Goal: Book appointment/travel/reservation

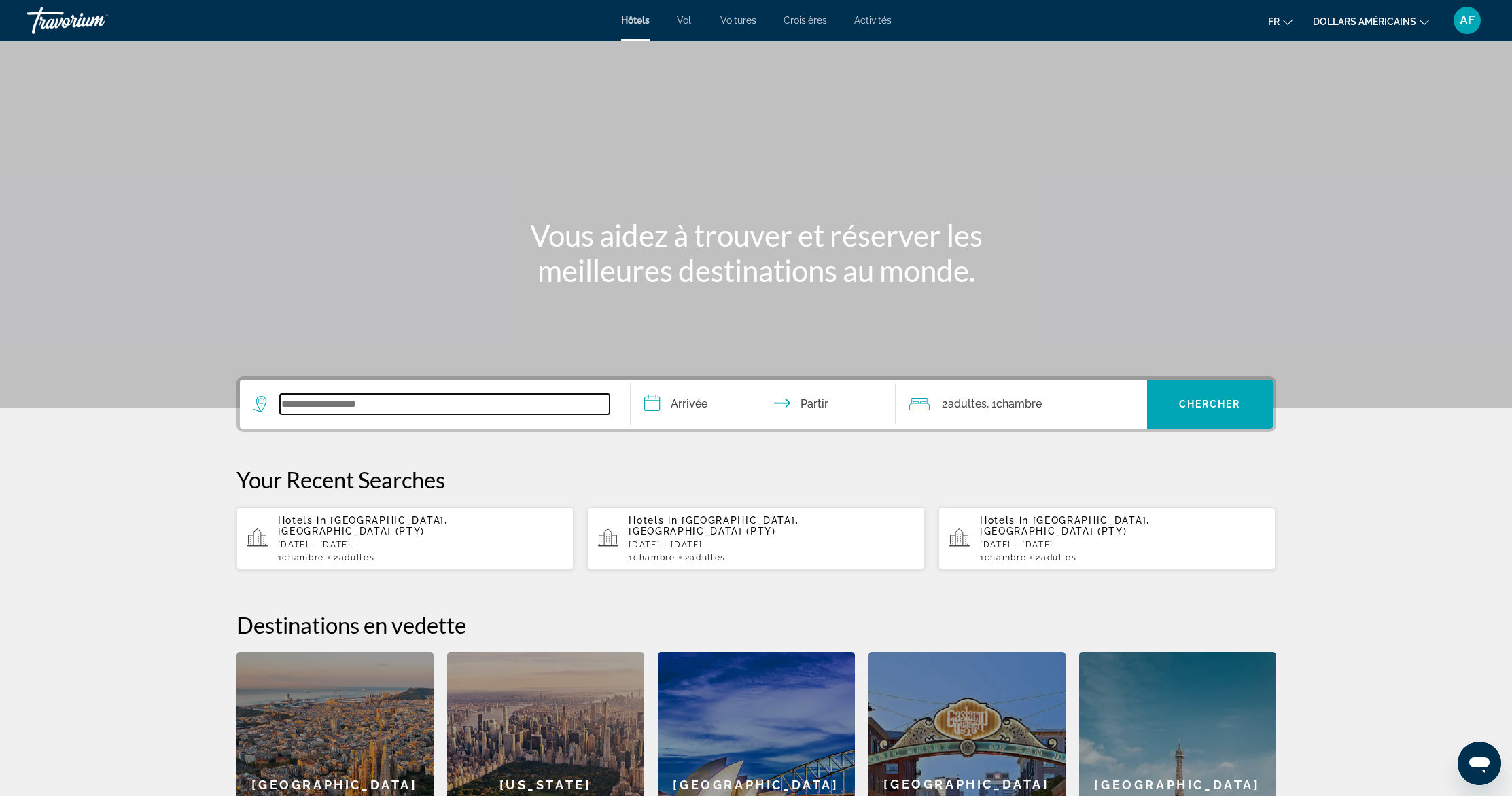
click at [449, 407] on input "Widget de recherche" at bounding box center [444, 404] width 330 height 21
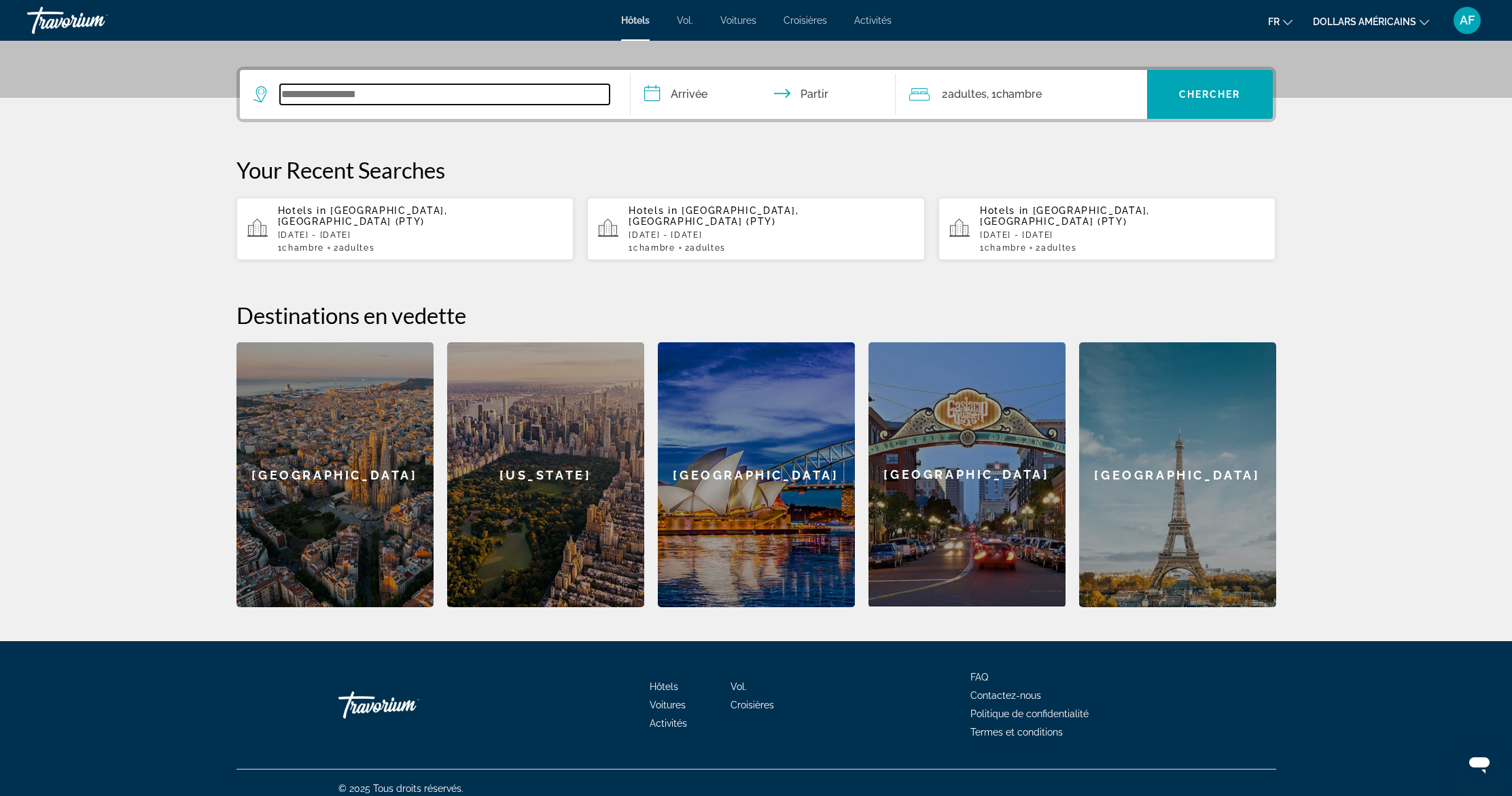
scroll to position [310, 0]
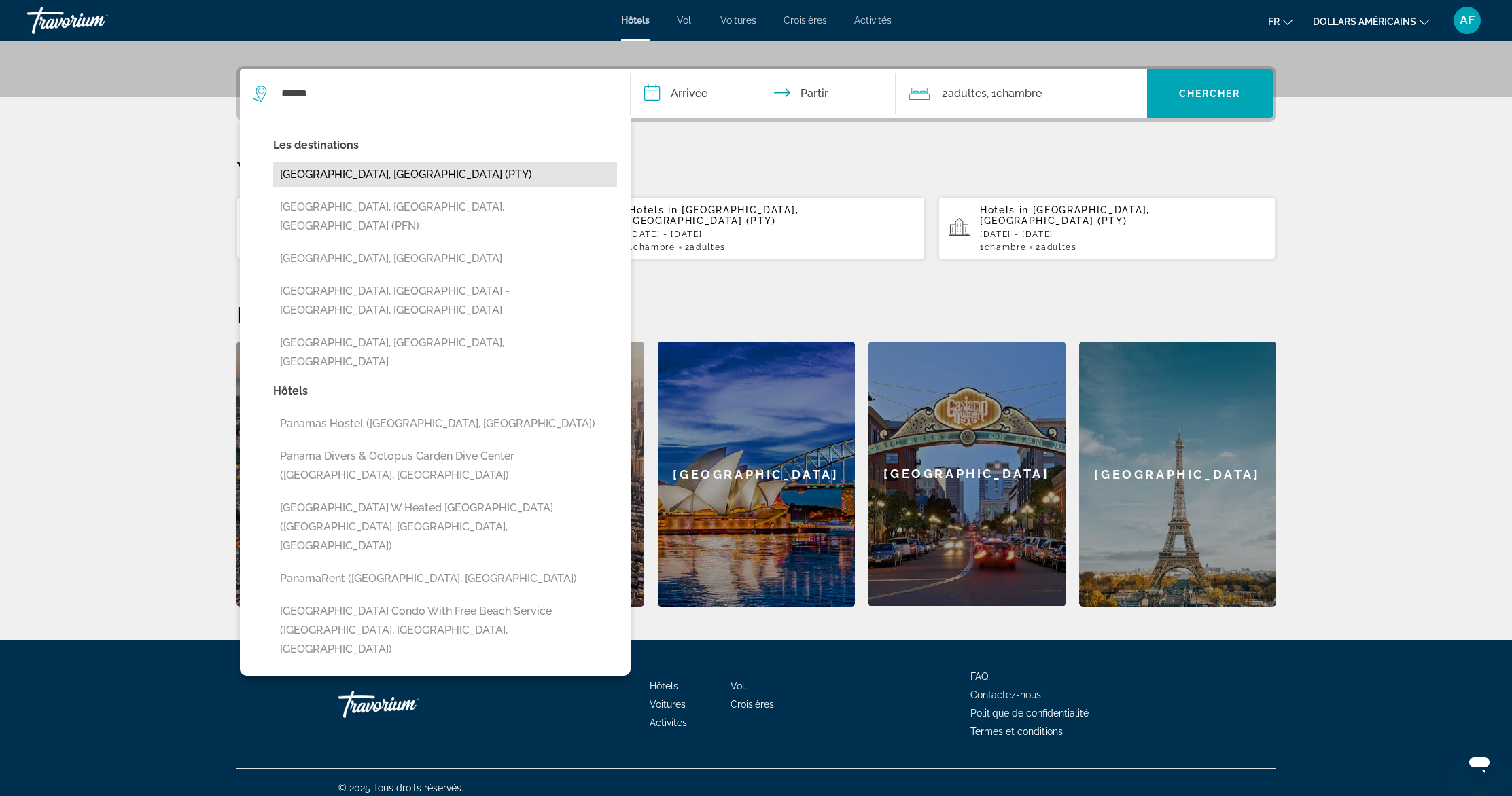
click at [341, 173] on button "[GEOGRAPHIC_DATA], [GEOGRAPHIC_DATA] (PTY)" at bounding box center [444, 174] width 344 height 26
type input "**********"
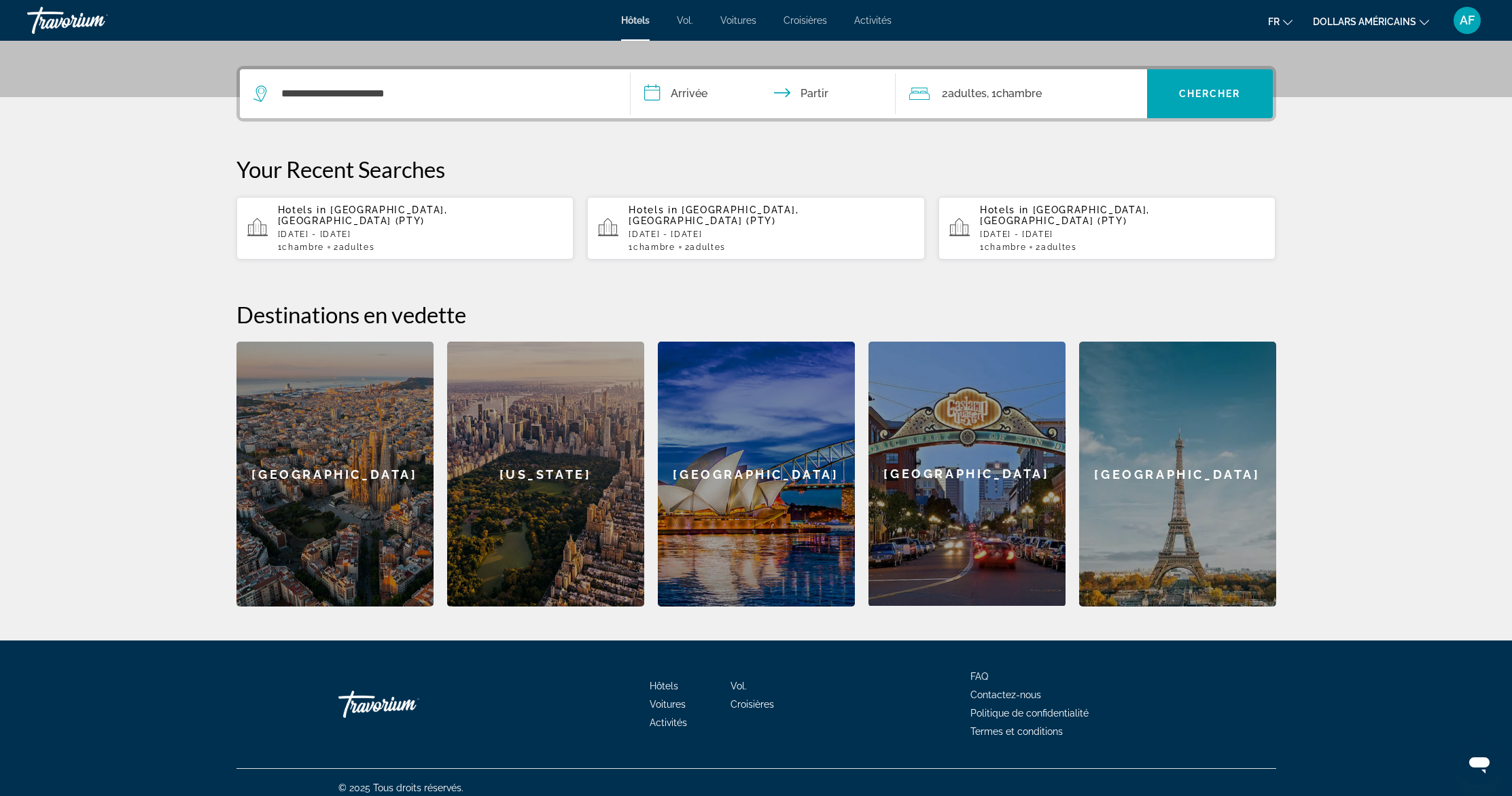
click at [683, 89] on input "**********" at bounding box center [766, 95] width 271 height 53
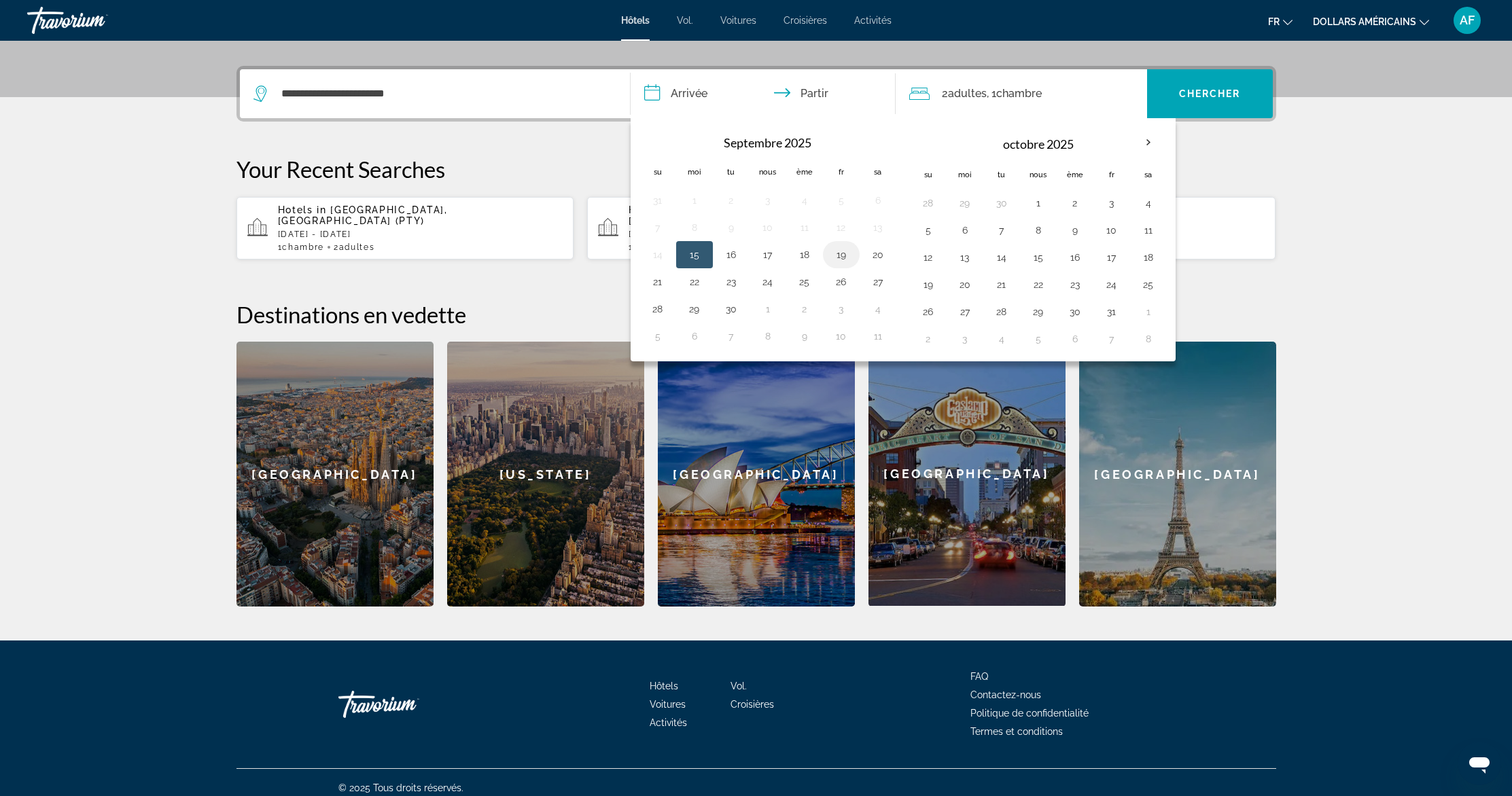
click at [839, 253] on button "19" at bounding box center [841, 254] width 22 height 19
click at [875, 280] on button "27" at bounding box center [878, 282] width 22 height 19
type input "**********"
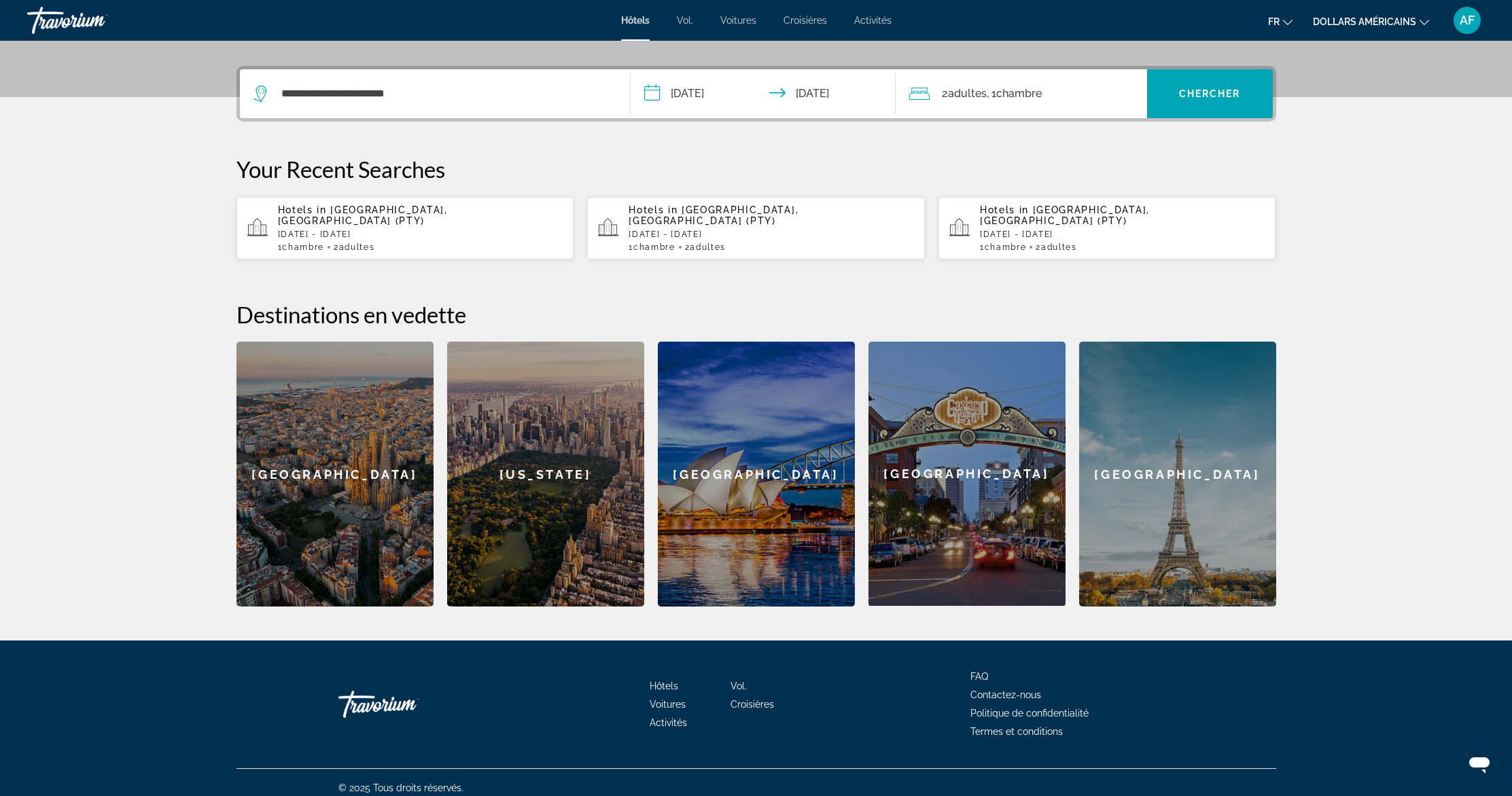
click at [815, 95] on input "**********" at bounding box center [766, 95] width 271 height 53
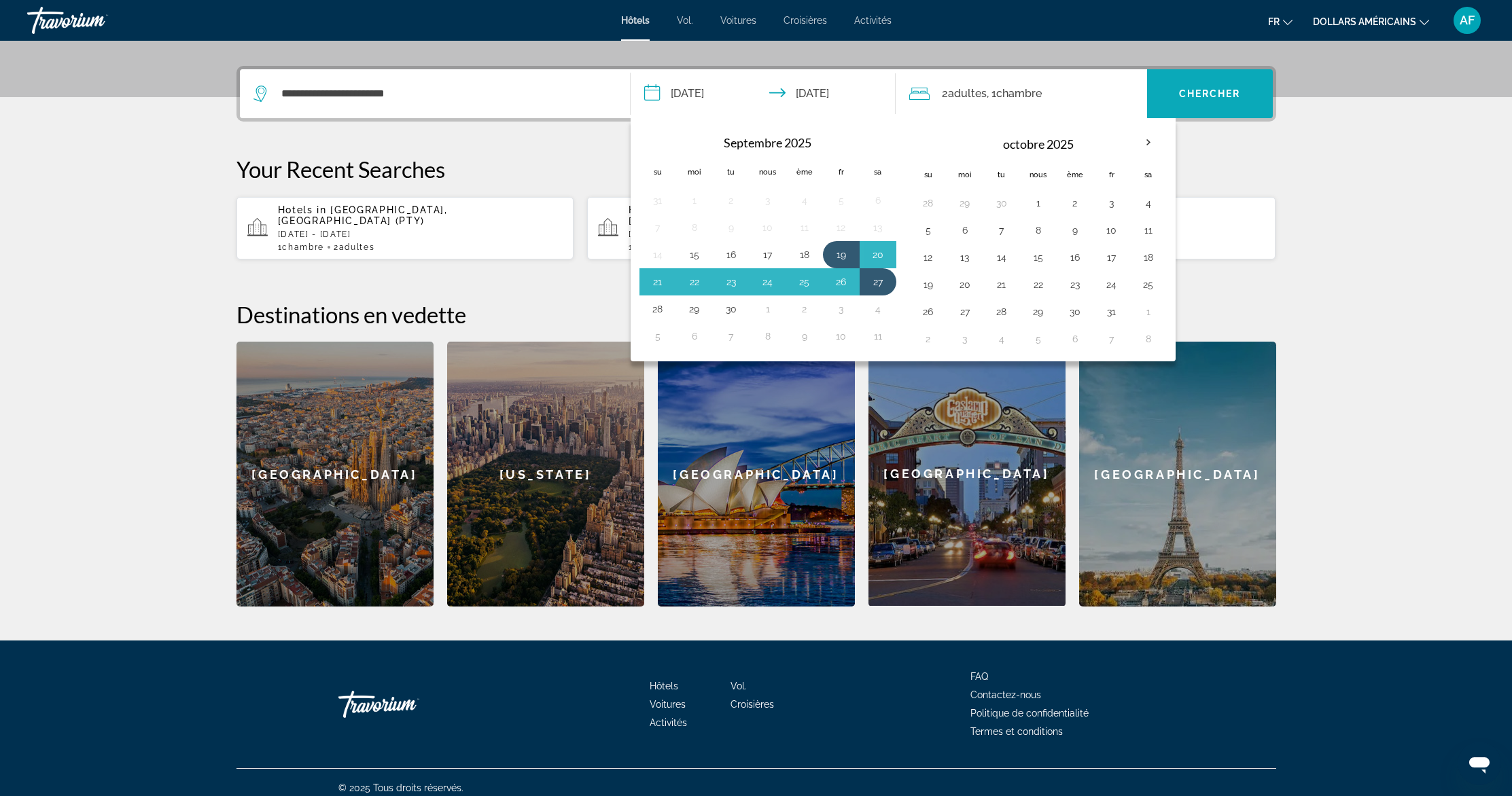
click at [1203, 85] on span "Widget de recherche" at bounding box center [1210, 94] width 126 height 32
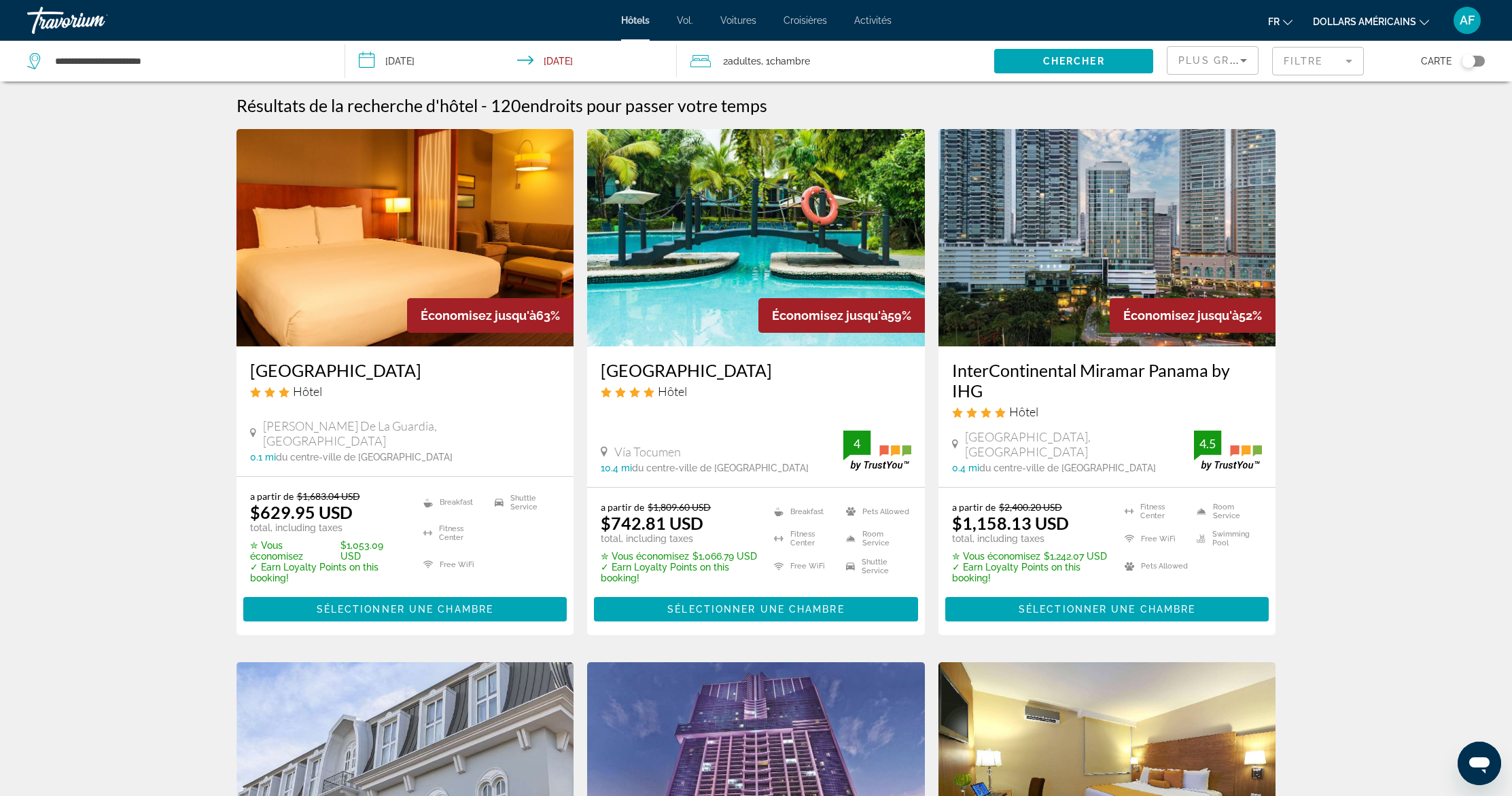
click at [1363, 18] on font "dollars américains" at bounding box center [1364, 22] width 103 height 11
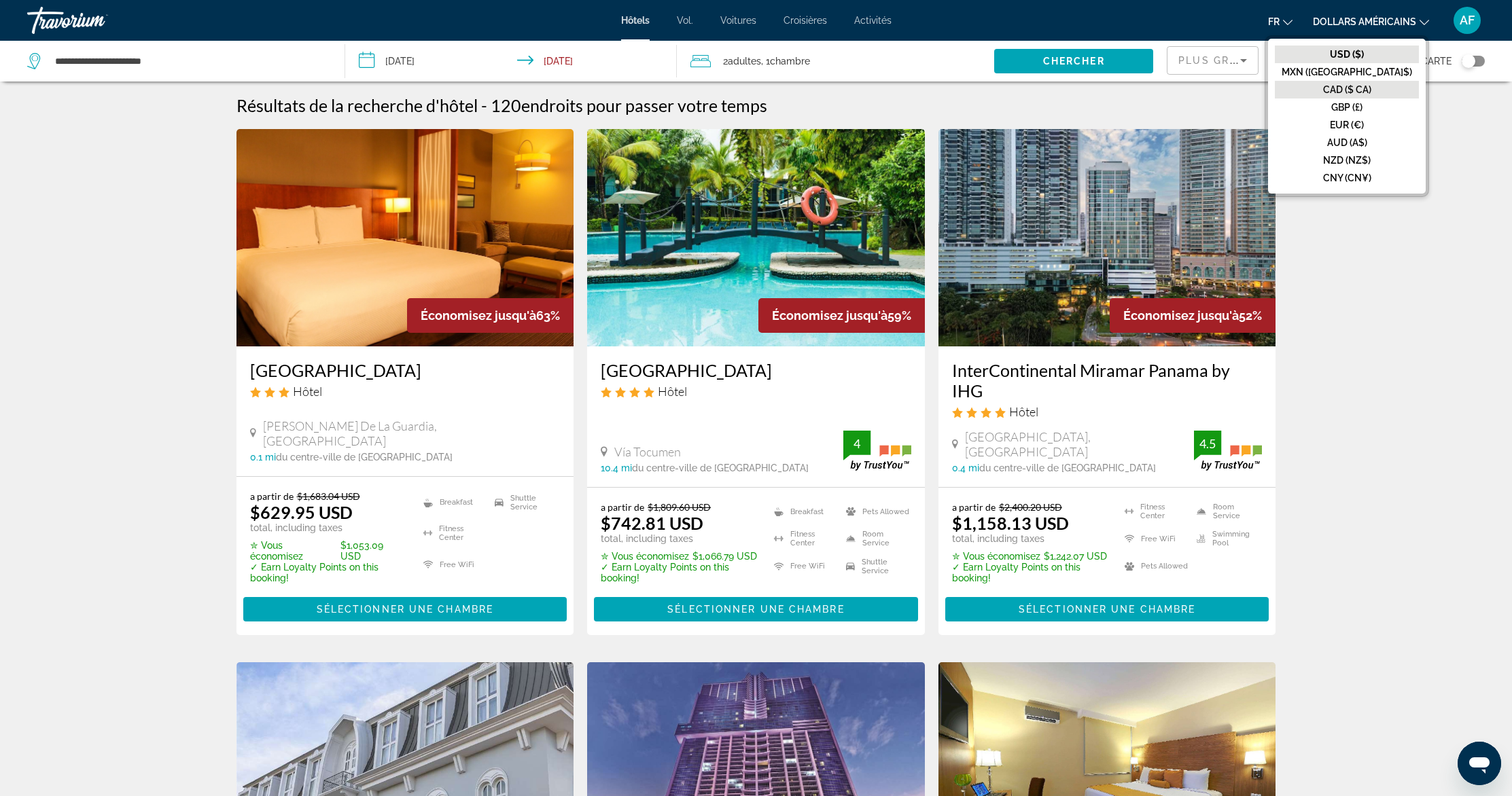
click at [1371, 85] on font "CAD ($ CA)" at bounding box center [1347, 90] width 48 height 11
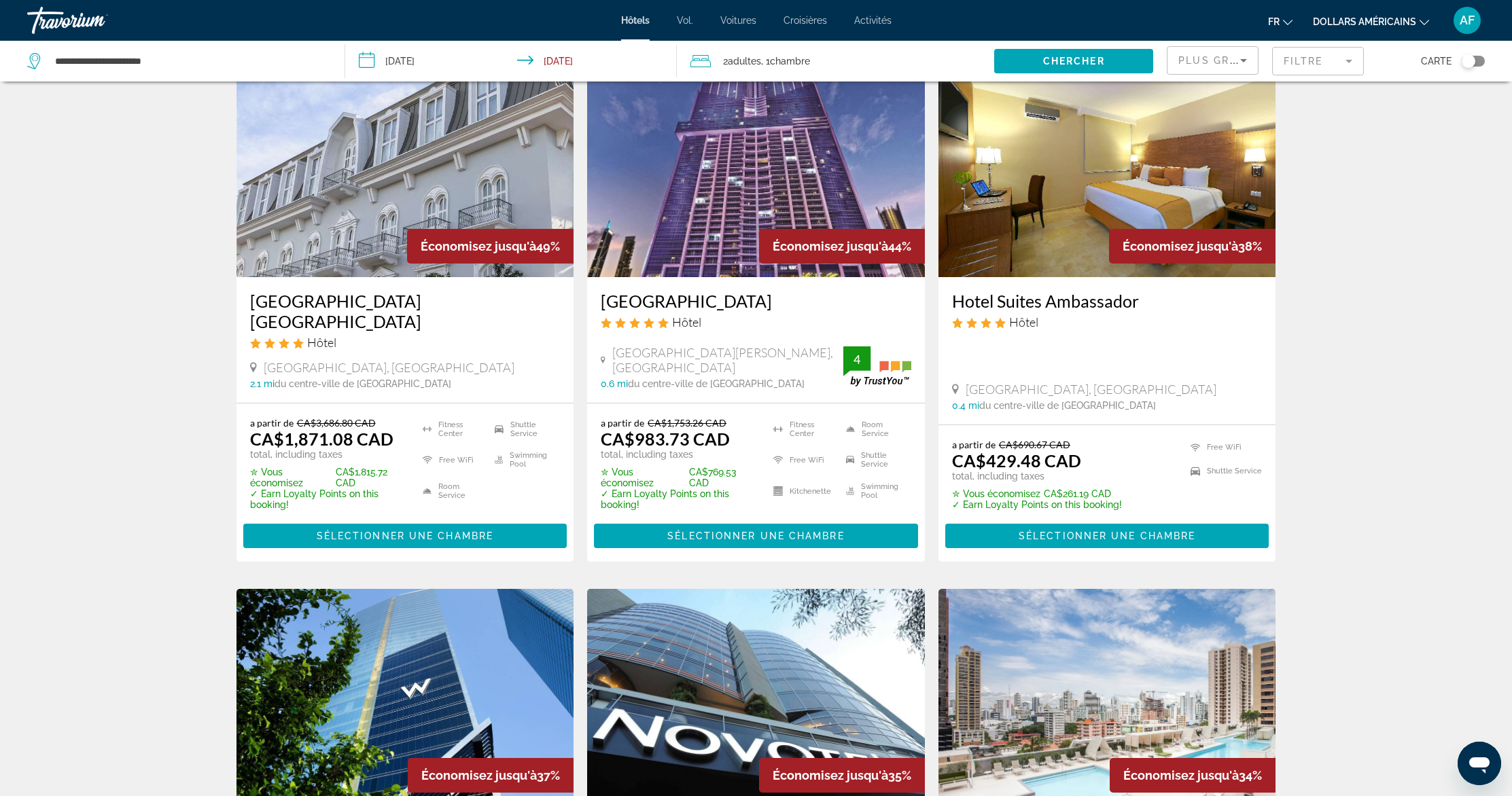
scroll to position [681, 0]
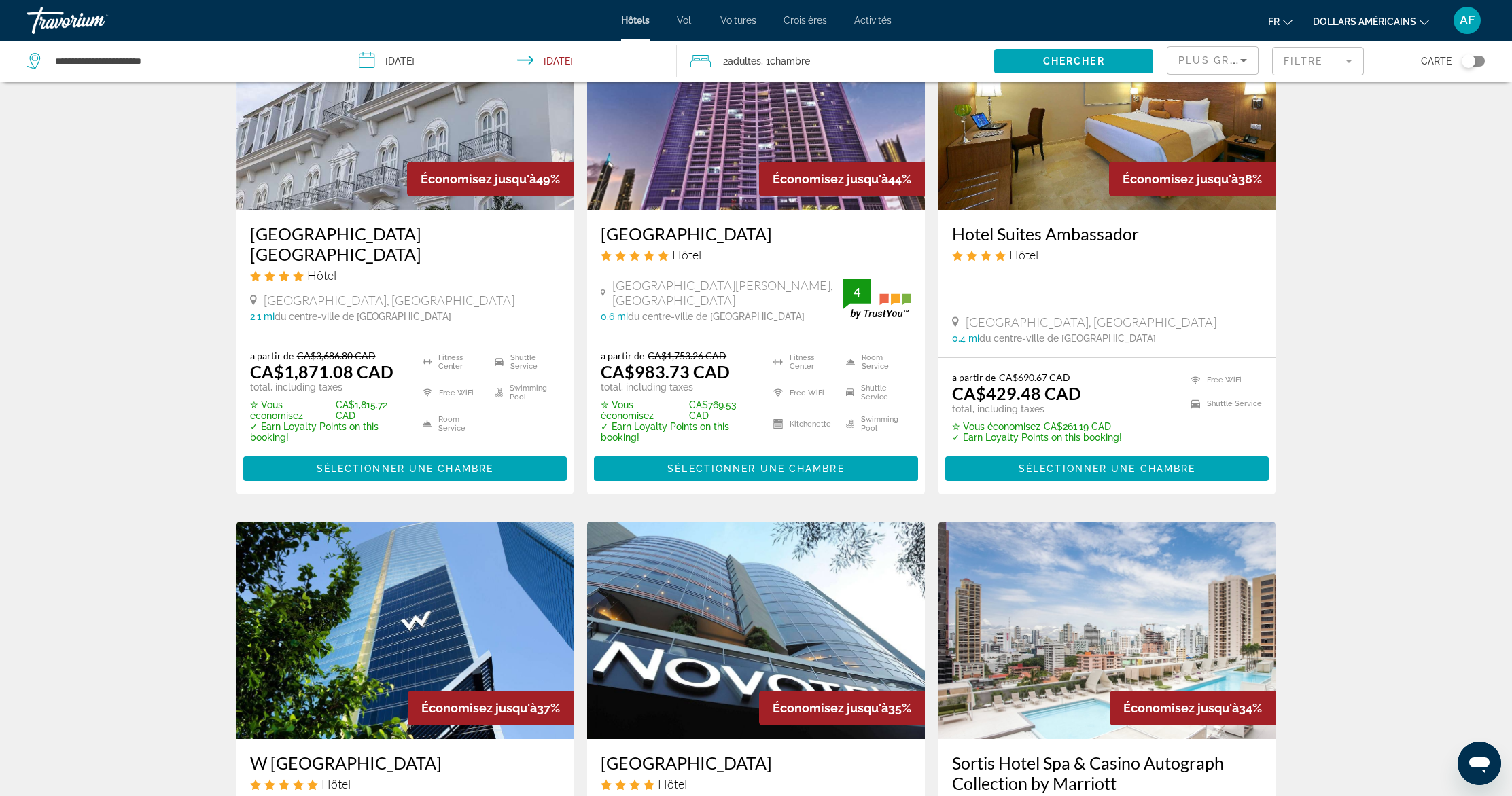
click at [1021, 164] on img "Contenu principal" at bounding box center [1107, 101] width 337 height 217
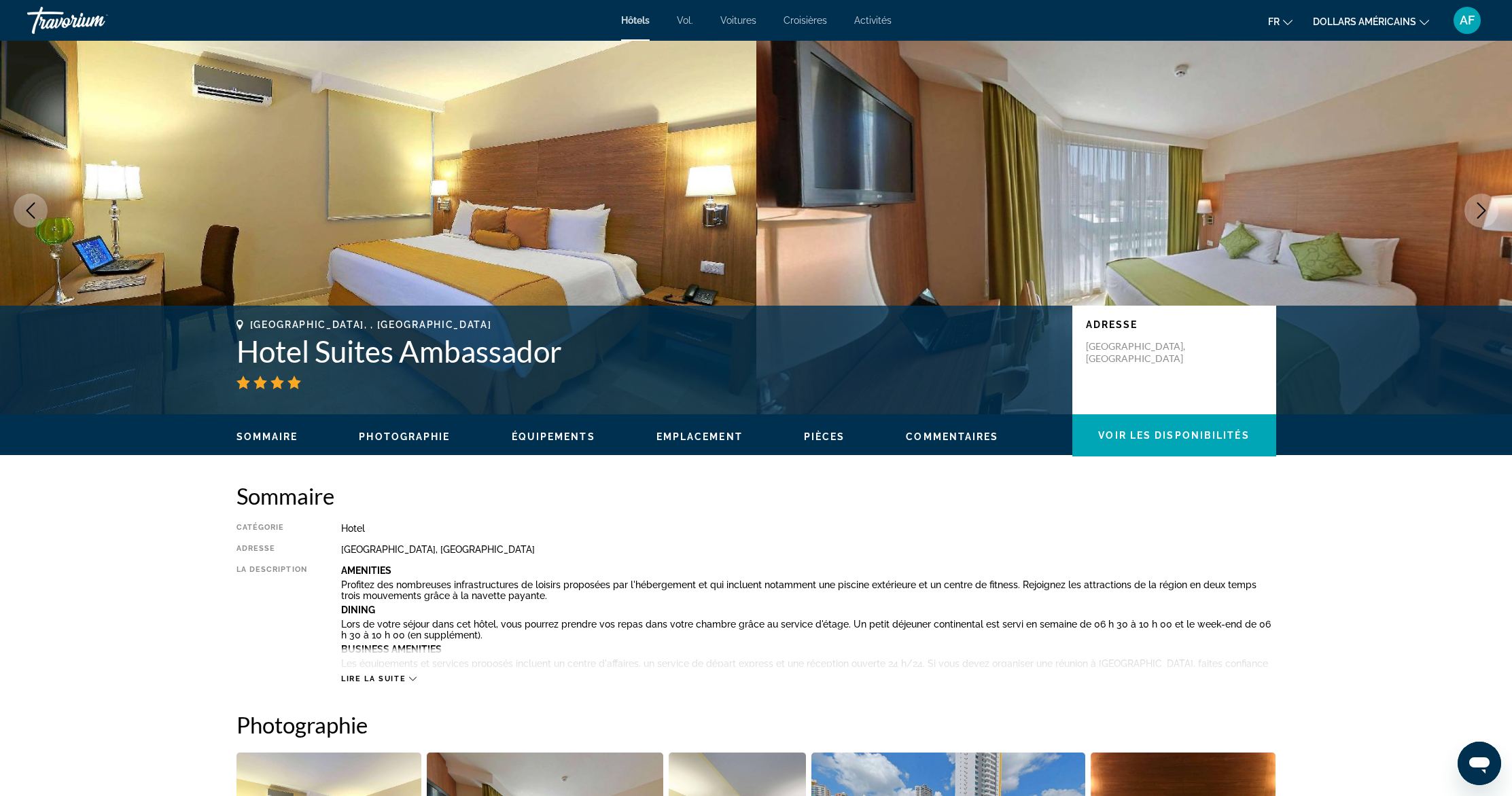
scroll to position [180, 0]
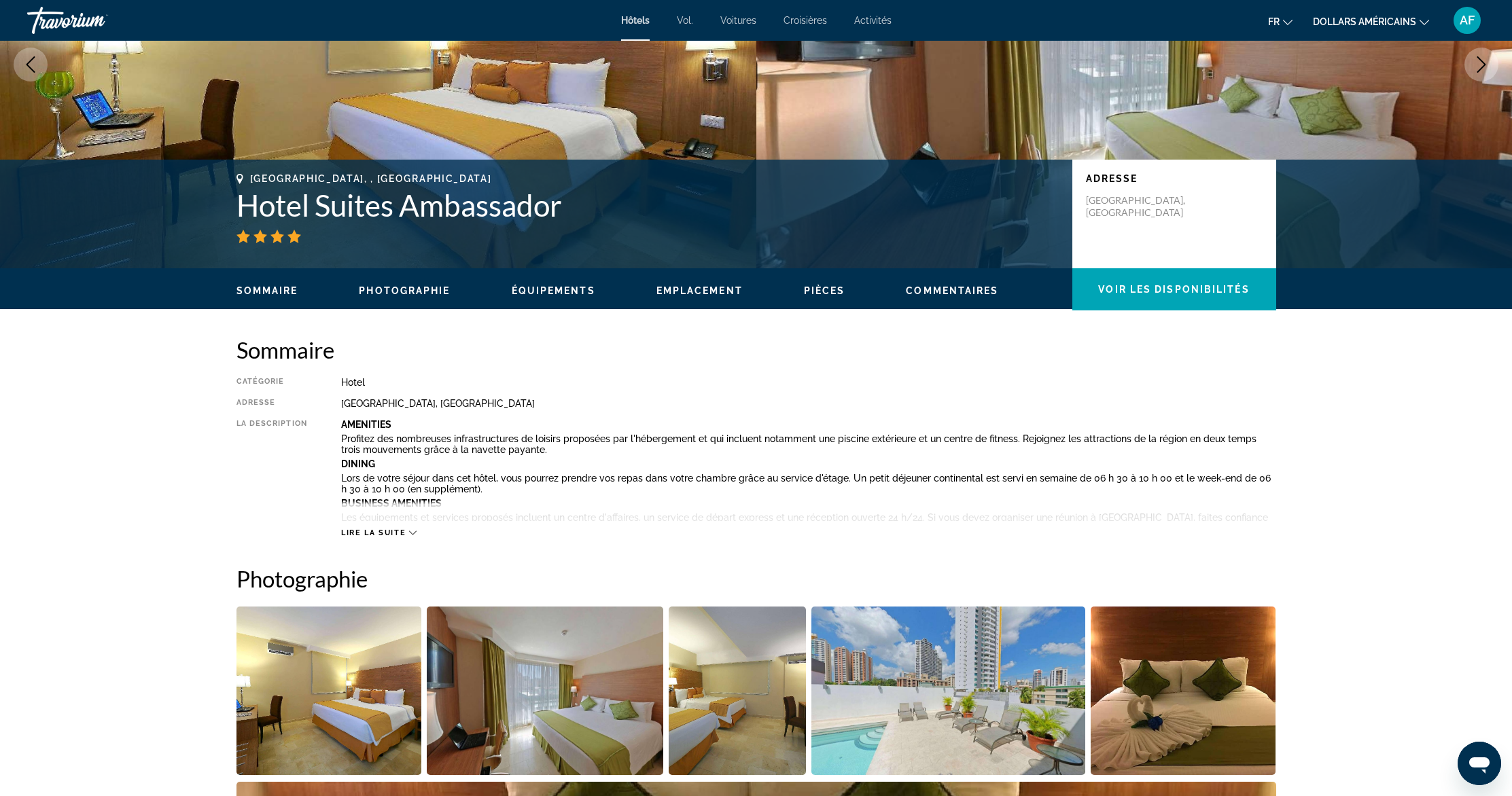
click at [386, 530] on span "Lire la suite" at bounding box center [374, 532] width 65 height 8
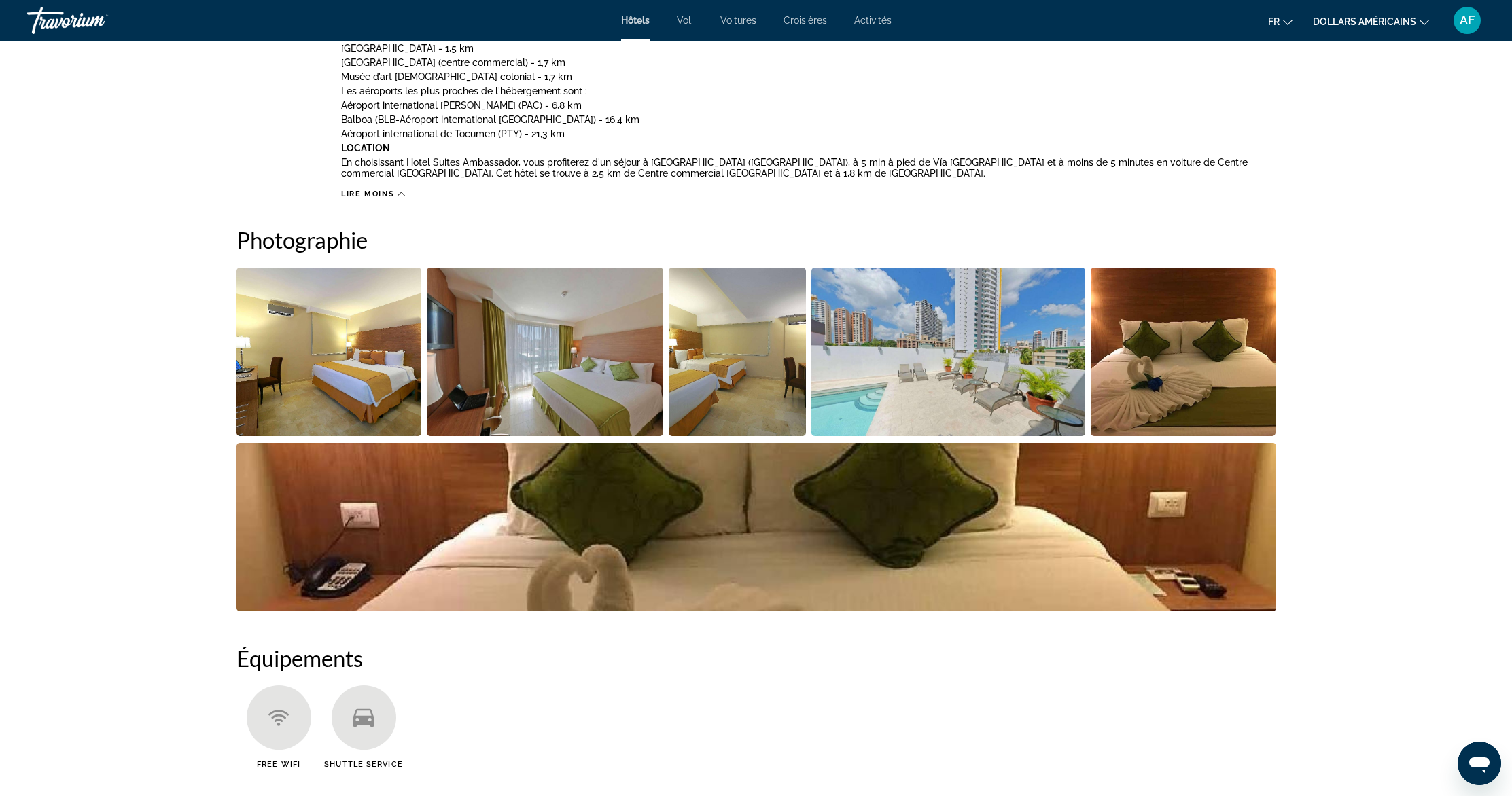
scroll to position [914, 0]
click at [333, 353] on img "Open full-screen image slider" at bounding box center [329, 350] width 185 height 168
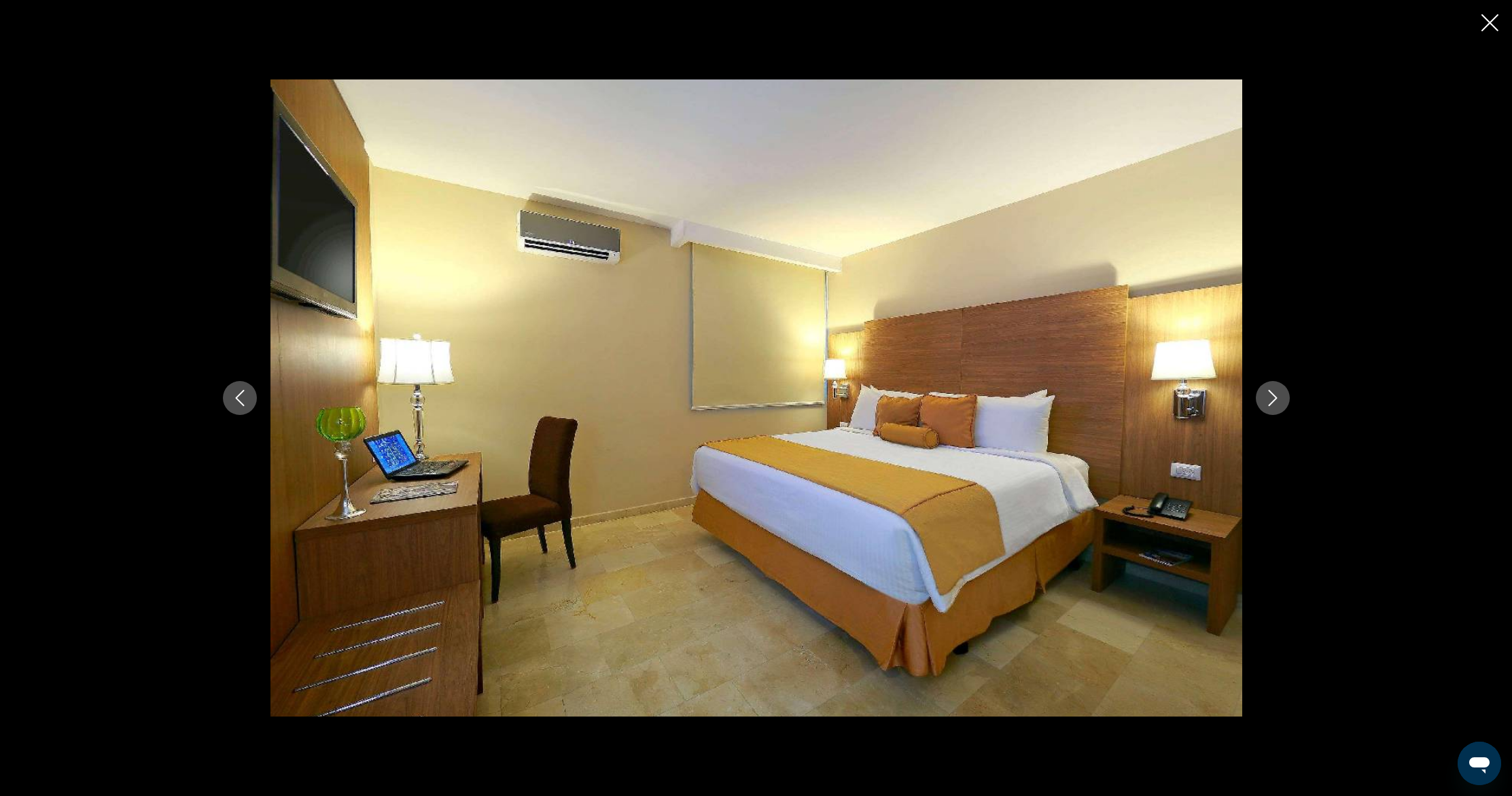
click at [1262, 397] on button "Next image" at bounding box center [1273, 398] width 34 height 34
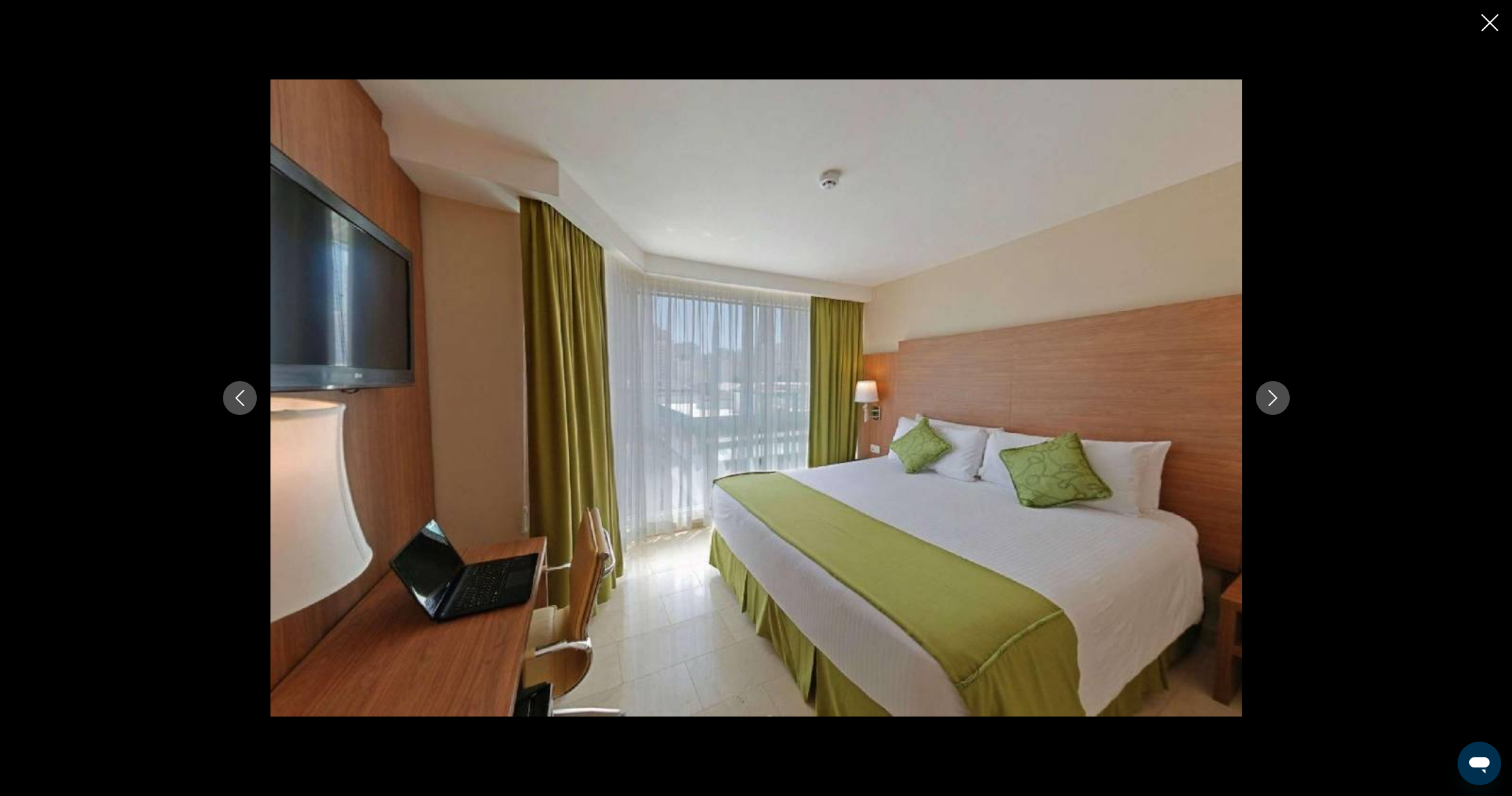
click at [1267, 400] on icon "Next image" at bounding box center [1272, 397] width 16 height 16
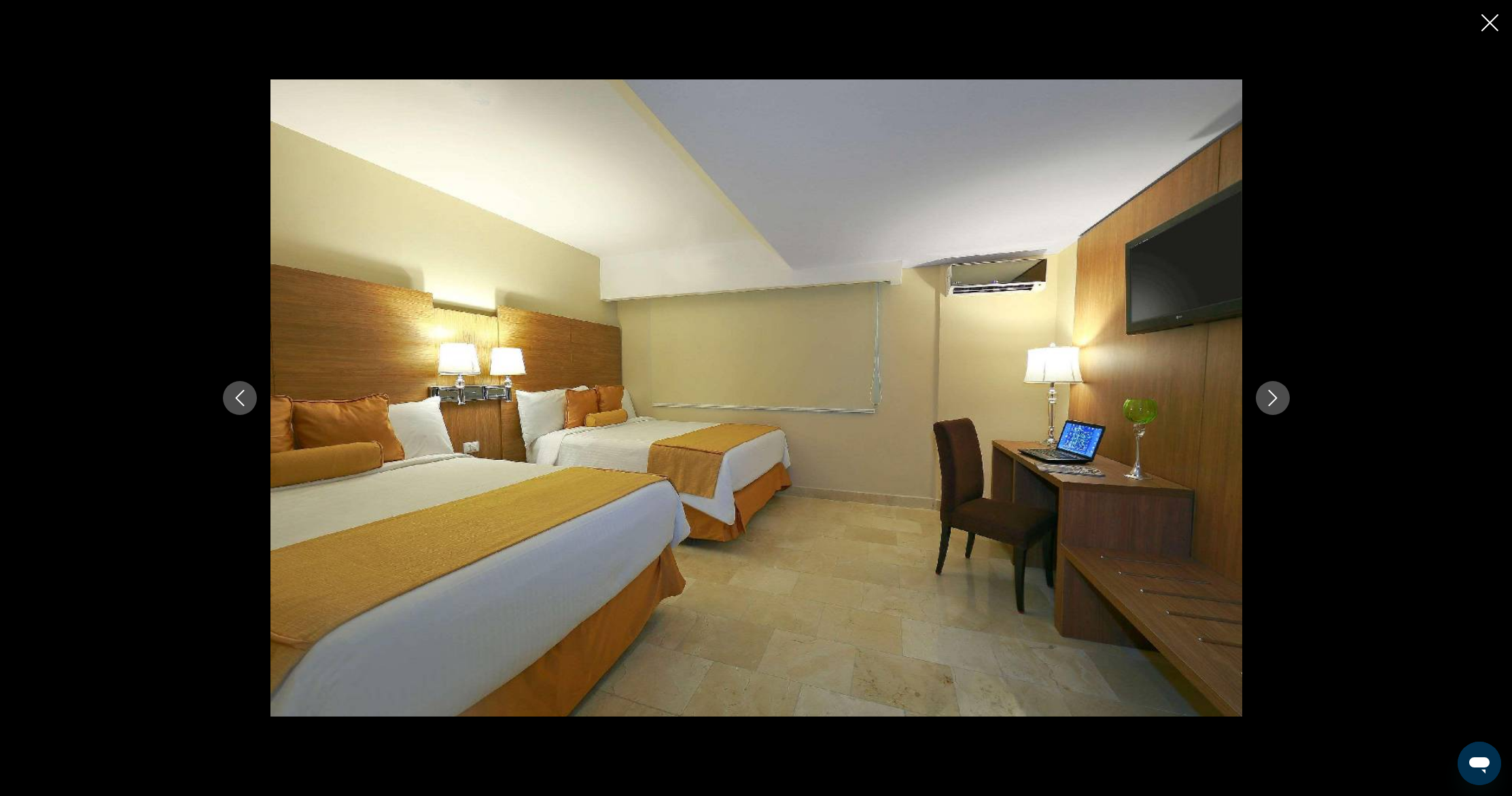
click at [1267, 400] on icon "Next image" at bounding box center [1272, 397] width 16 height 16
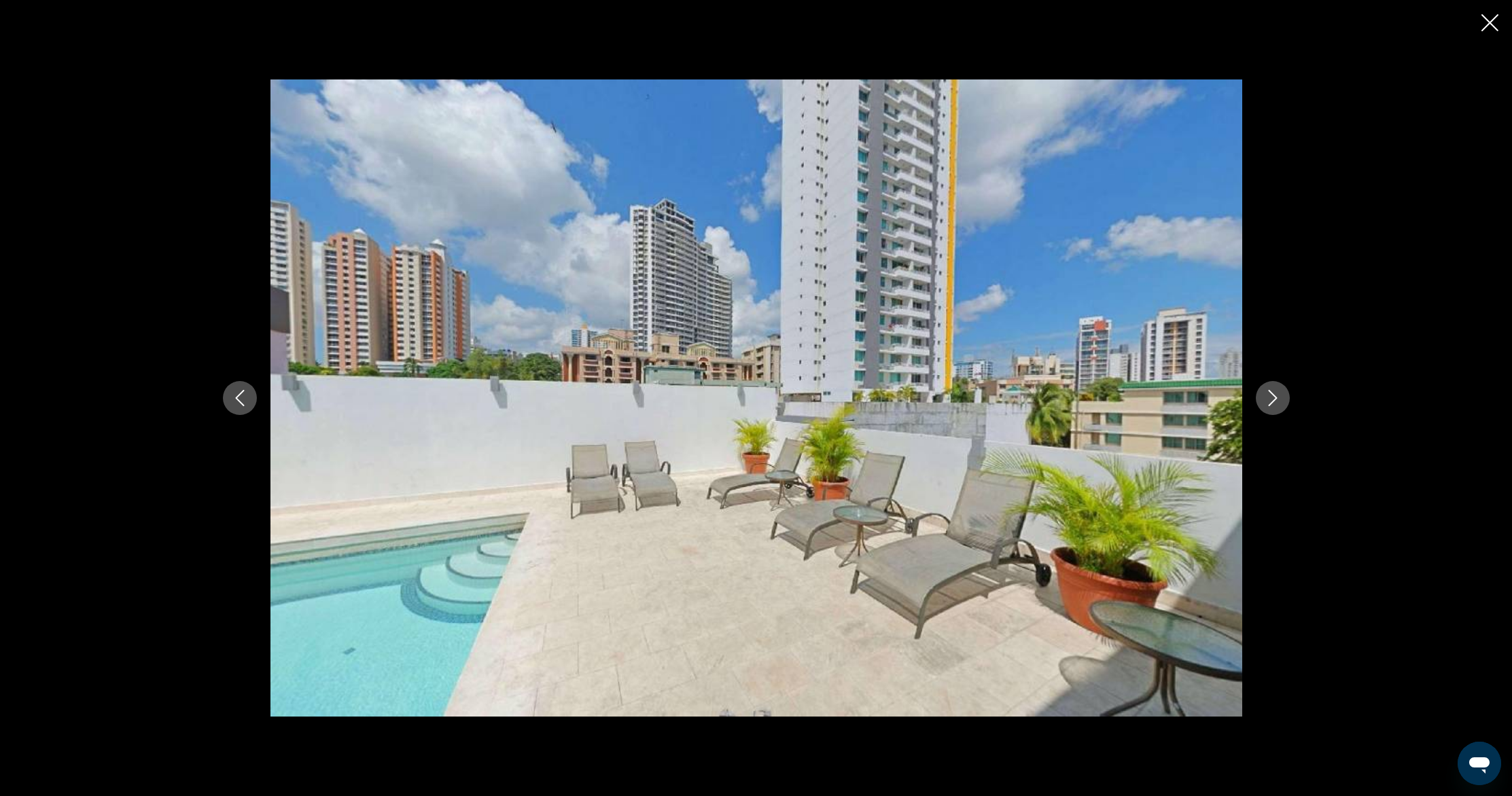
click at [1271, 397] on icon "Next image" at bounding box center [1272, 397] width 16 height 16
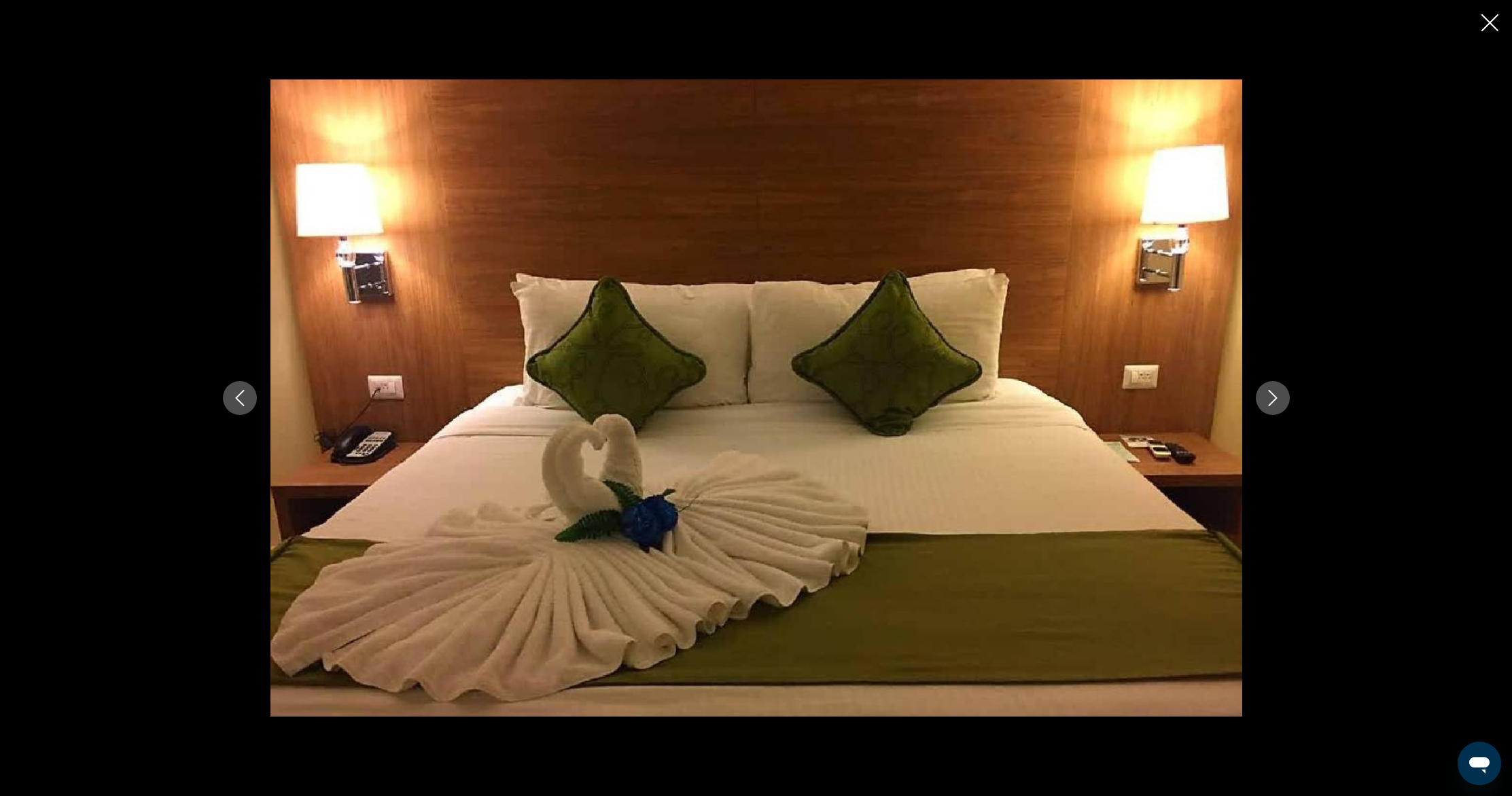
click at [1271, 397] on icon "Next image" at bounding box center [1272, 397] width 16 height 16
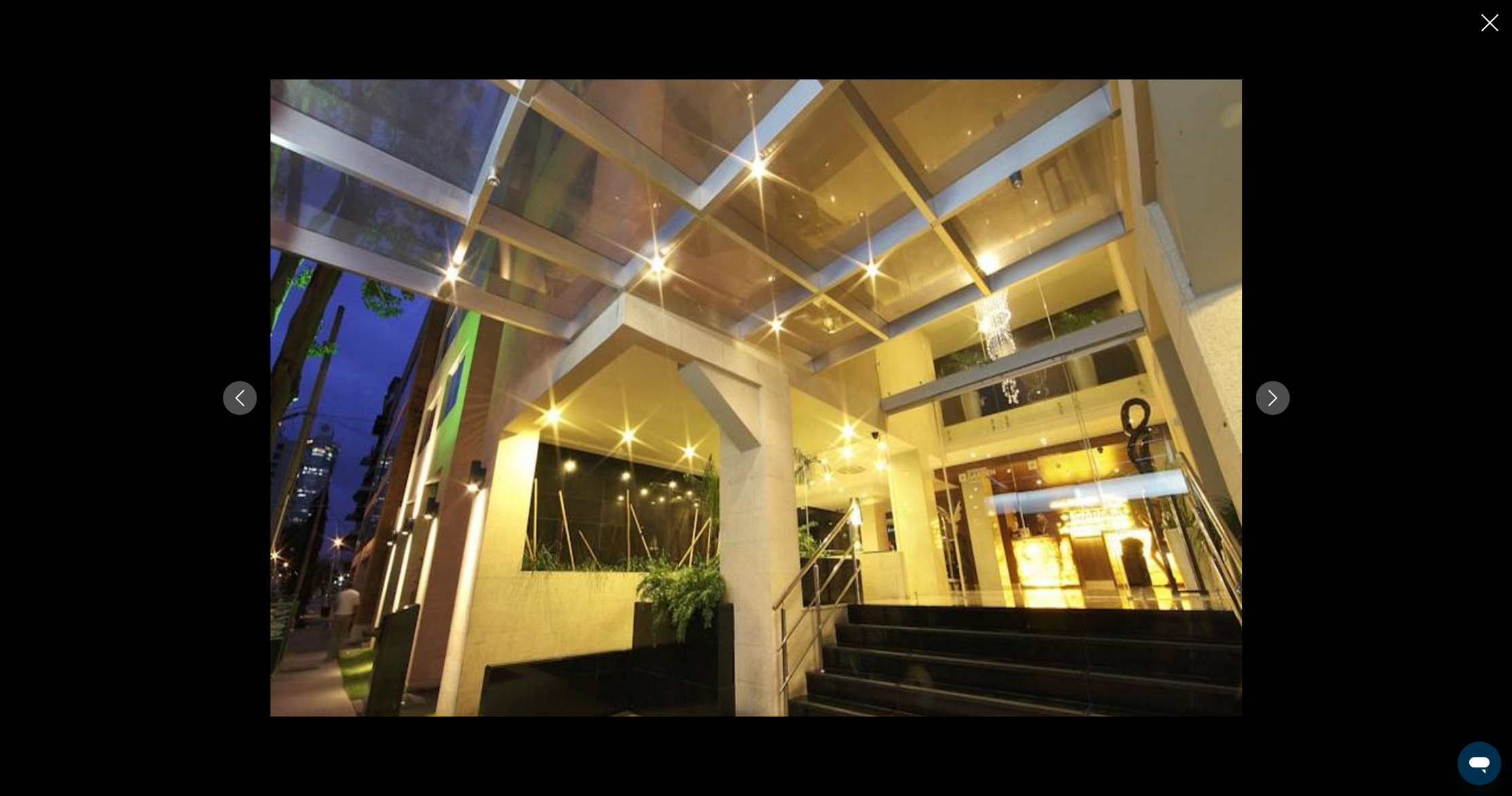
click at [1271, 397] on icon "Next image" at bounding box center [1272, 397] width 16 height 16
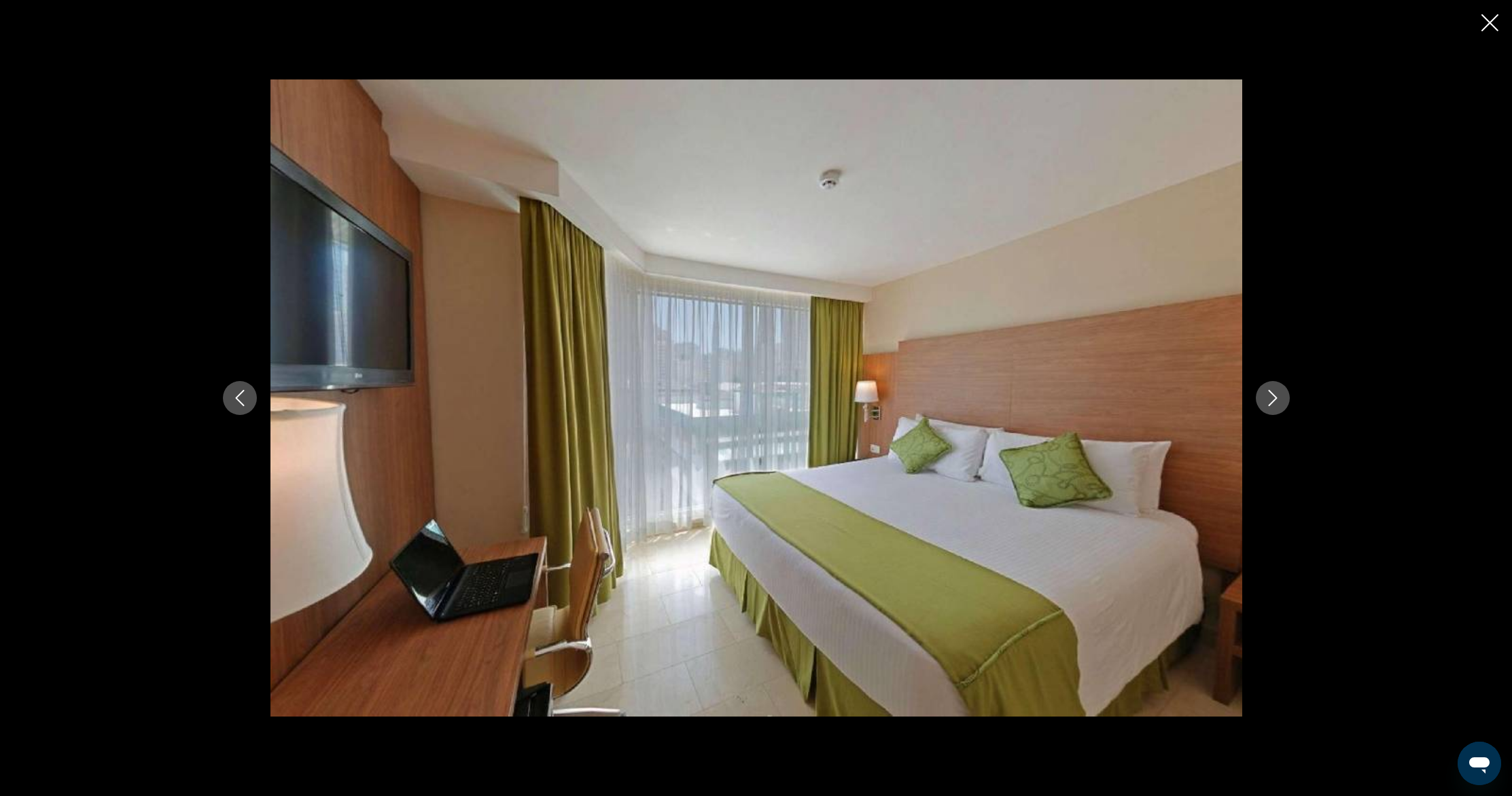
click at [1271, 397] on icon "Next image" at bounding box center [1272, 397] width 16 height 16
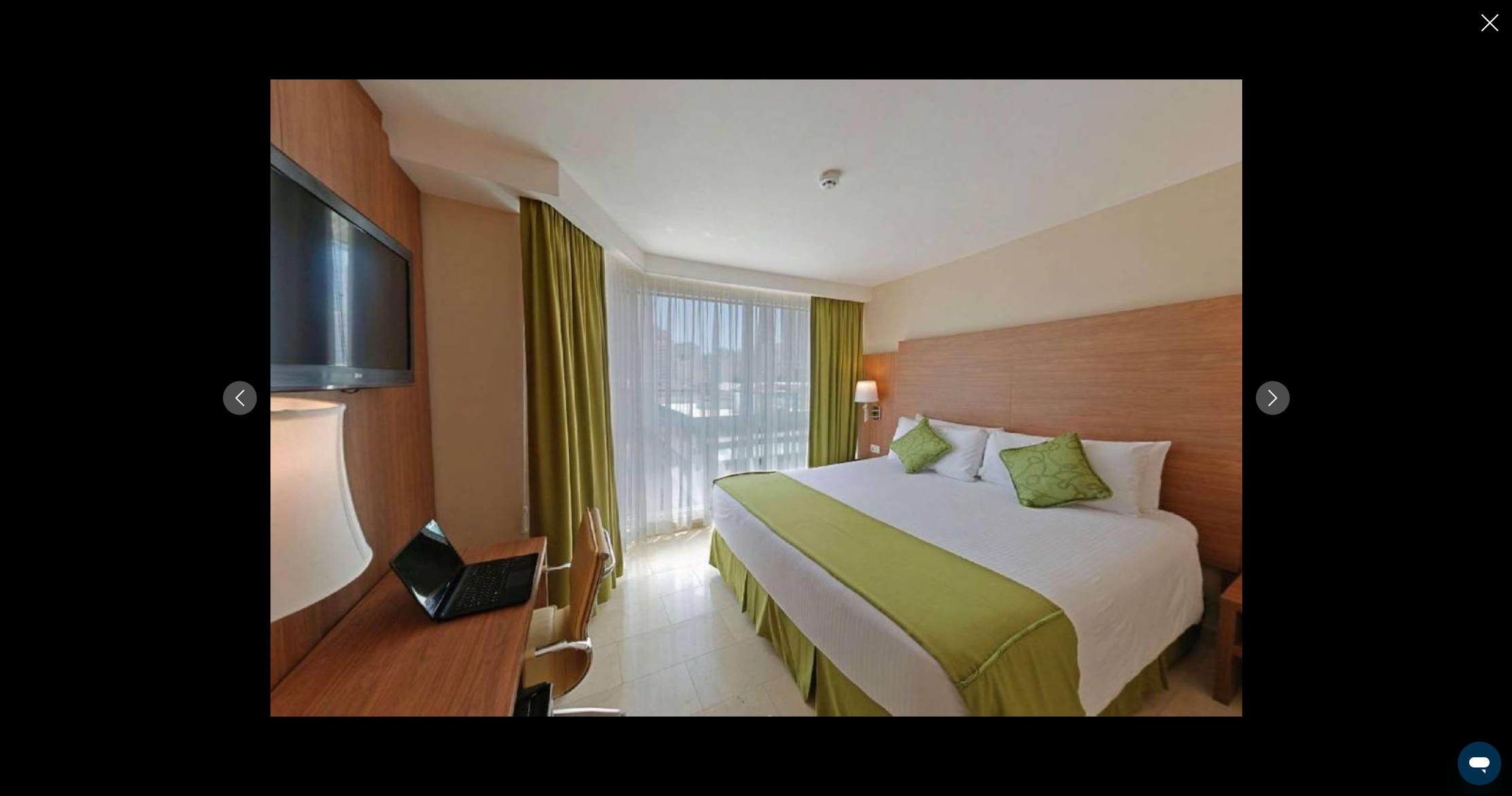
click at [1271, 397] on icon "Next image" at bounding box center [1272, 397] width 16 height 16
click at [1490, 26] on icon "Close slideshow" at bounding box center [1490, 23] width 17 height 17
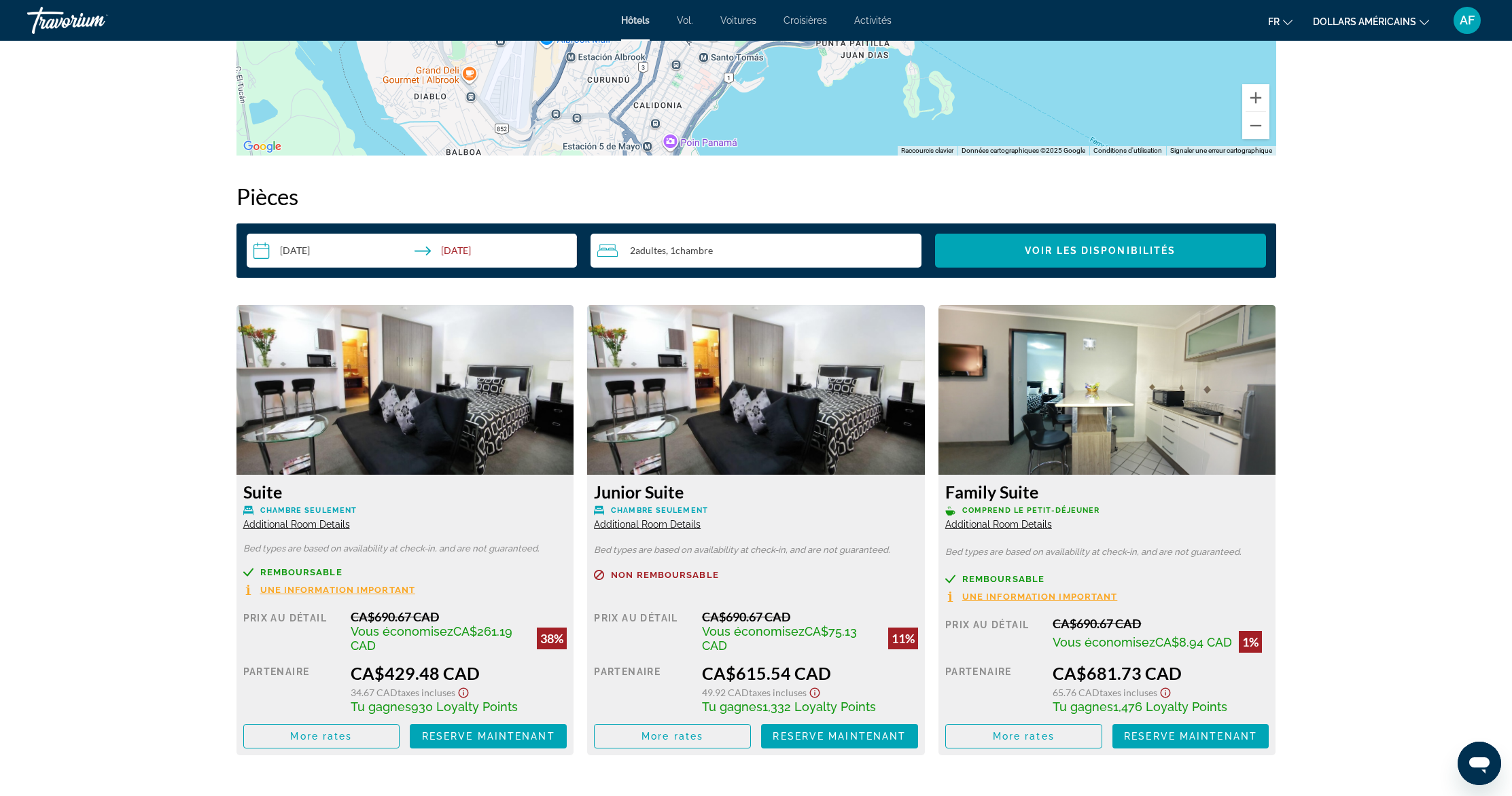
scroll to position [2104, 0]
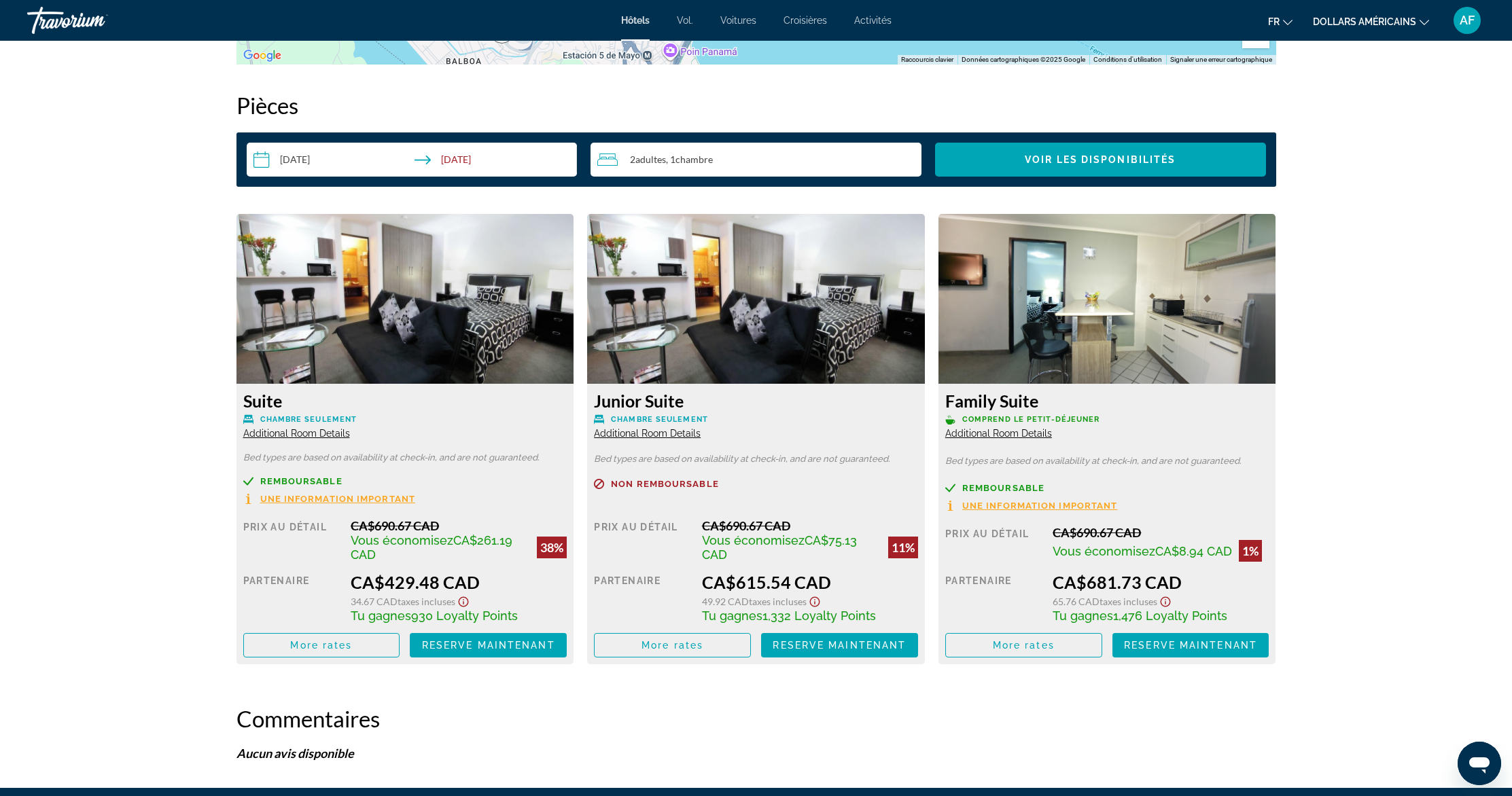
click at [330, 497] on span "Une information important" at bounding box center [338, 499] width 155 height 8
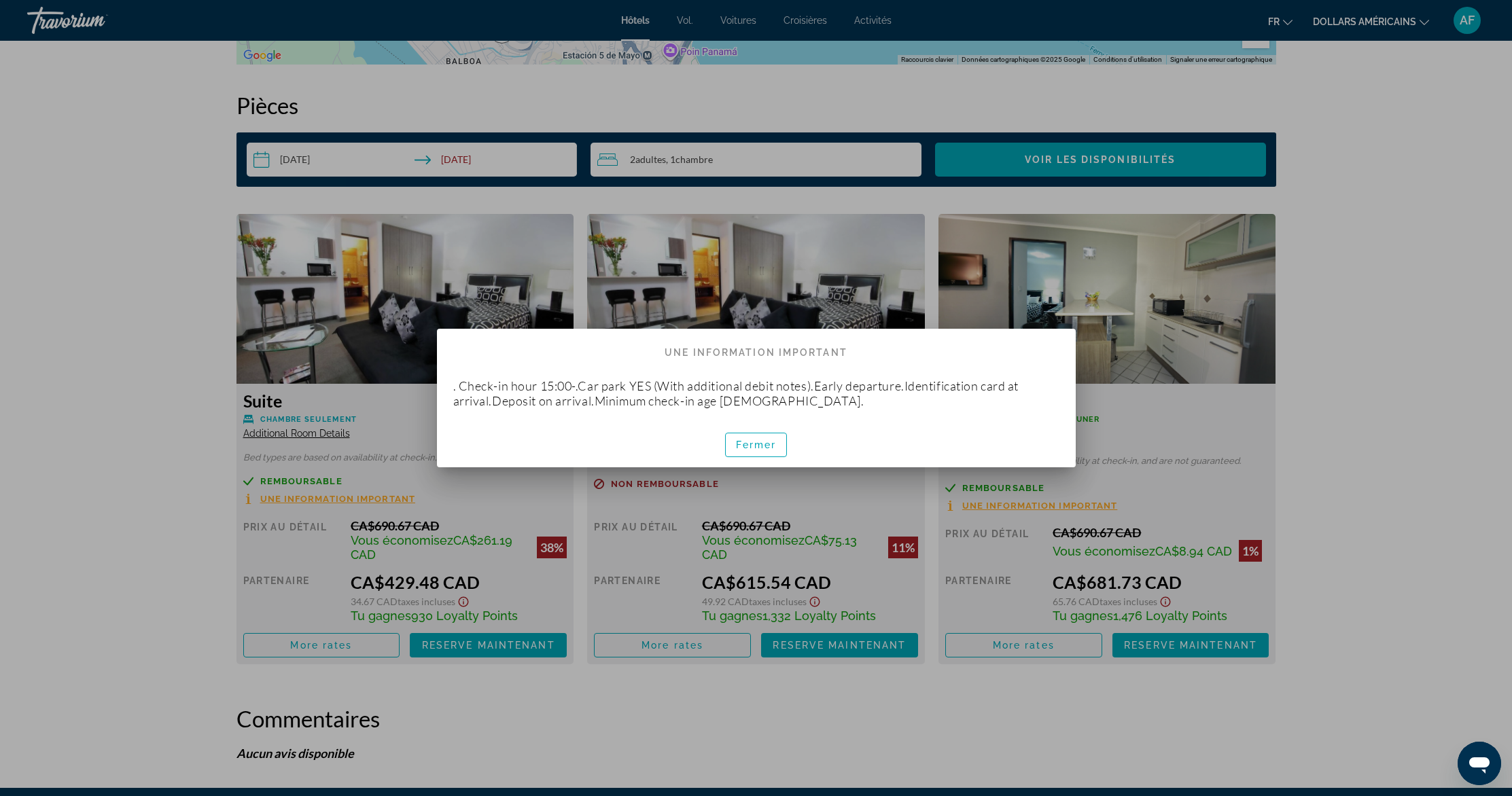
scroll to position [0, 0]
click at [752, 438] on span "button" at bounding box center [756, 445] width 61 height 32
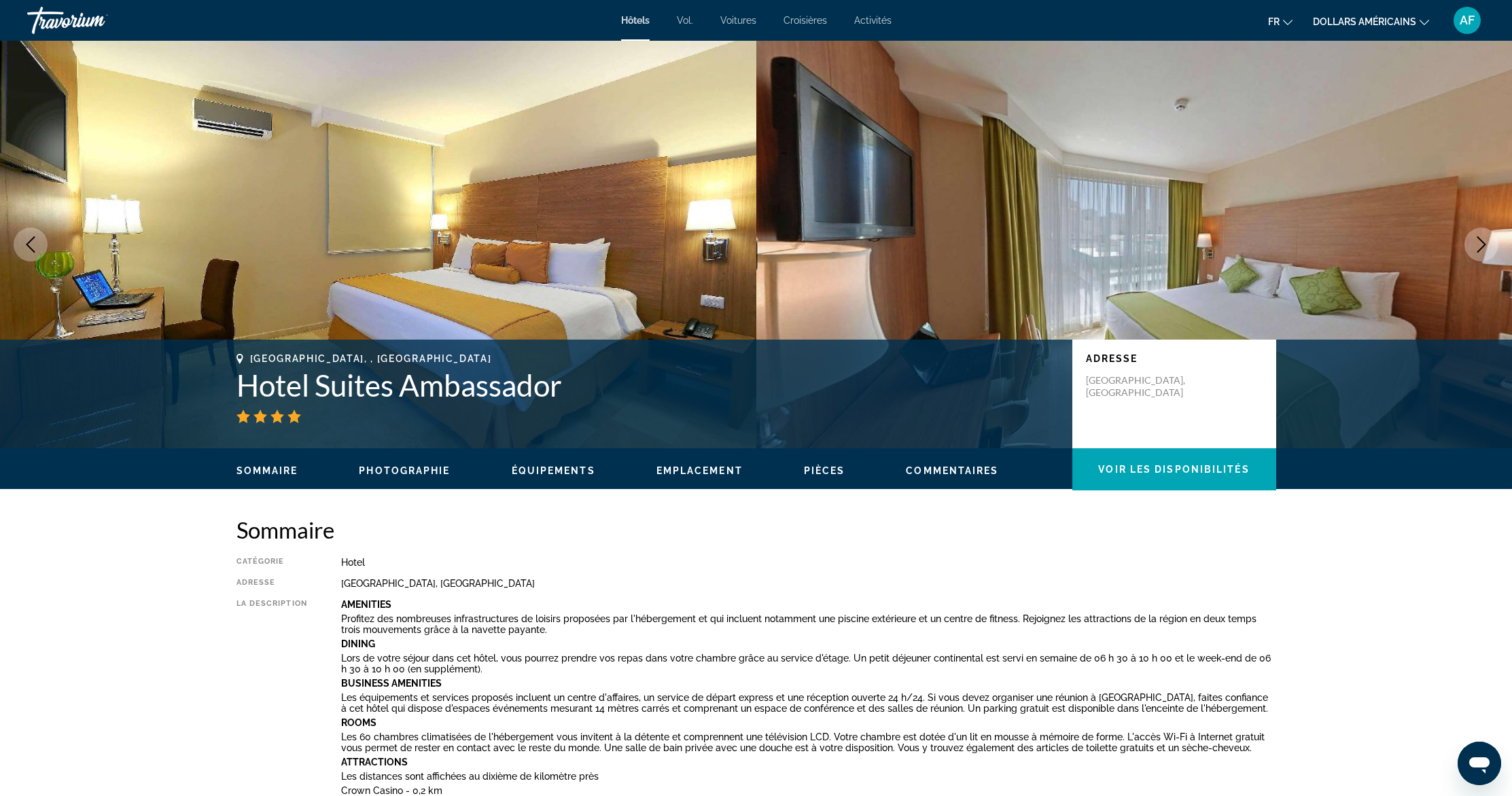
scroll to position [2104, 0]
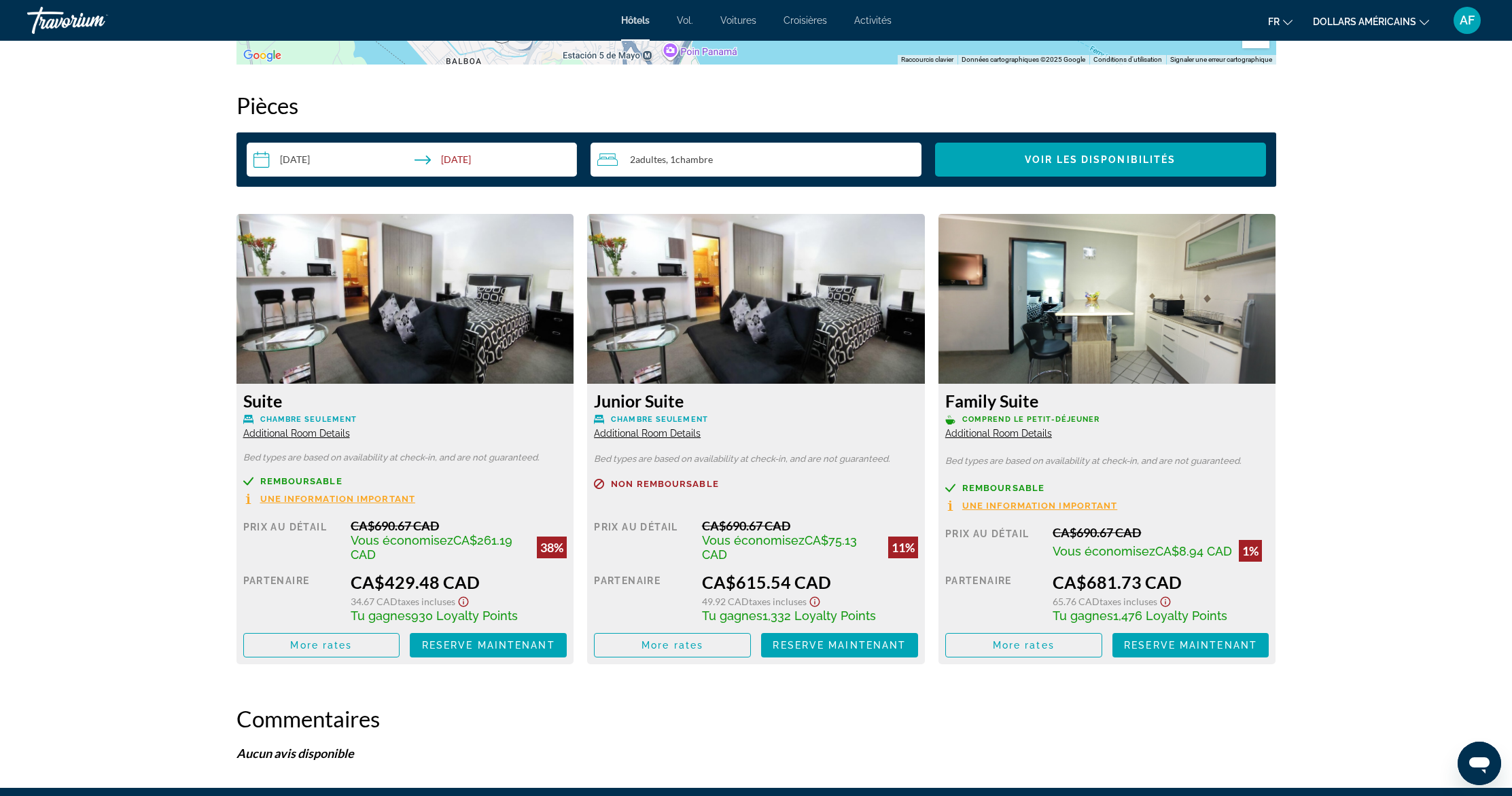
click at [461, 601] on icon "Show Taxes and Fees disclaimer" at bounding box center [463, 602] width 16 height 12
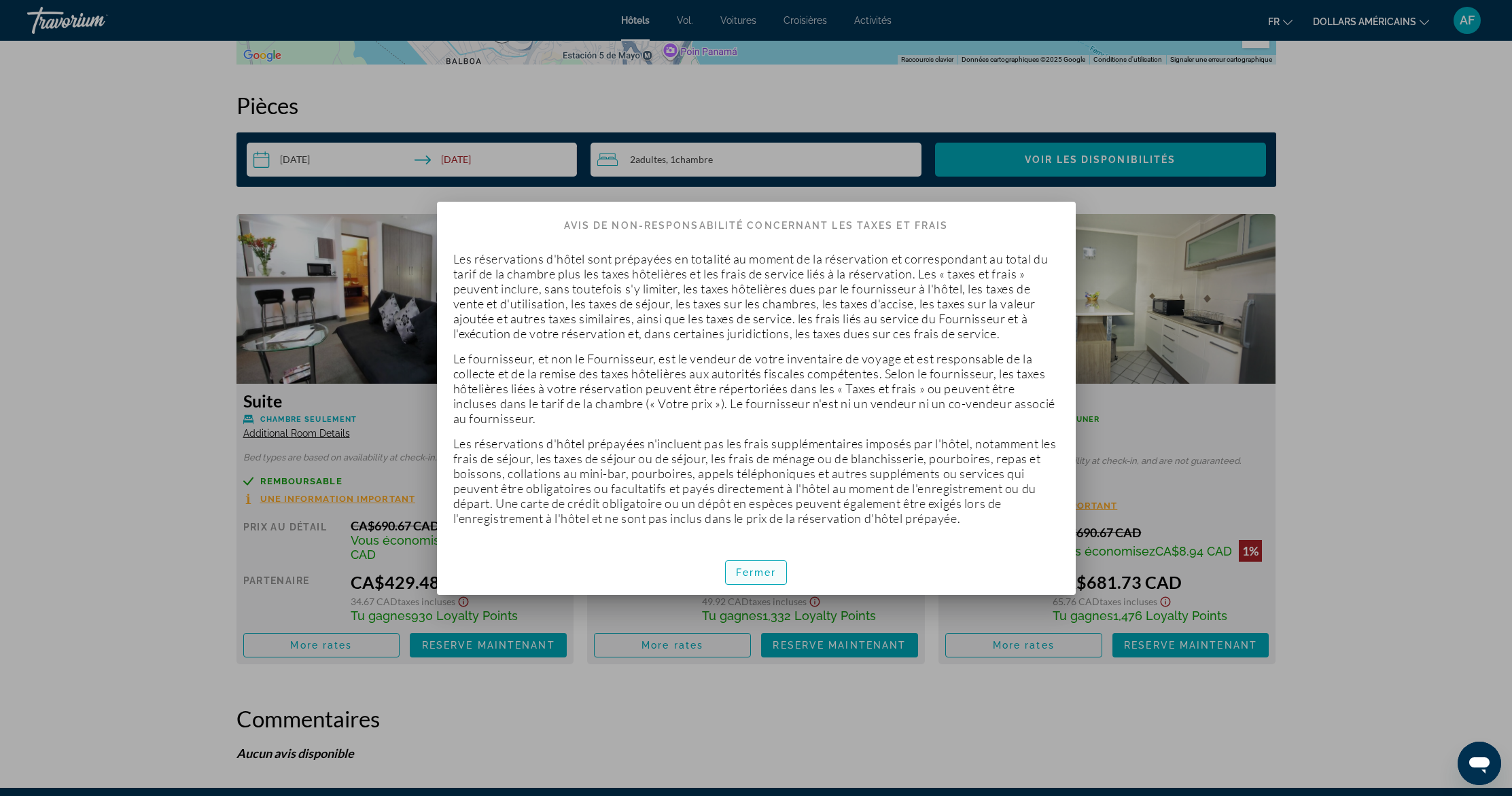
click at [753, 572] on font "Fermer" at bounding box center [756, 572] width 41 height 11
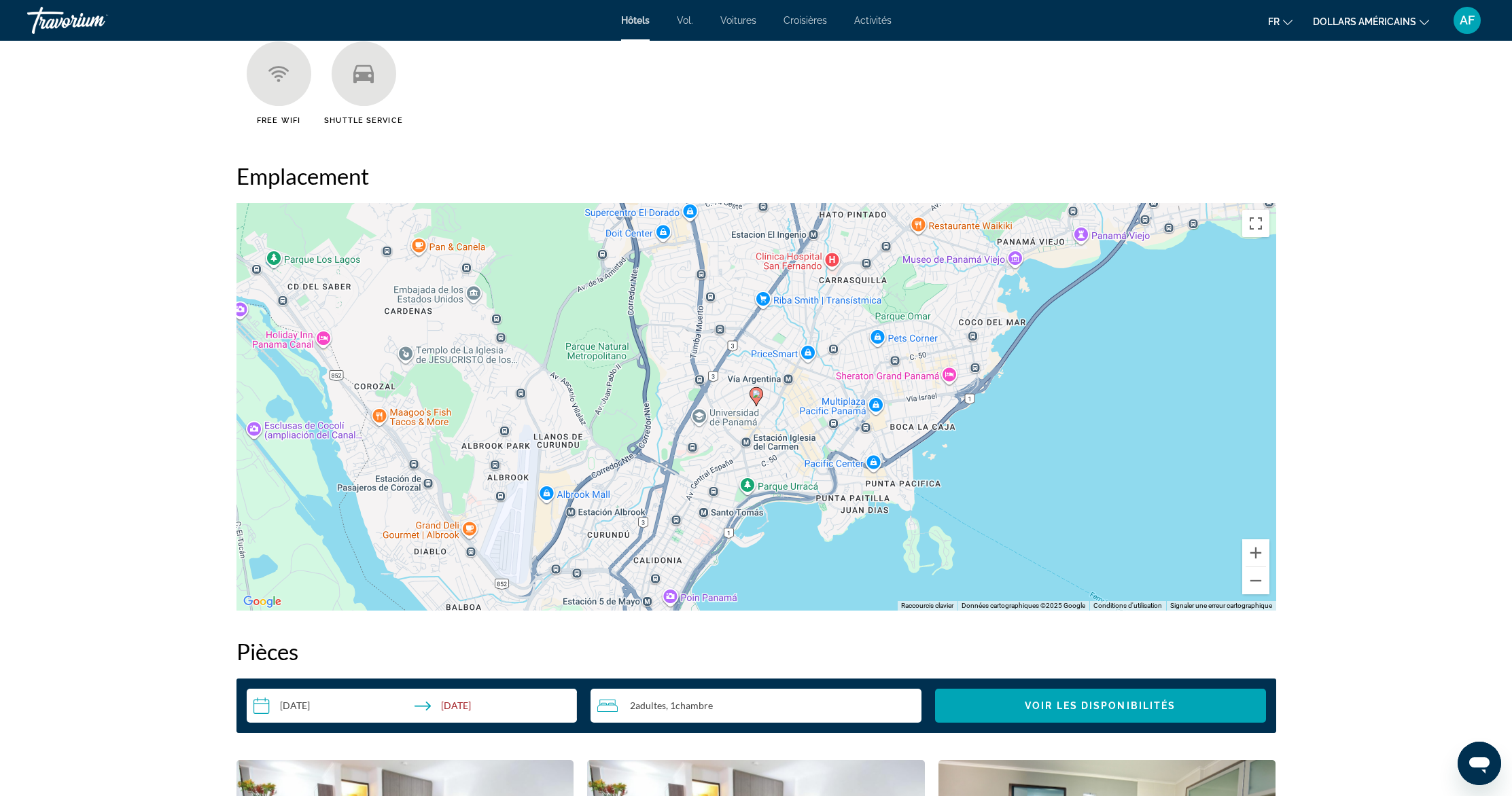
scroll to position [1362, 0]
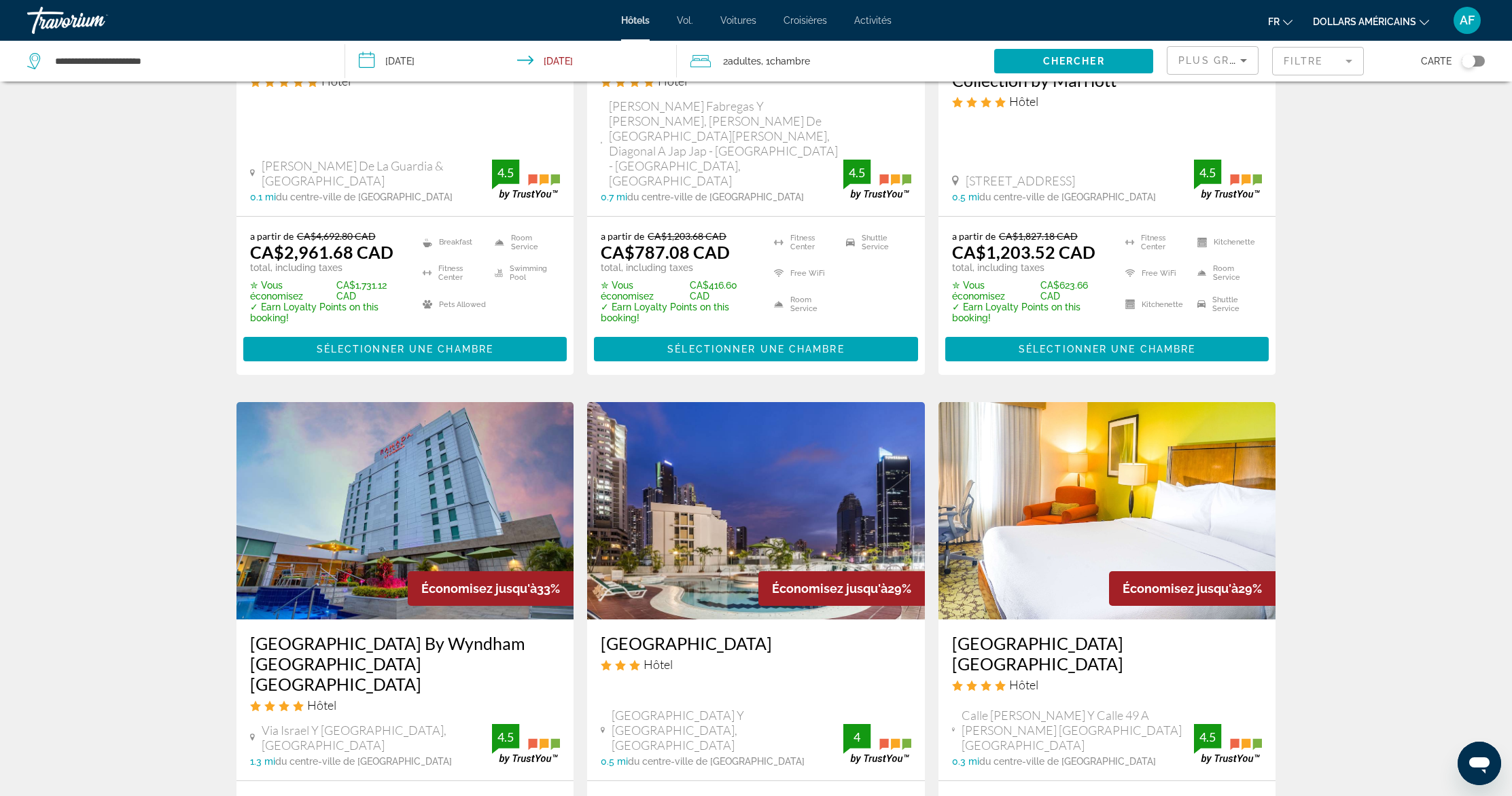
scroll to position [1706, 0]
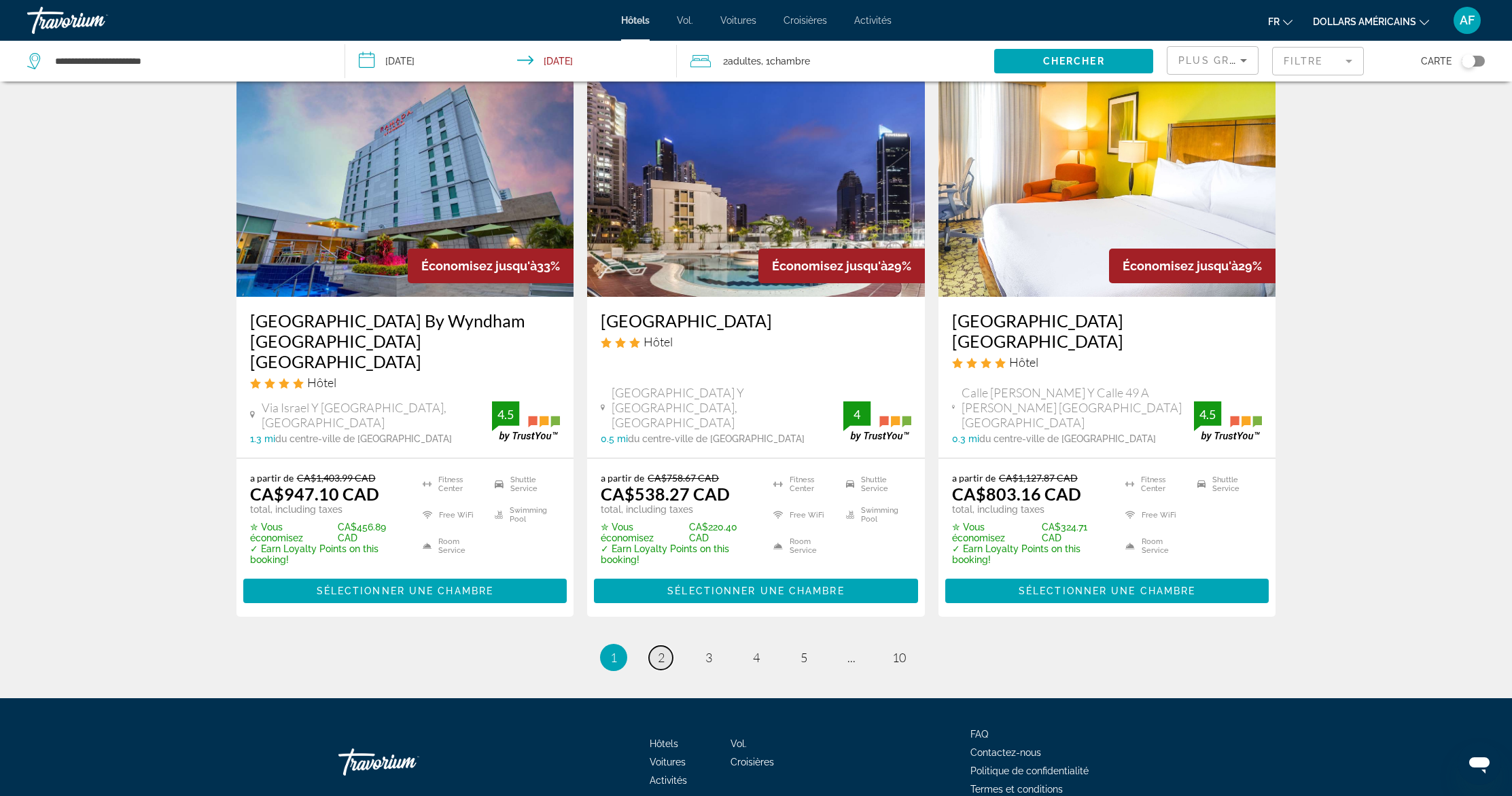
click at [659, 650] on span "2" at bounding box center [661, 657] width 7 height 15
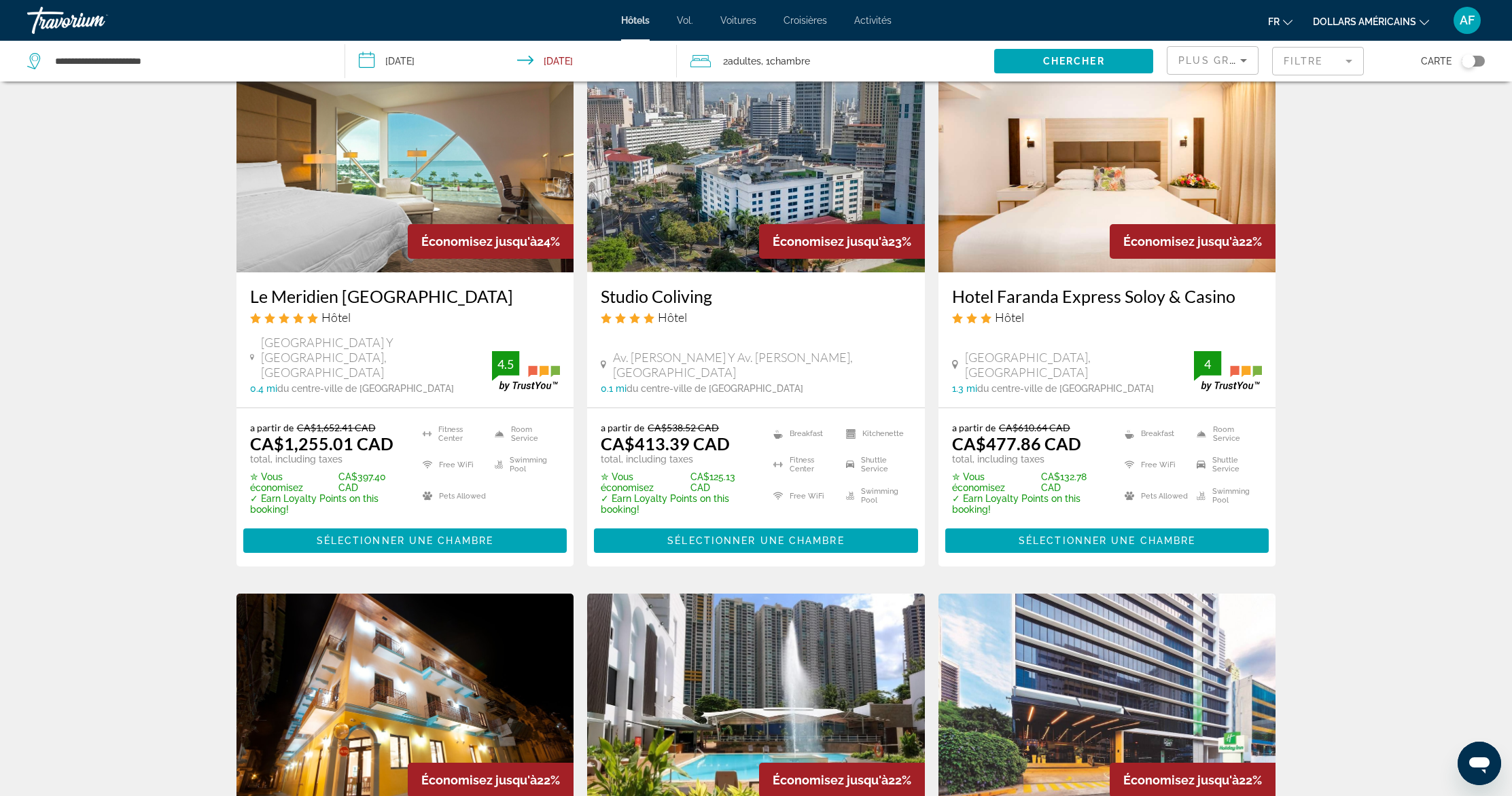
scroll to position [609, 0]
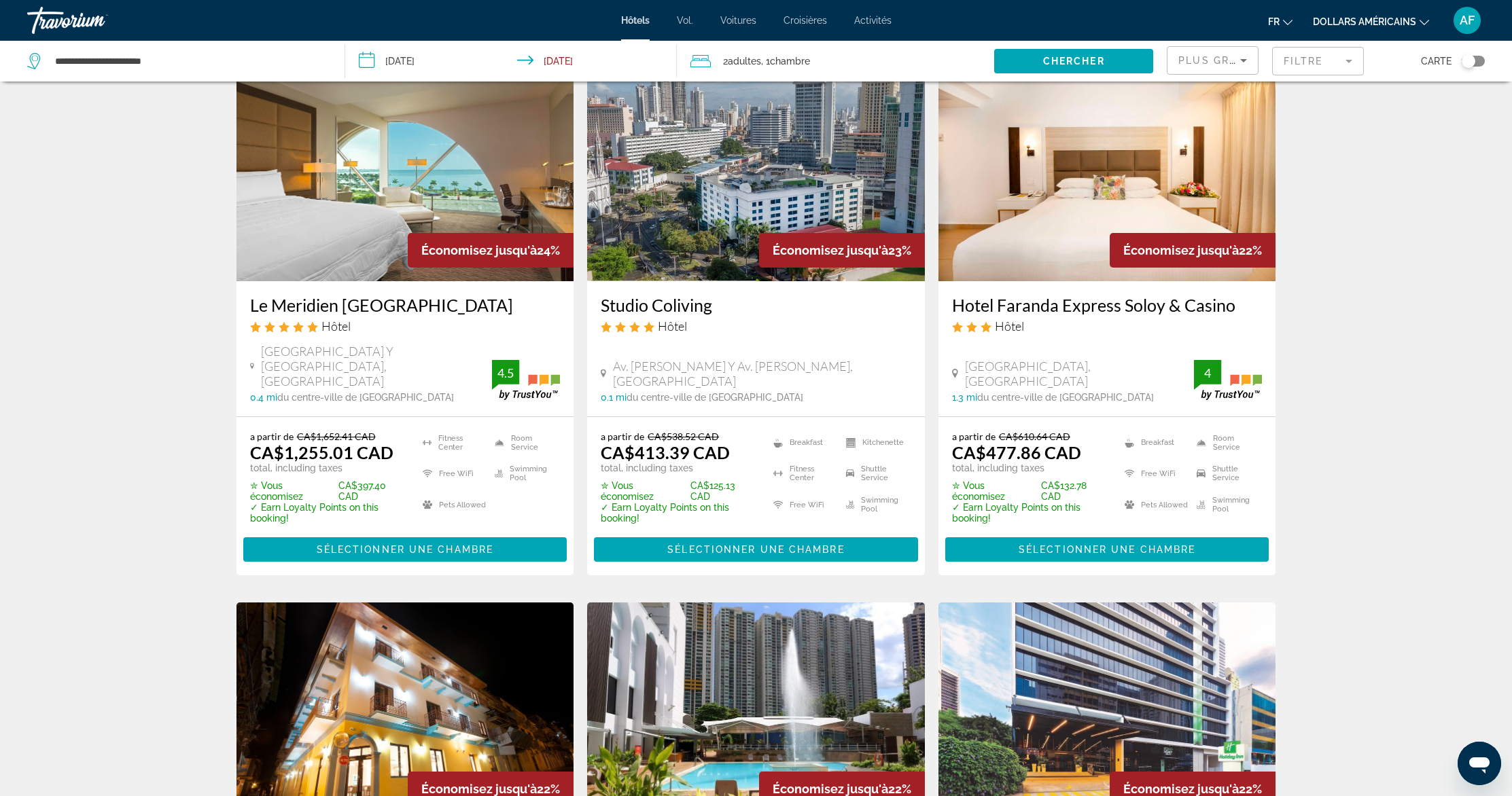
click at [1086, 189] on img "Contenu principal" at bounding box center [1107, 172] width 337 height 217
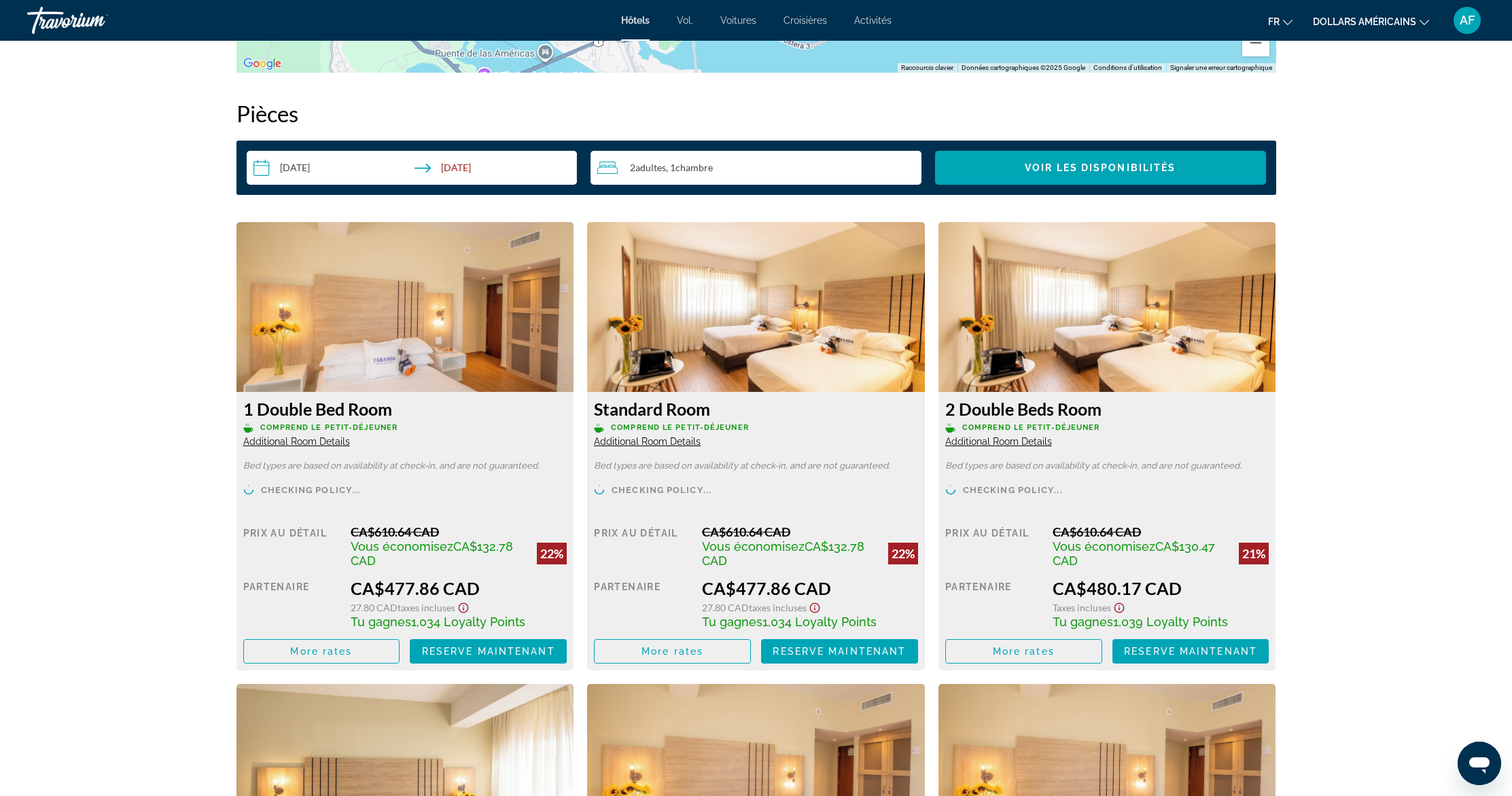
scroll to position [1845, 0]
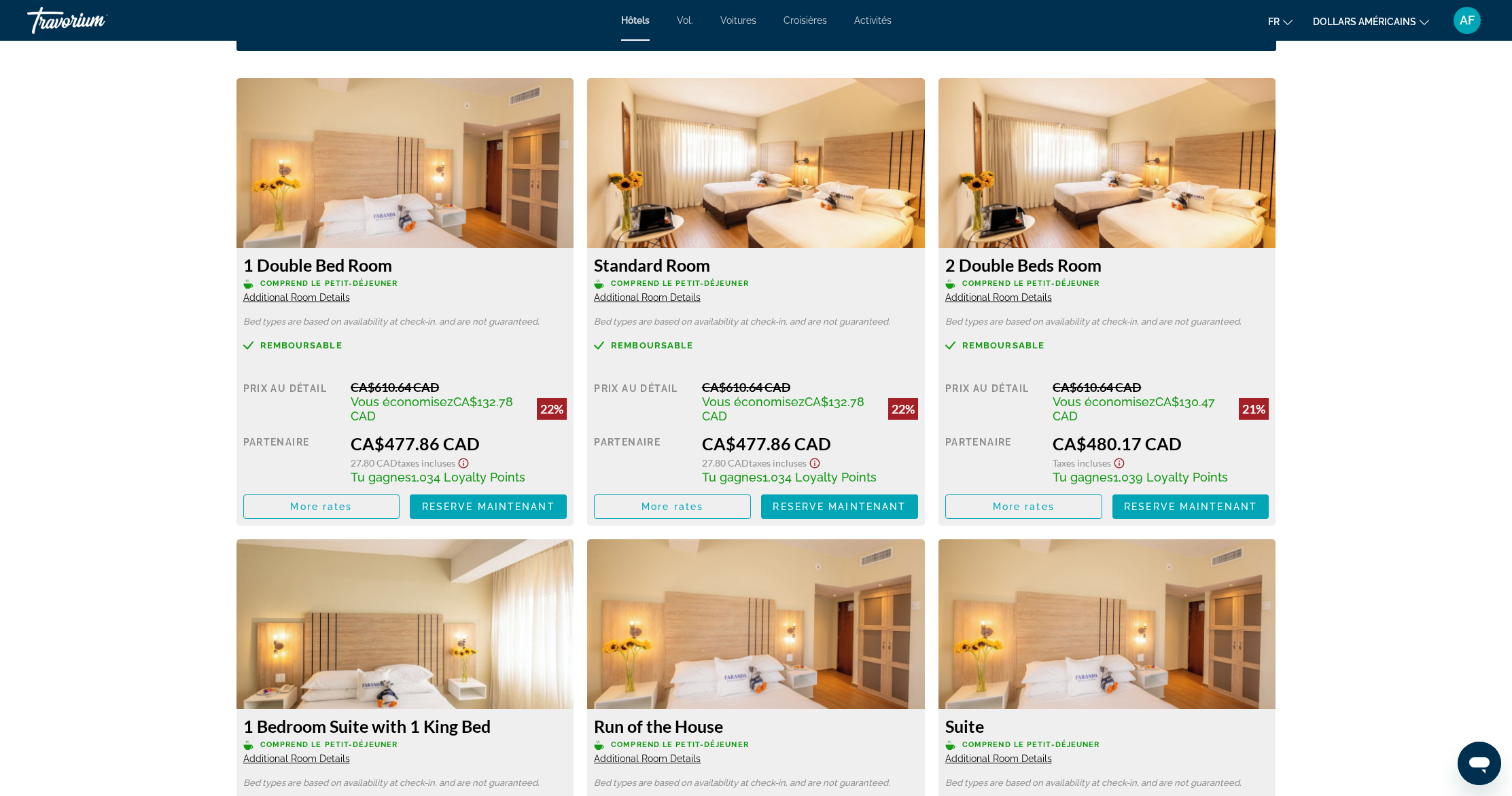
click at [1118, 461] on icon "Show Taxes and Fees disclaimer" at bounding box center [1119, 463] width 16 height 12
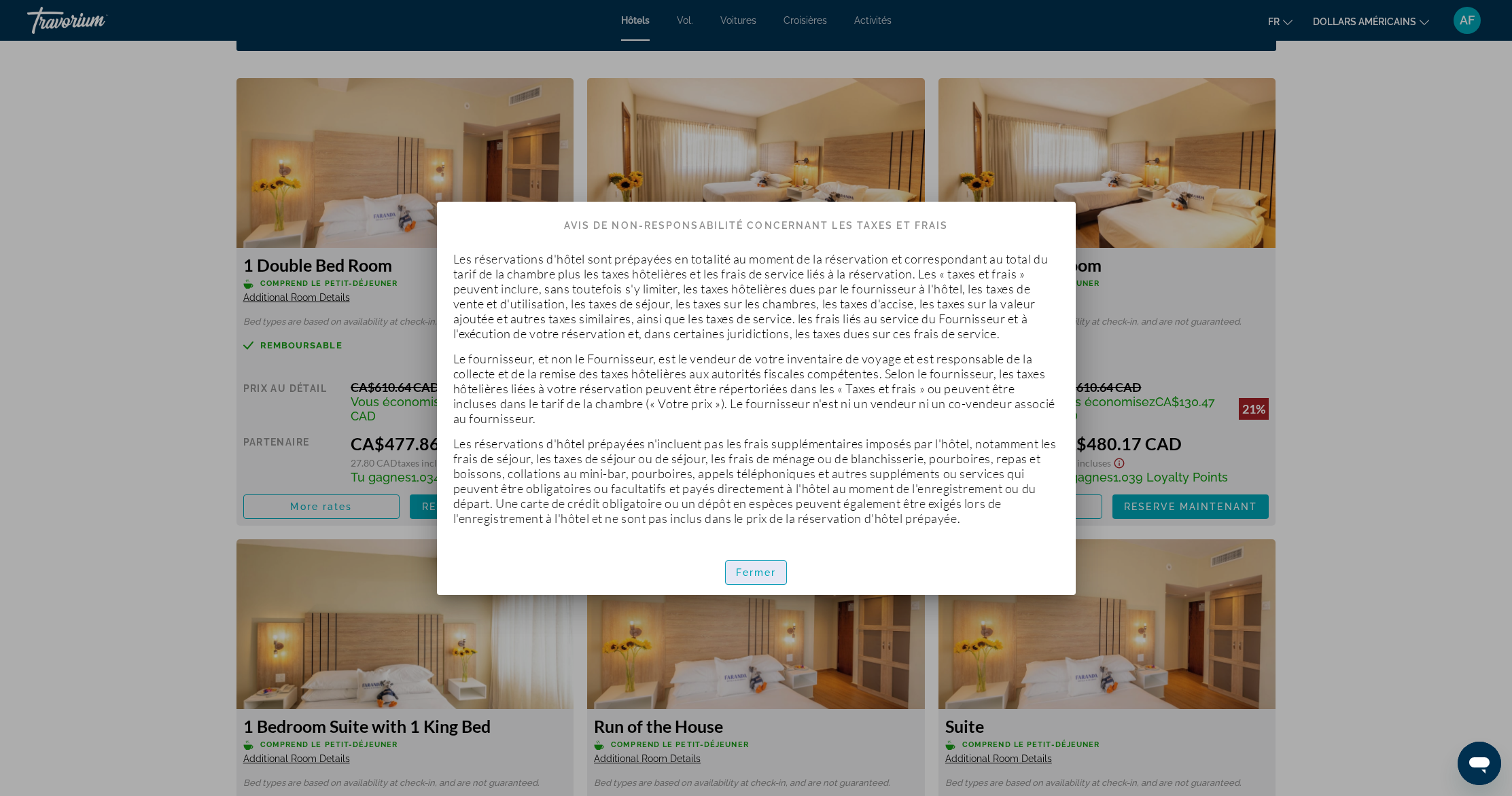
click at [769, 574] on font "Fermer" at bounding box center [756, 572] width 41 height 11
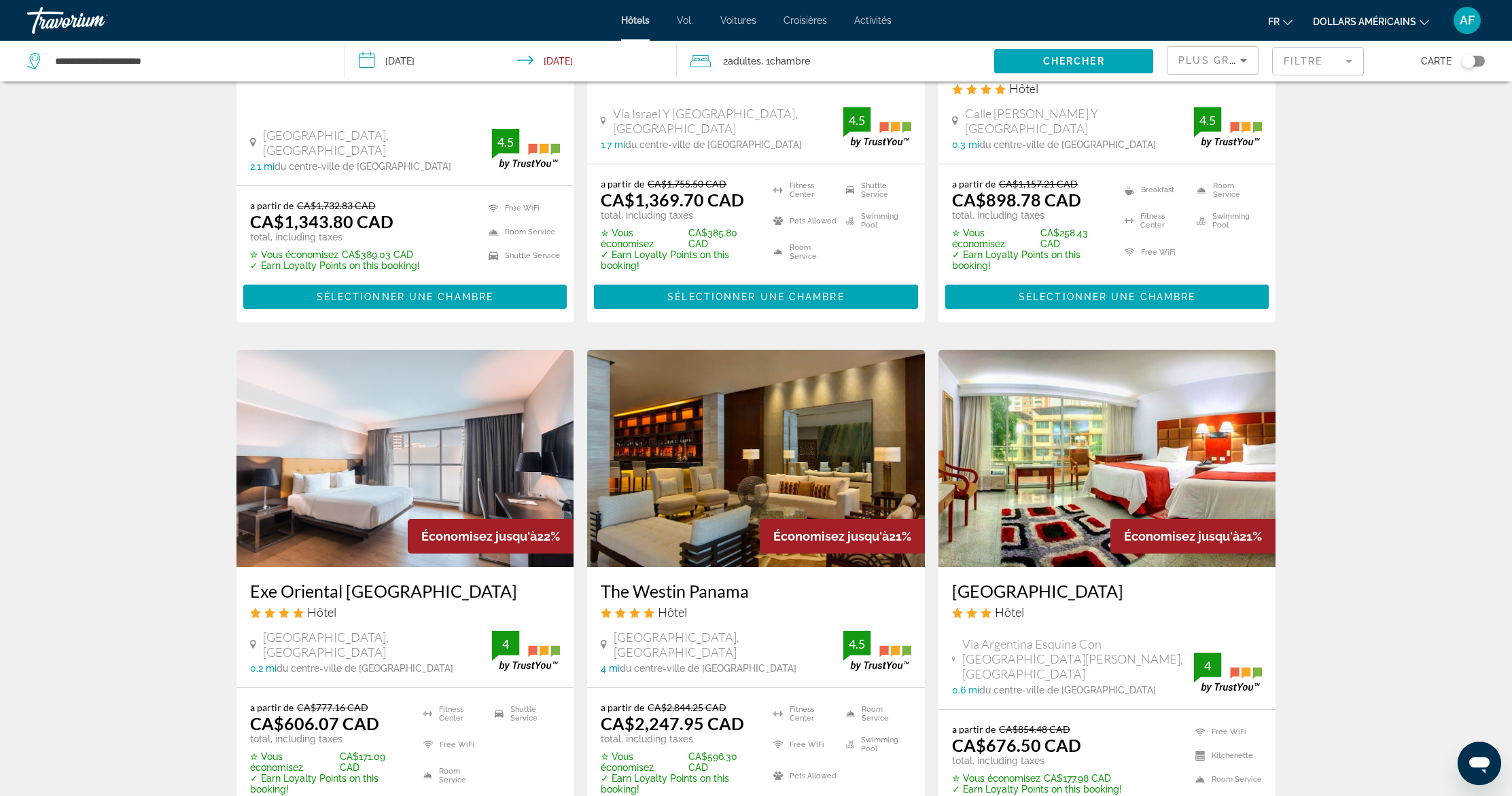
scroll to position [1620, 0]
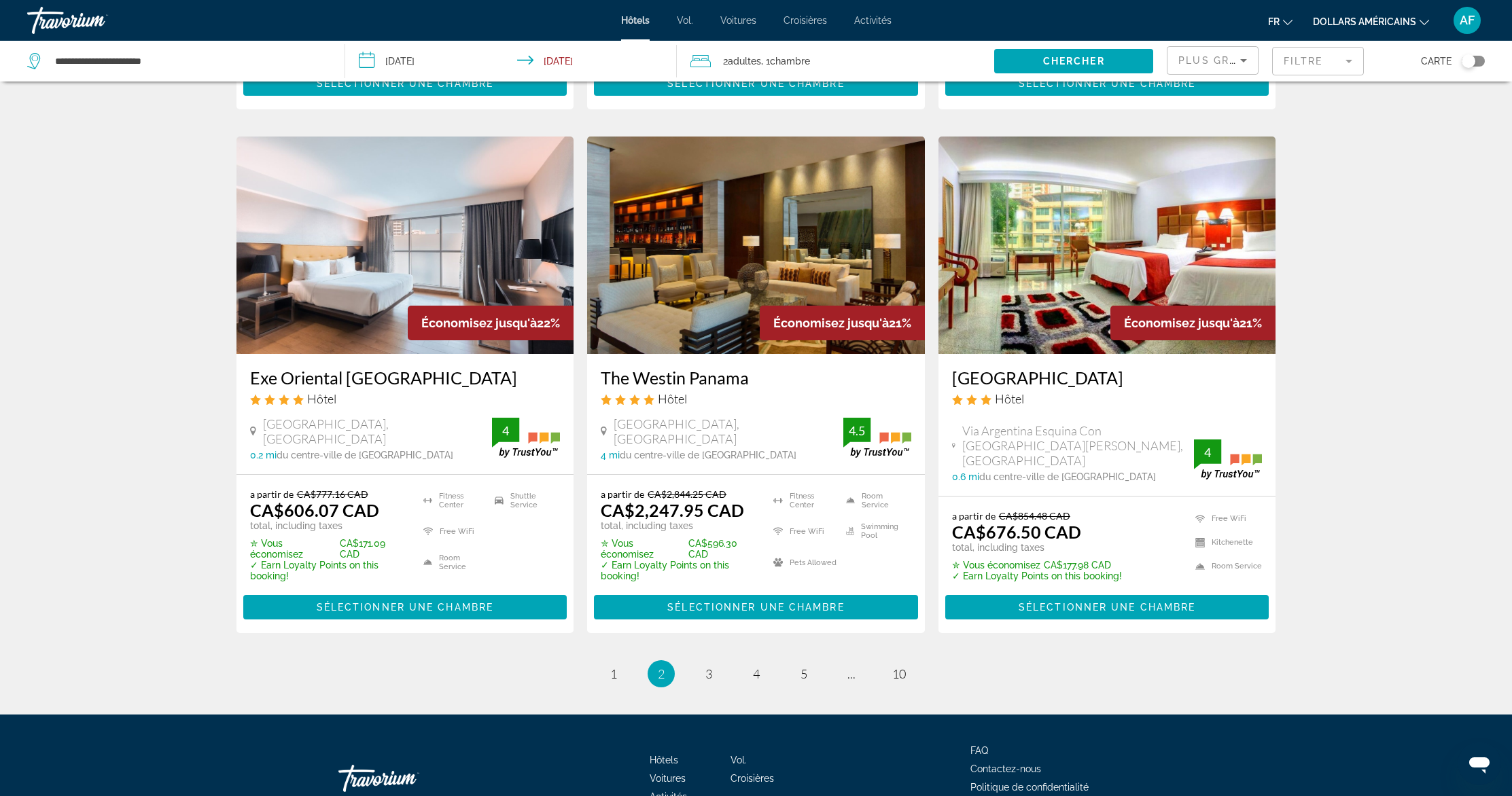
click at [347, 254] on img "Contenu principal" at bounding box center [405, 245] width 337 height 217
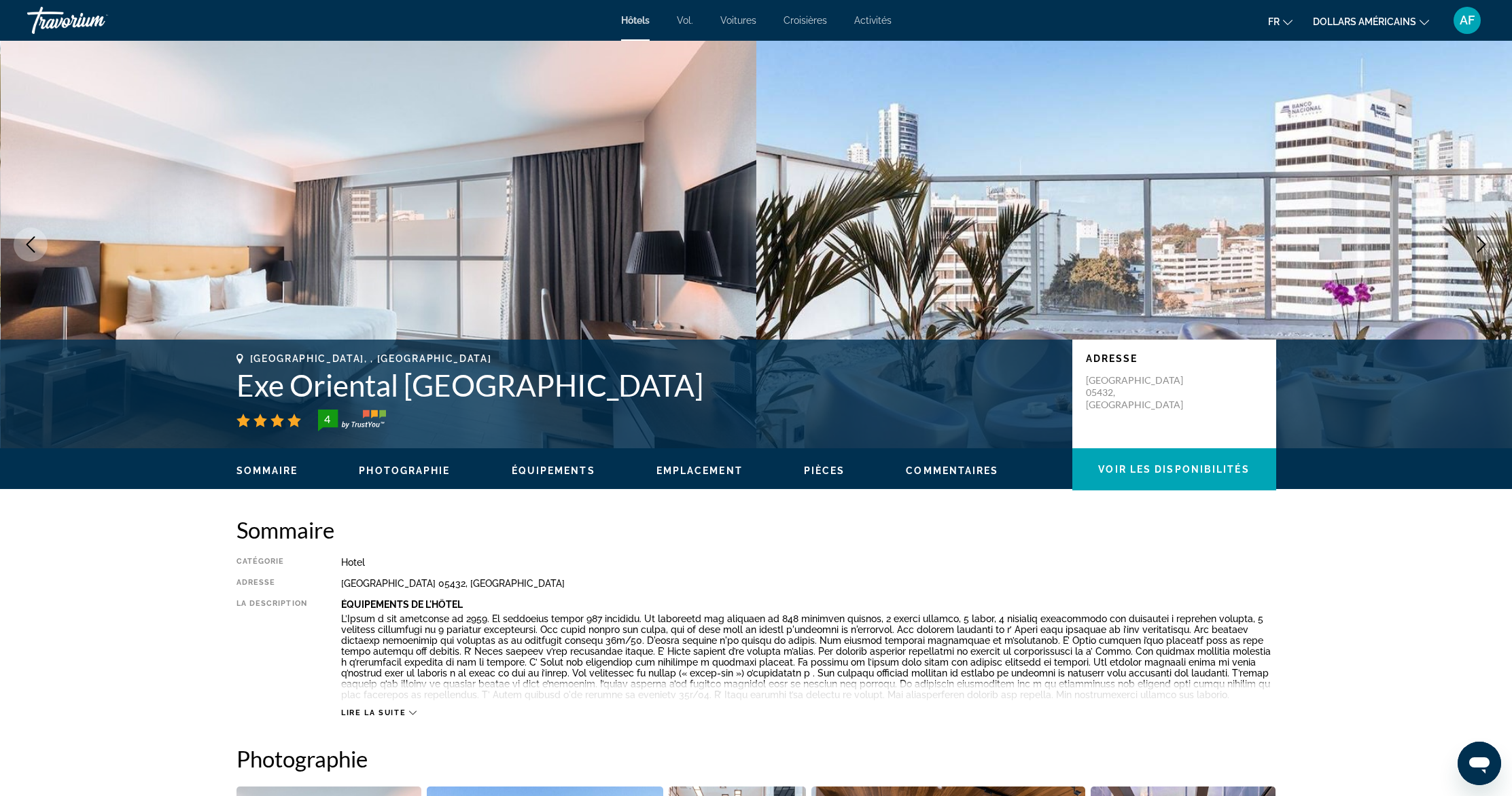
click at [1483, 235] on button "Next image" at bounding box center [1481, 244] width 34 height 34
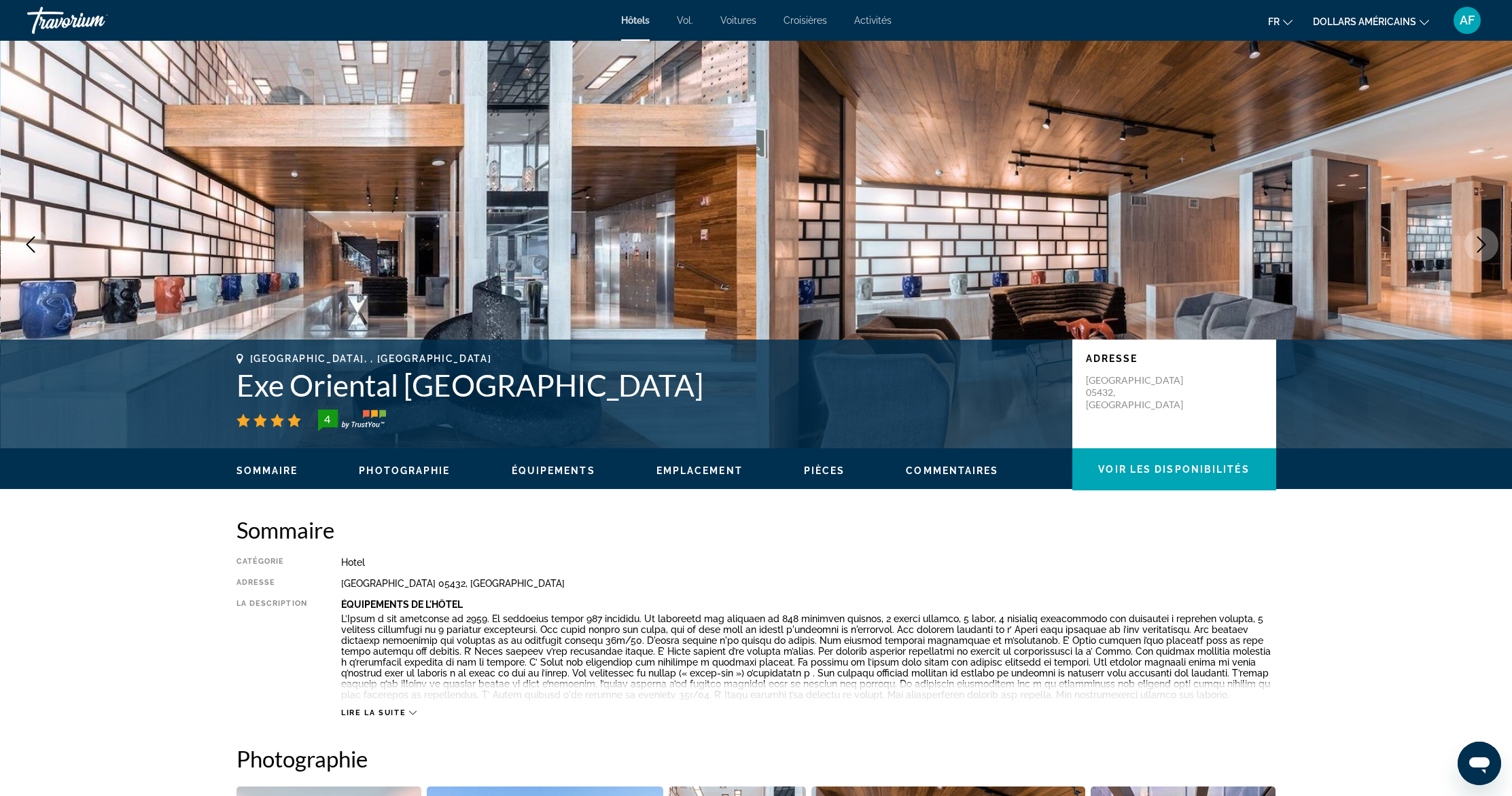
click at [1481, 237] on icon "Next image" at bounding box center [1481, 244] width 16 height 16
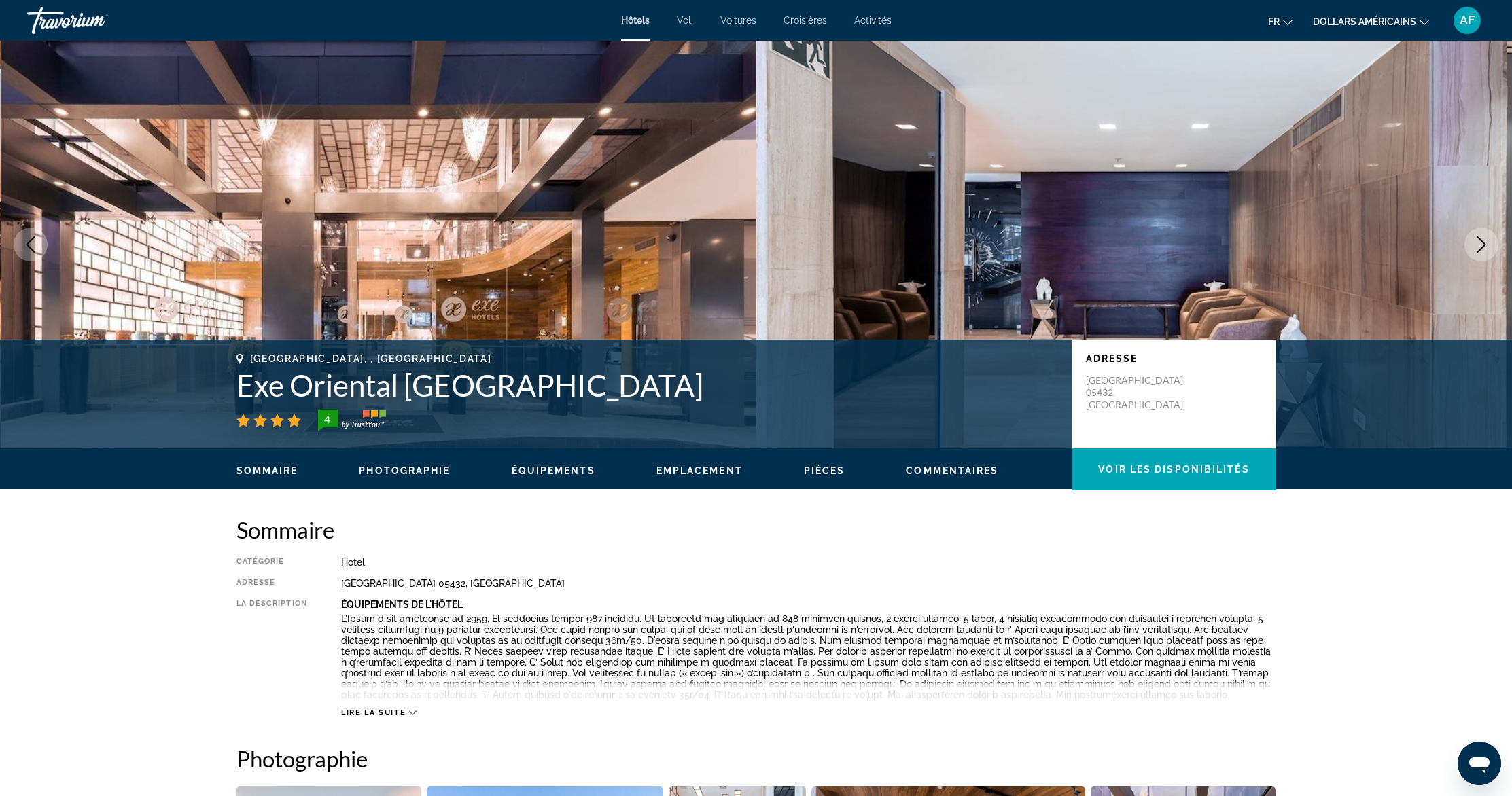
click at [1480, 243] on icon "Next image" at bounding box center [1481, 244] width 16 height 16
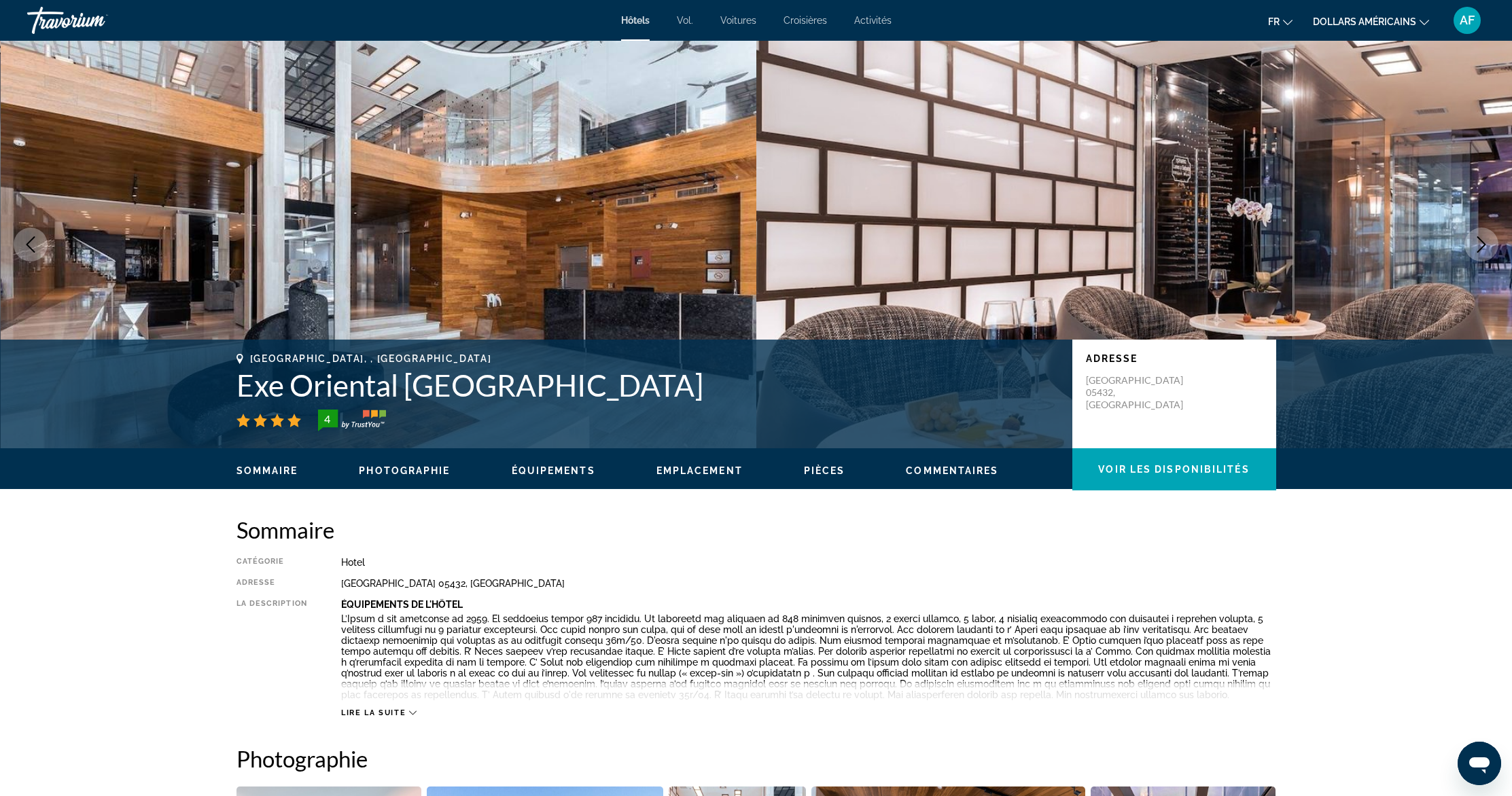
click at [1480, 243] on icon "Next image" at bounding box center [1481, 244] width 16 height 16
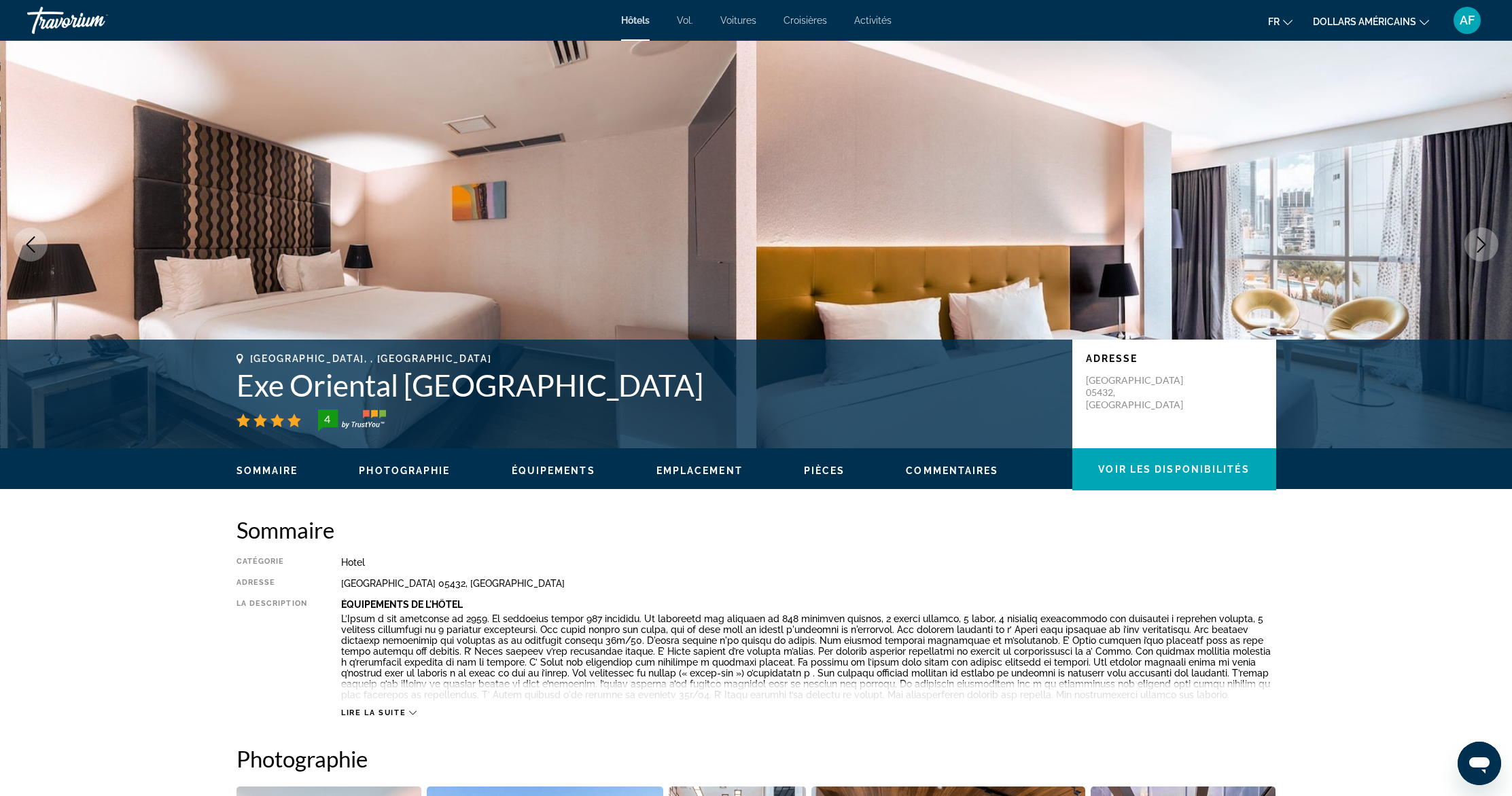
click at [1480, 243] on icon "Next image" at bounding box center [1481, 244] width 16 height 16
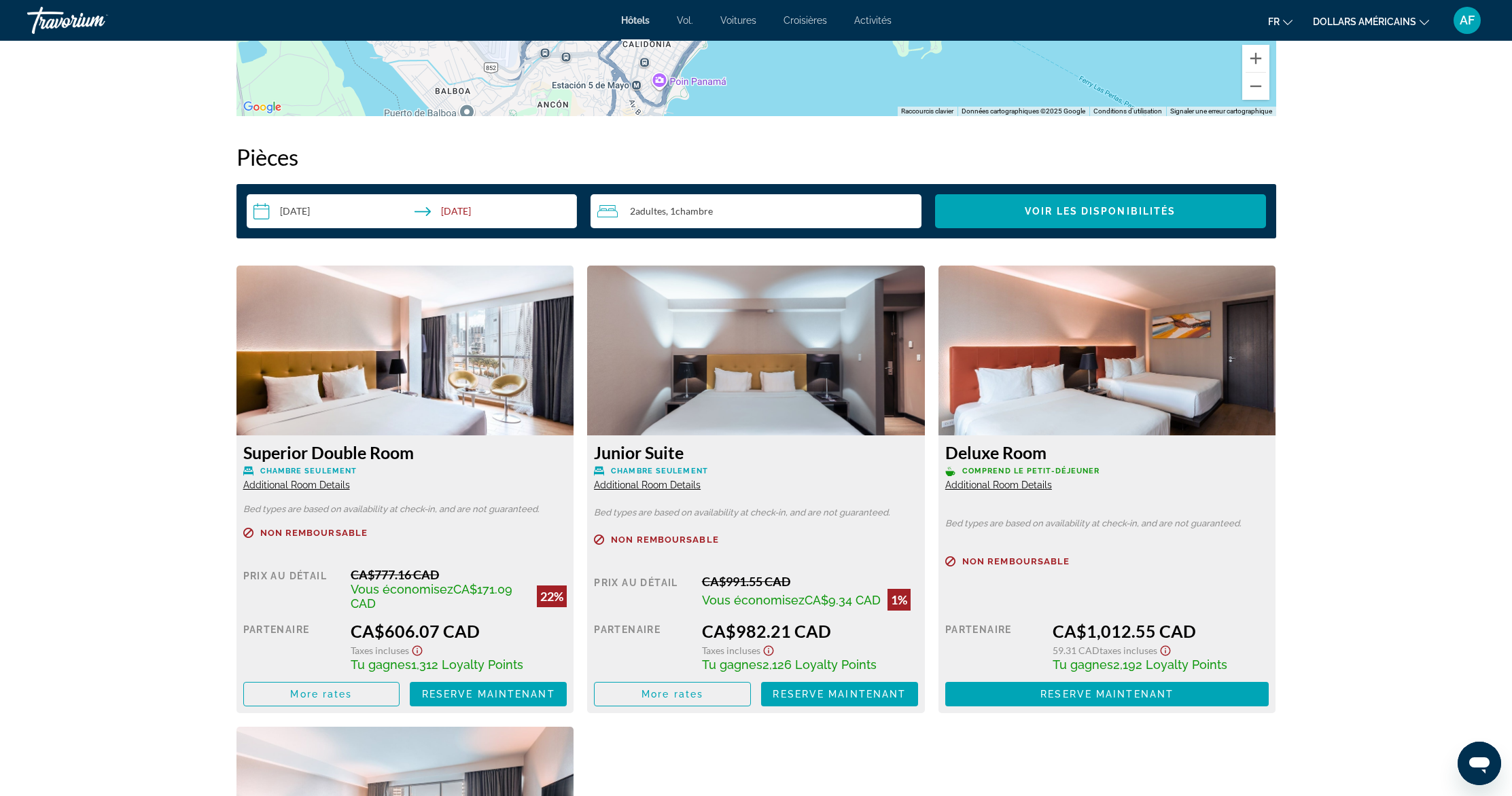
scroll to position [1798, 0]
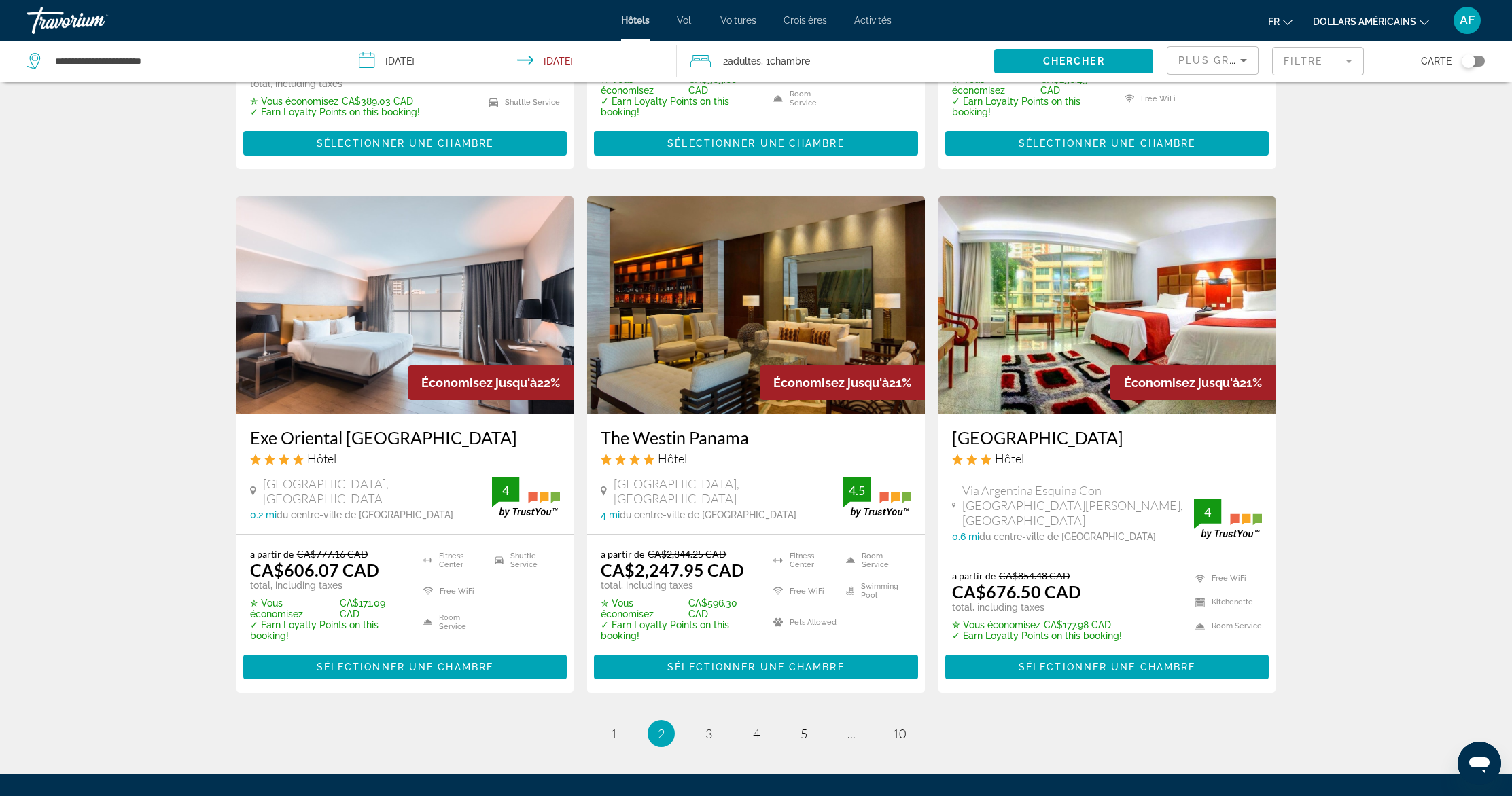
scroll to position [1686, 0]
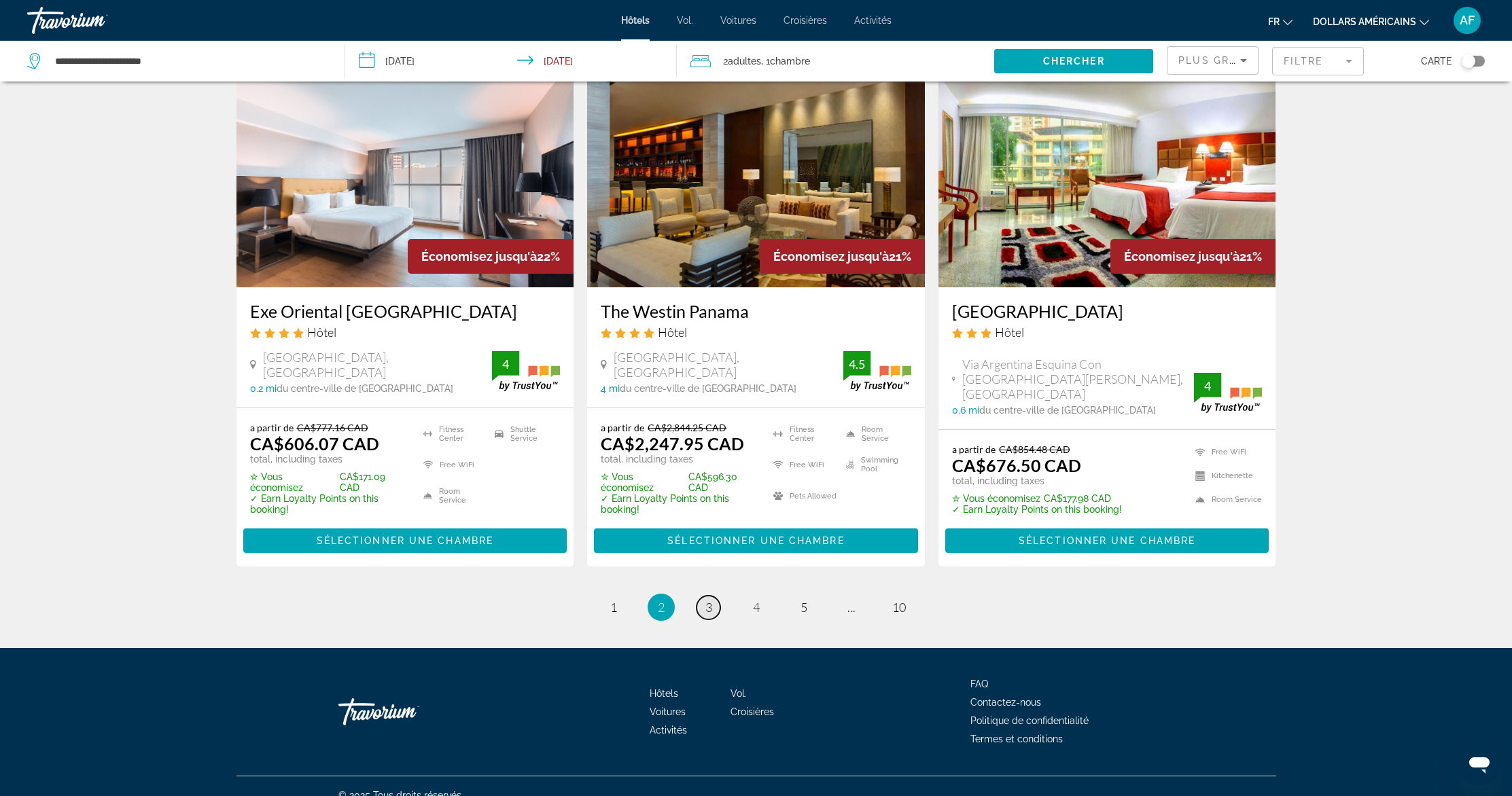
click at [703, 595] on link "page 3" at bounding box center [708, 607] width 24 height 24
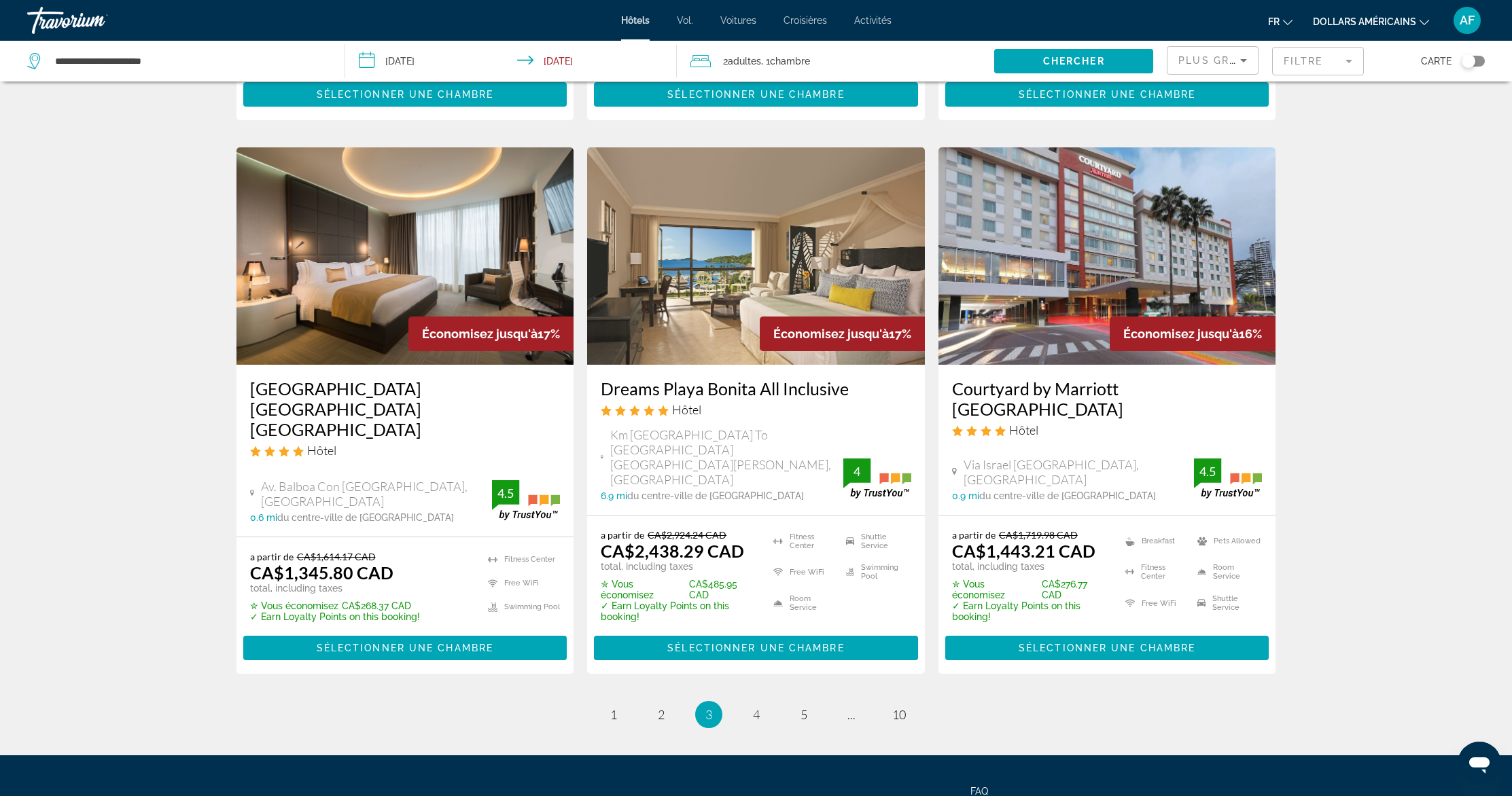
scroll to position [1687, 0]
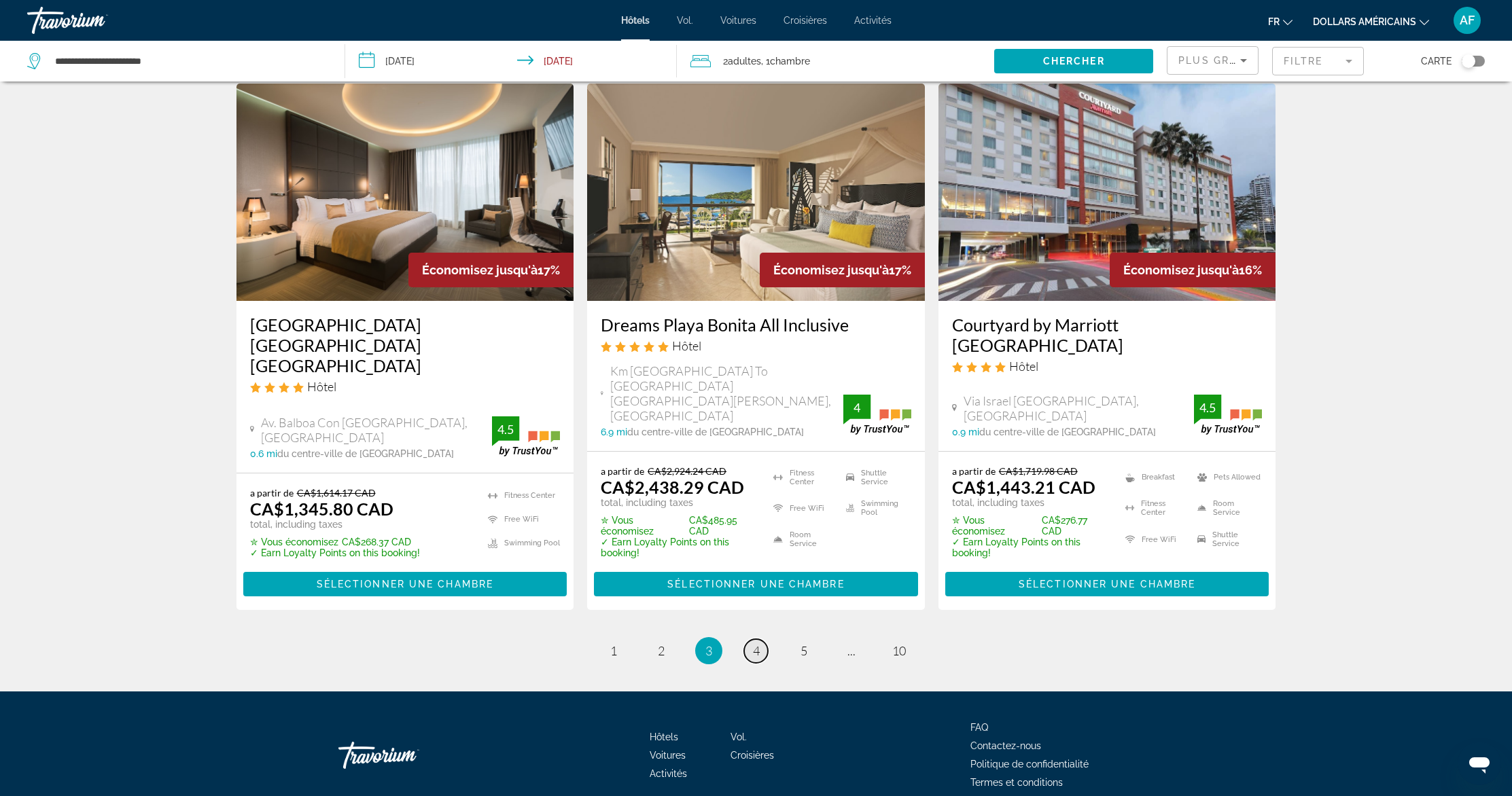
click at [757, 643] on span "4" at bounding box center [756, 650] width 7 height 15
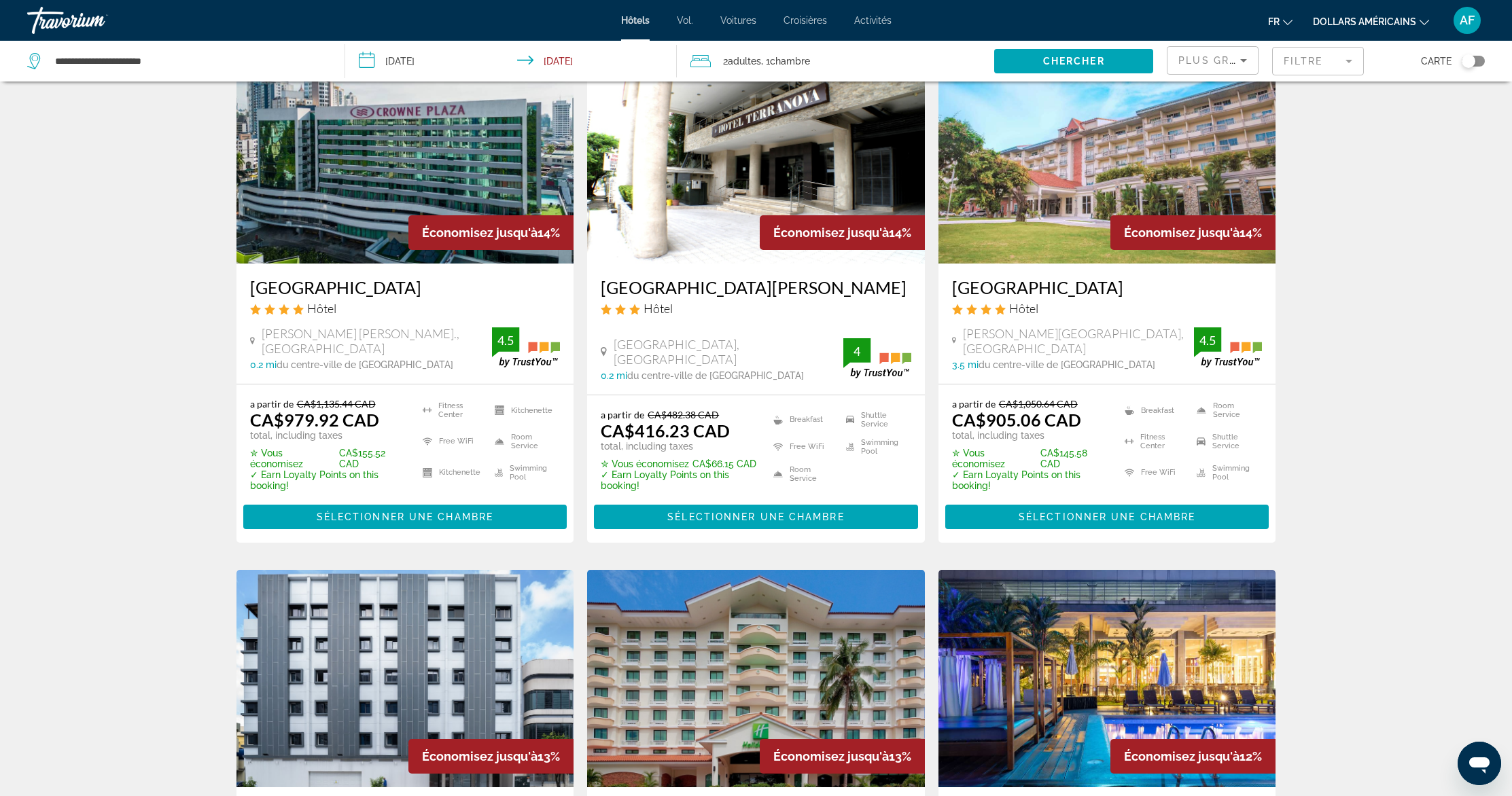
scroll to position [601, 0]
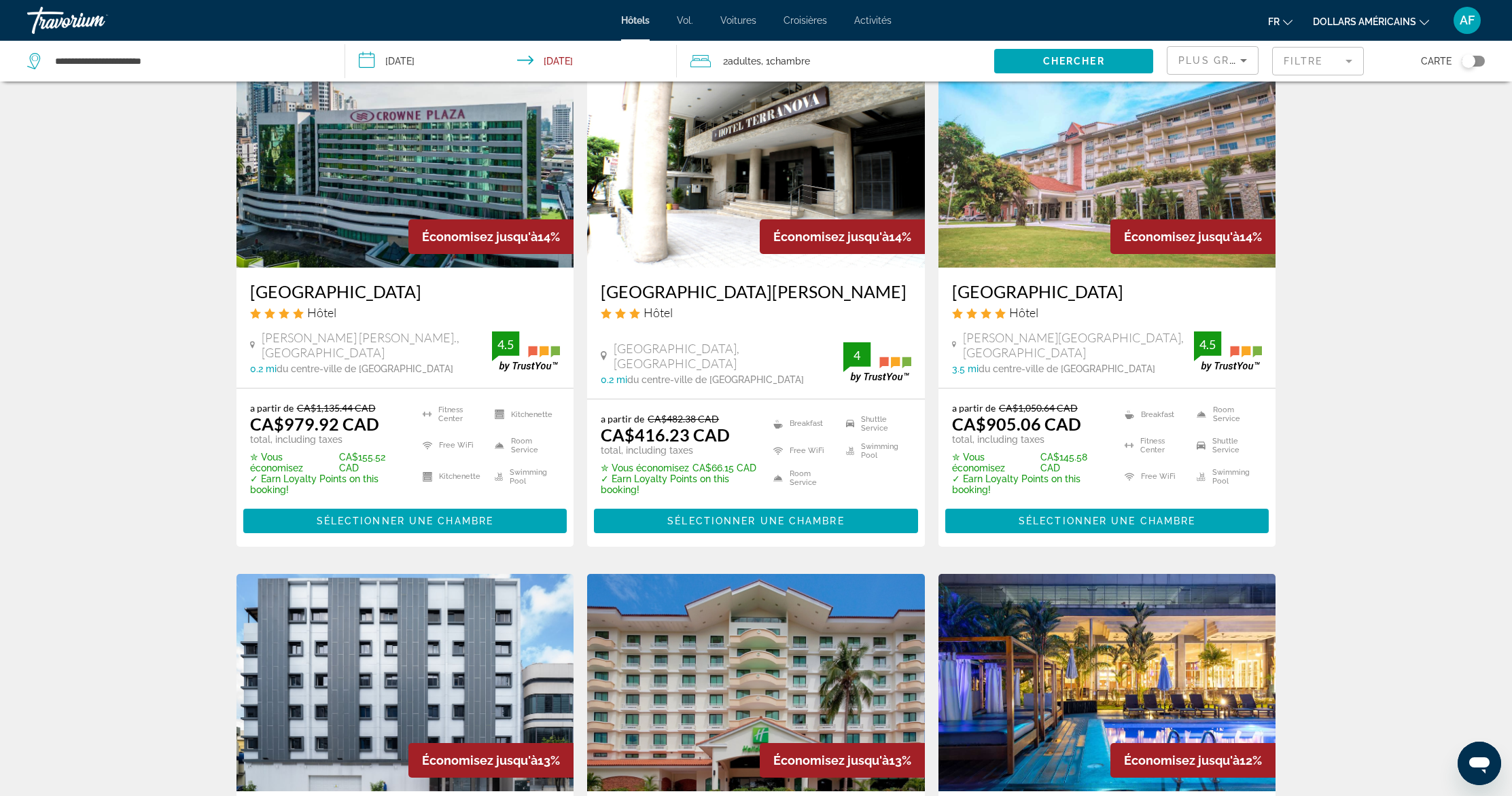
click at [750, 171] on img "Contenu principal" at bounding box center [756, 158] width 337 height 217
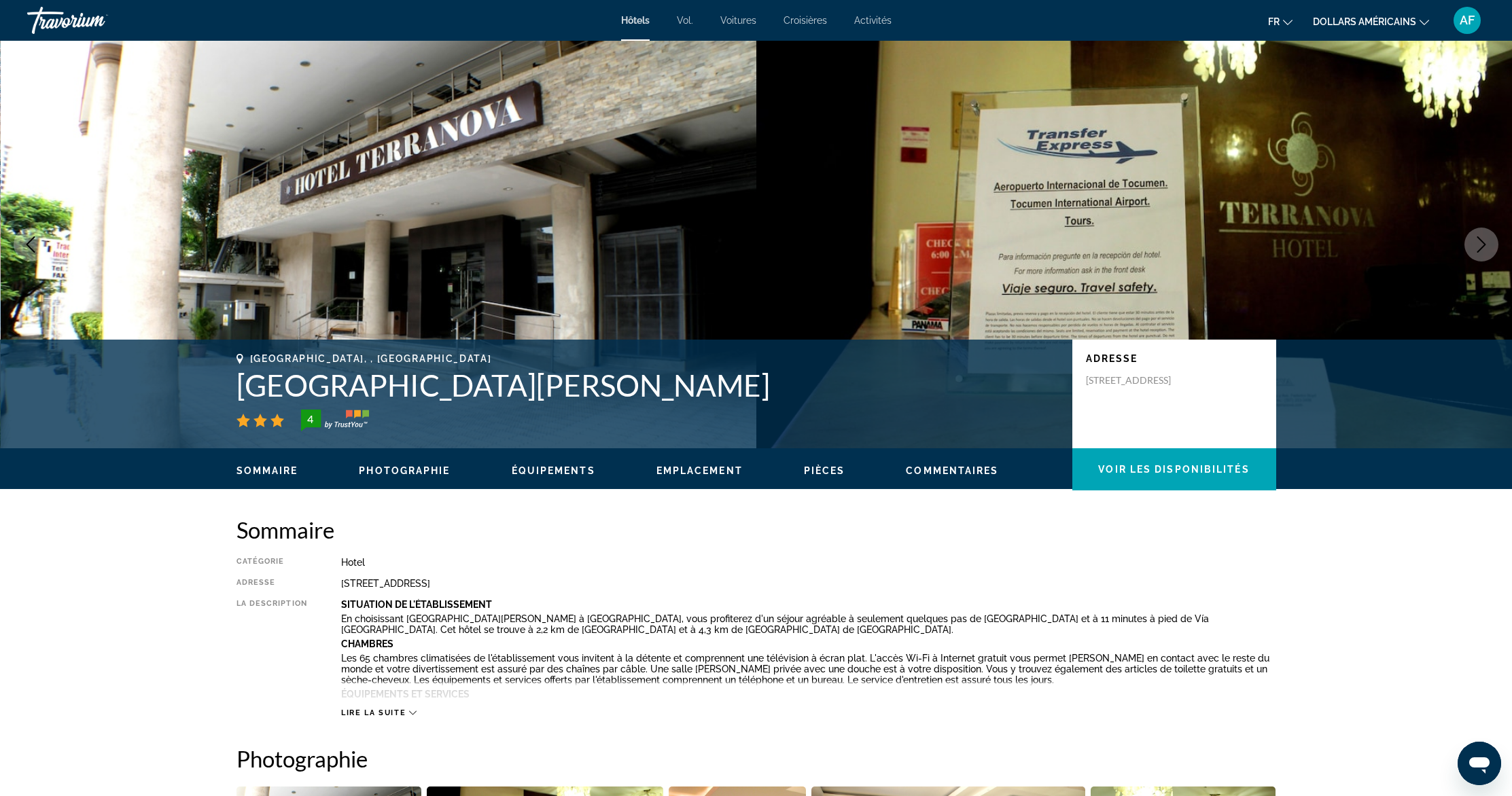
click at [1477, 239] on icon "Next image" at bounding box center [1481, 244] width 16 height 16
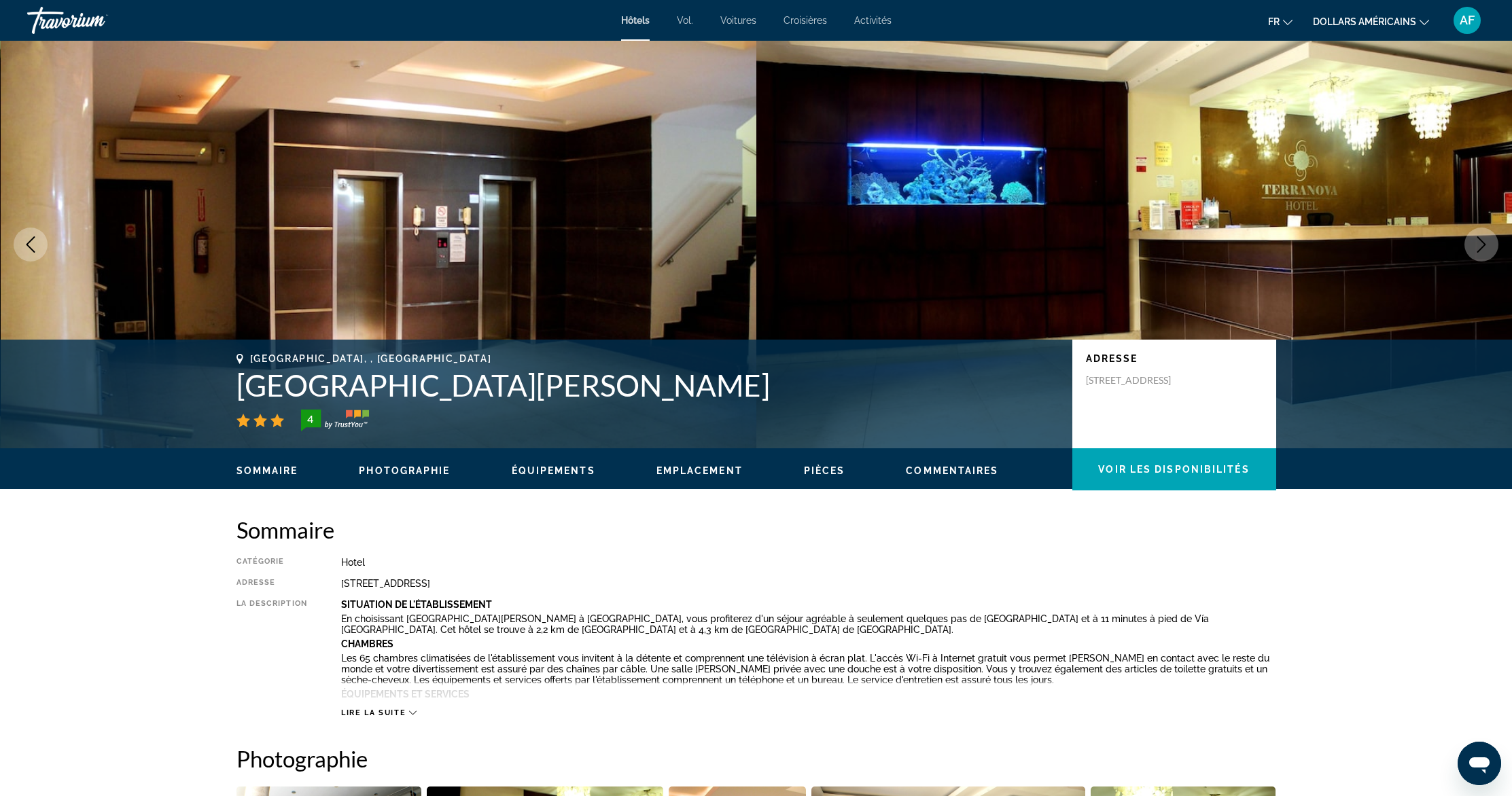
click at [1477, 239] on icon "Next image" at bounding box center [1481, 244] width 16 height 16
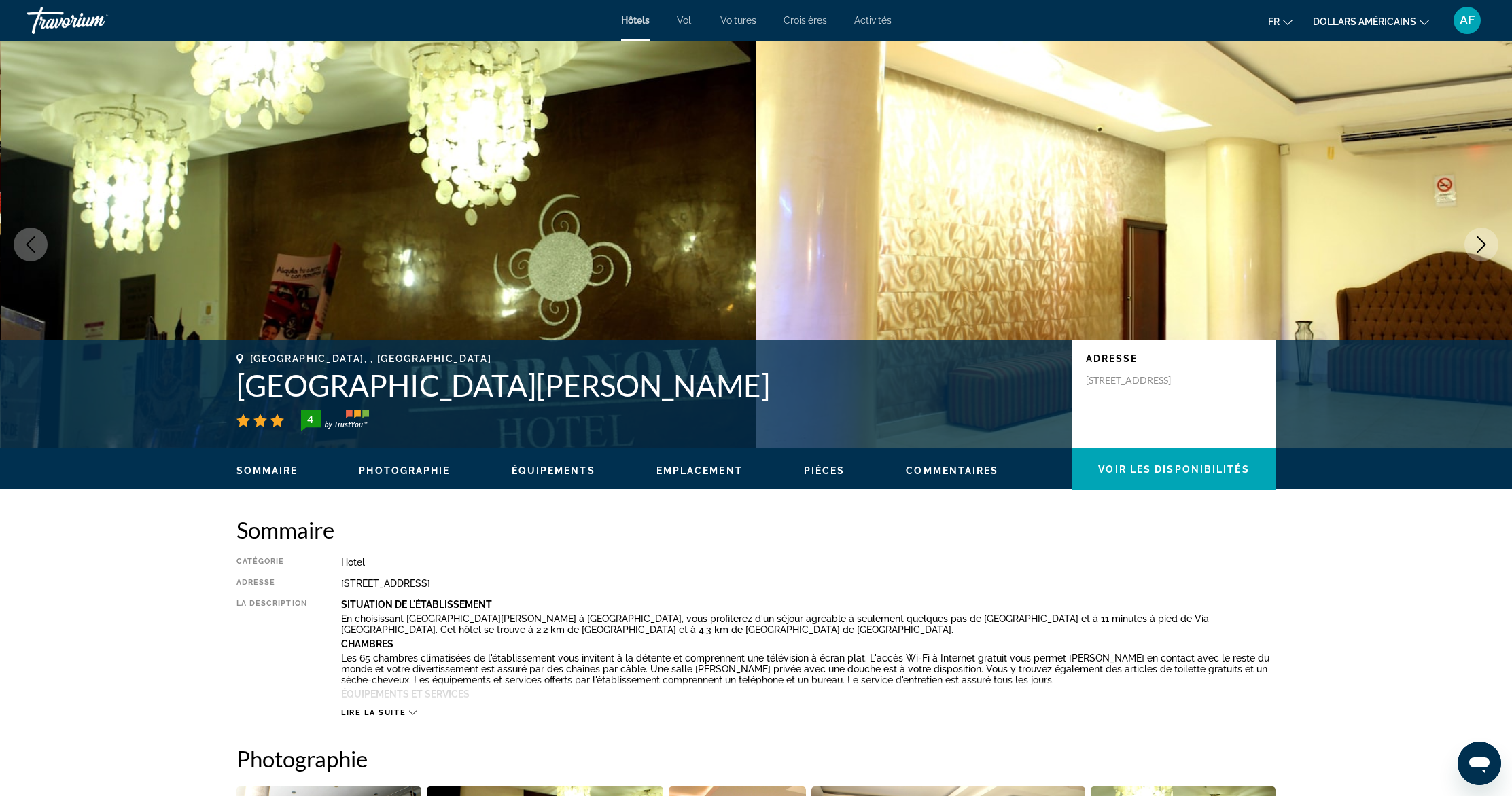
click at [1481, 239] on icon "Next image" at bounding box center [1481, 244] width 16 height 16
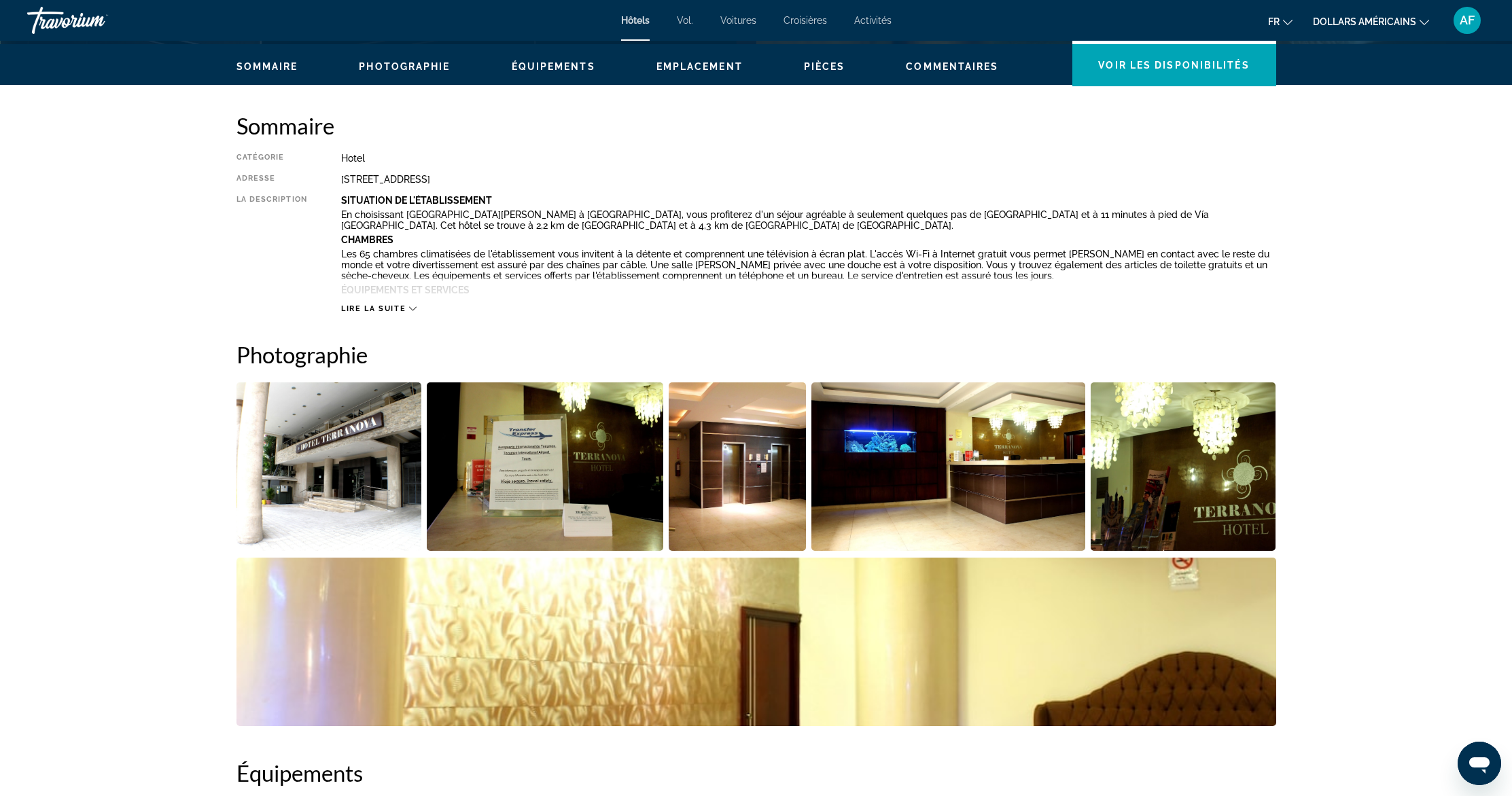
scroll to position [1052, 0]
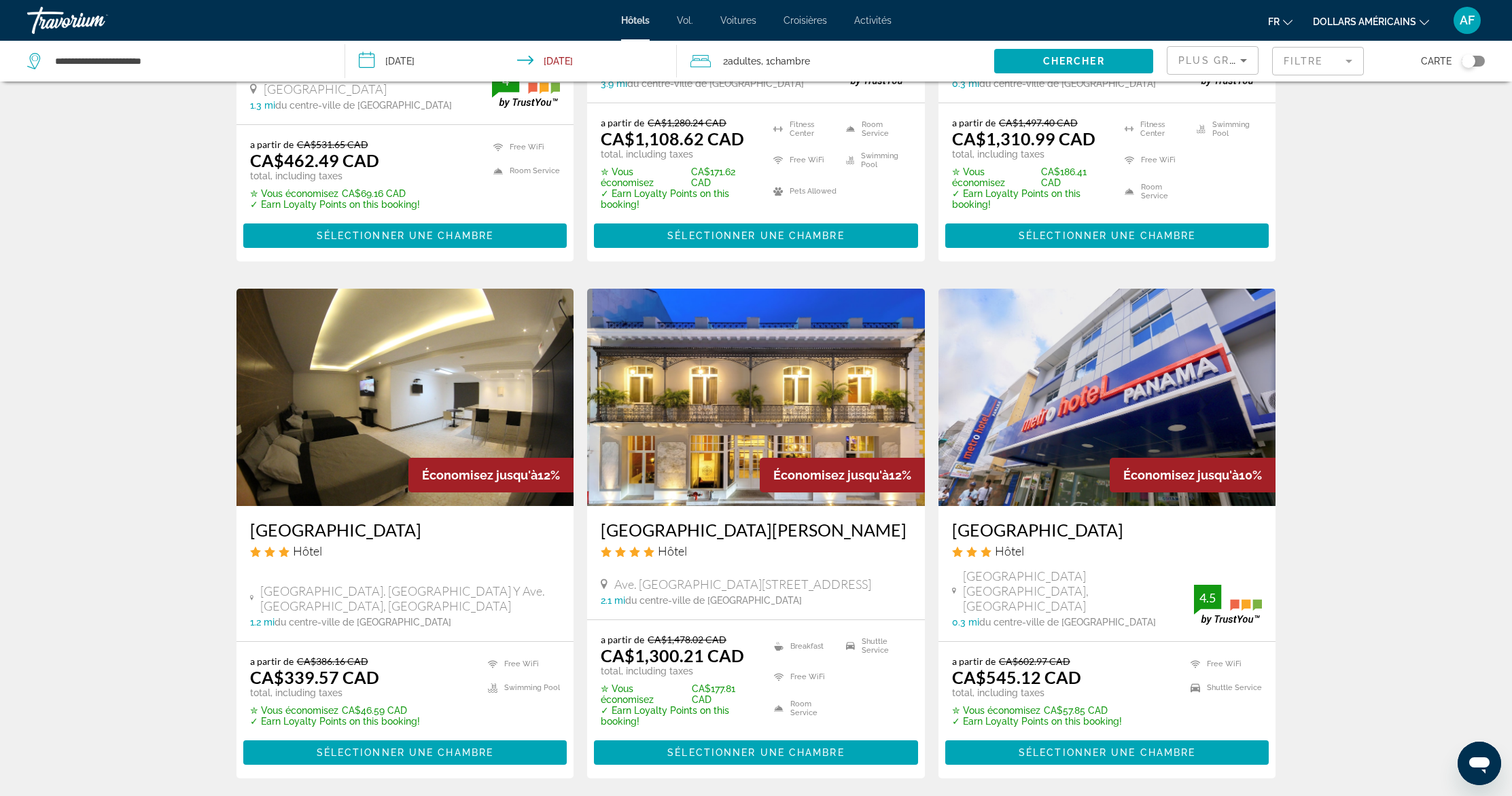
scroll to position [1559, 0]
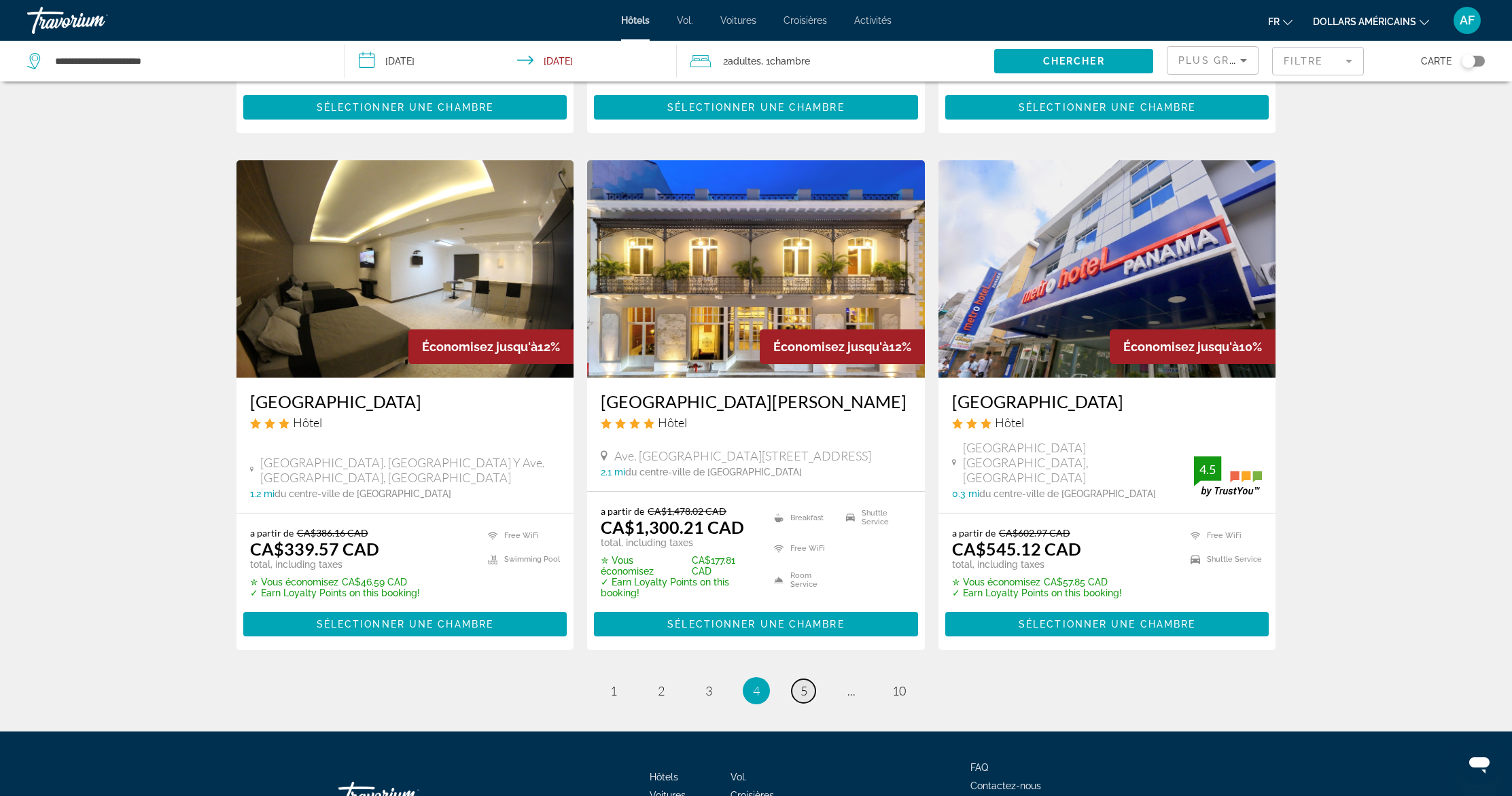
click at [801, 683] on span "5" at bounding box center [803, 690] width 7 height 15
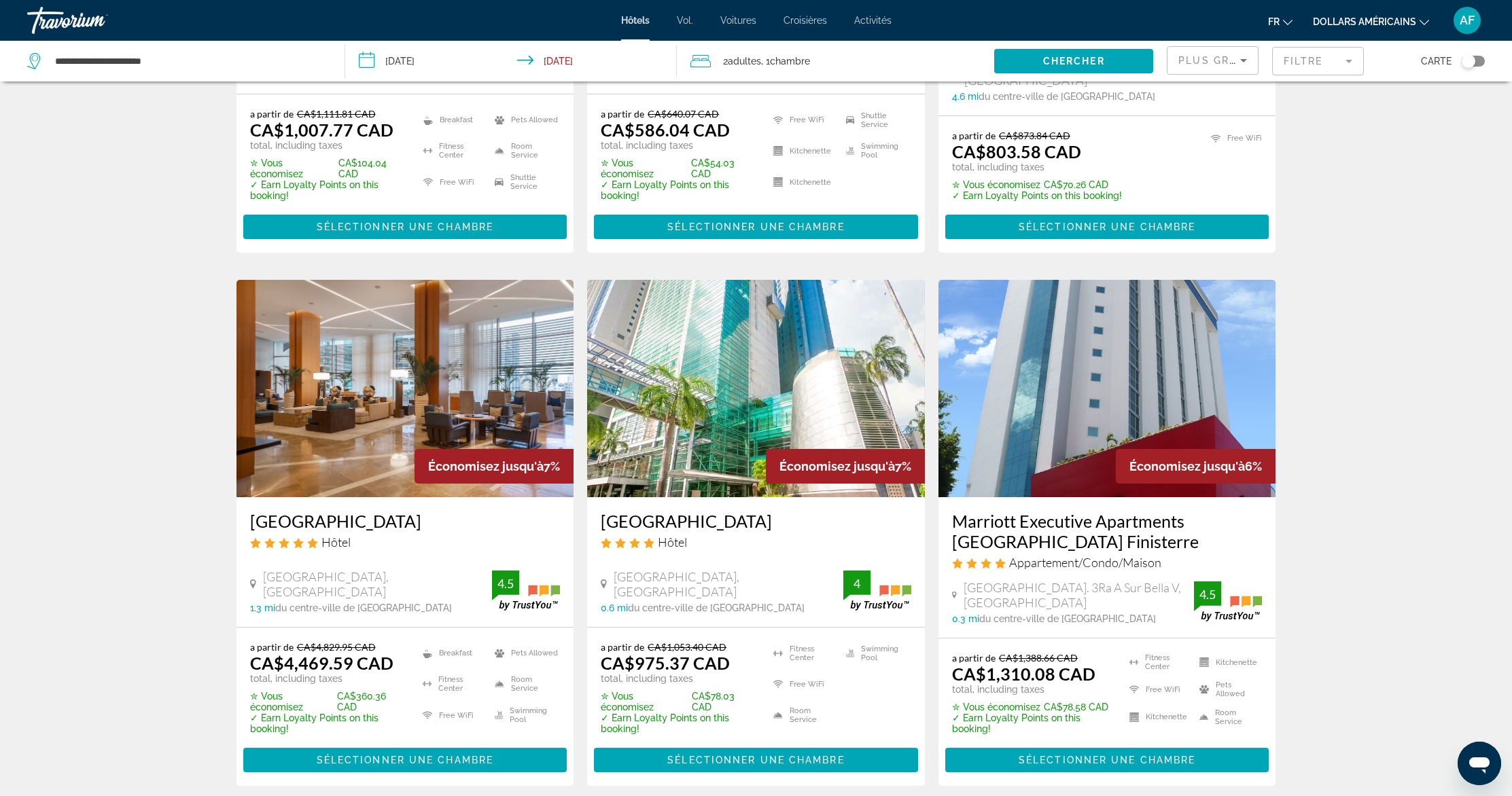
scroll to position [1557, 0]
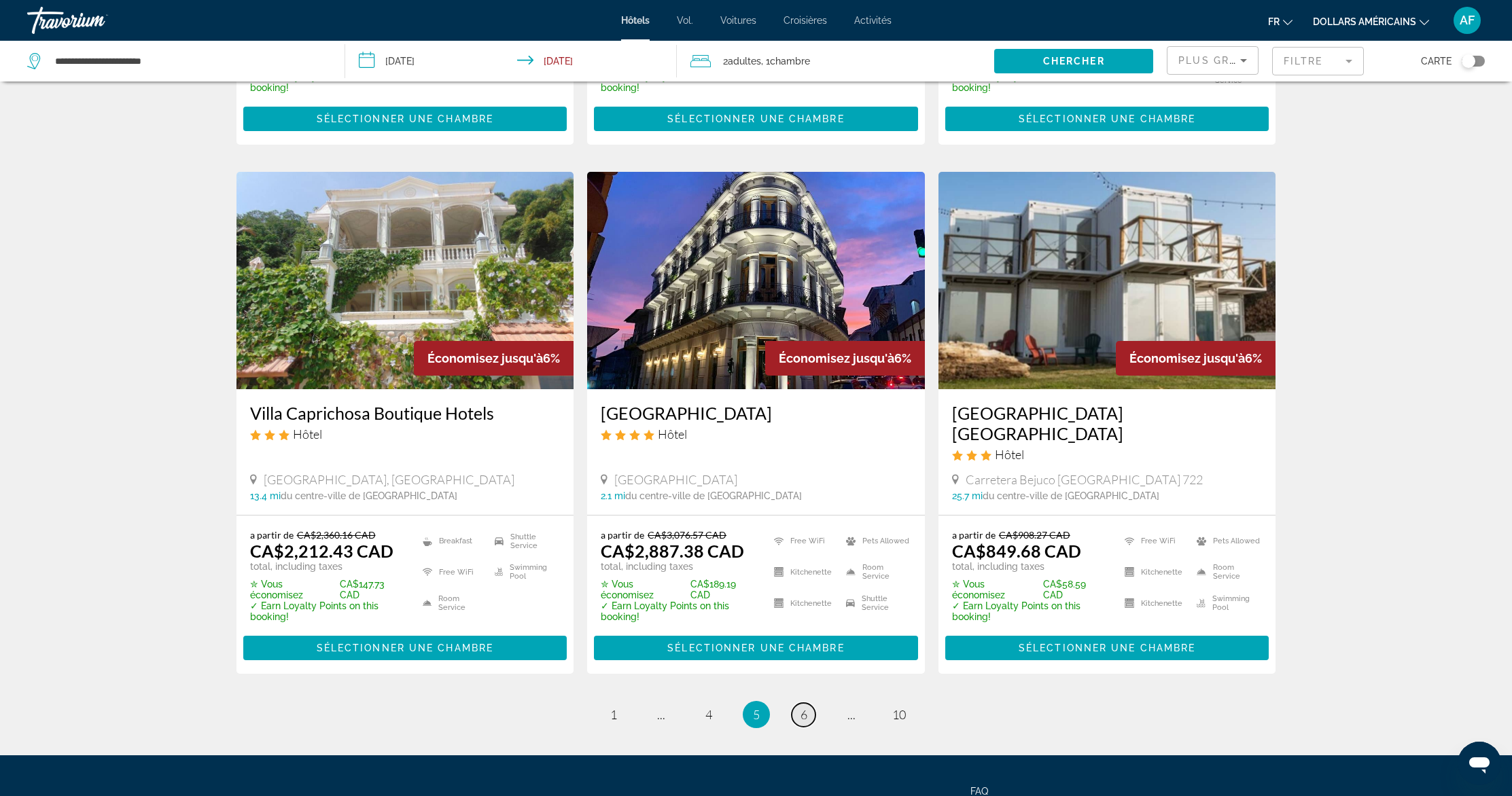
click at [805, 707] on span "6" at bounding box center [803, 714] width 7 height 15
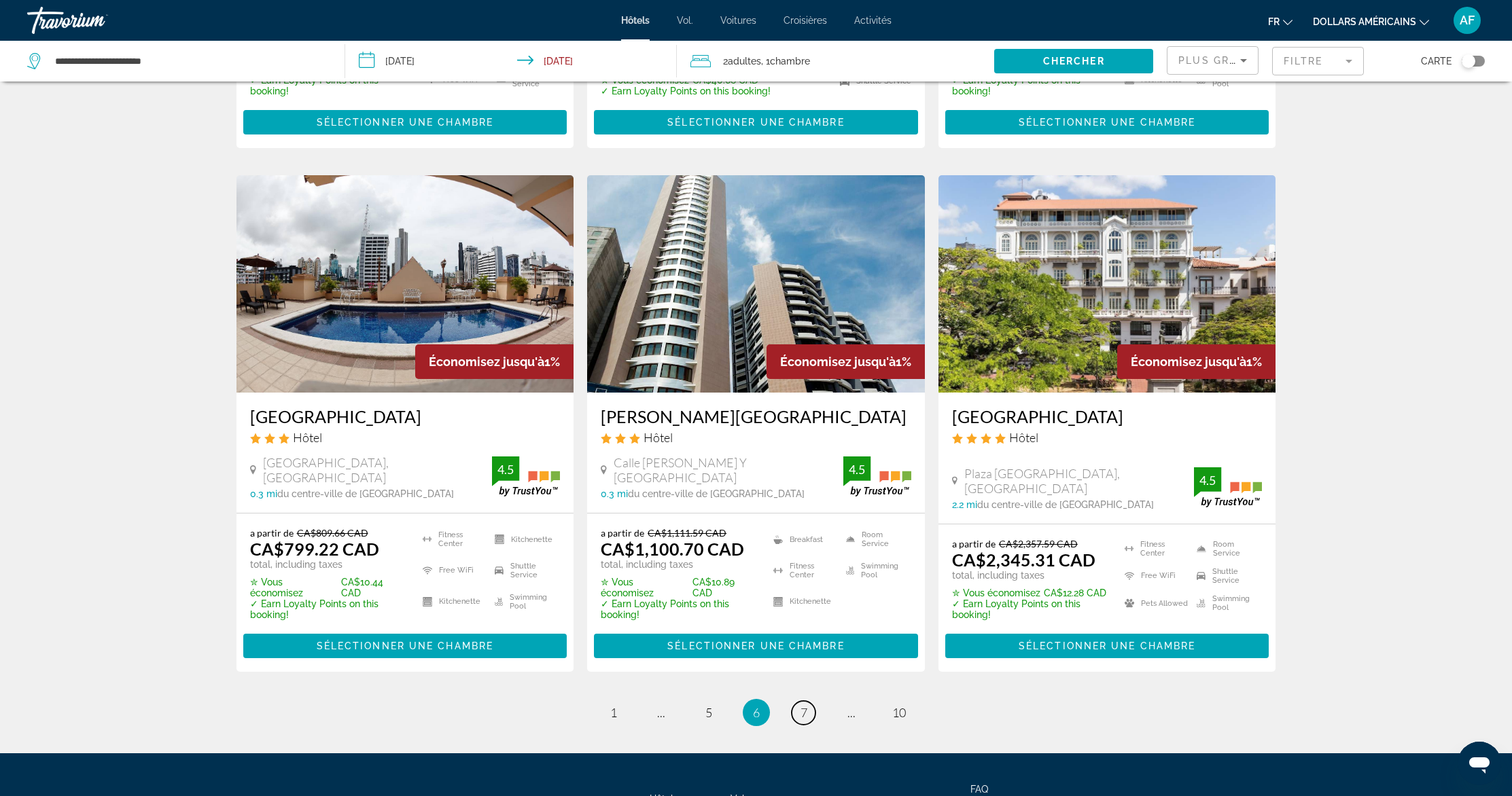
scroll to position [1612, 0]
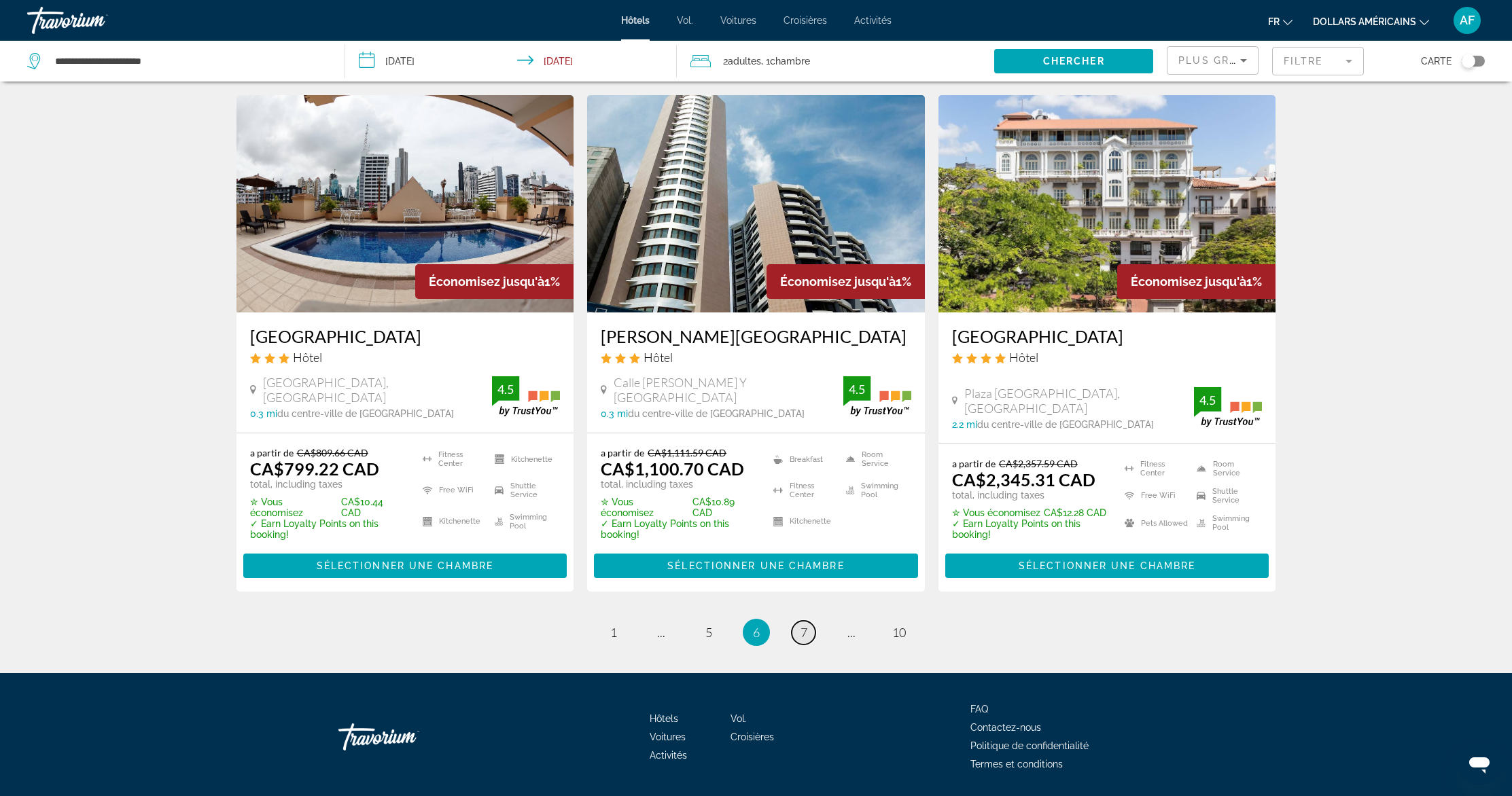
click at [796, 621] on link "page 7" at bounding box center [803, 632] width 24 height 24
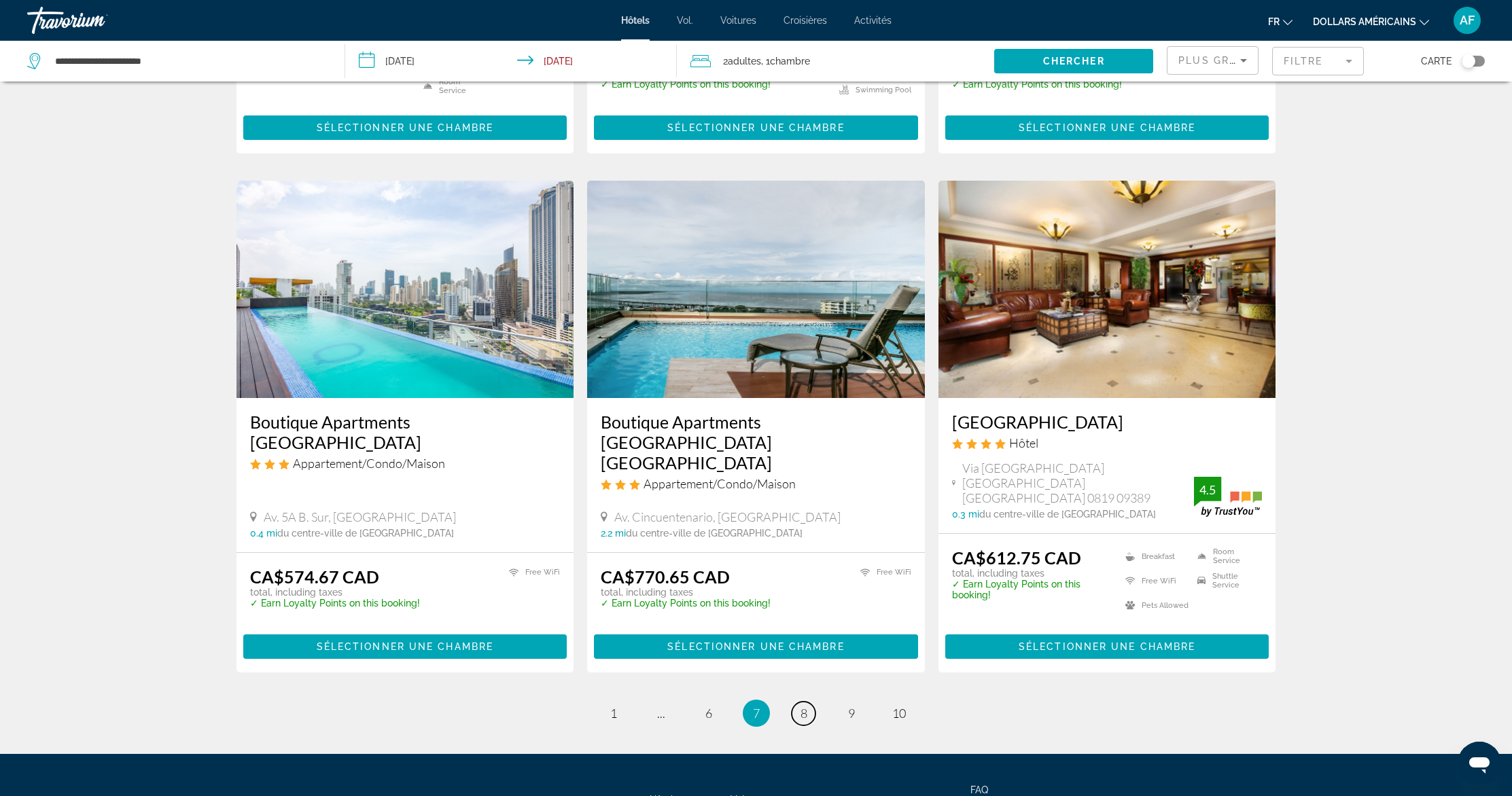
scroll to position [1498, 0]
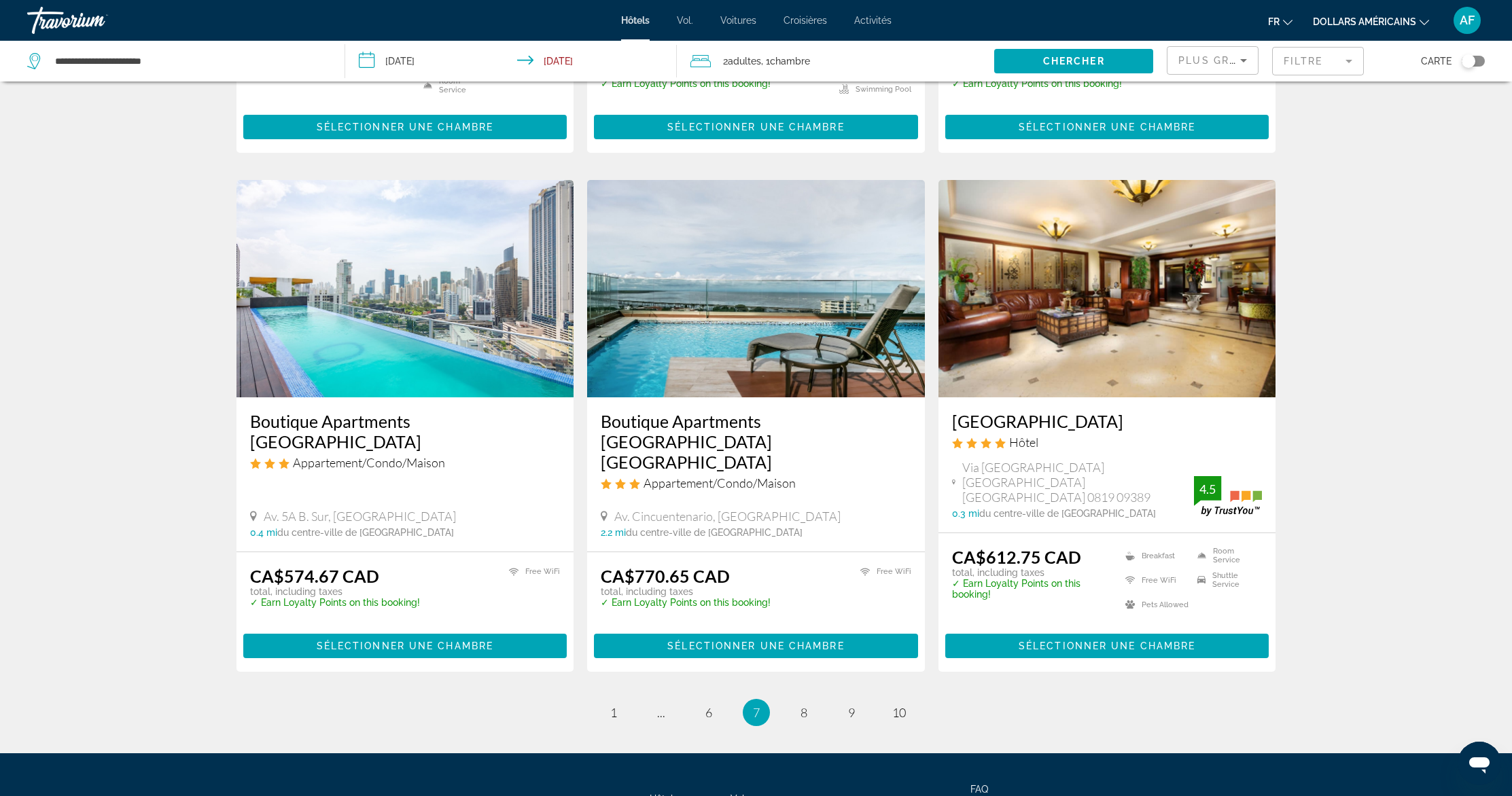
click at [378, 239] on img "Contenu principal" at bounding box center [405, 288] width 337 height 217
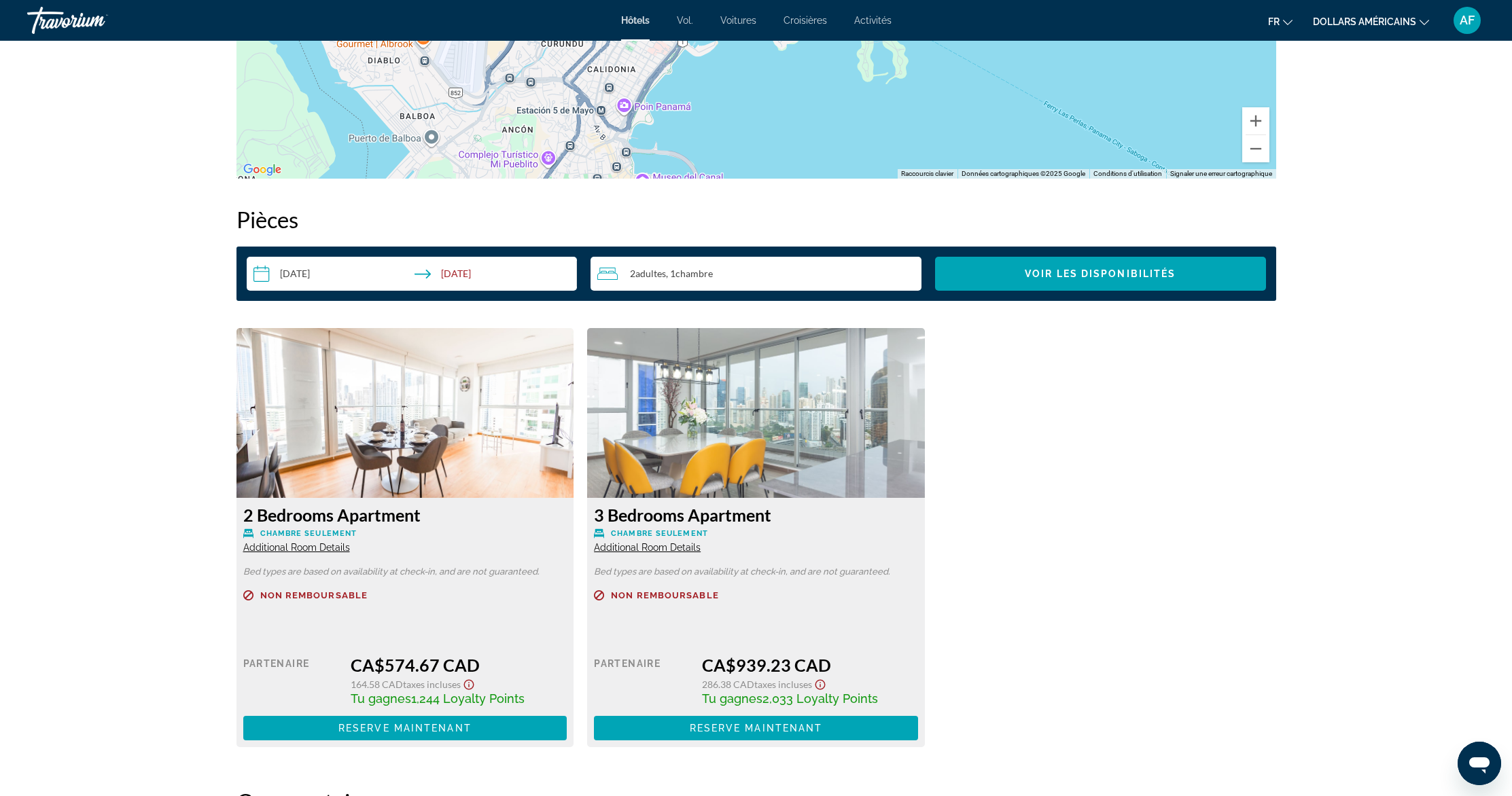
scroll to position [1604, 0]
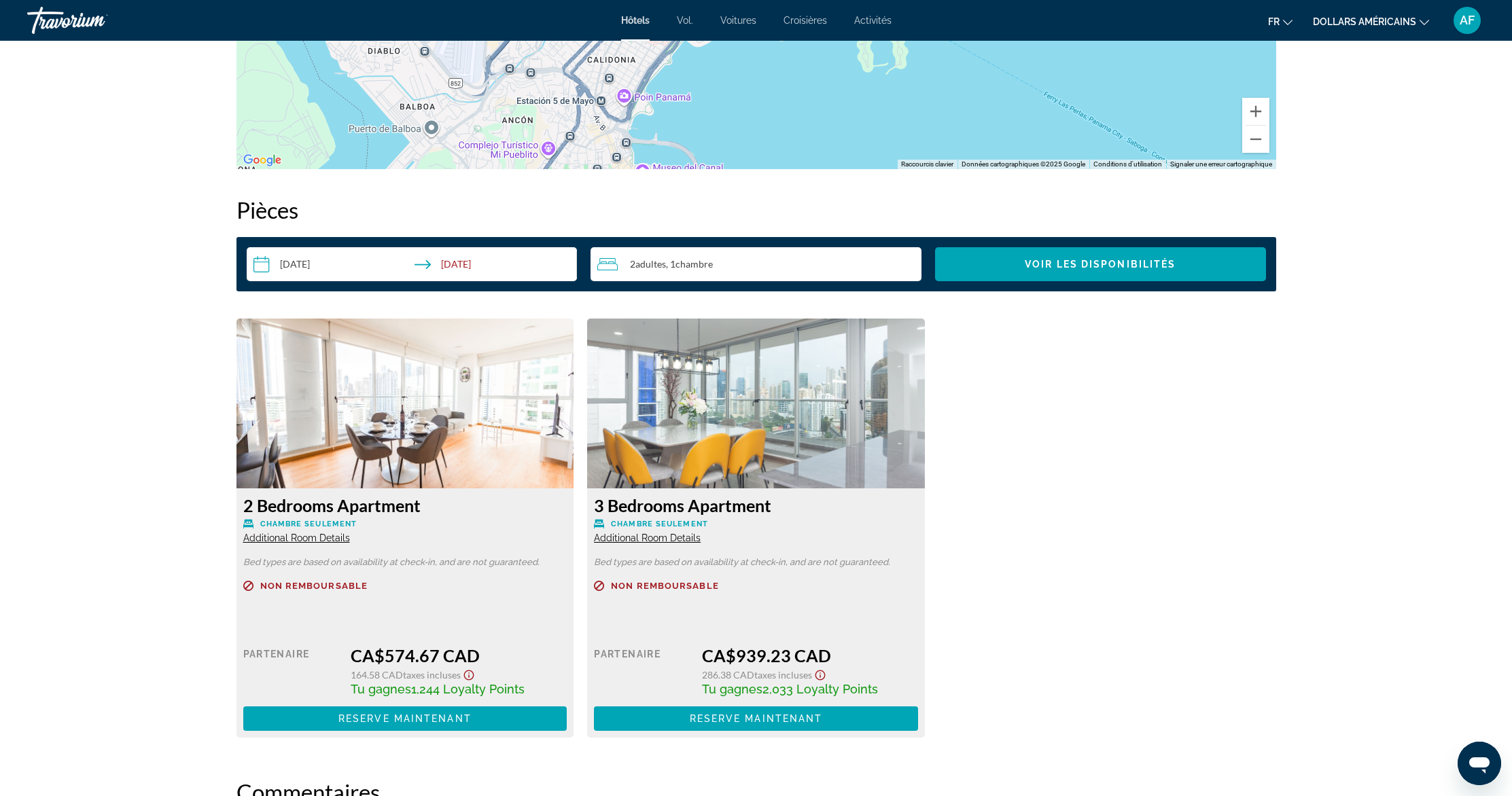
click at [382, 380] on img "Contenu principal" at bounding box center [405, 403] width 337 height 170
click at [447, 437] on img "Contenu principal" at bounding box center [405, 403] width 337 height 170
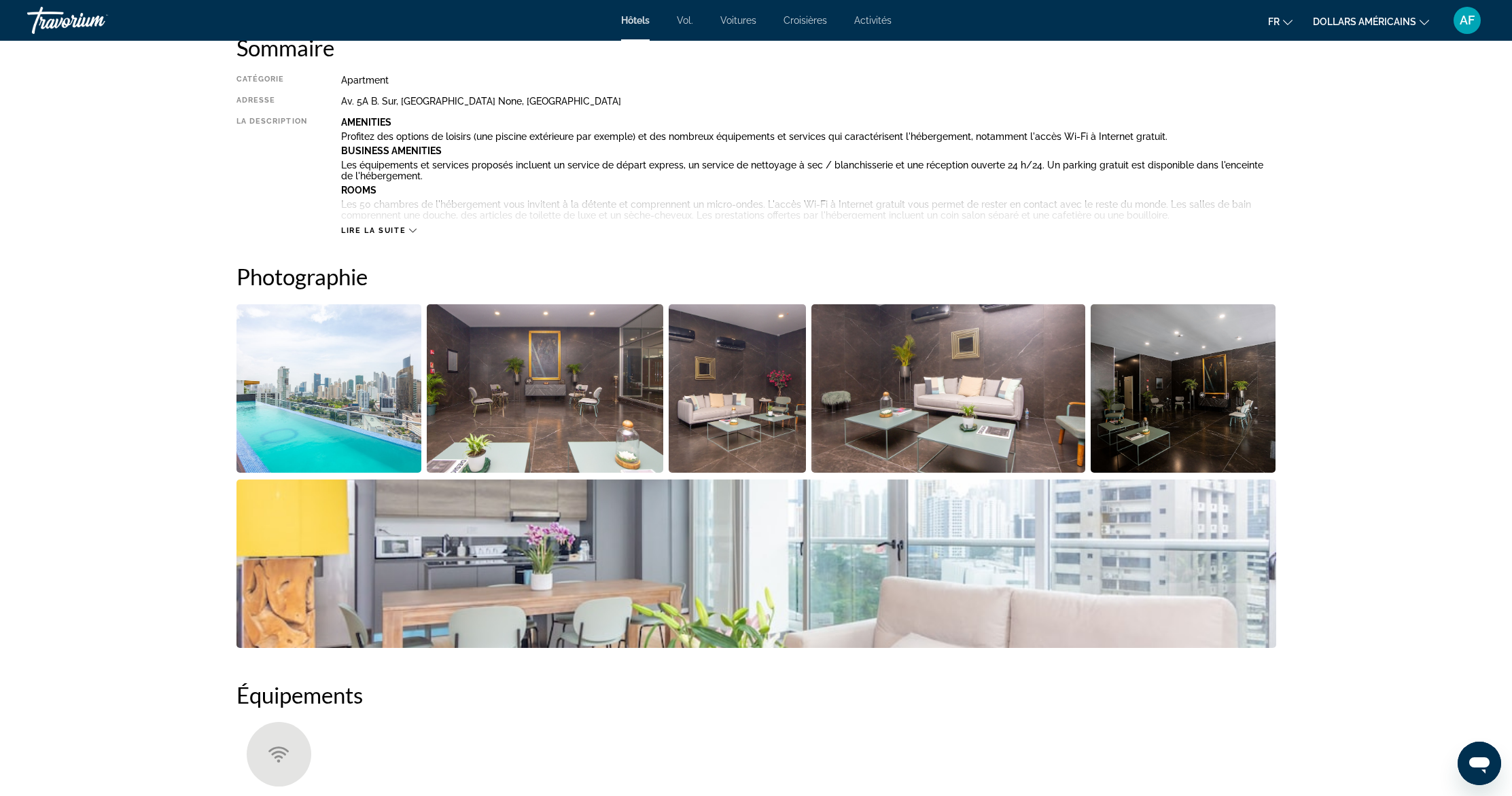
scroll to position [478, 0]
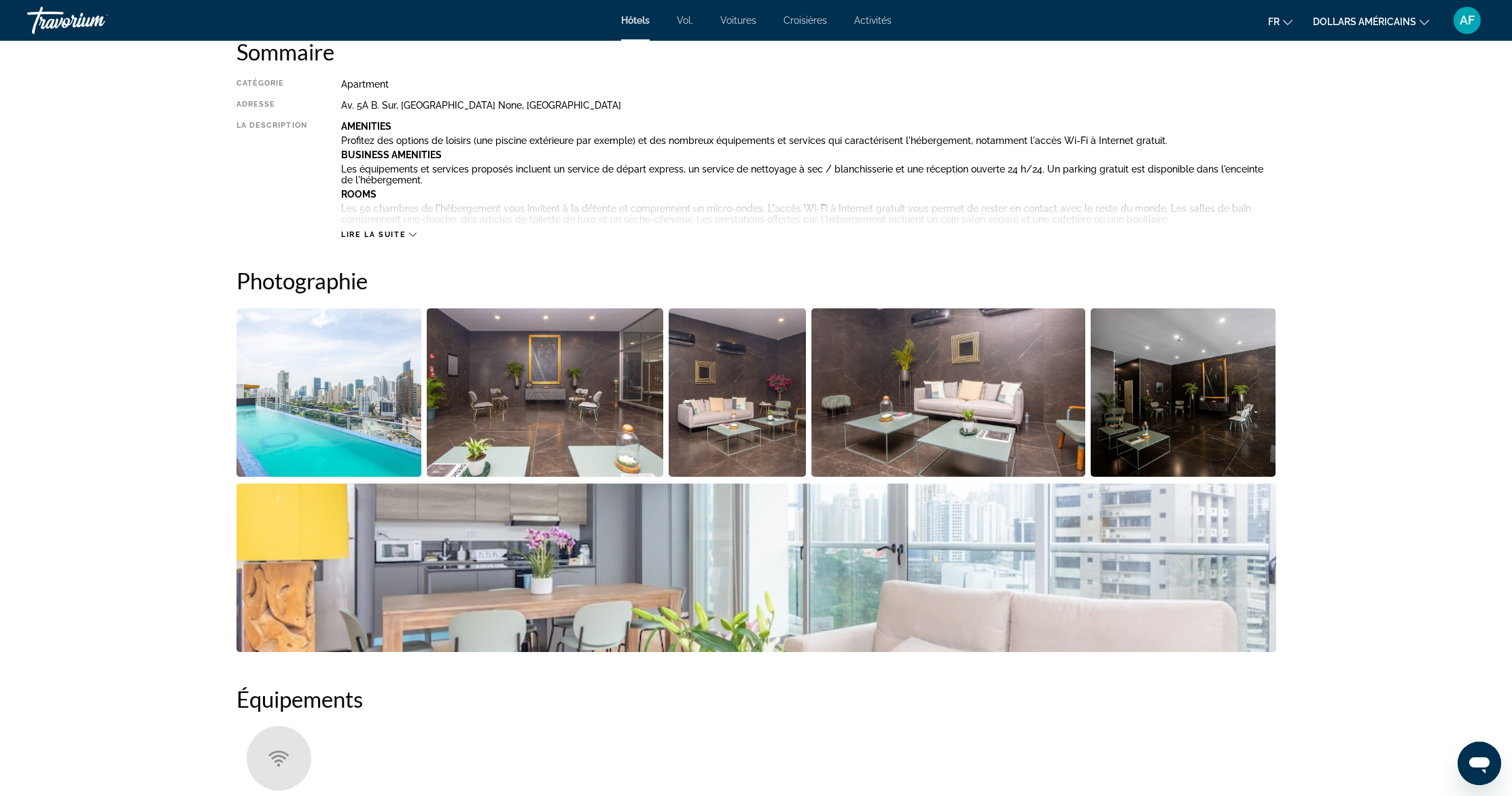
click at [372, 231] on span "Lire la suite" at bounding box center [374, 234] width 65 height 8
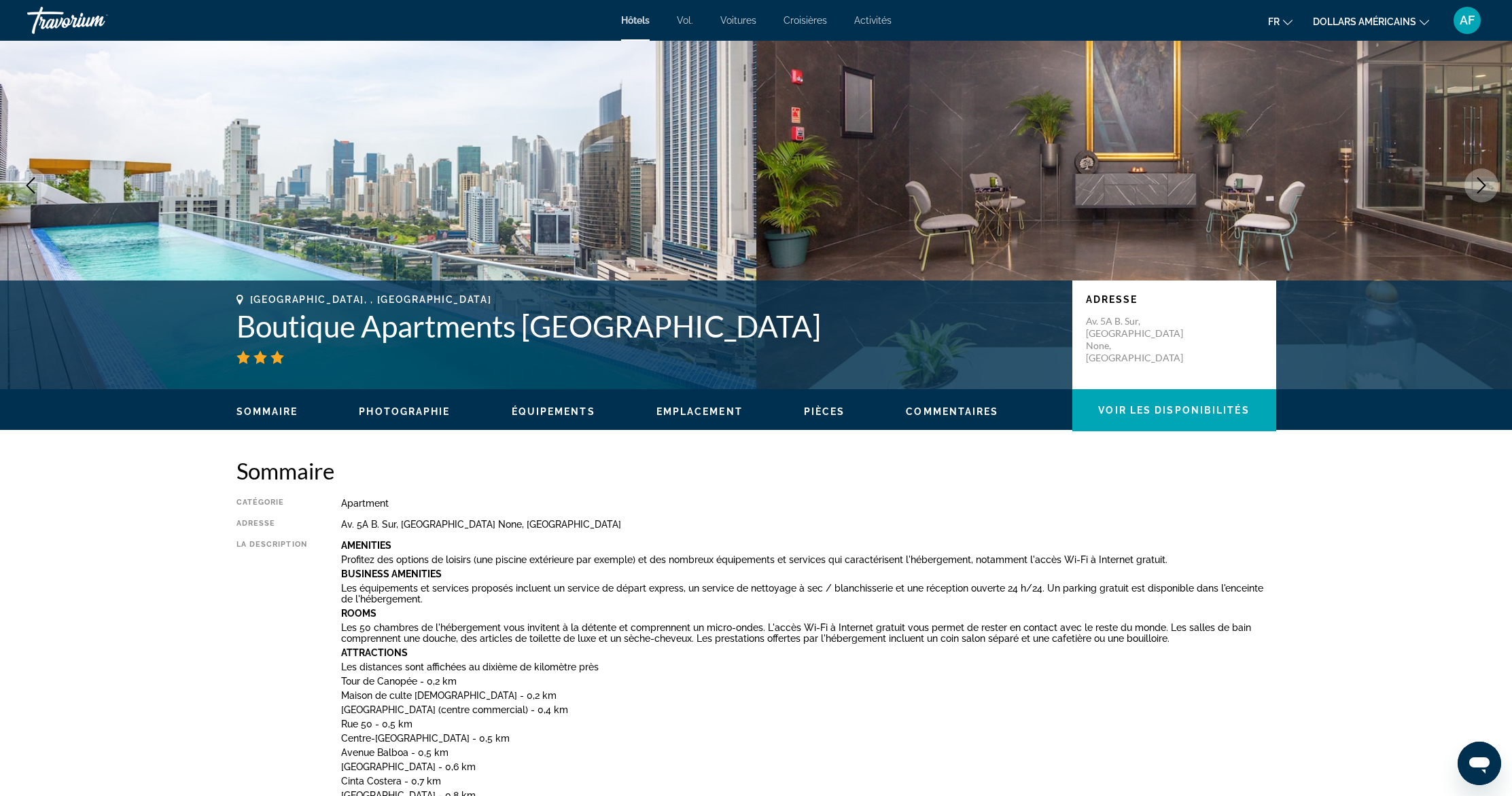
scroll to position [0, 0]
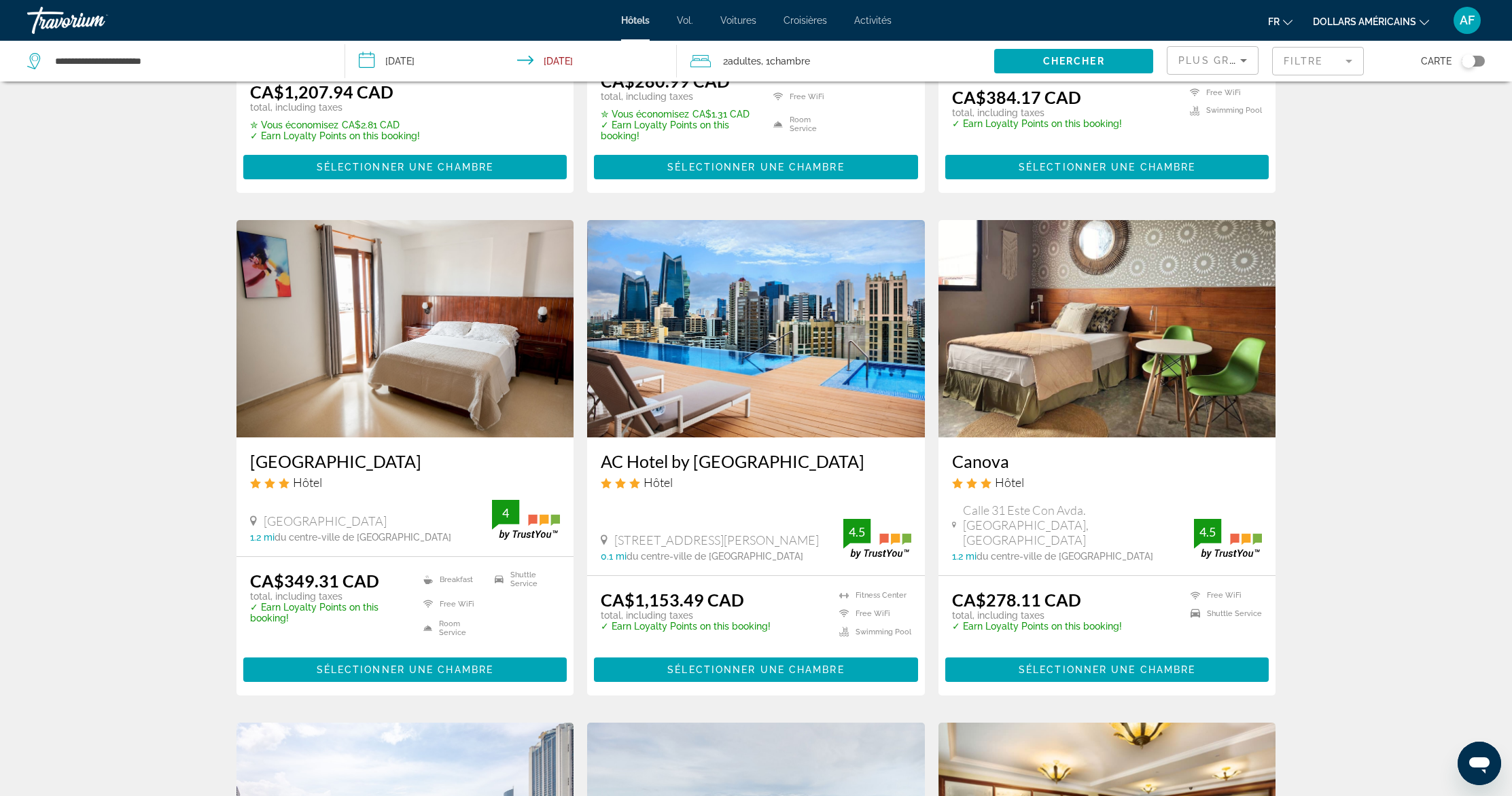
scroll to position [956, 0]
click at [404, 354] on img "Contenu principal" at bounding box center [405, 328] width 337 height 217
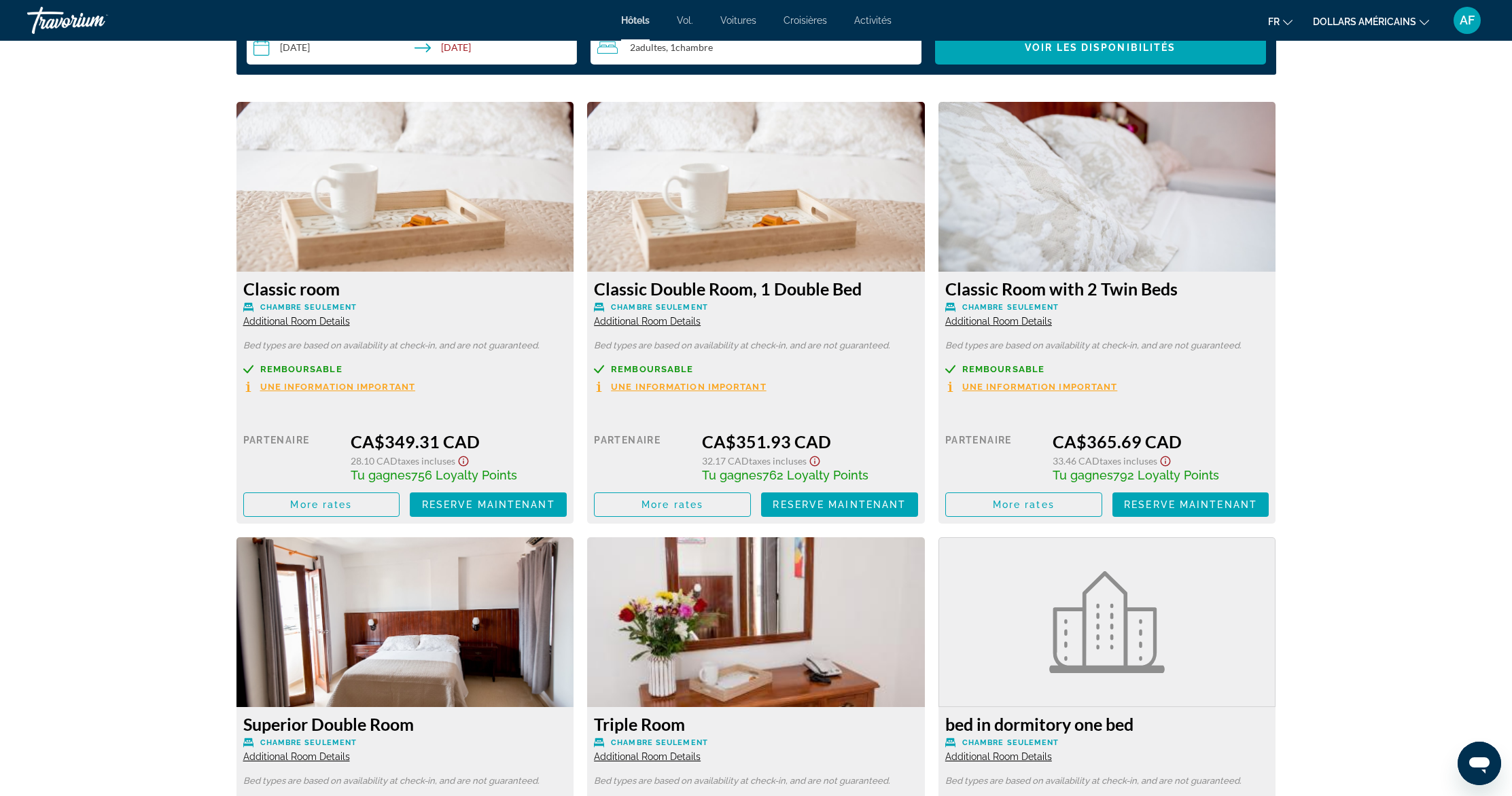
scroll to position [1617, 0]
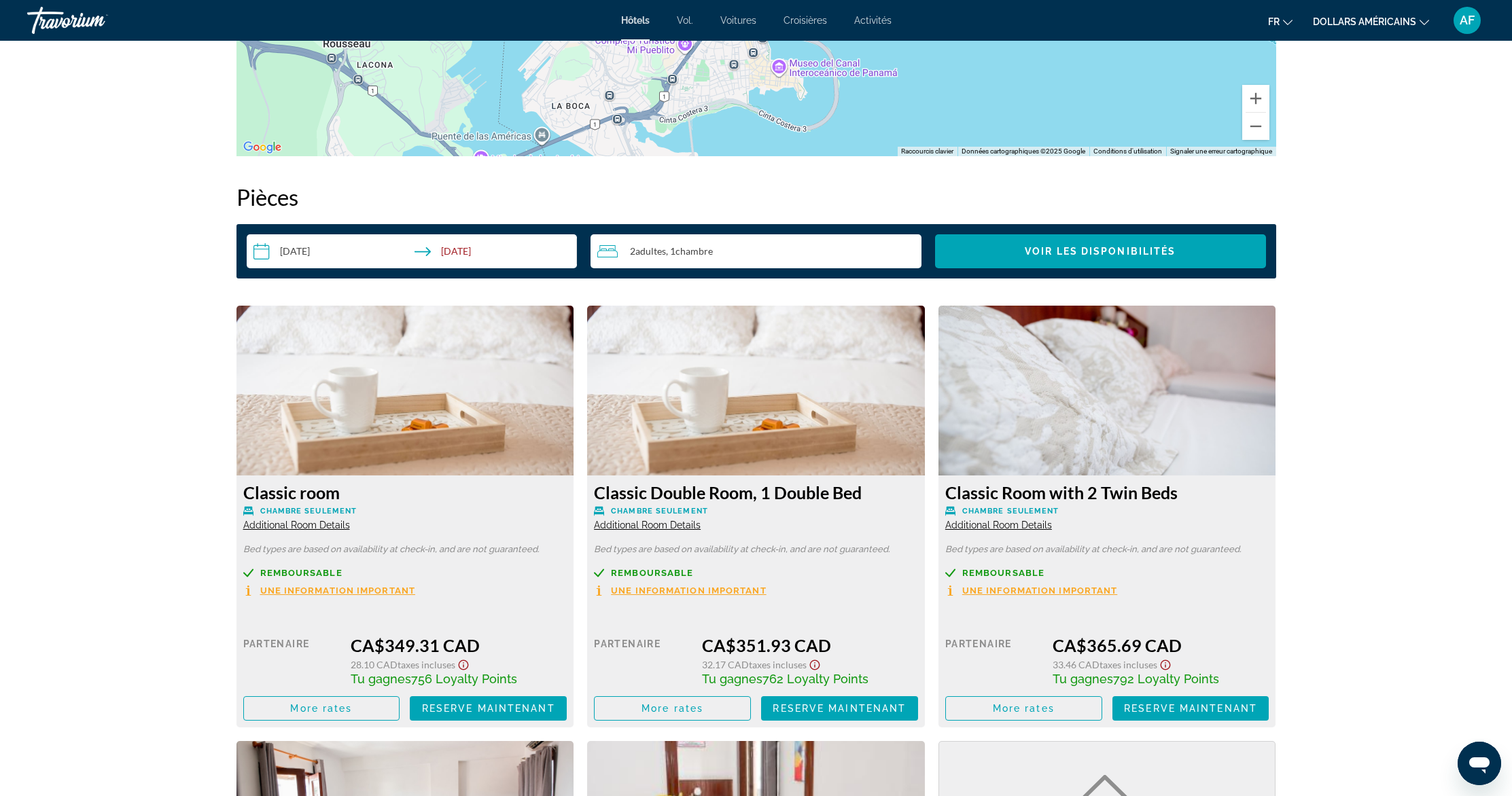
click at [300, 588] on span "Une information important" at bounding box center [338, 590] width 155 height 8
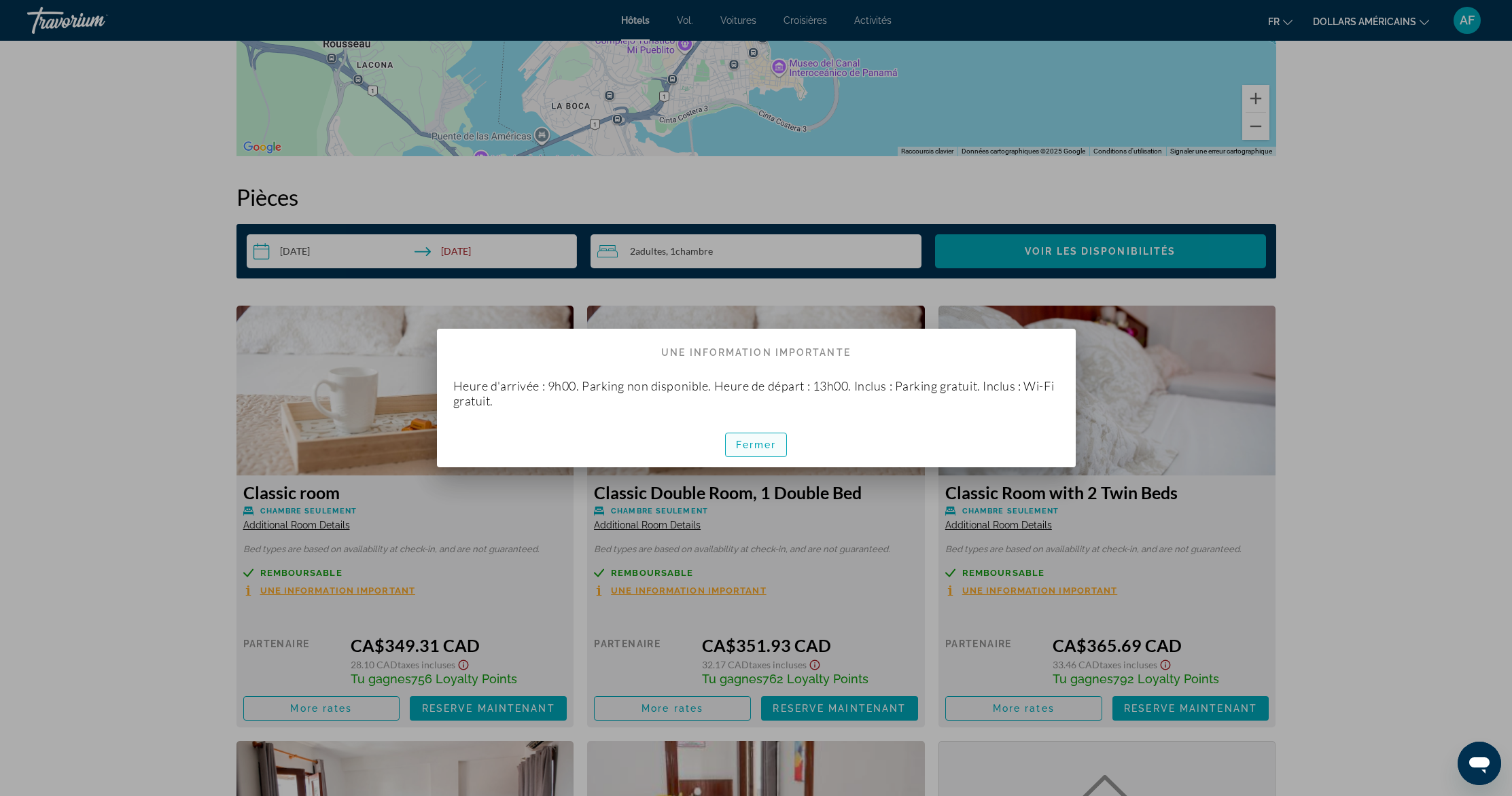
click at [760, 436] on span "button" at bounding box center [756, 445] width 61 height 32
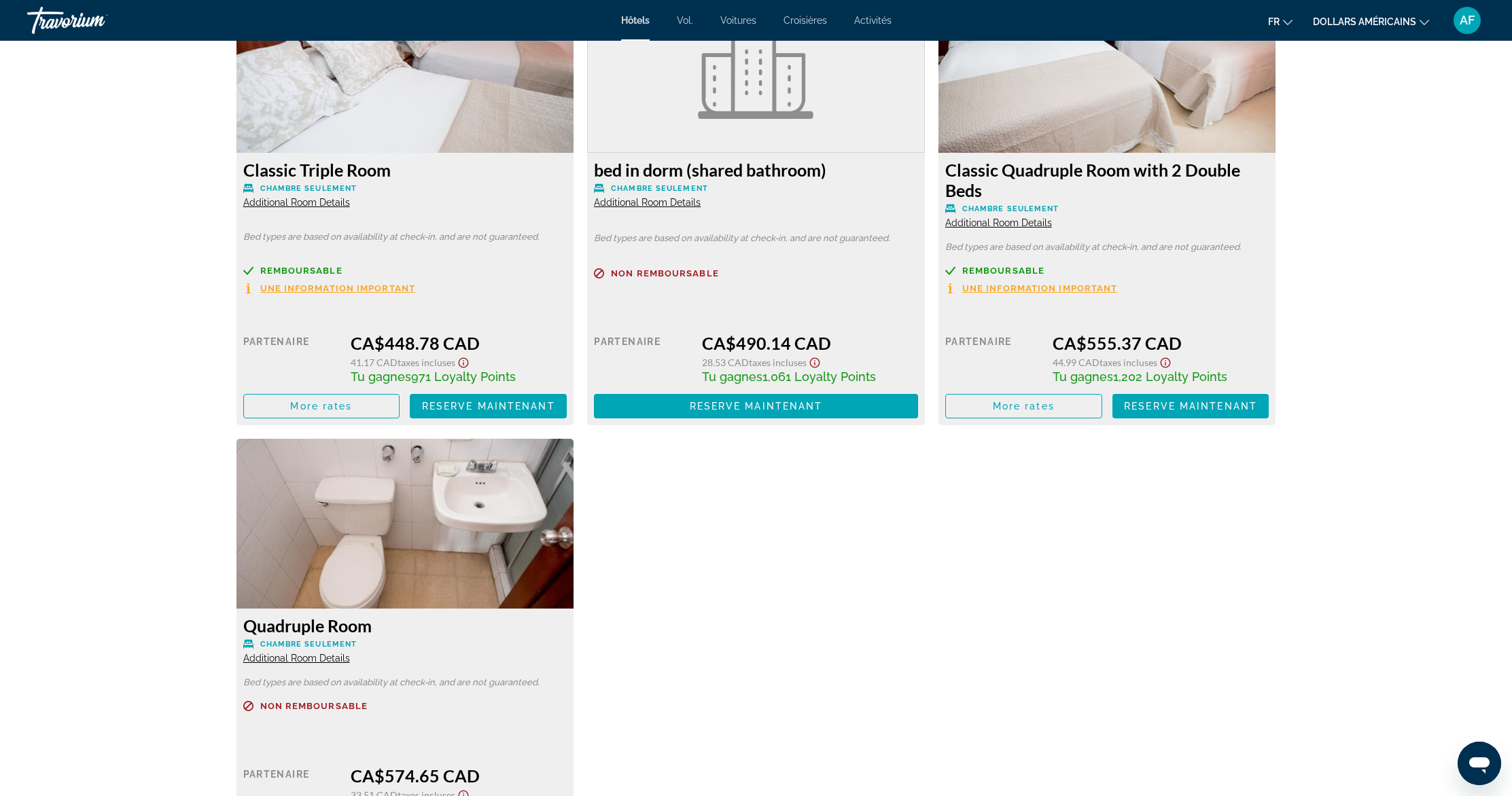
scroll to position [2887, 0]
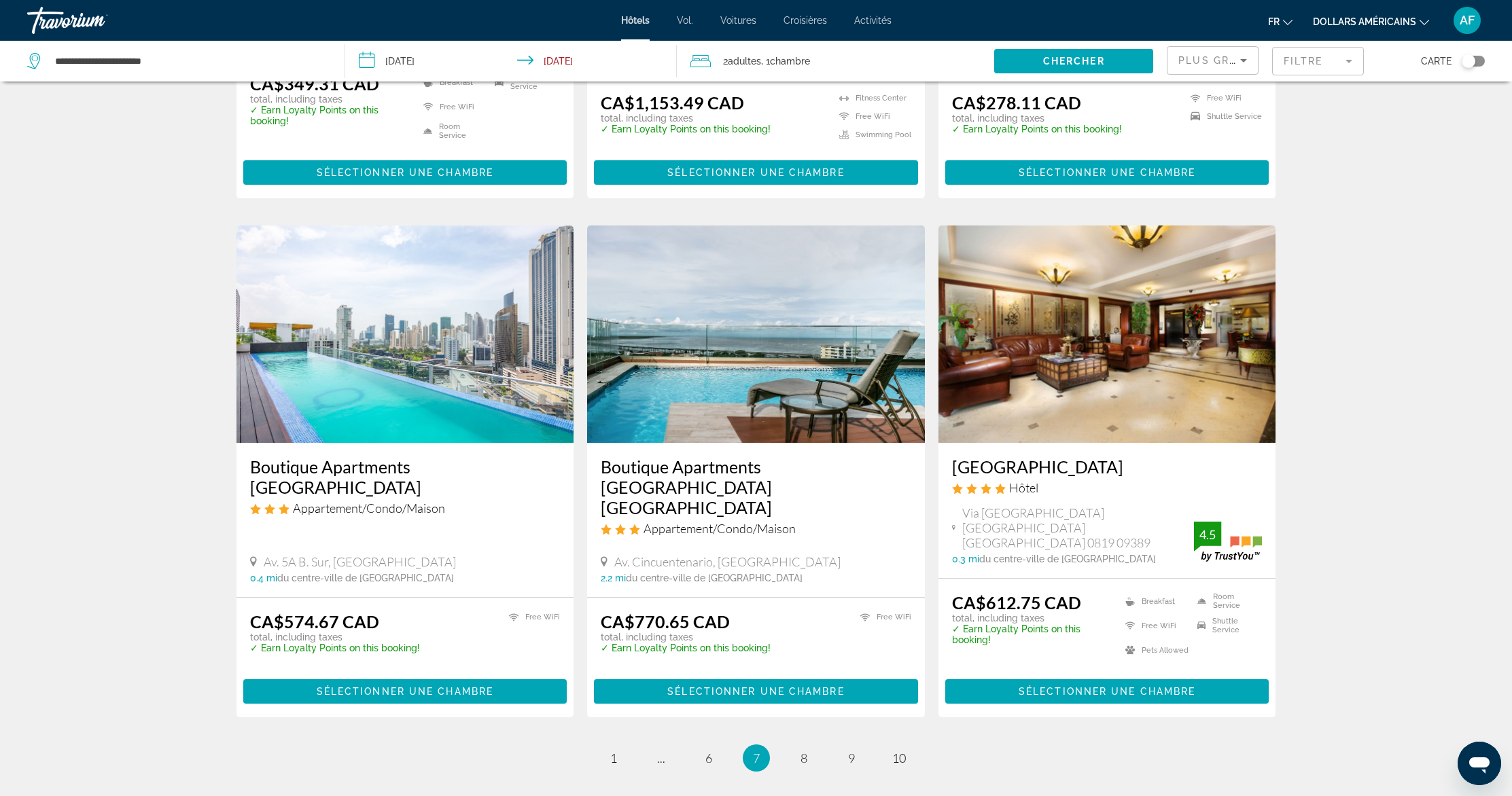
scroll to position [1549, 0]
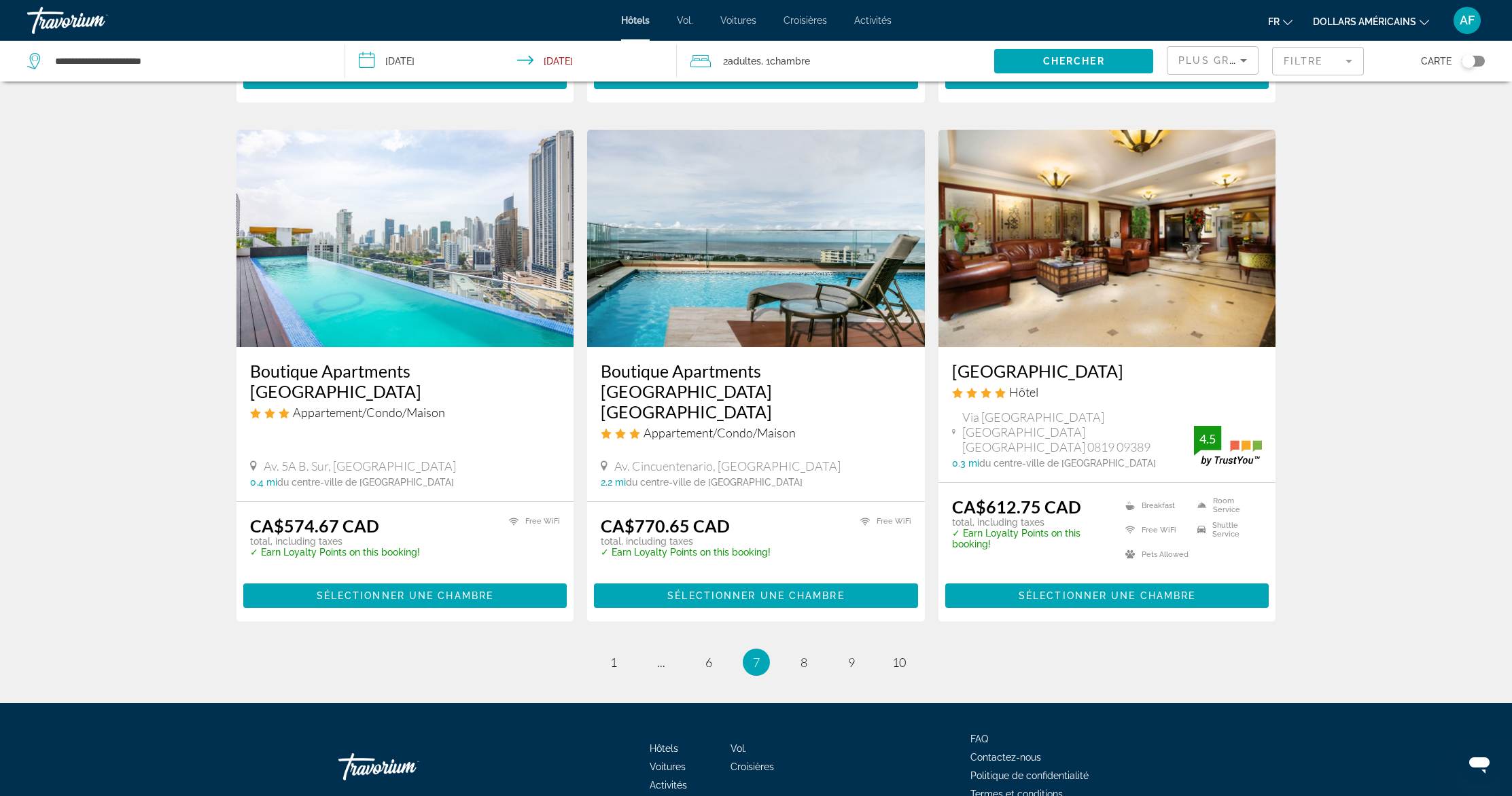
click at [1235, 173] on img "Contenu principal" at bounding box center [1107, 238] width 337 height 217
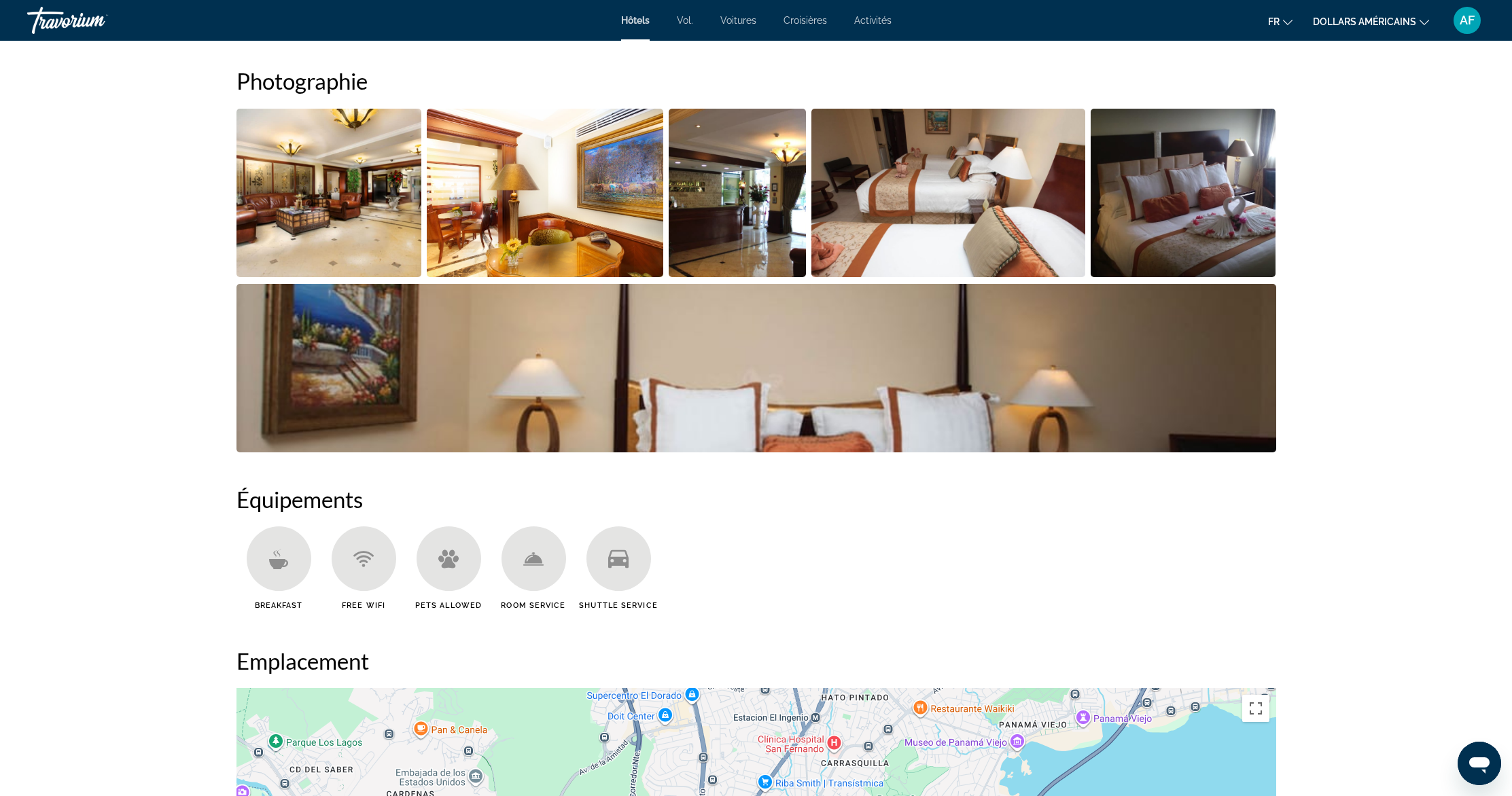
scroll to position [693, 0]
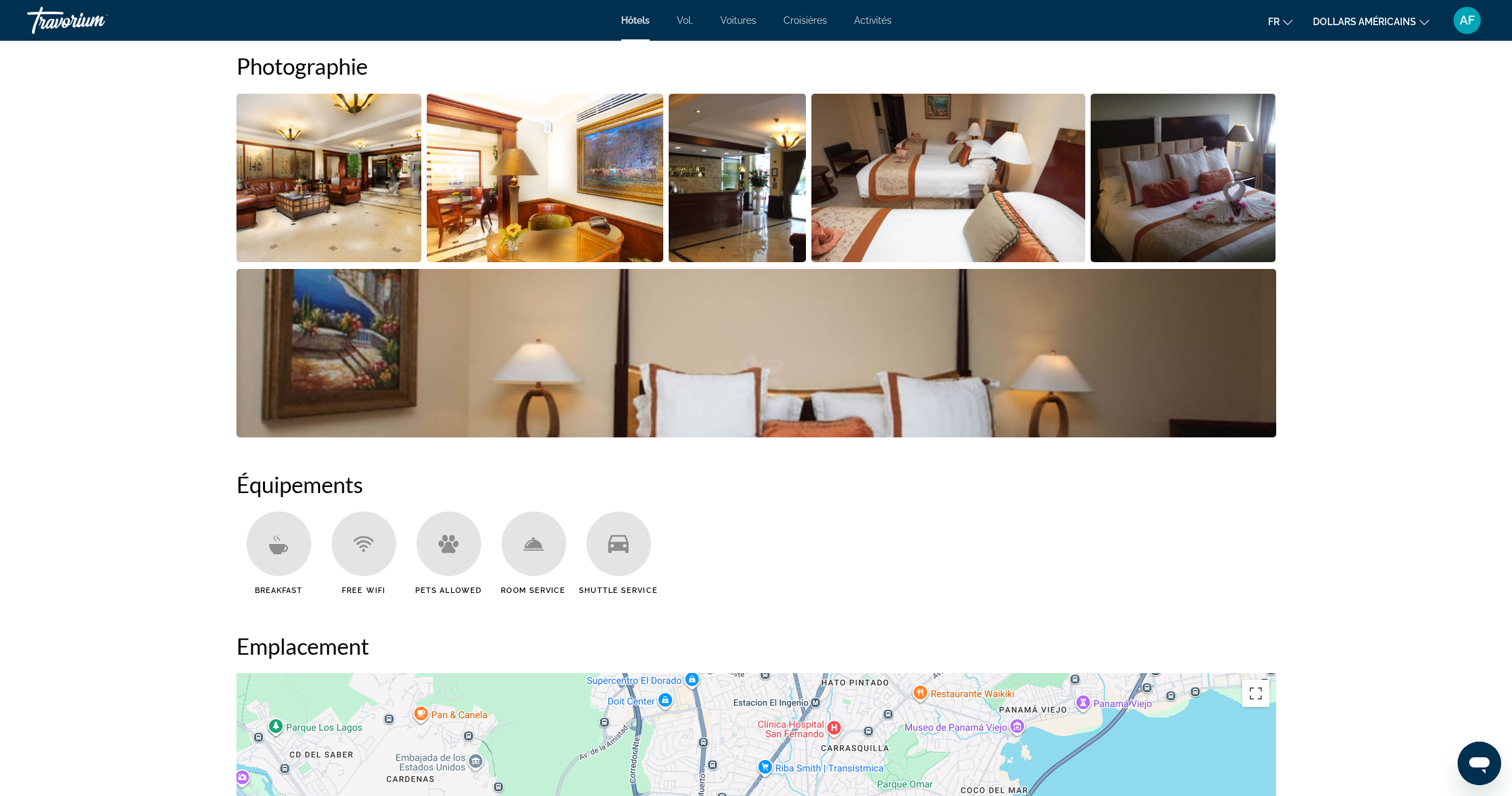
click at [472, 341] on img "Open full-screen image slider" at bounding box center [756, 353] width 1040 height 168
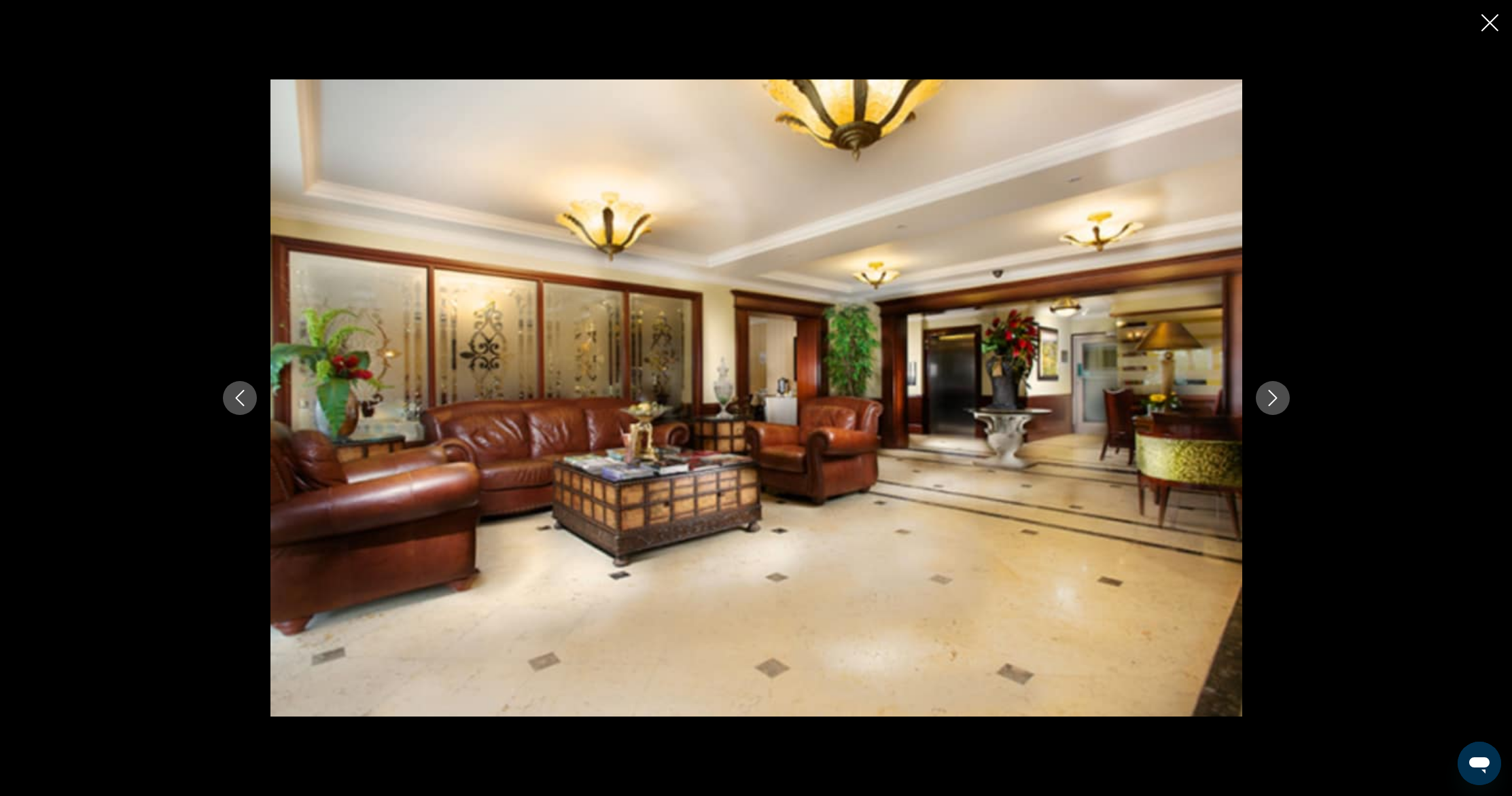
click at [1274, 389] on button "Next image" at bounding box center [1273, 398] width 34 height 34
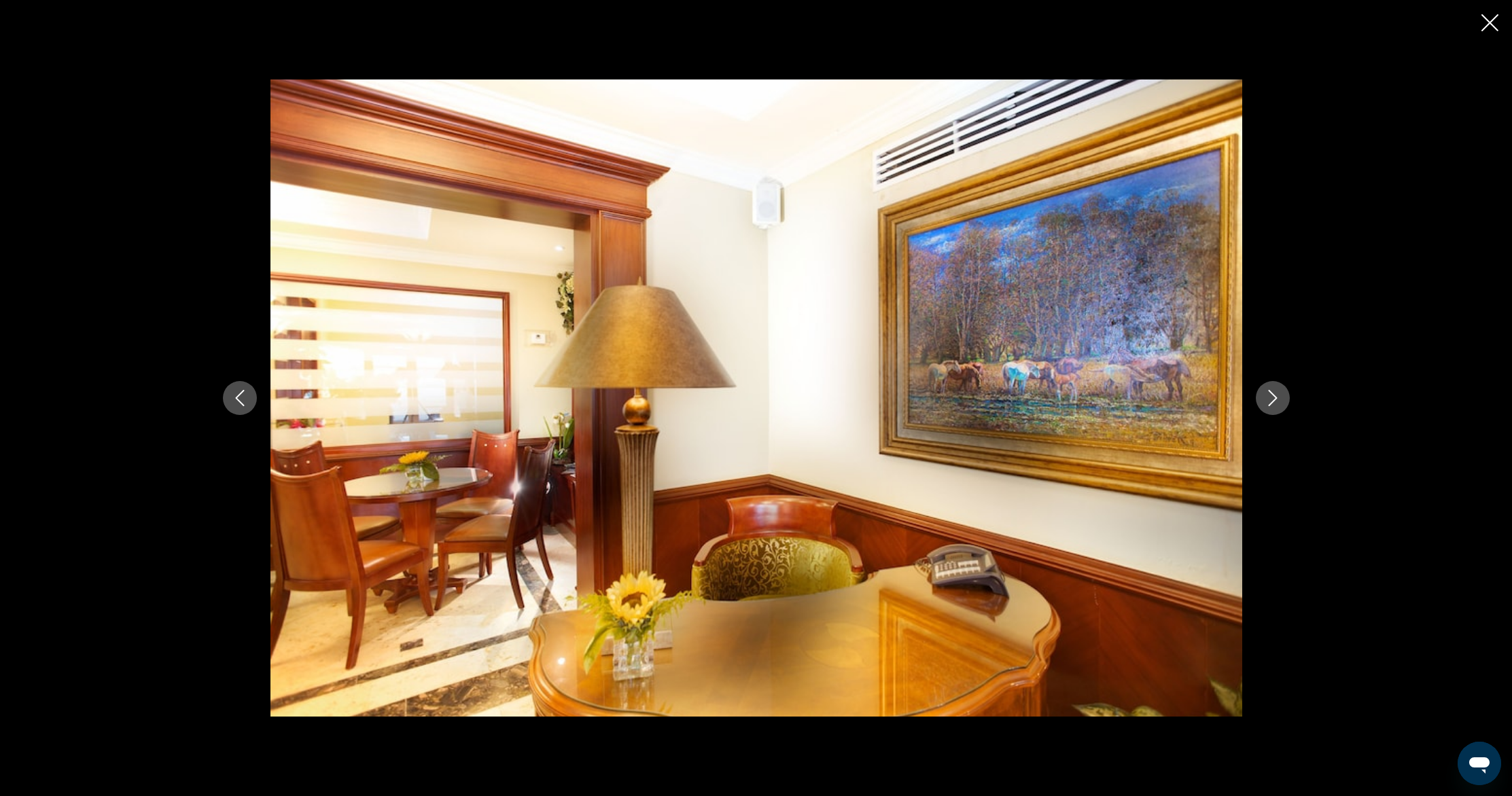
click at [1274, 389] on button "Next image" at bounding box center [1273, 398] width 34 height 34
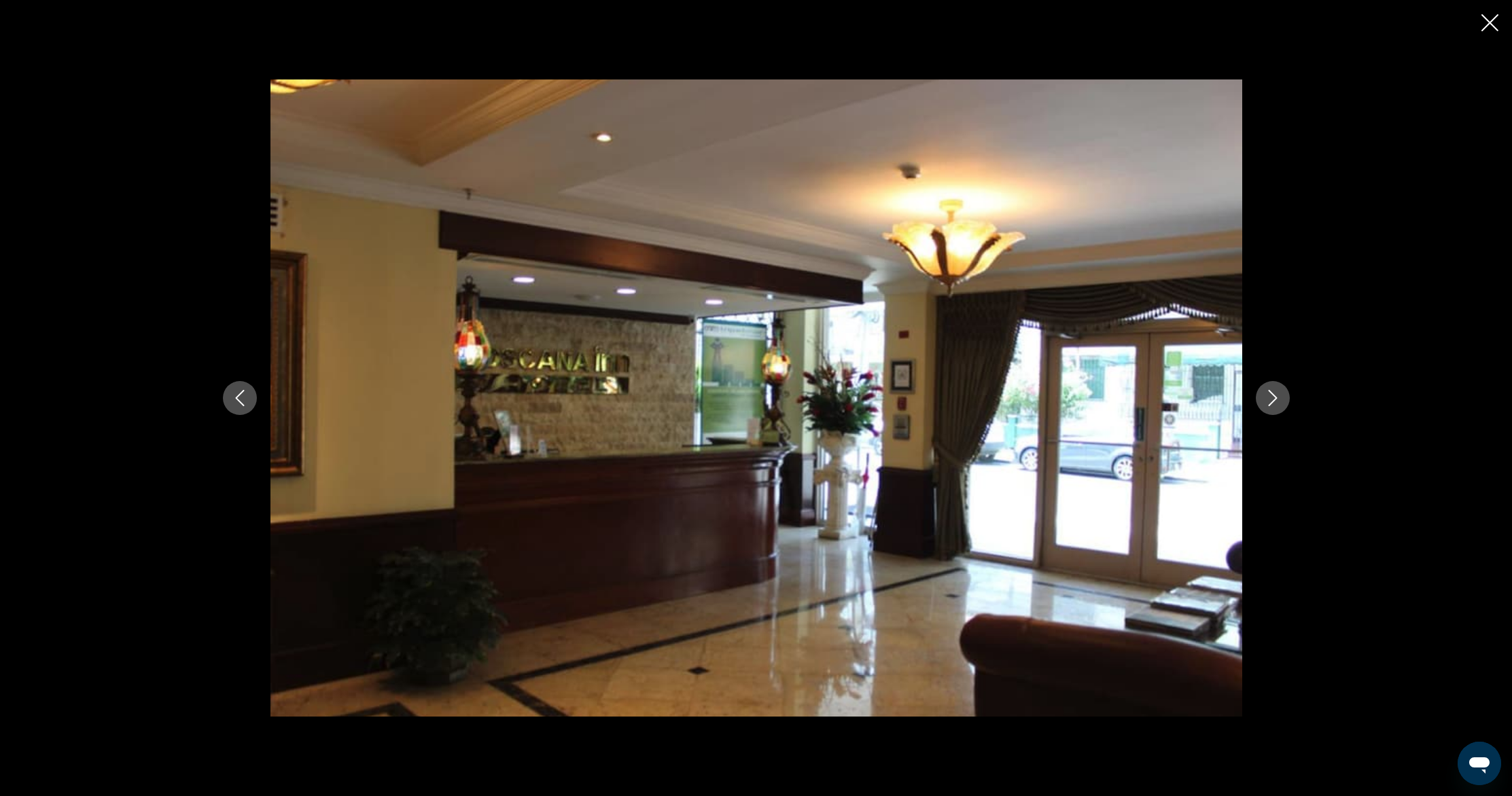
click at [1274, 389] on button "Next image" at bounding box center [1273, 398] width 34 height 34
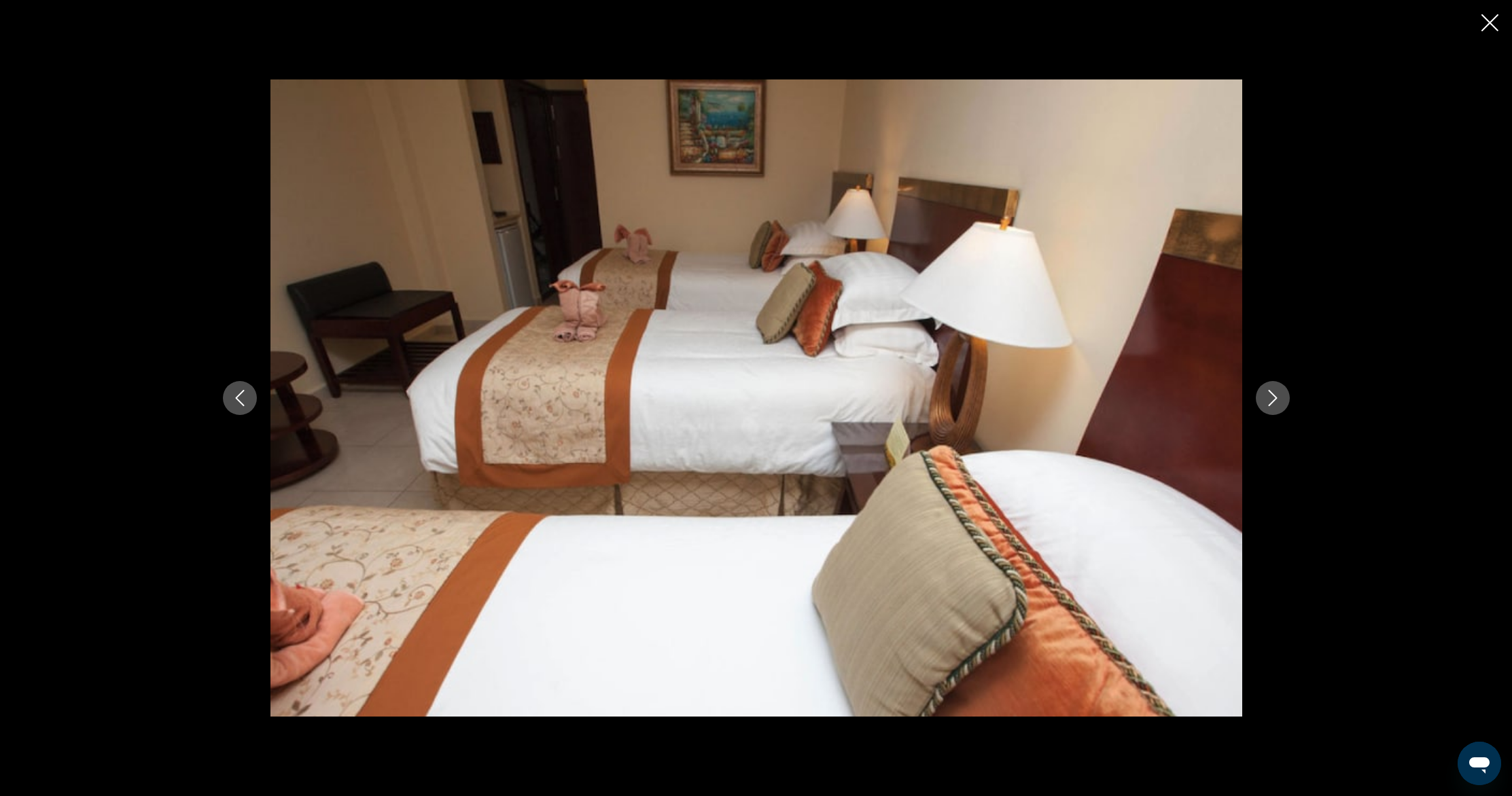
click at [1270, 397] on icon "Next image" at bounding box center [1272, 397] width 16 height 16
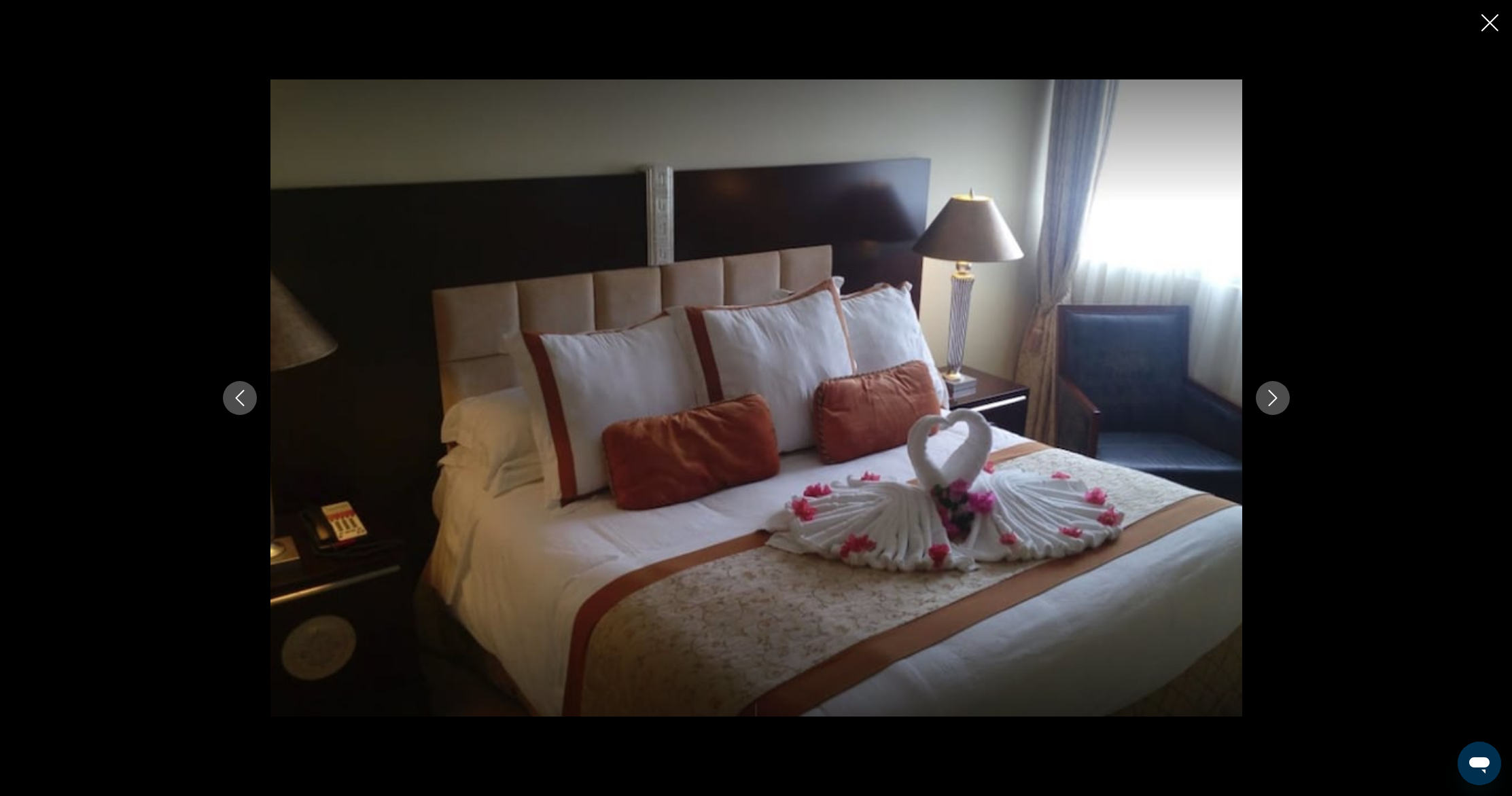
click at [1271, 398] on icon "Next image" at bounding box center [1272, 397] width 16 height 16
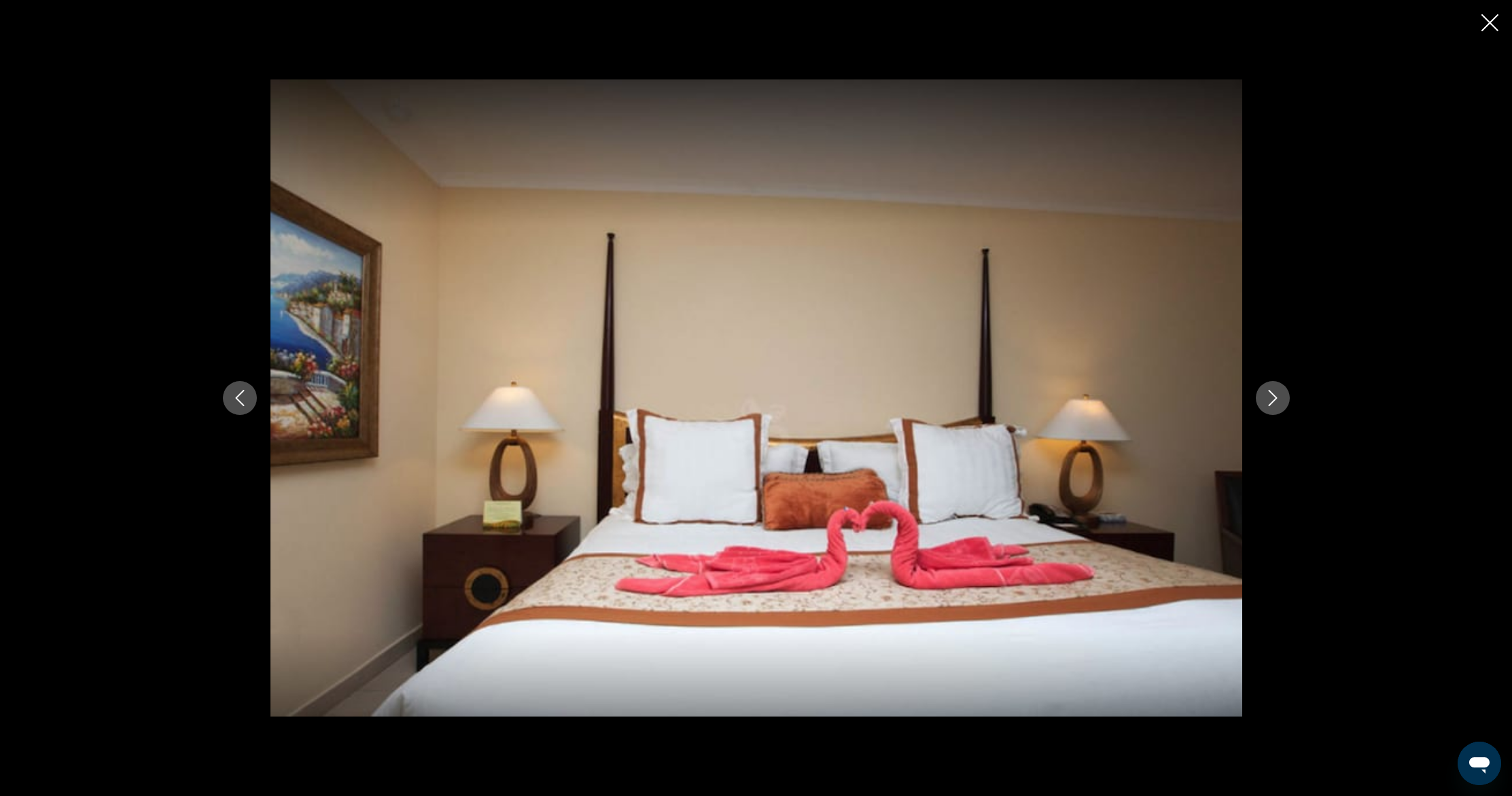
click at [1271, 402] on icon "Next image" at bounding box center [1272, 397] width 8 height 16
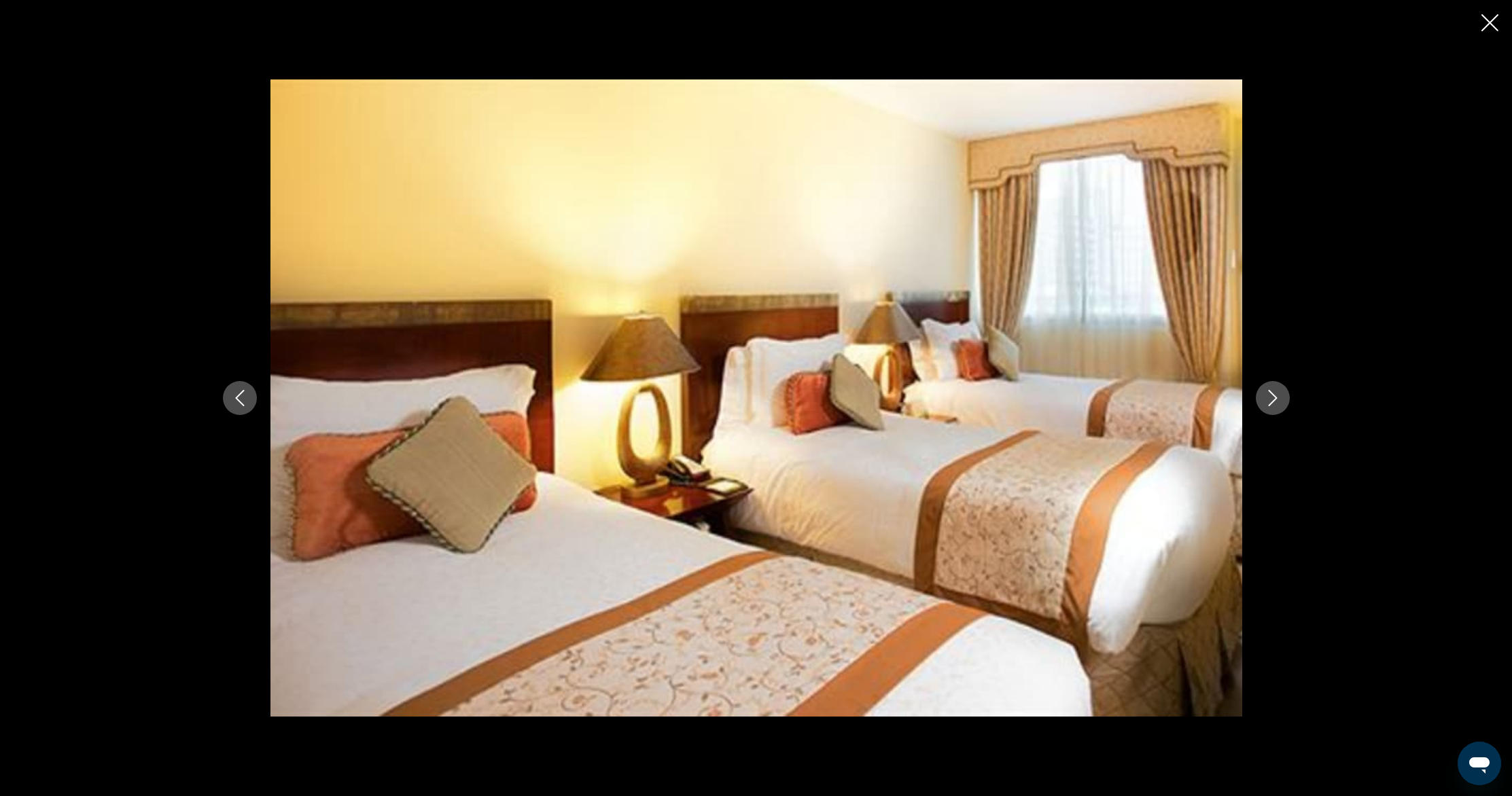
click at [1271, 402] on icon "Next image" at bounding box center [1272, 397] width 8 height 16
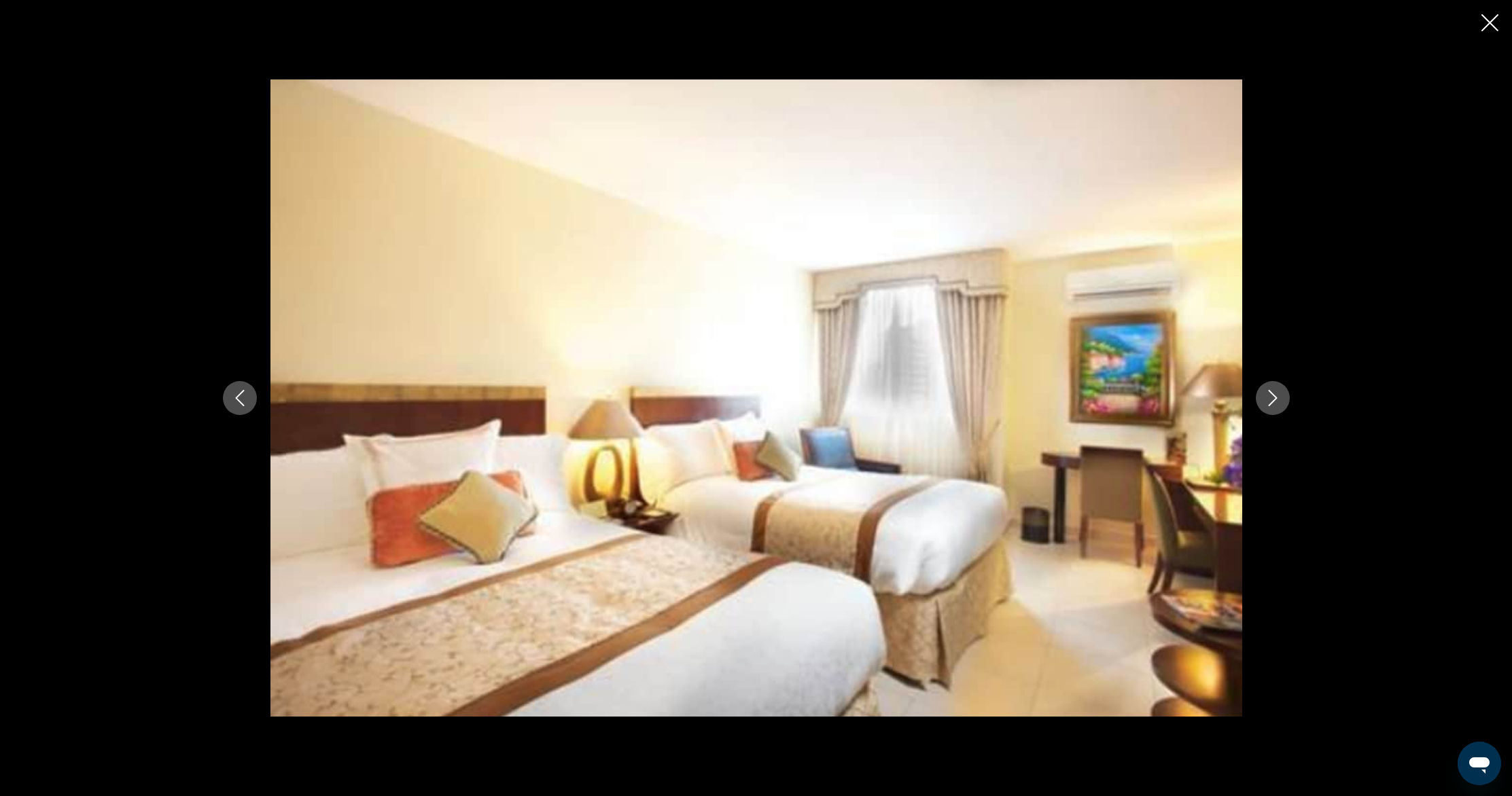
click at [1271, 402] on icon "Next image" at bounding box center [1272, 397] width 8 height 16
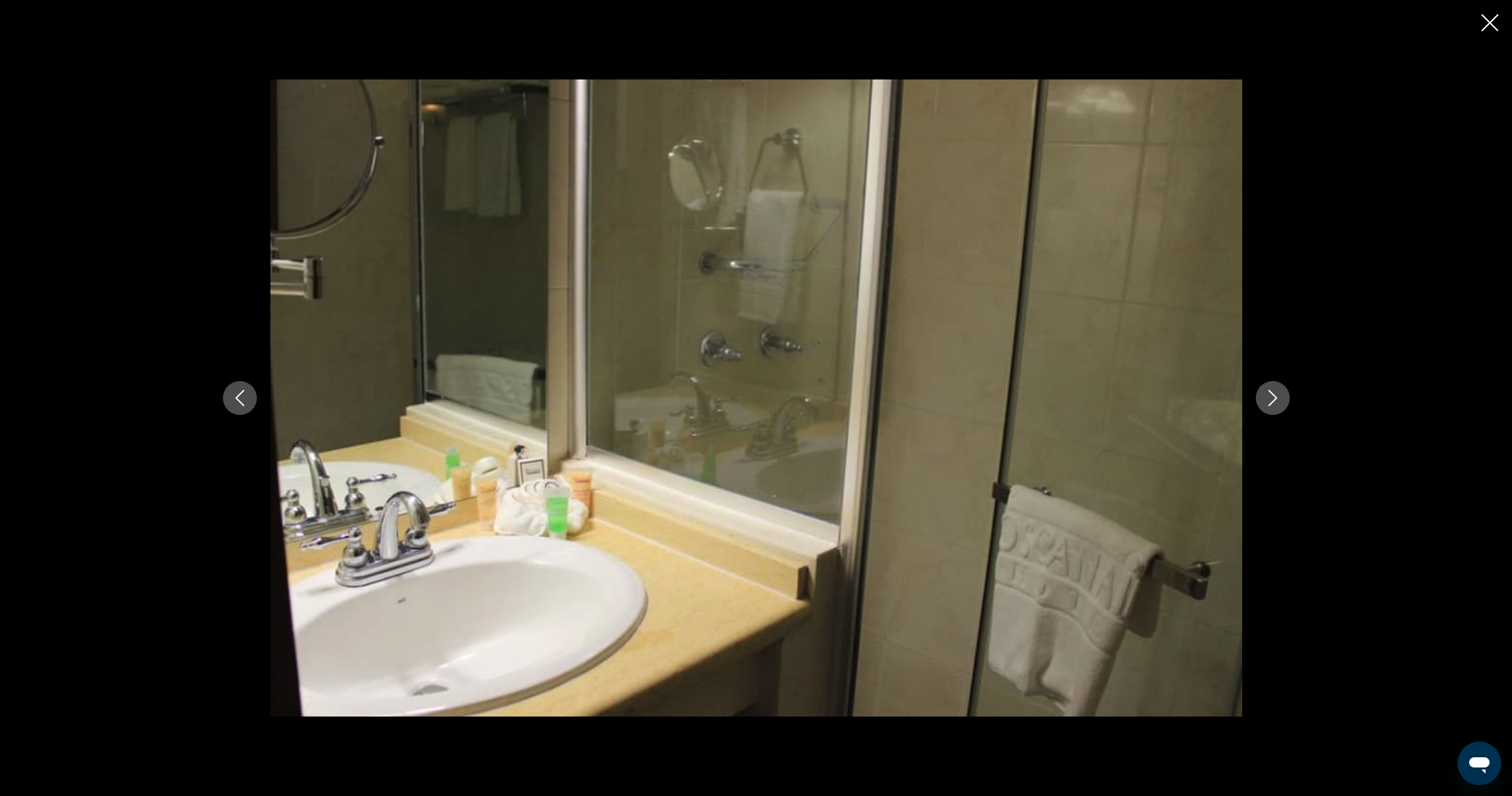
click at [1271, 402] on icon "Next image" at bounding box center [1272, 397] width 16 height 16
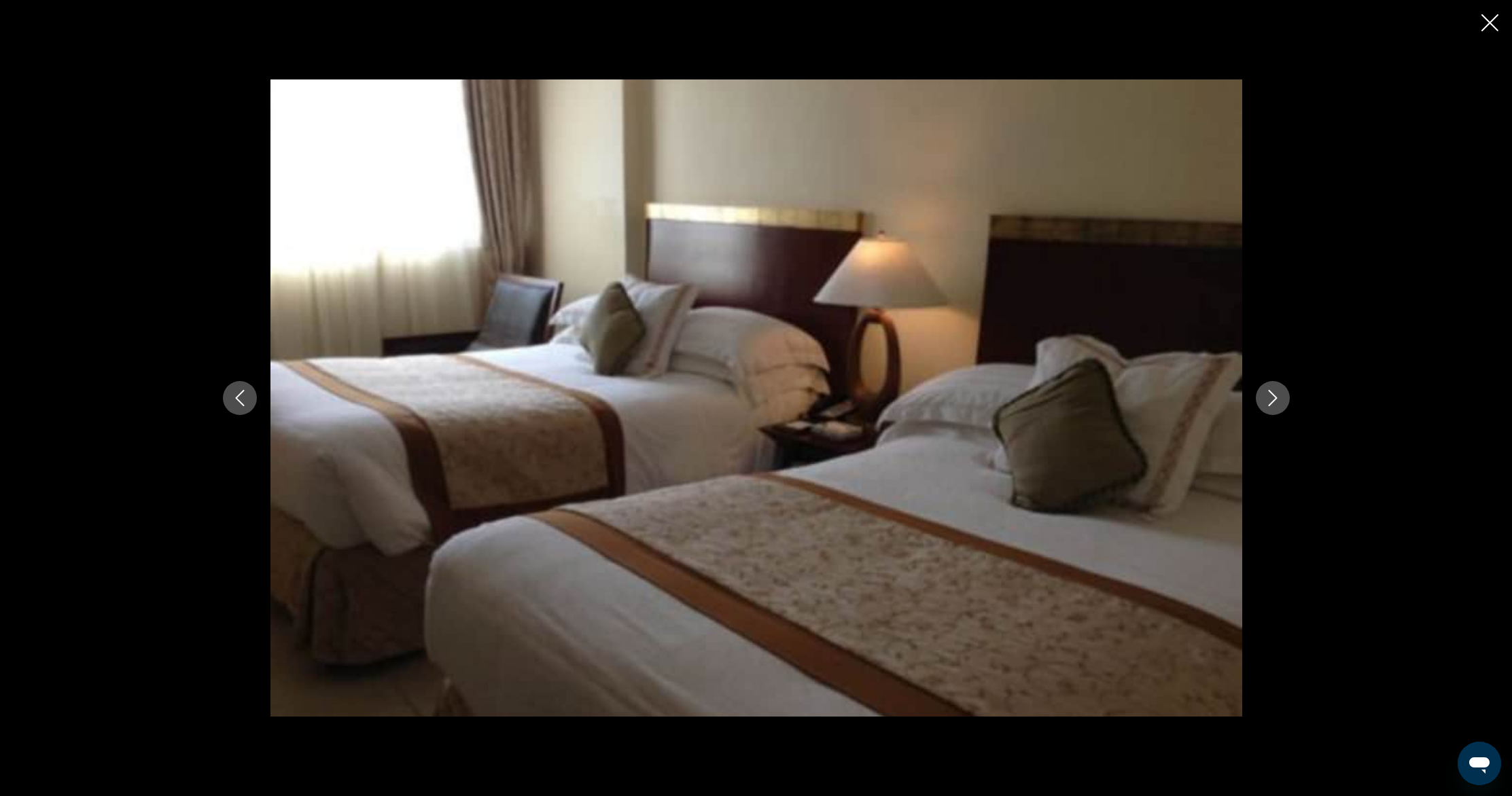
click at [1273, 402] on icon "Next image" at bounding box center [1272, 397] width 16 height 16
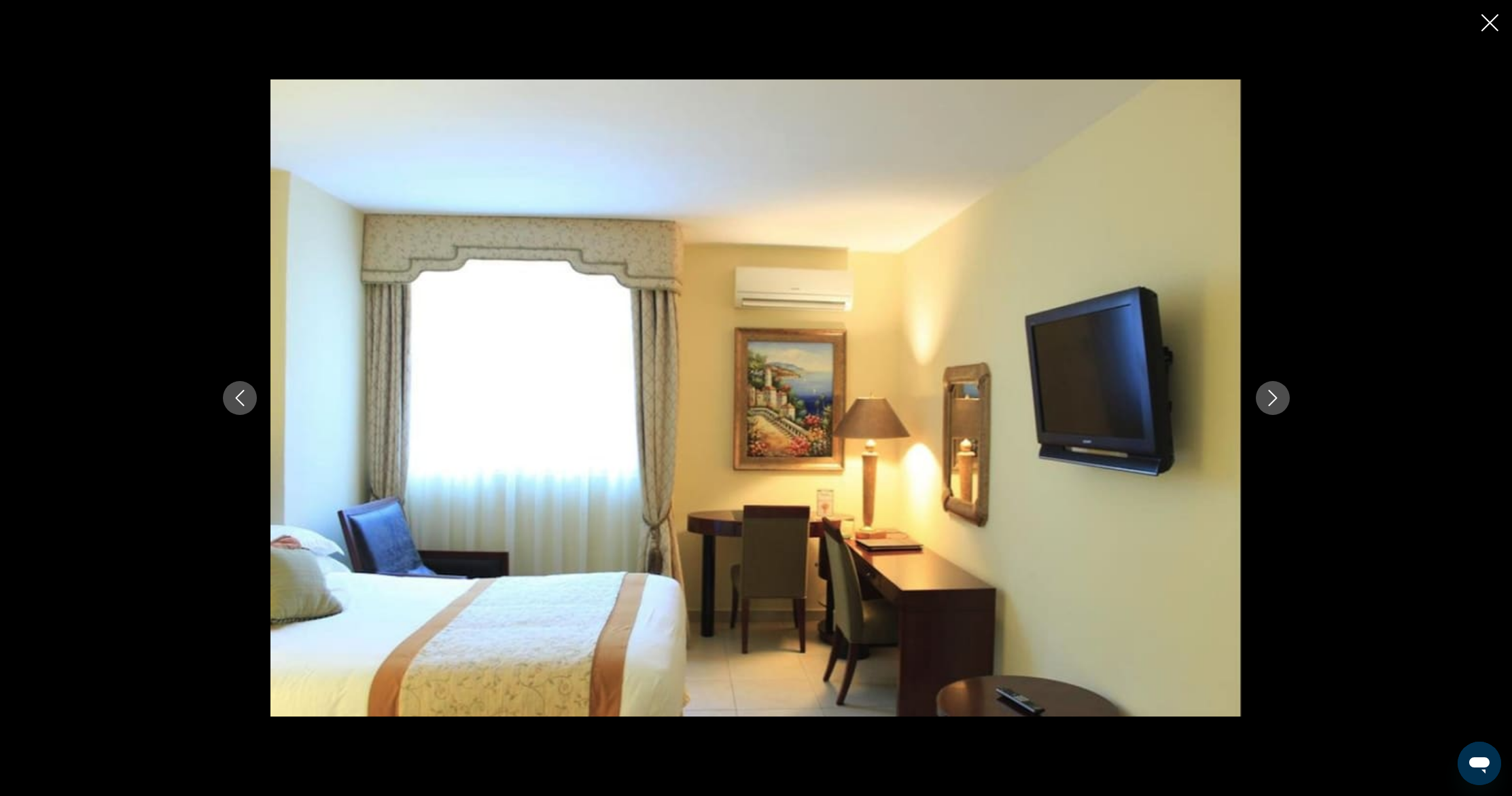
click at [1273, 402] on icon "Next image" at bounding box center [1272, 397] width 8 height 16
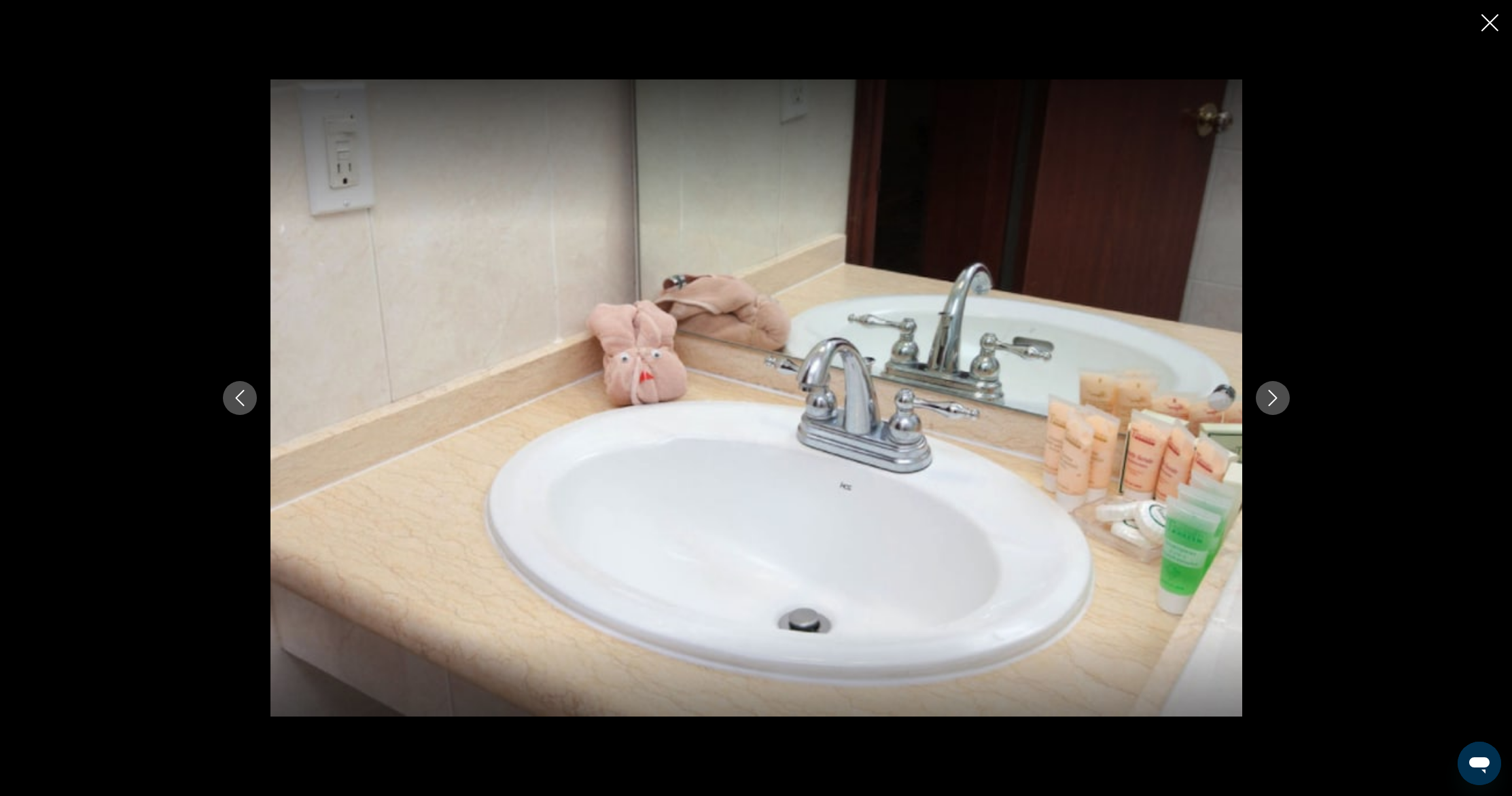
click at [1275, 407] on button "Next image" at bounding box center [1273, 398] width 34 height 34
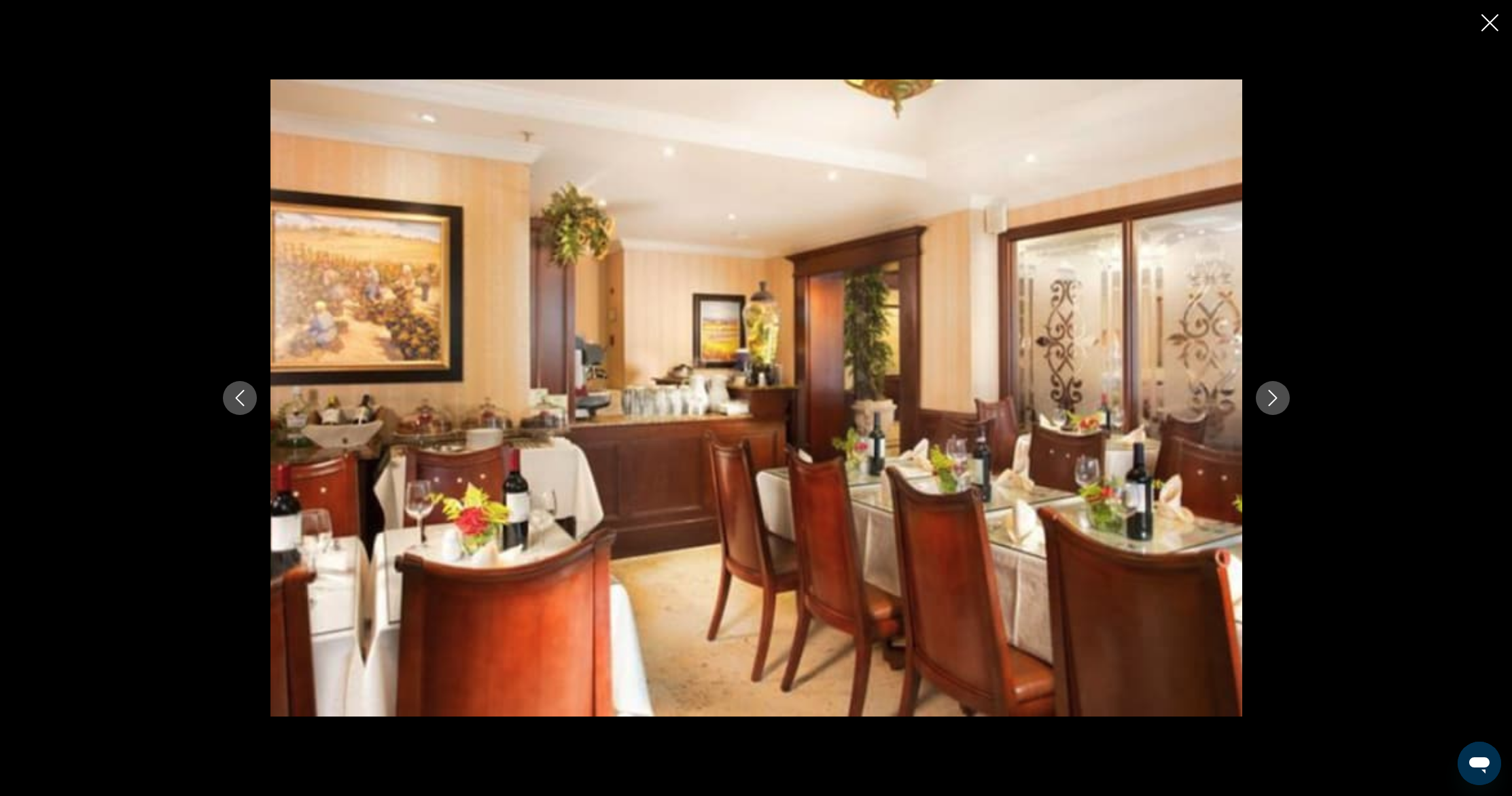
click at [1497, 32] on button "Close slideshow" at bounding box center [1490, 24] width 17 height 21
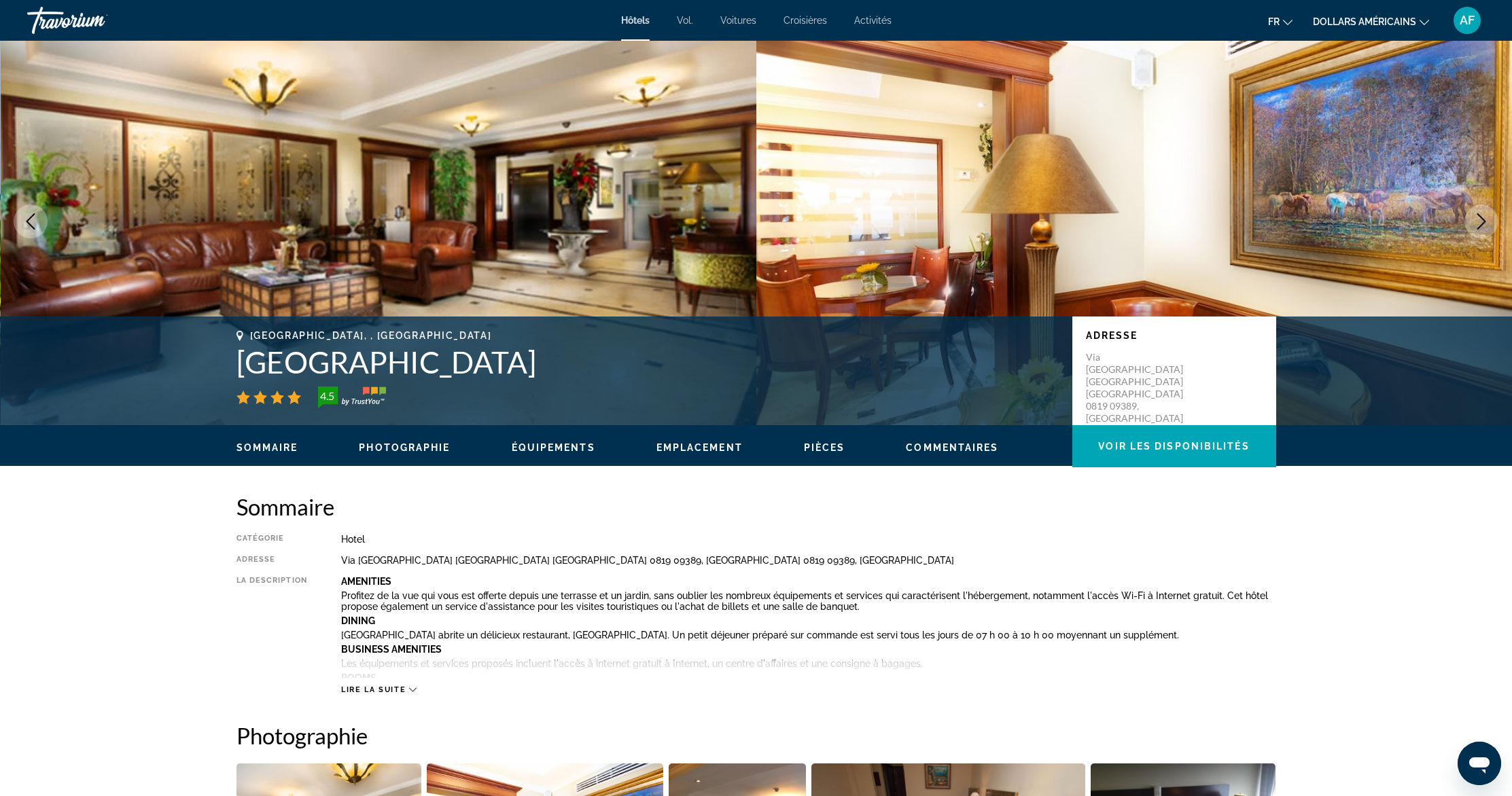
scroll to position [0, 0]
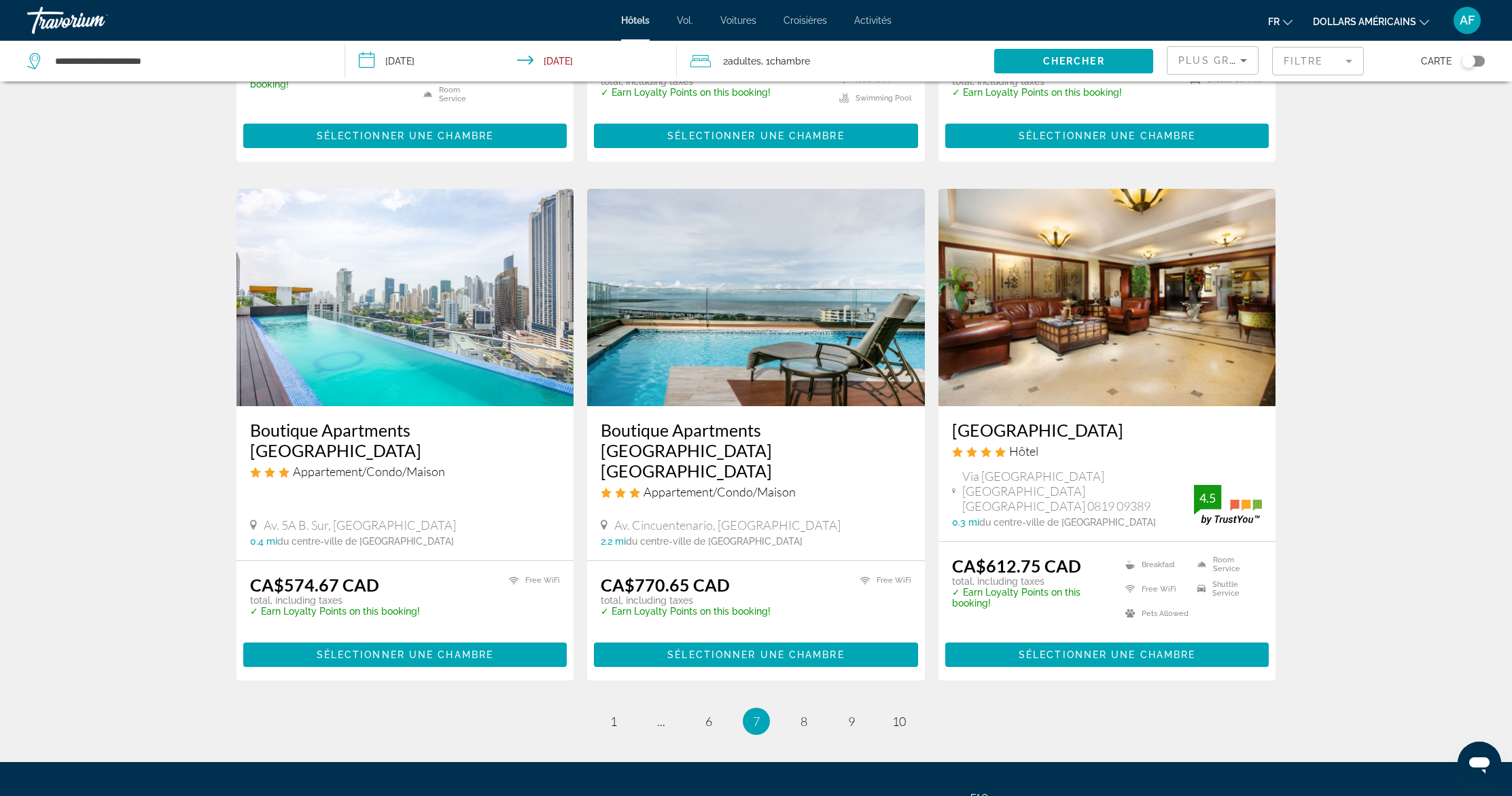
scroll to position [1557, 0]
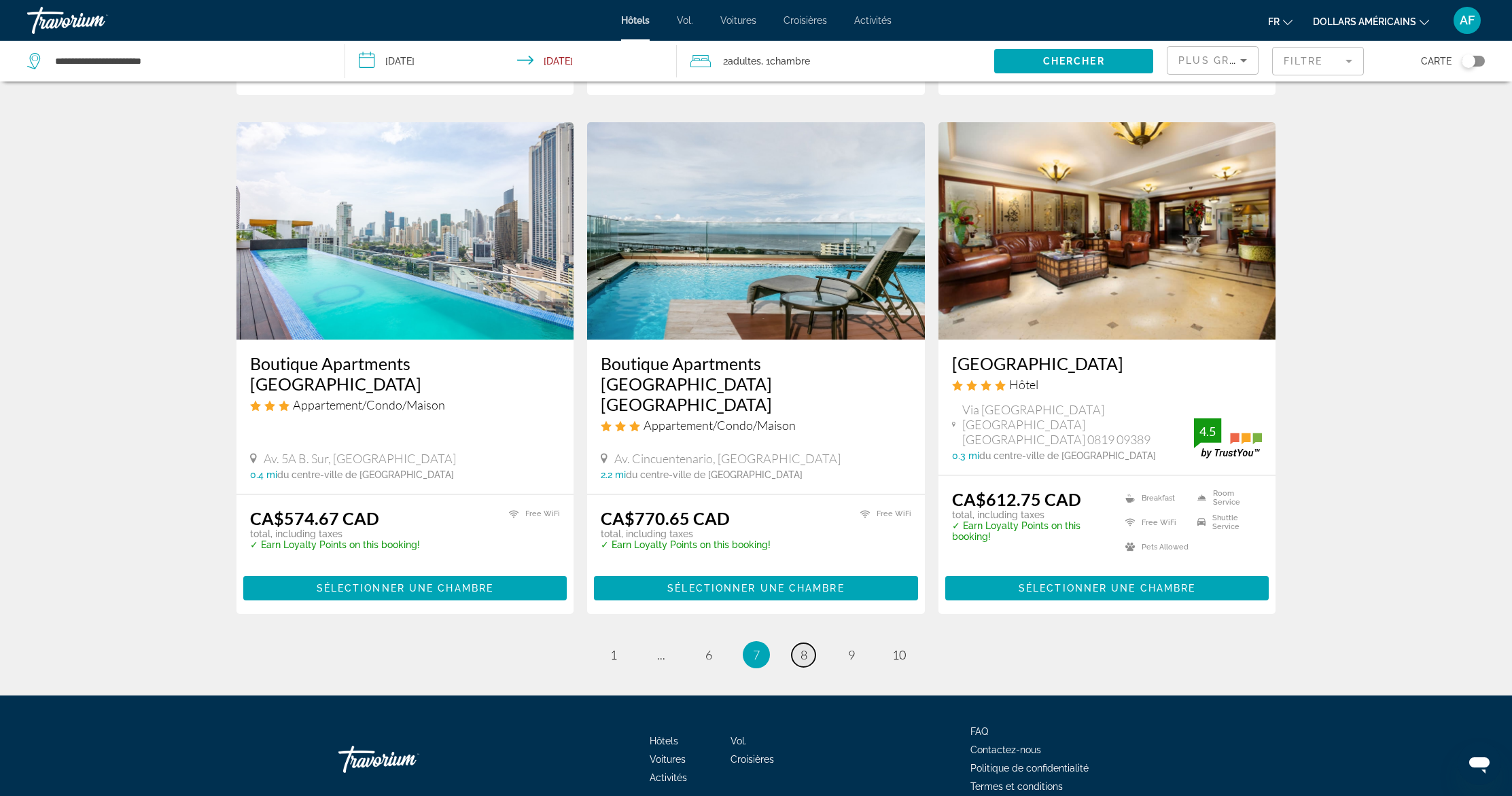
click at [801, 648] on span "8" at bounding box center [803, 655] width 7 height 15
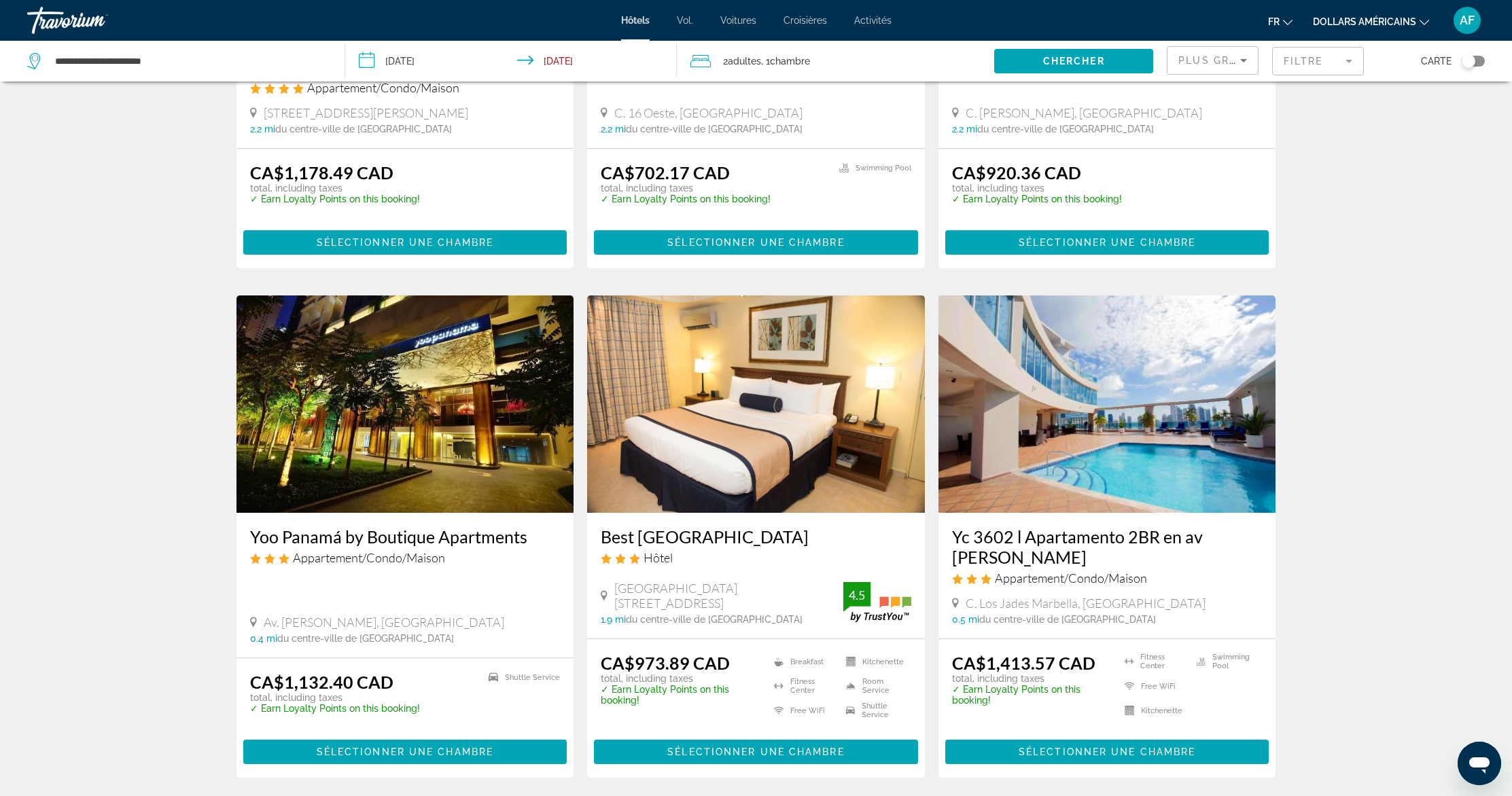
scroll to position [1461, 0]
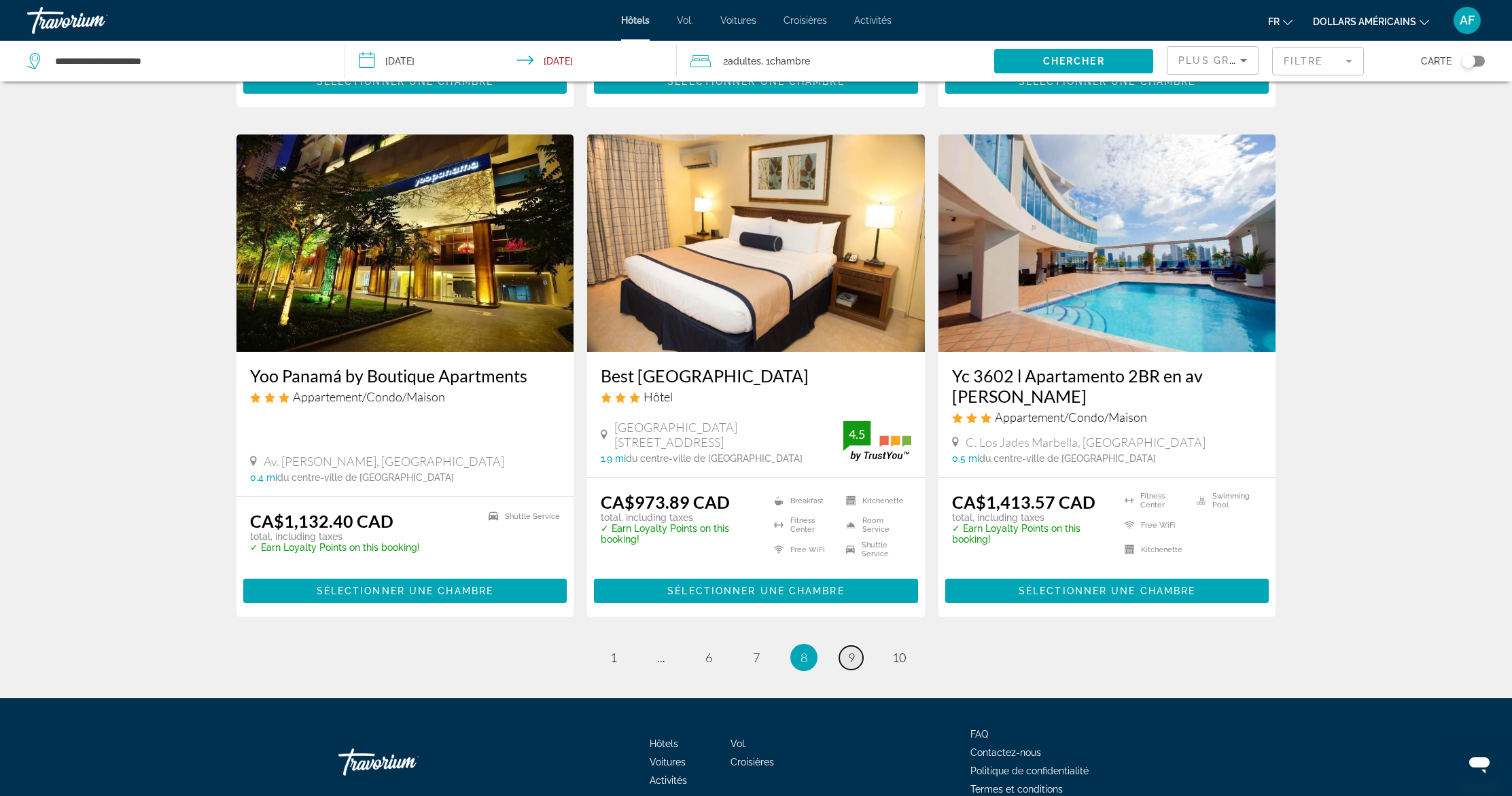
click at [854, 650] on span "9" at bounding box center [851, 657] width 7 height 15
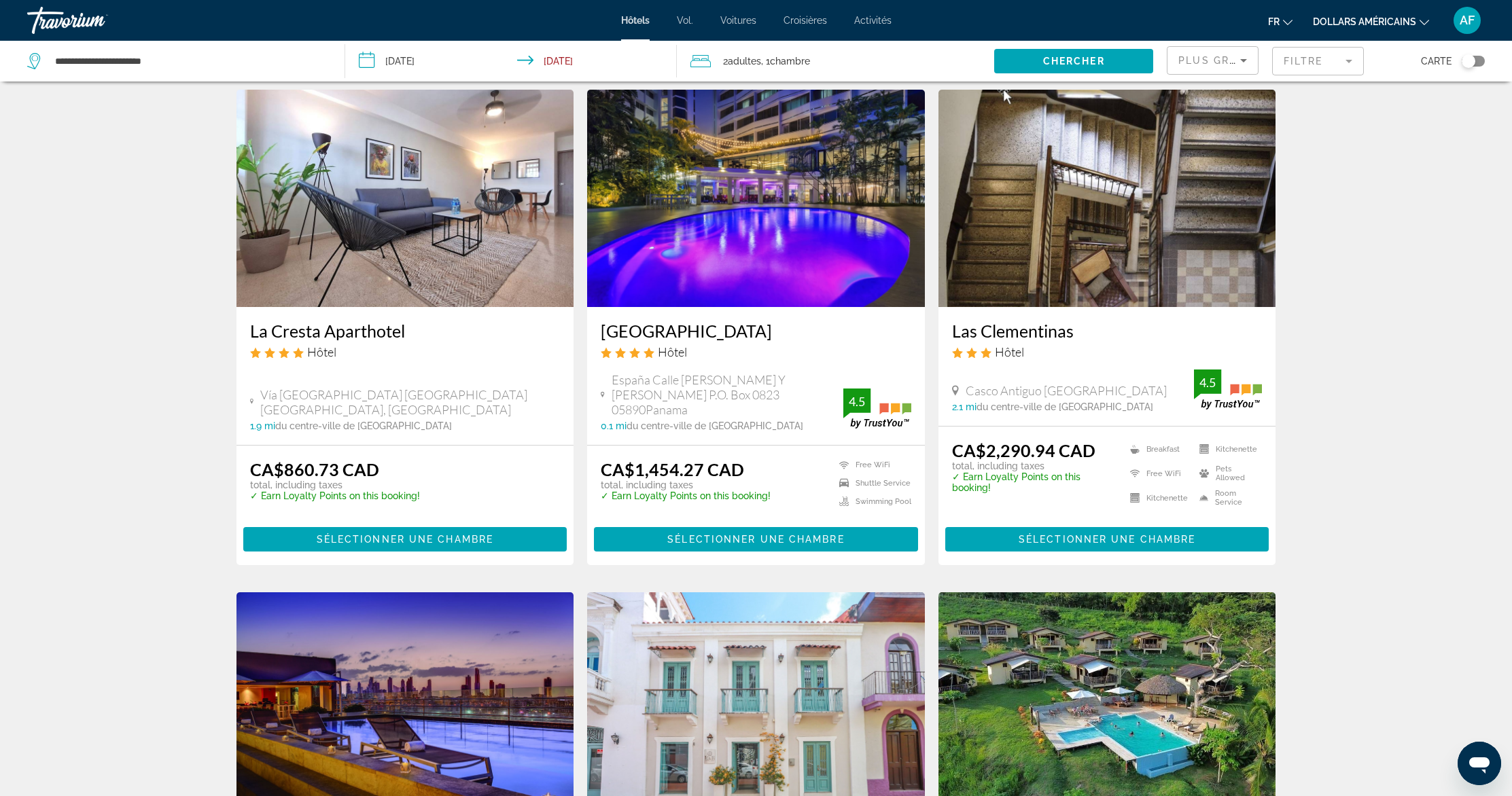
scroll to position [1544, 0]
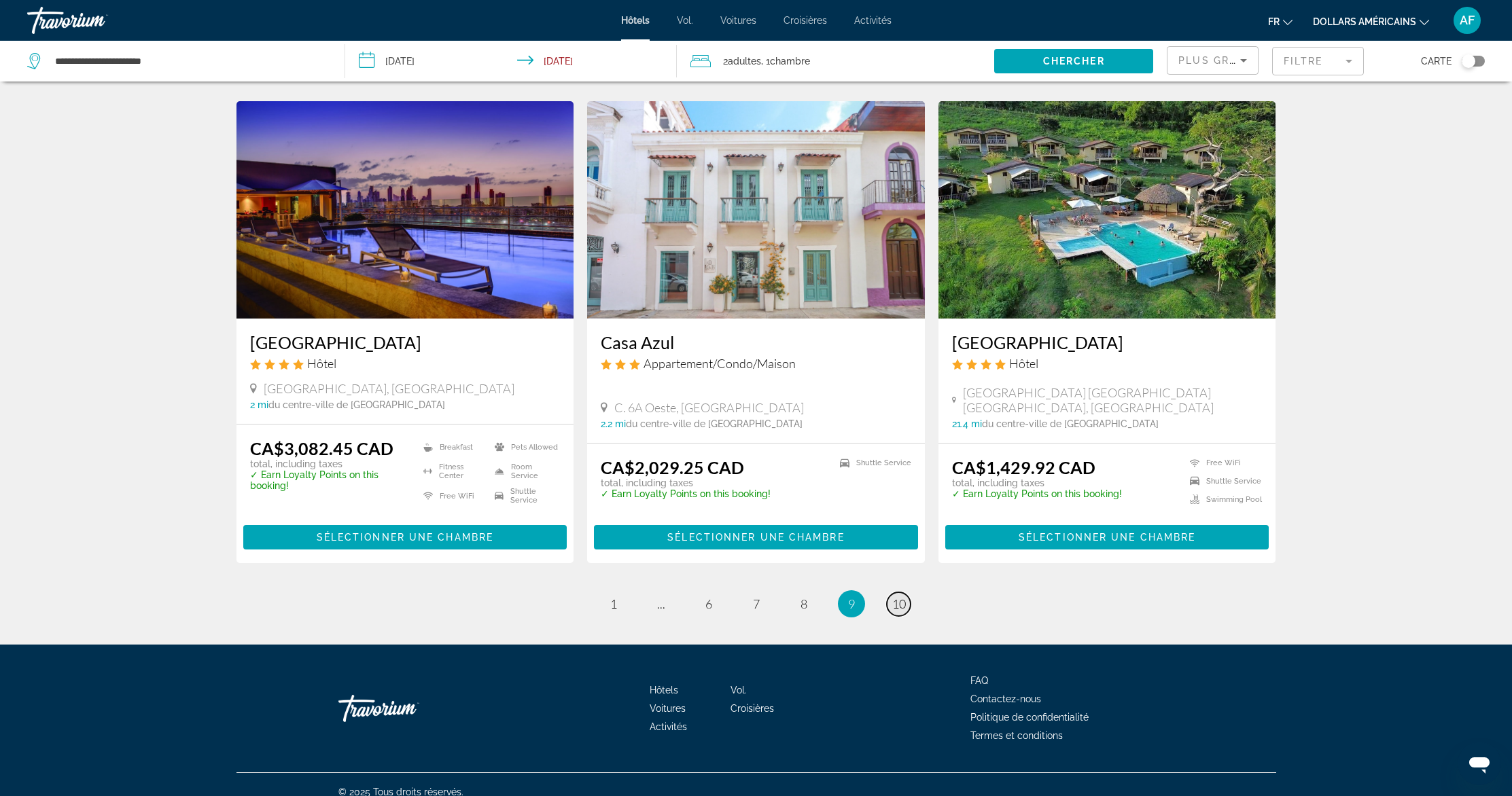
click at [906, 596] on span "10" at bounding box center [899, 603] width 14 height 15
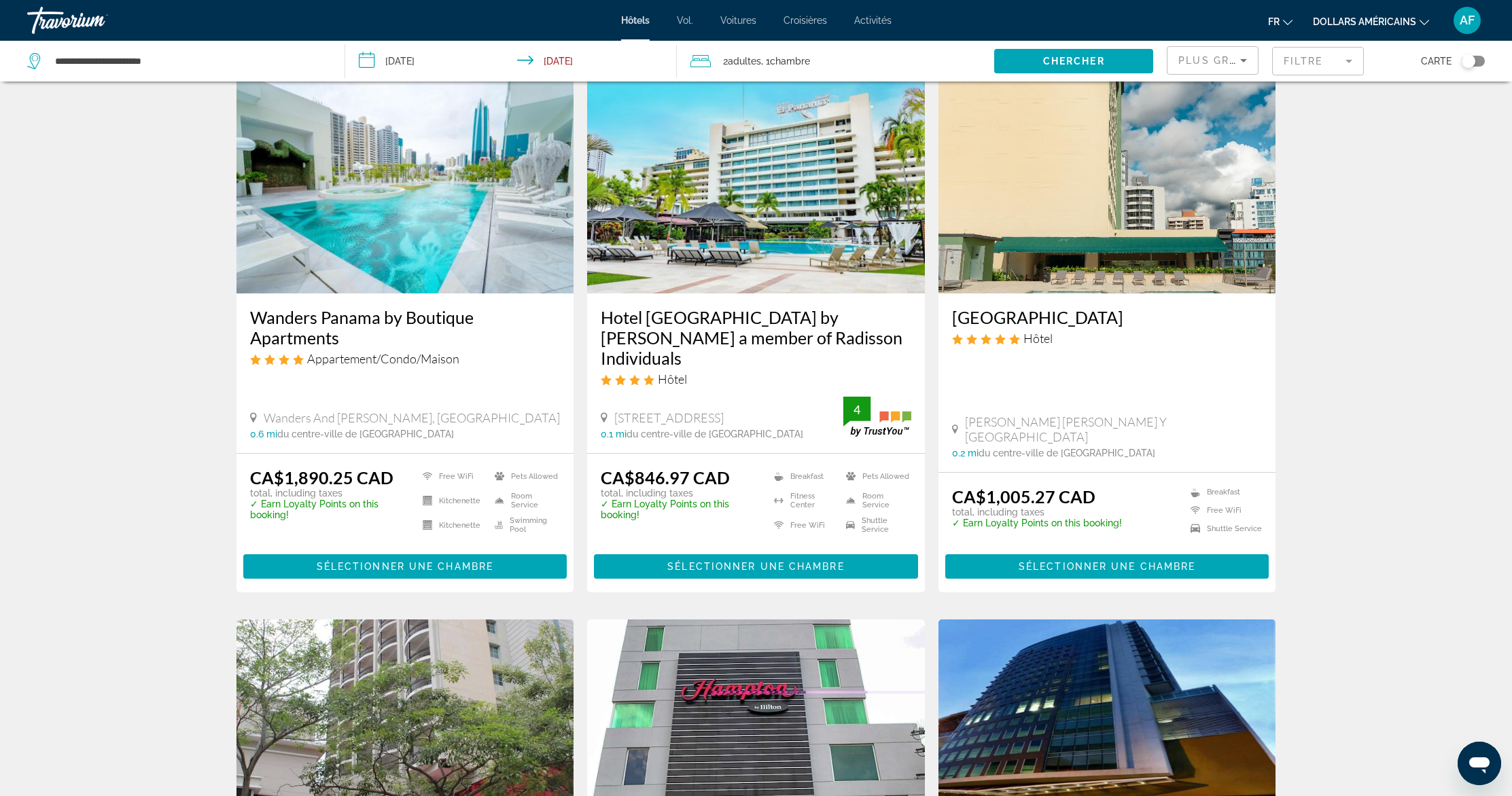
scroll to position [553, 0]
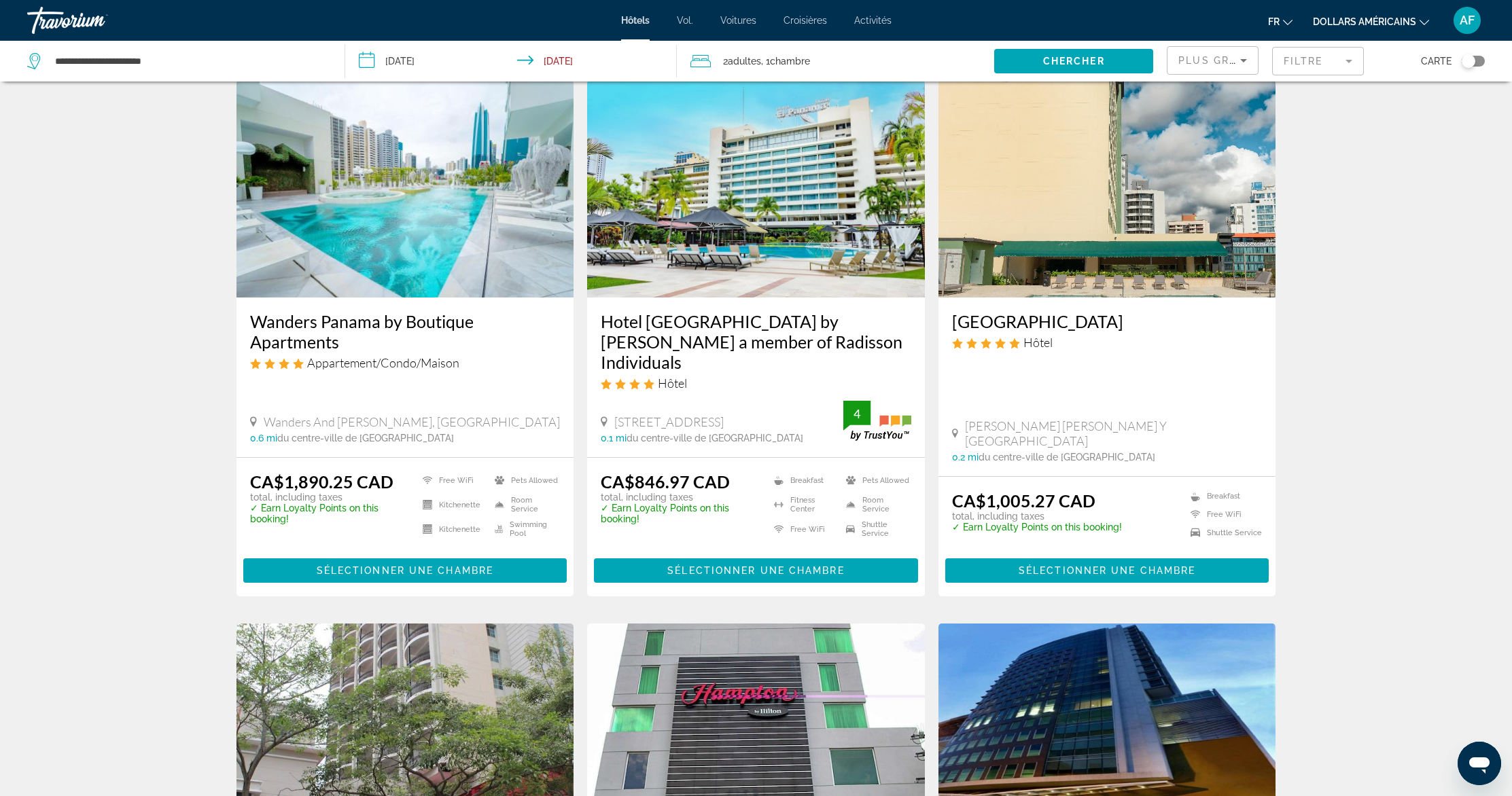
click at [830, 376] on div "Hôtel" at bounding box center [756, 383] width 311 height 15
click at [690, 216] on img "Contenu principal" at bounding box center [756, 188] width 337 height 217
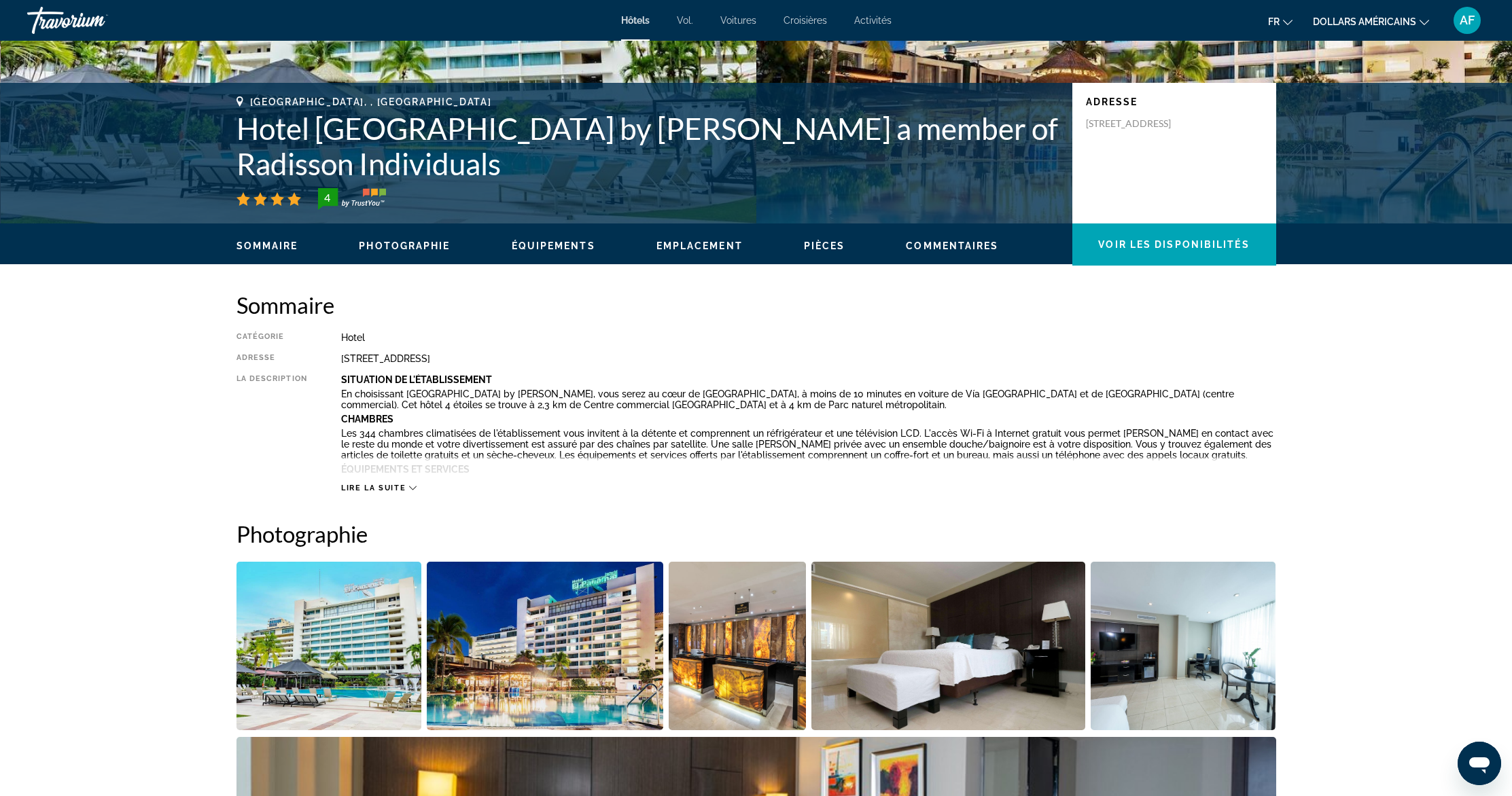
scroll to position [379, 0]
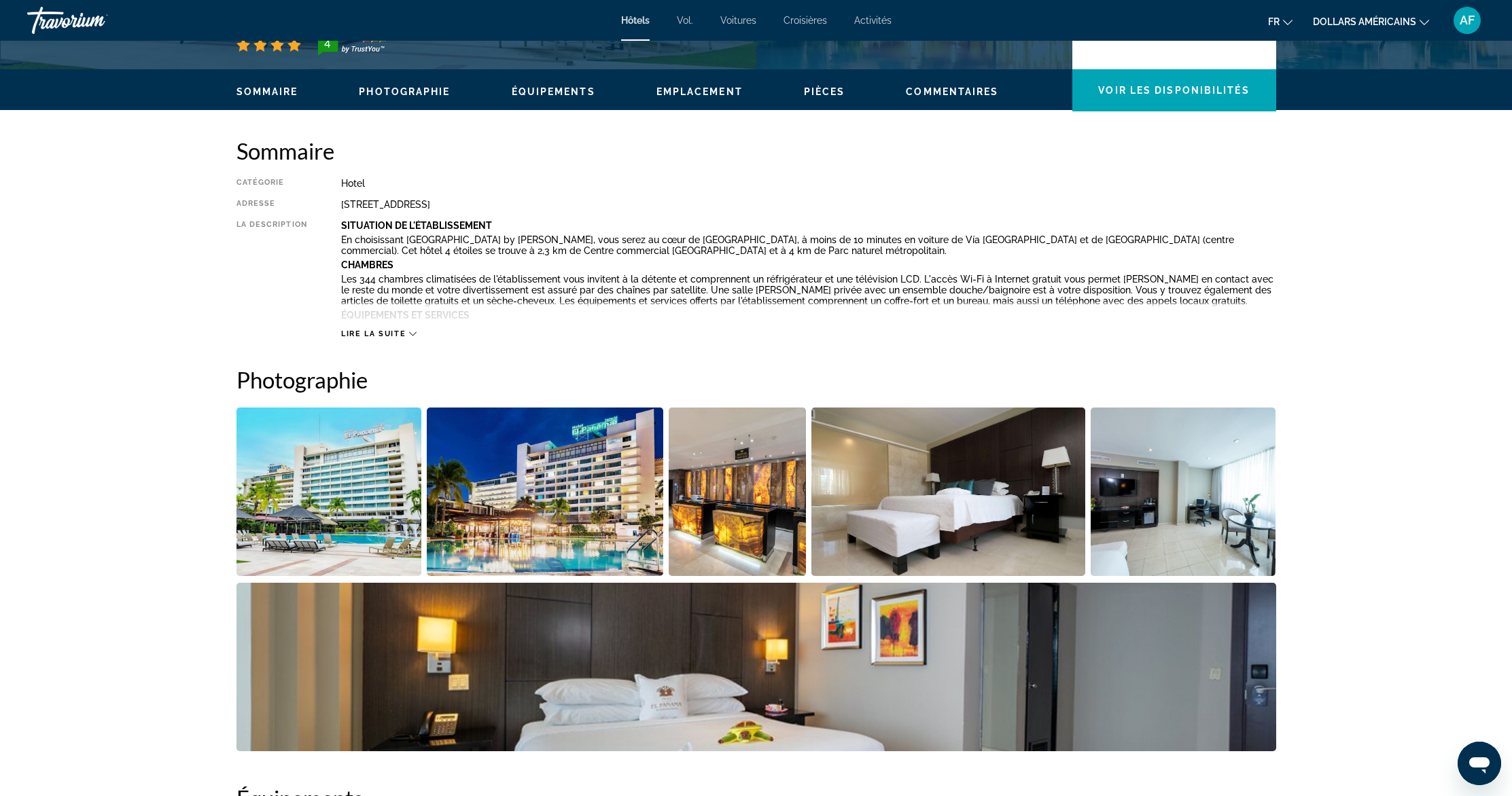
click at [387, 333] on span "Lire la suite" at bounding box center [374, 333] width 65 height 8
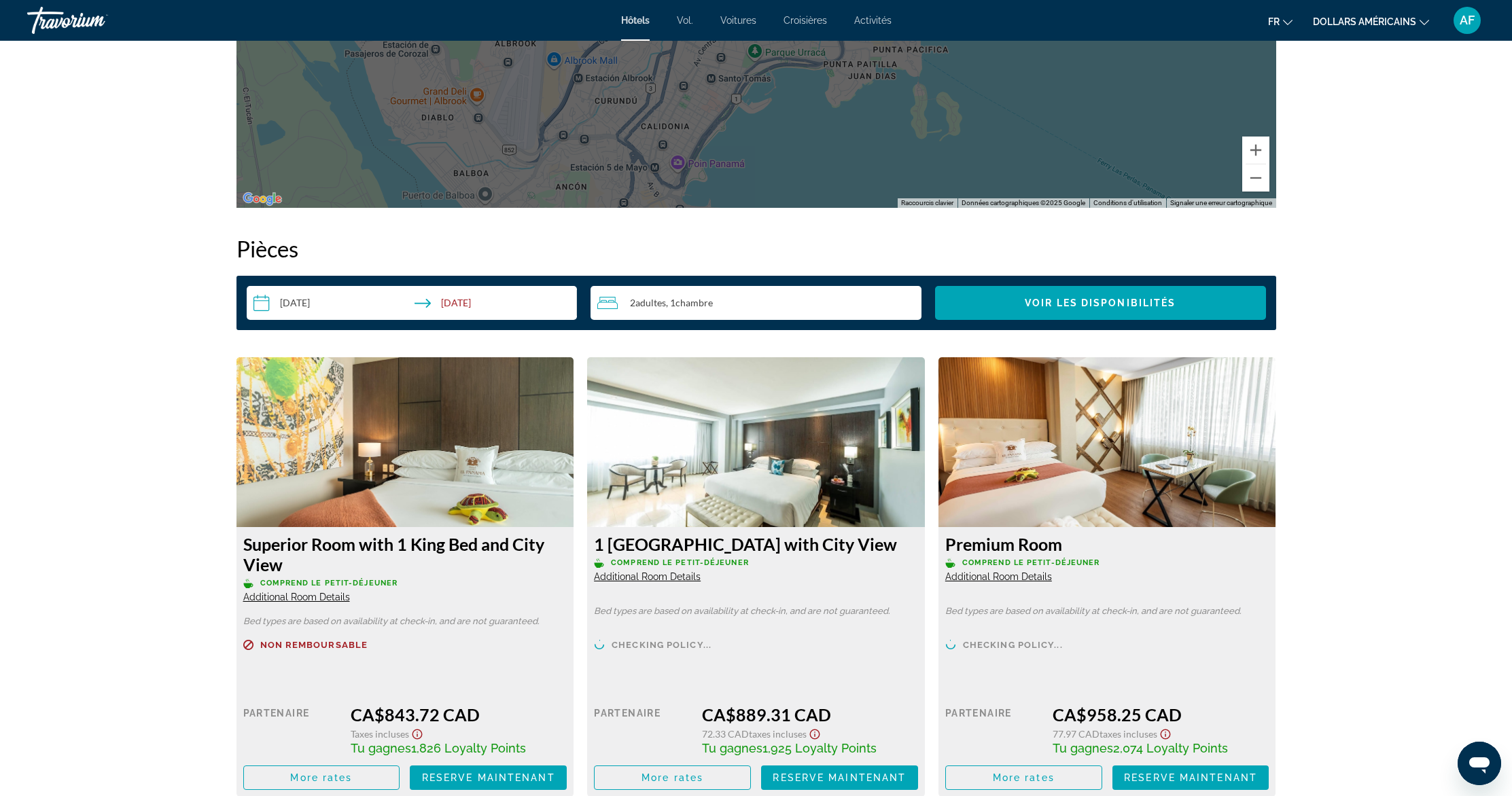
scroll to position [2010, 0]
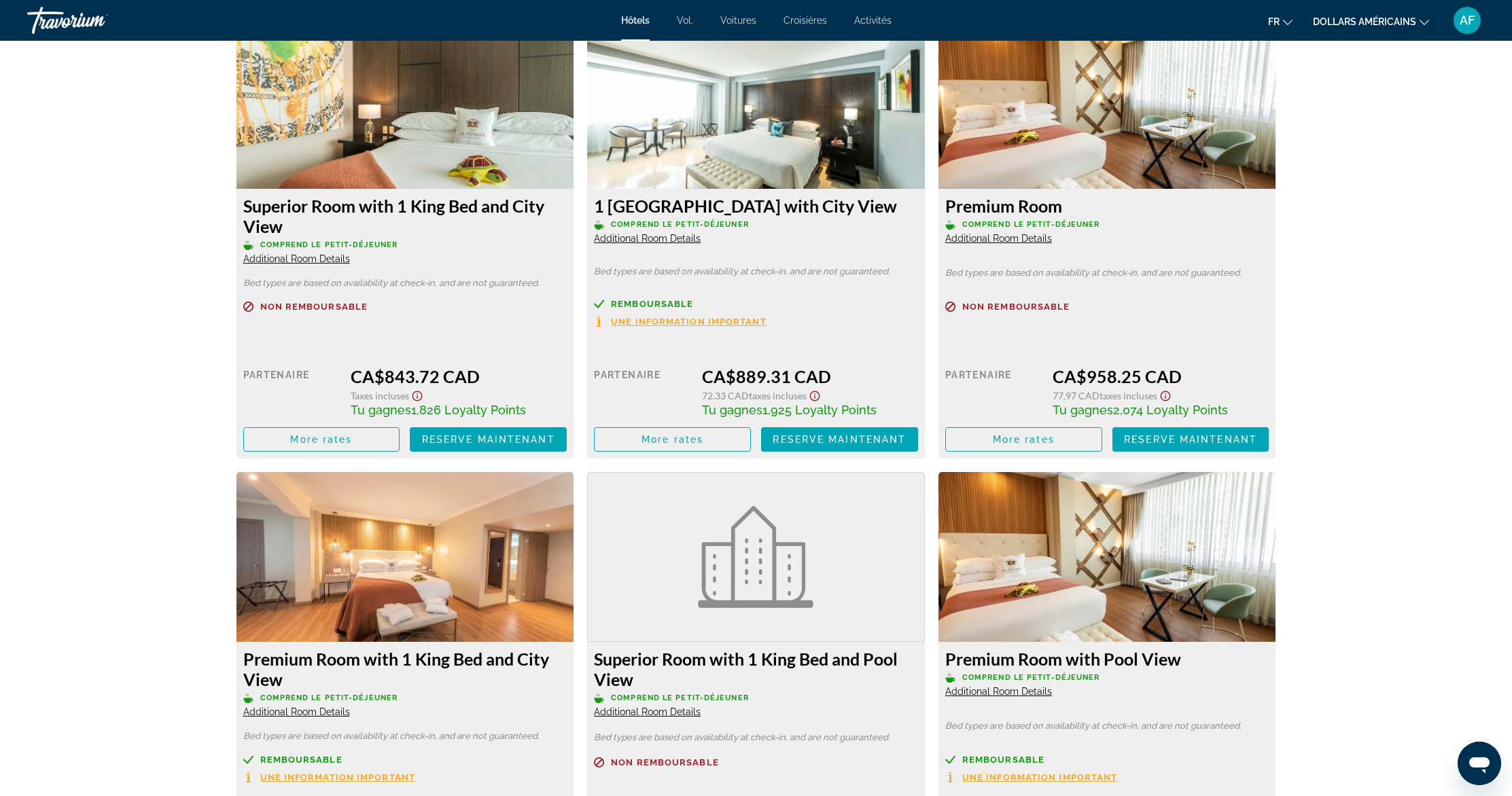
click at [417, 395] on icon "Show Taxes and Fees disclaimer" at bounding box center [417, 396] width 16 height 12
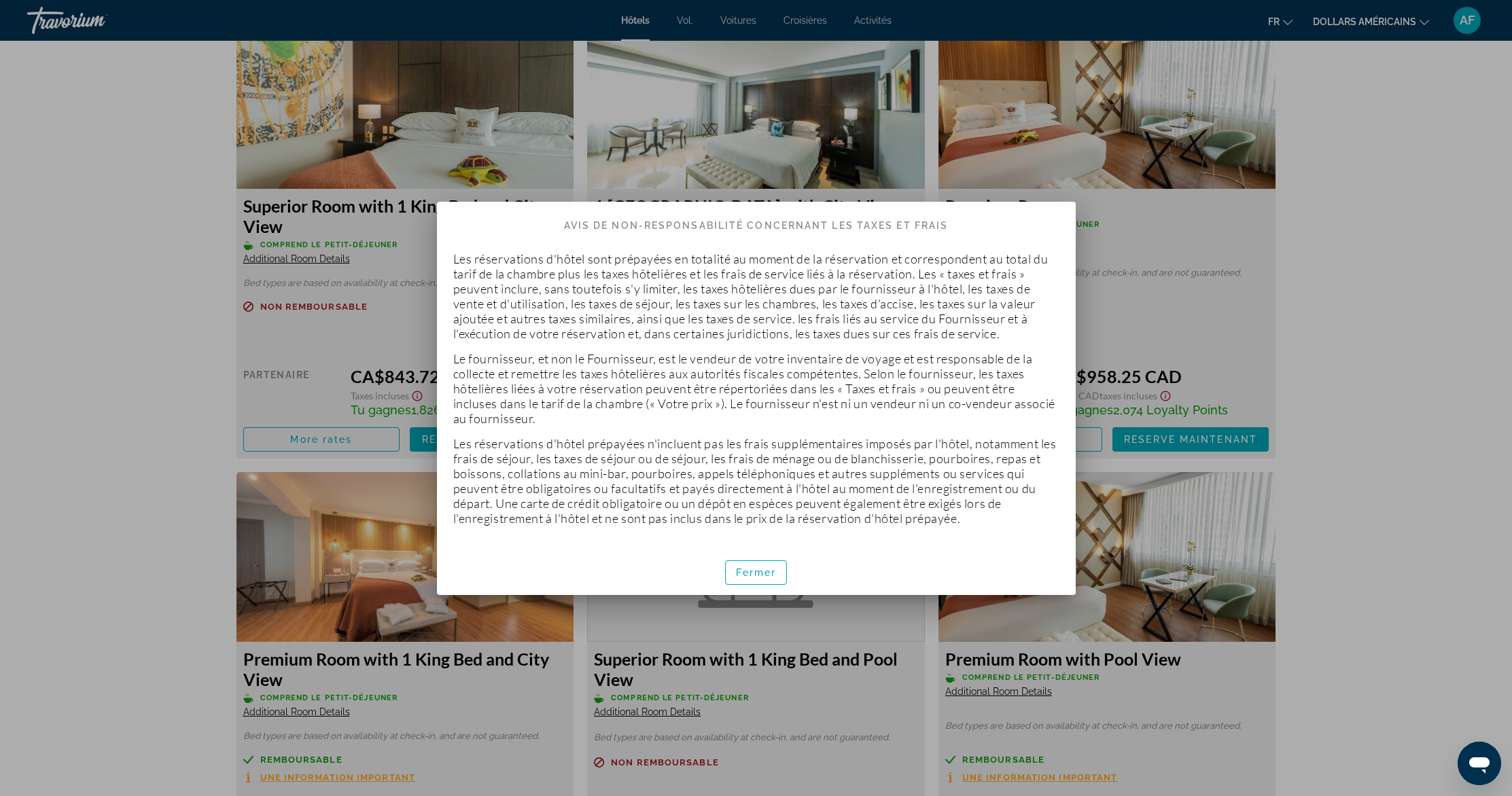
scroll to position [0, 0]
click at [753, 568] on font "Fermer" at bounding box center [756, 572] width 41 height 11
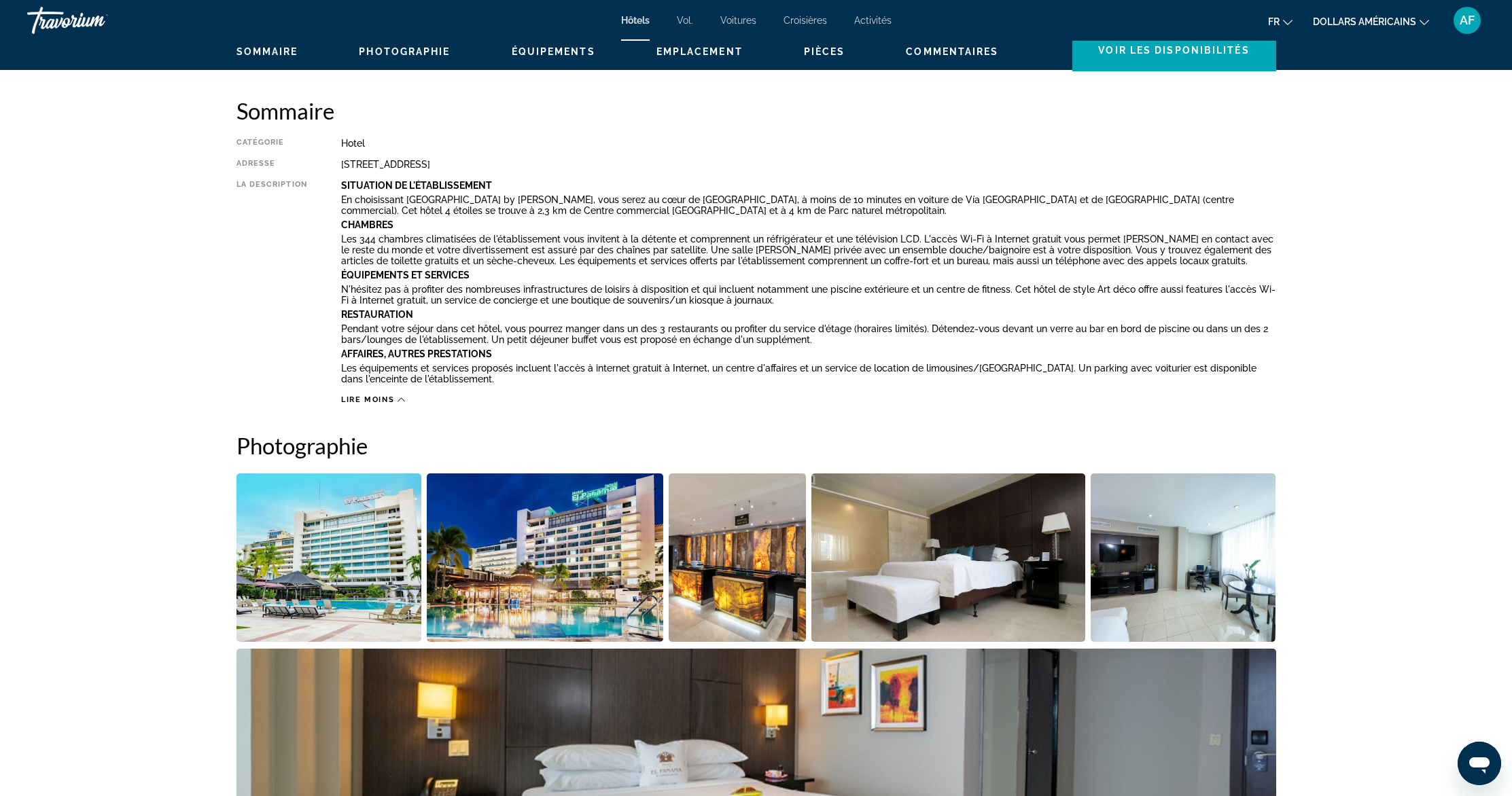
scroll to position [150, 0]
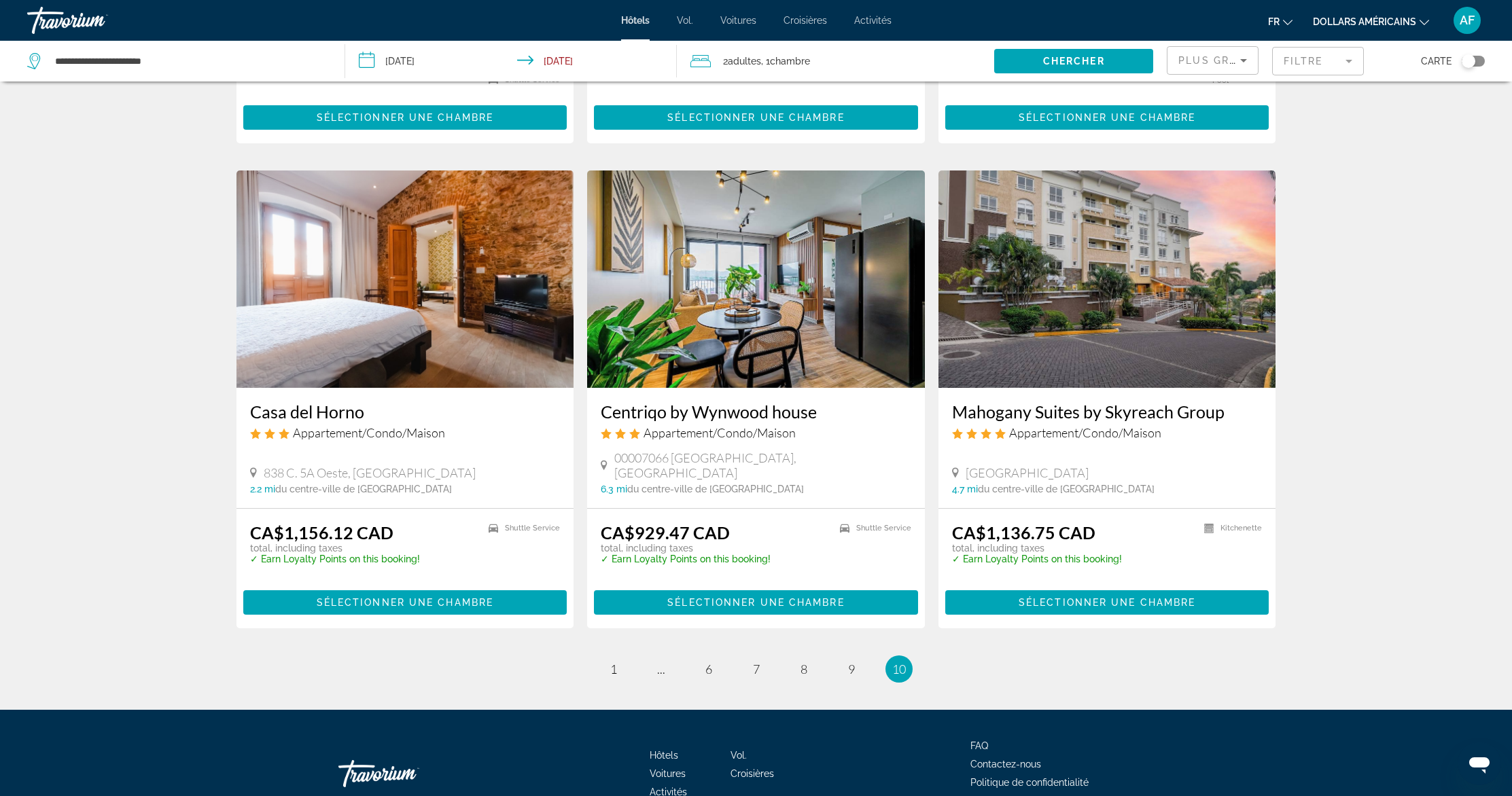
scroll to position [46, 0]
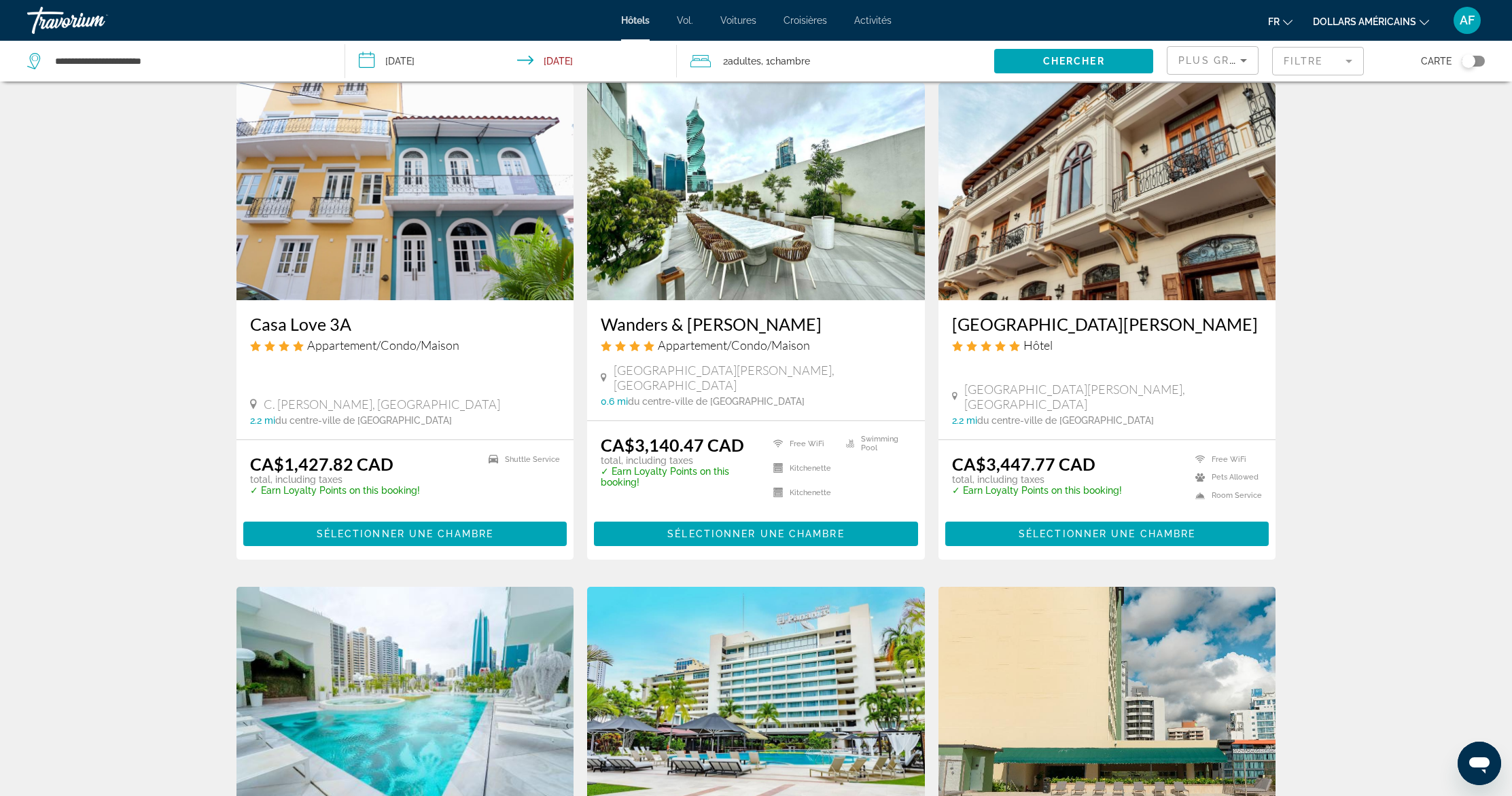
click at [68, 15] on div "Travorium" at bounding box center [95, 21] width 136 height 35
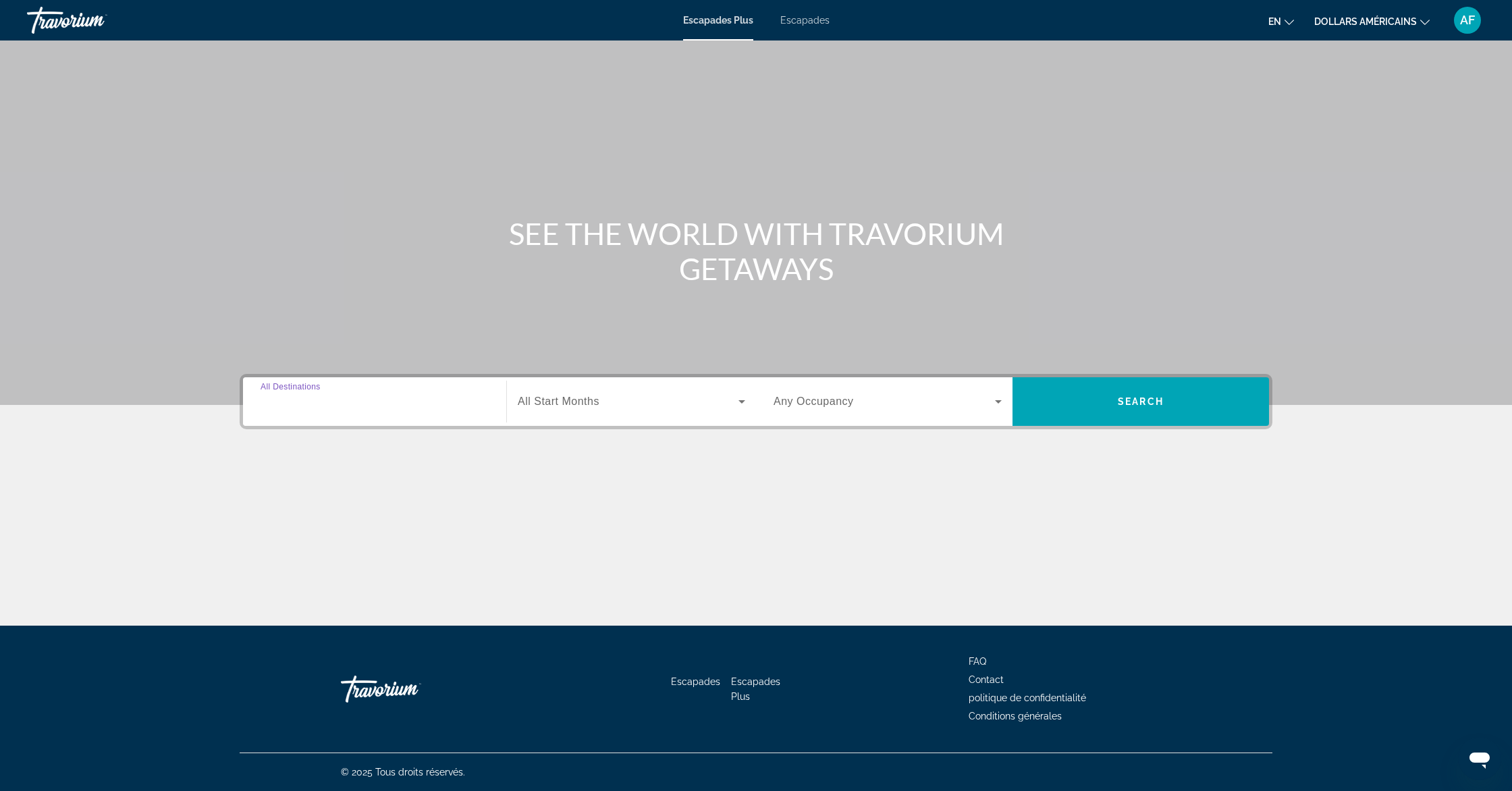
click at [438, 408] on input "Destination All Destinations" at bounding box center [374, 402] width 228 height 16
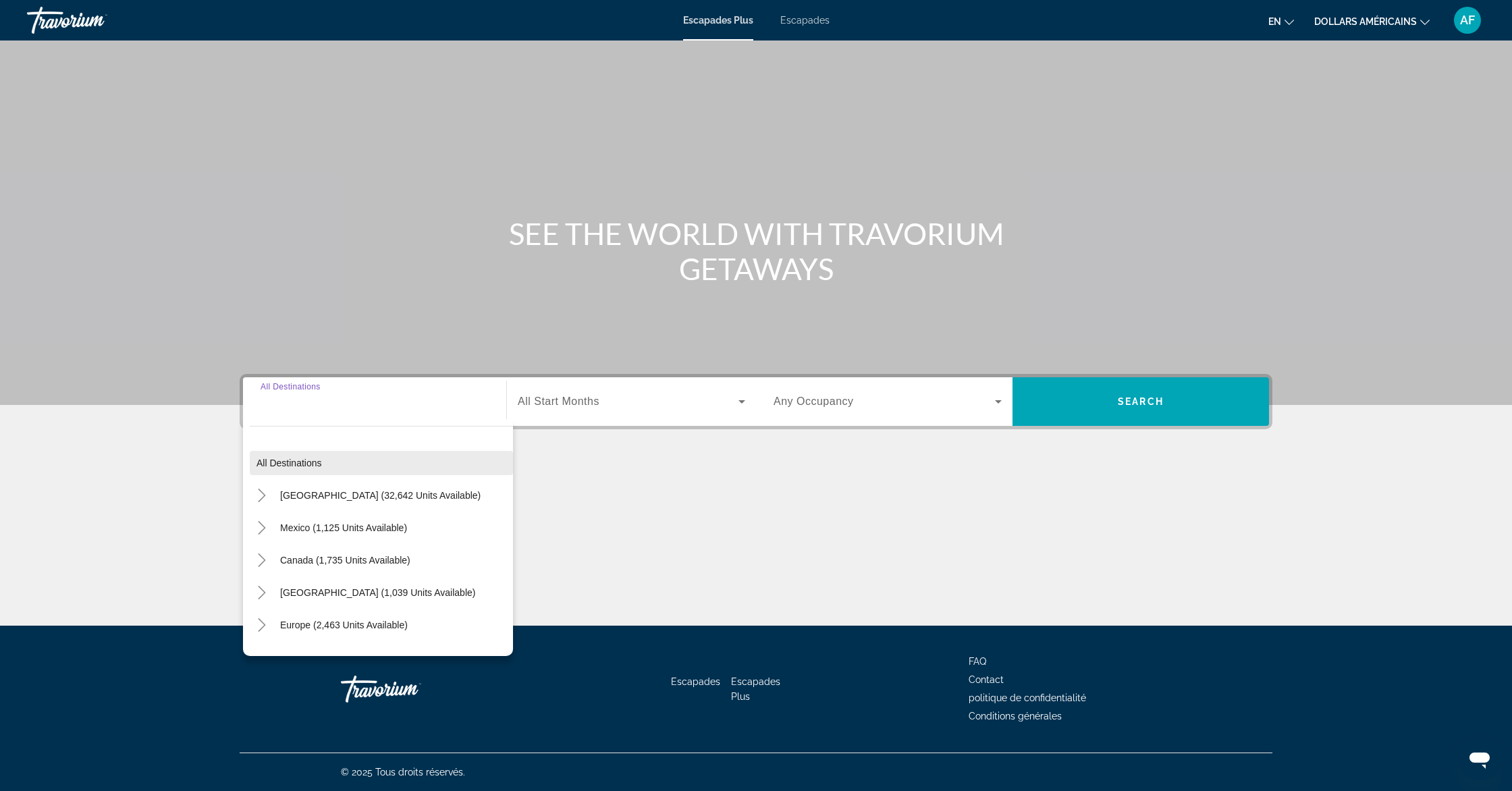
scroll to position [169, 0]
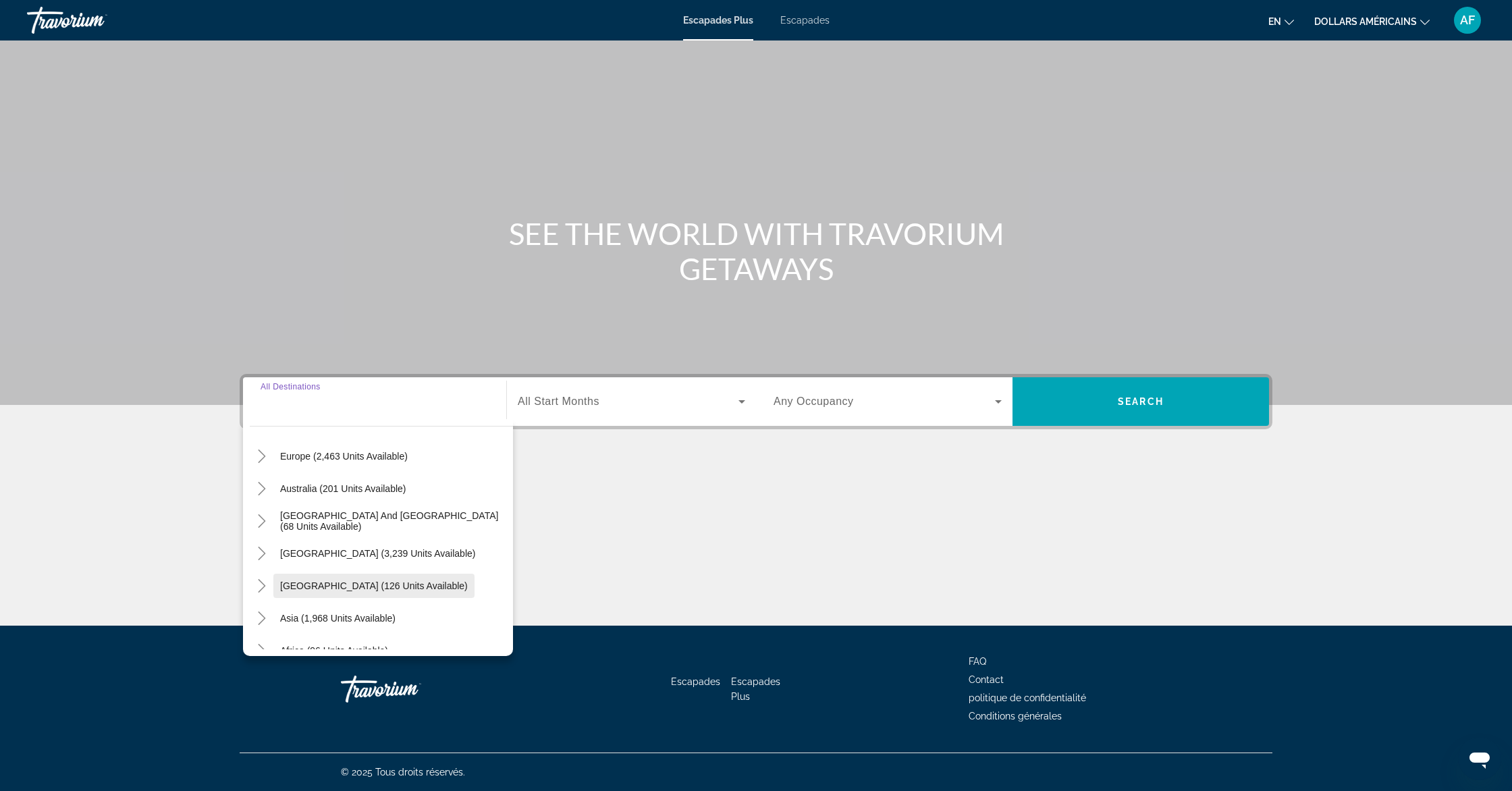
click at [389, 584] on span "Central America (126 units available)" at bounding box center [374, 586] width 188 height 11
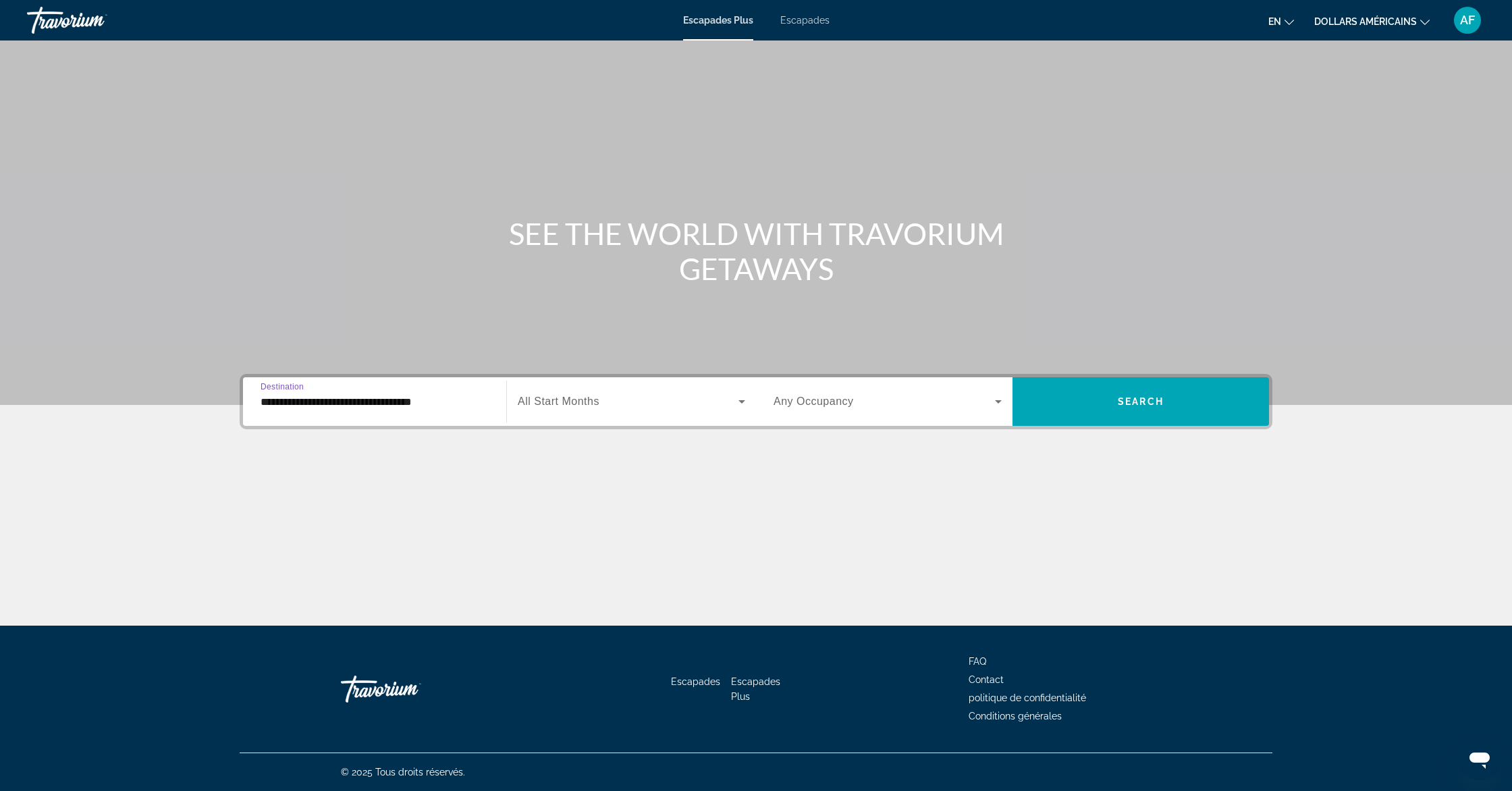
click at [405, 405] on input "**********" at bounding box center [374, 402] width 228 height 16
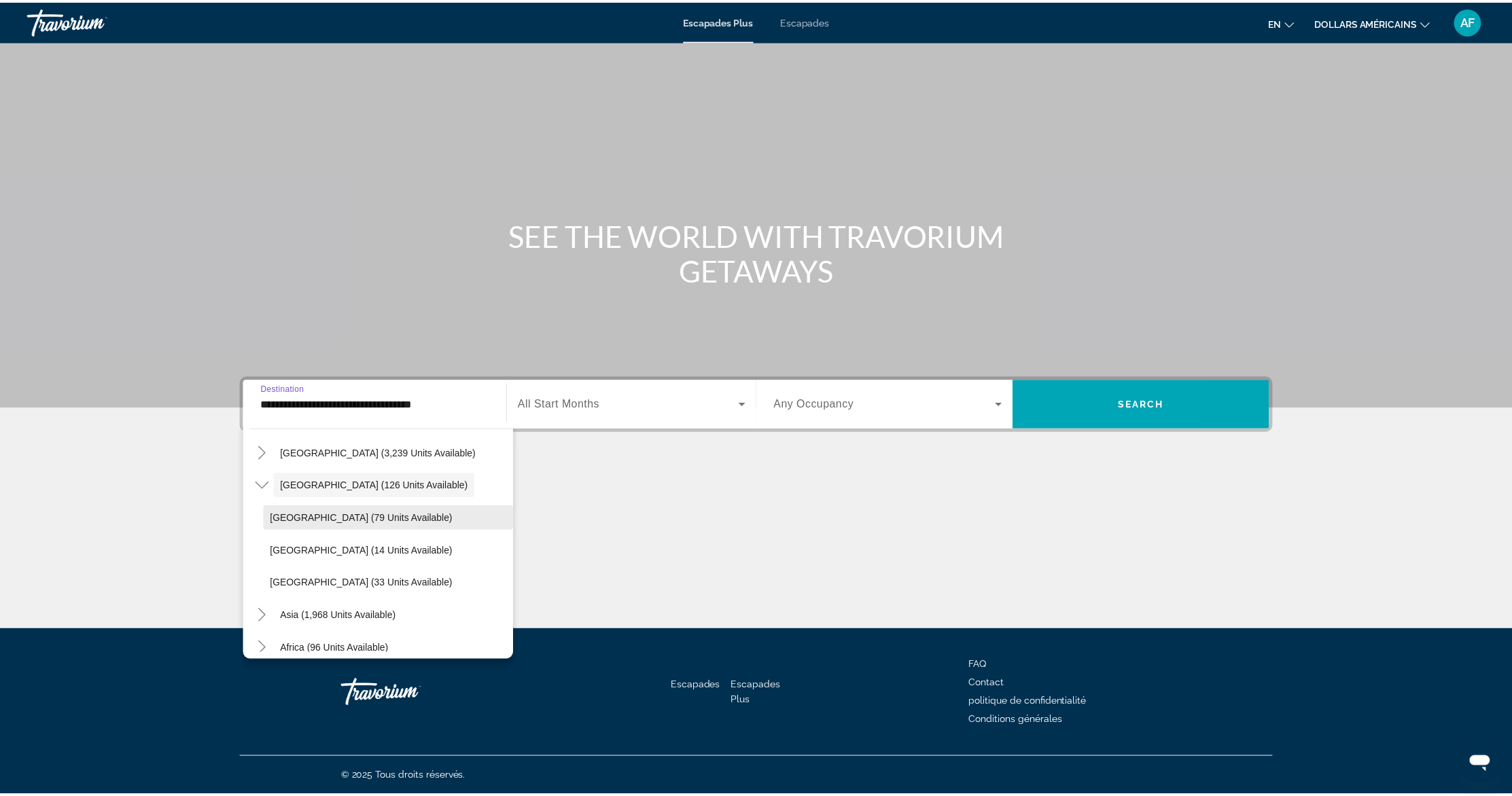
scroll to position [318, 0]
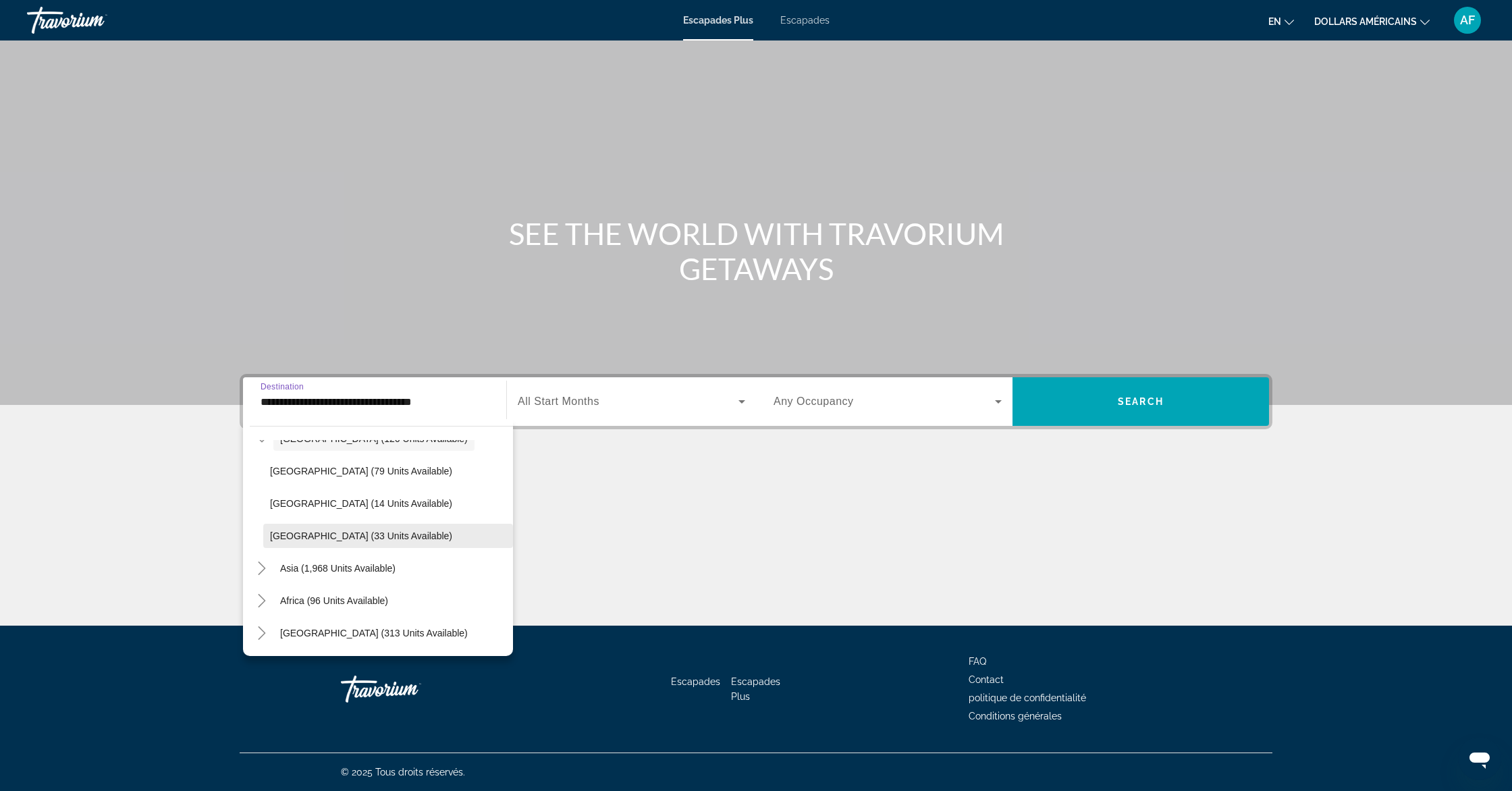
click at [301, 528] on span "Widget de recherche" at bounding box center [388, 536] width 250 height 32
type input "**********"
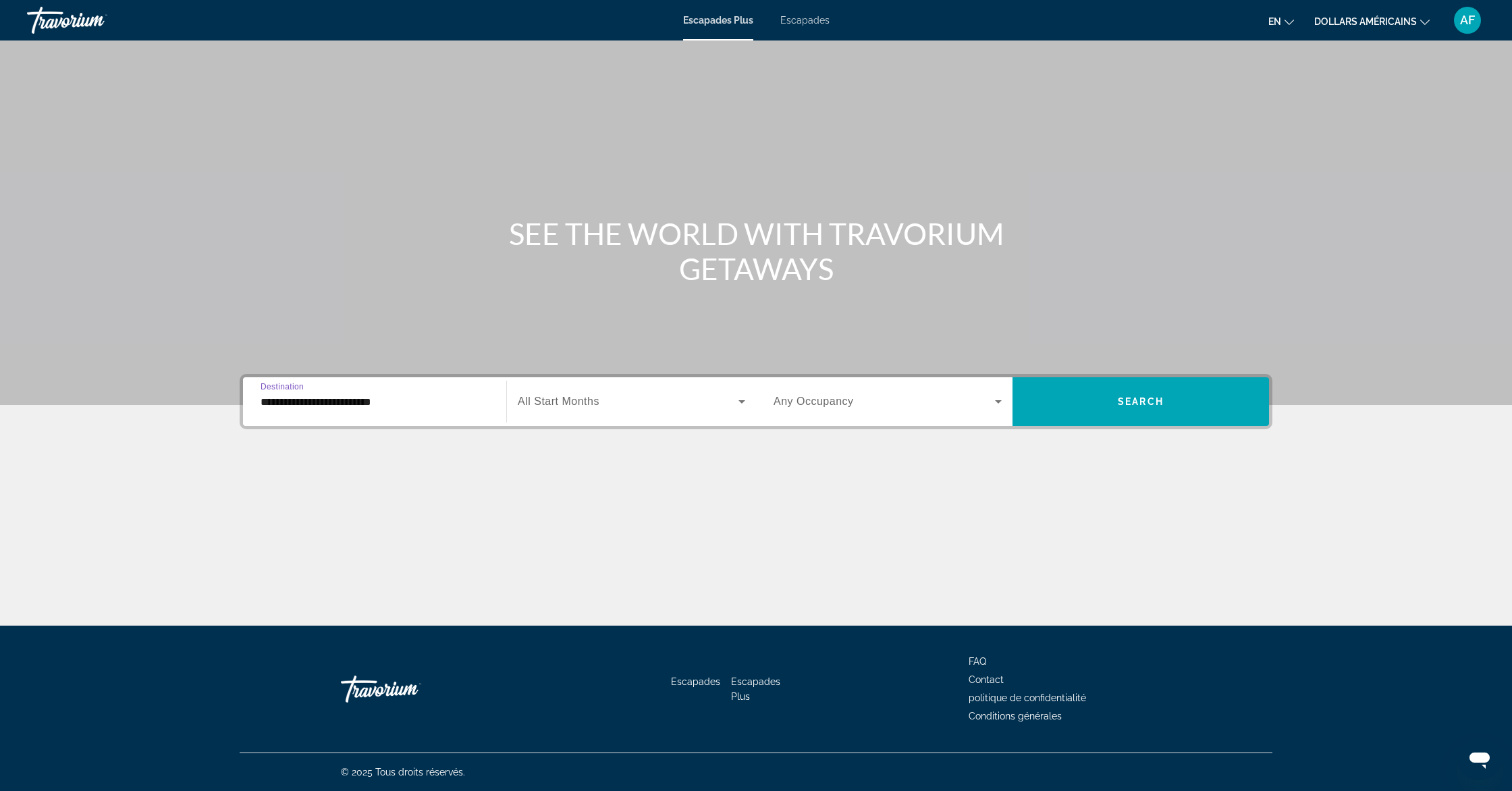
click at [684, 399] on span "Widget de recherche" at bounding box center [628, 401] width 221 height 16
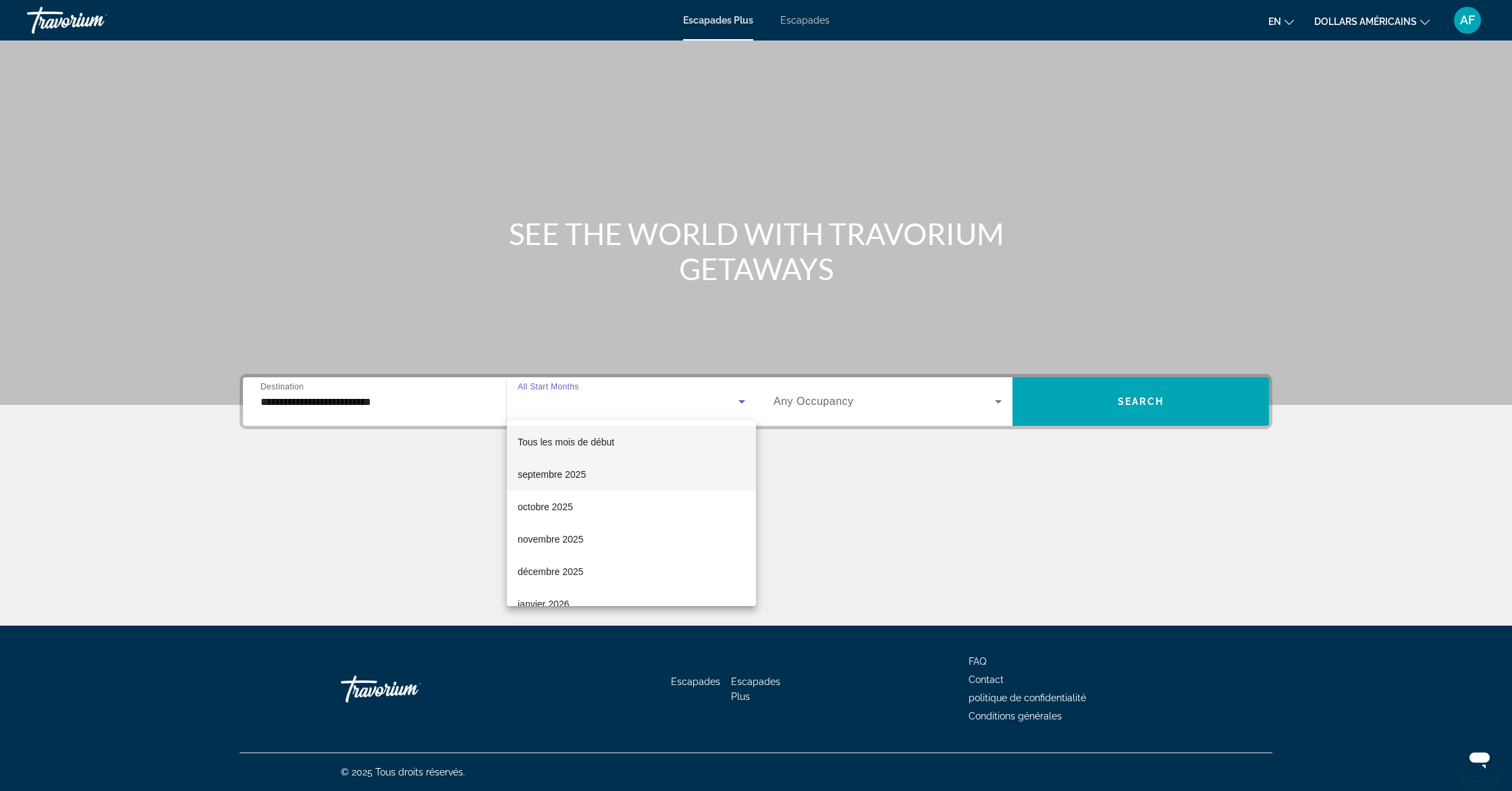
click at [606, 469] on mat-option "septembre 2025" at bounding box center [632, 474] width 249 height 32
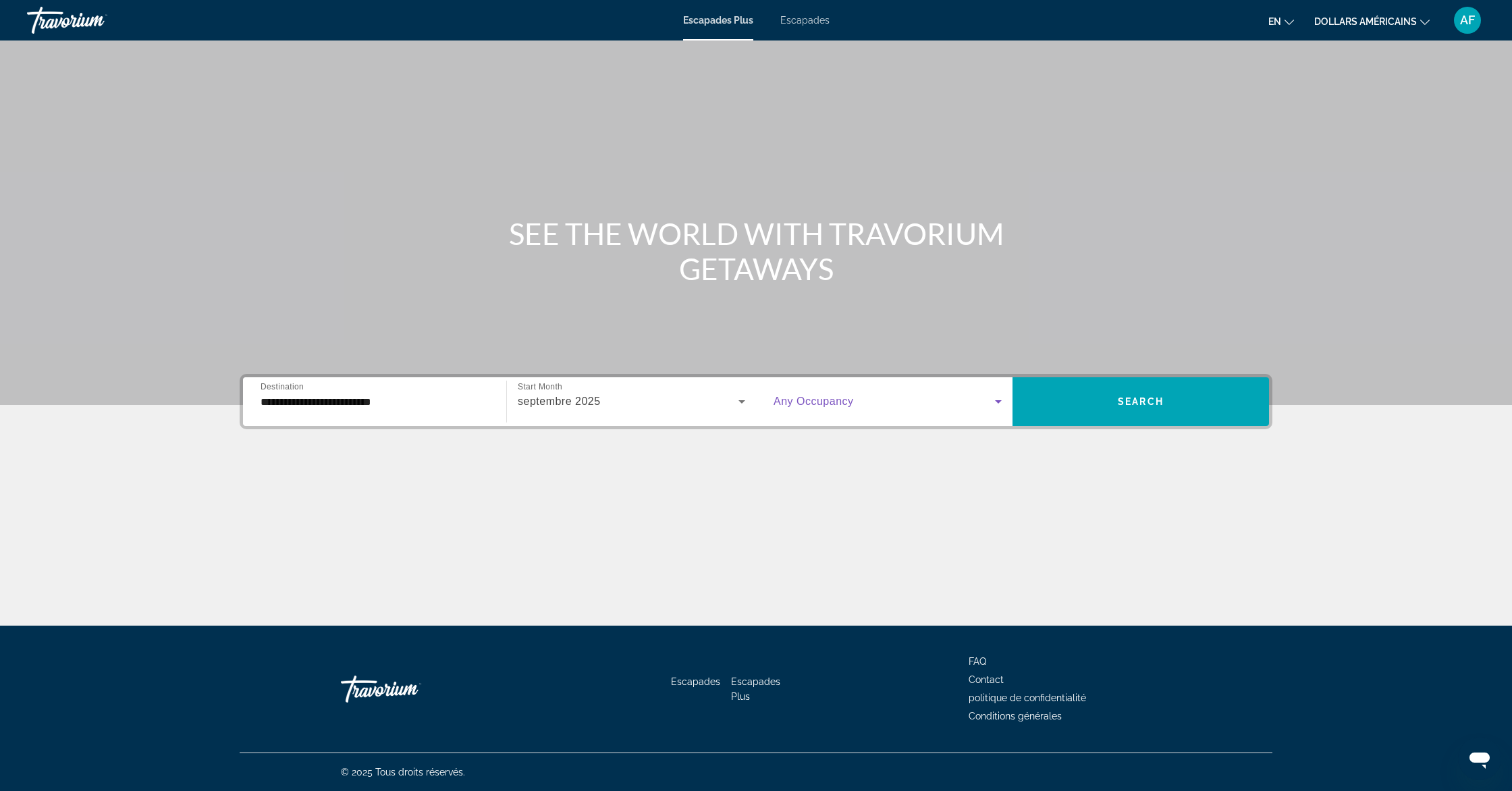
click at [947, 400] on span "Widget de recherche" at bounding box center [884, 401] width 221 height 16
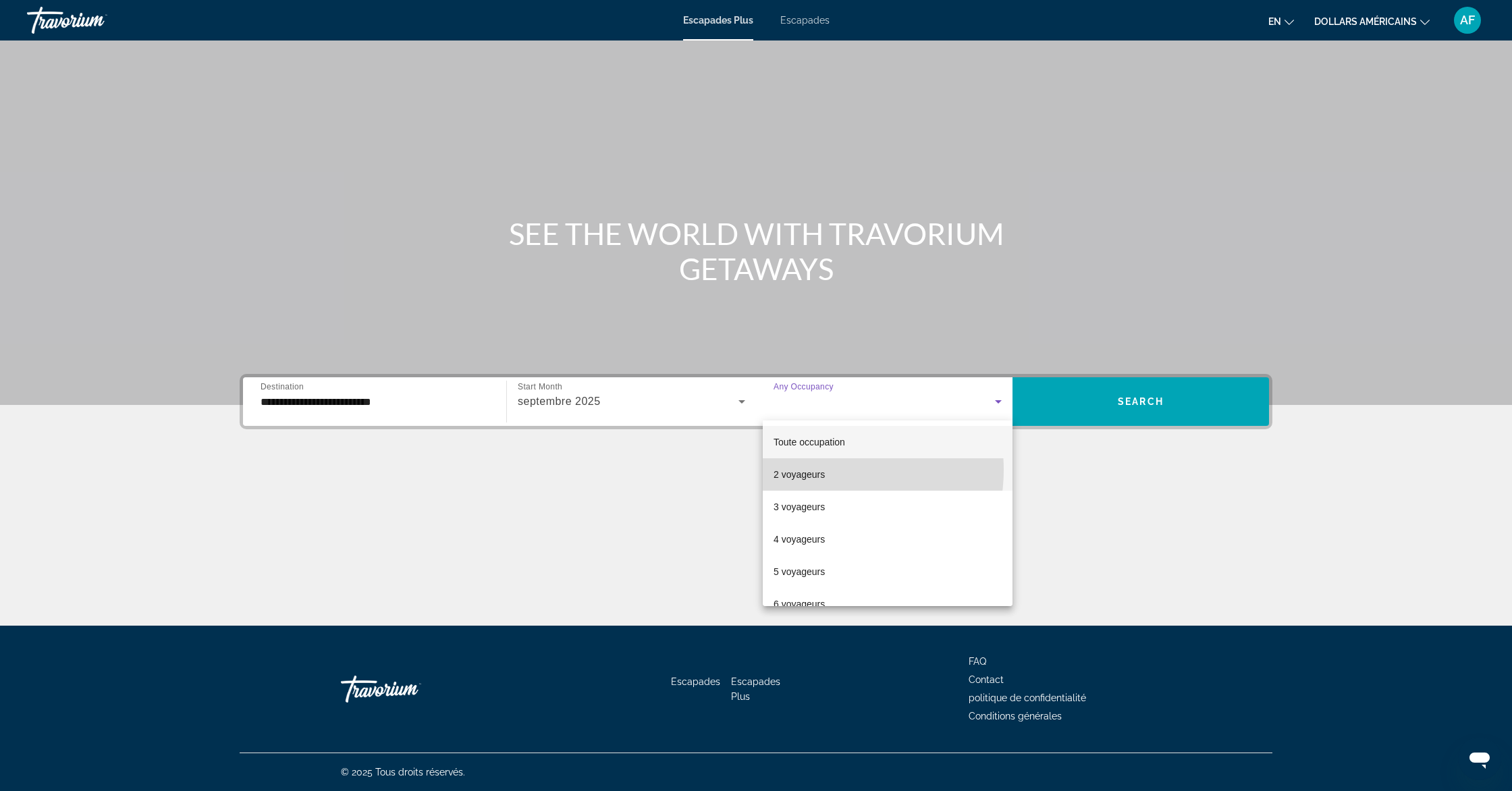
click at [822, 470] on font "2 voyageurs" at bounding box center [799, 474] width 51 height 11
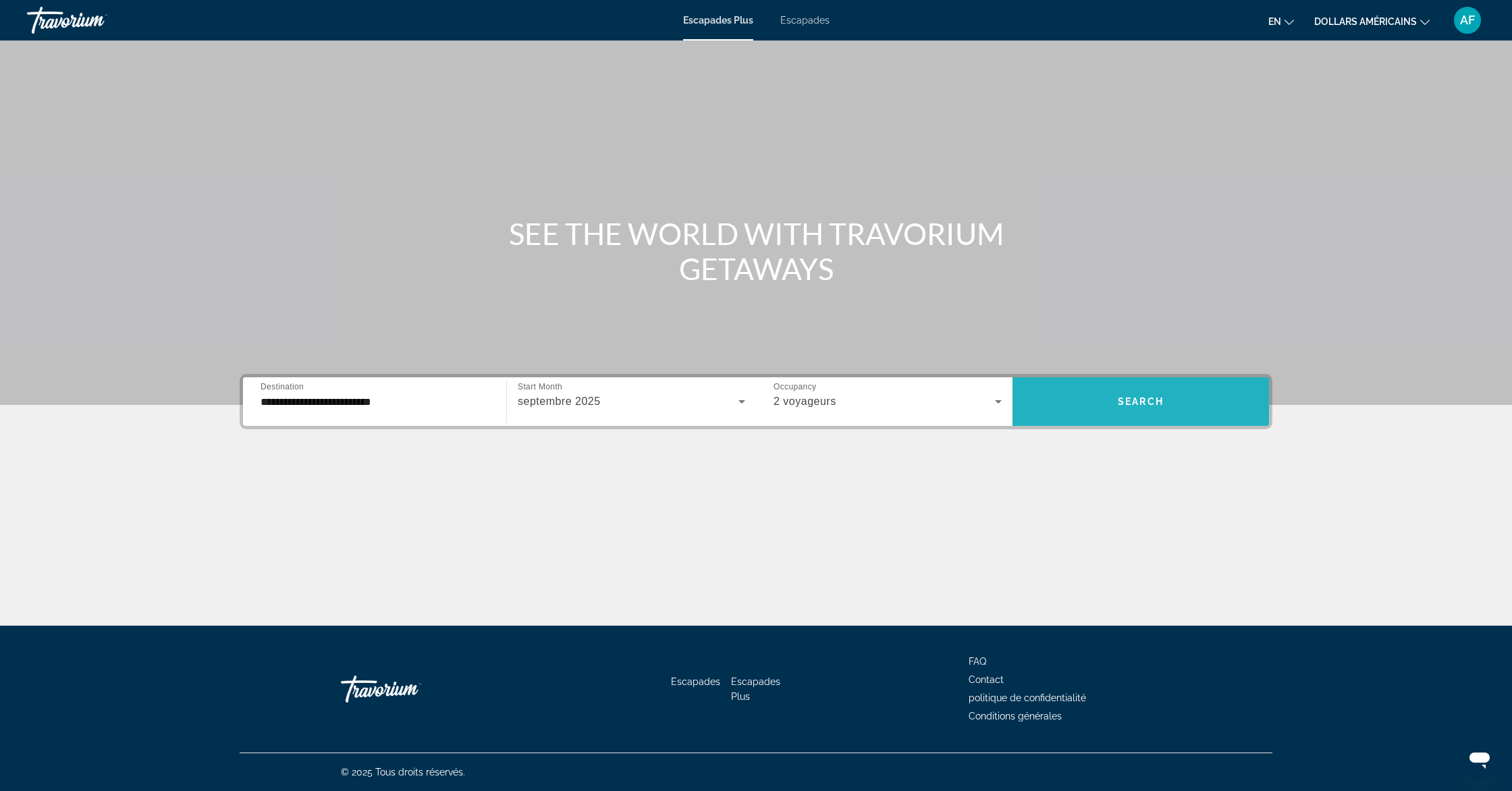
click at [1149, 394] on span "Widget de recherche" at bounding box center [1141, 402] width 257 height 32
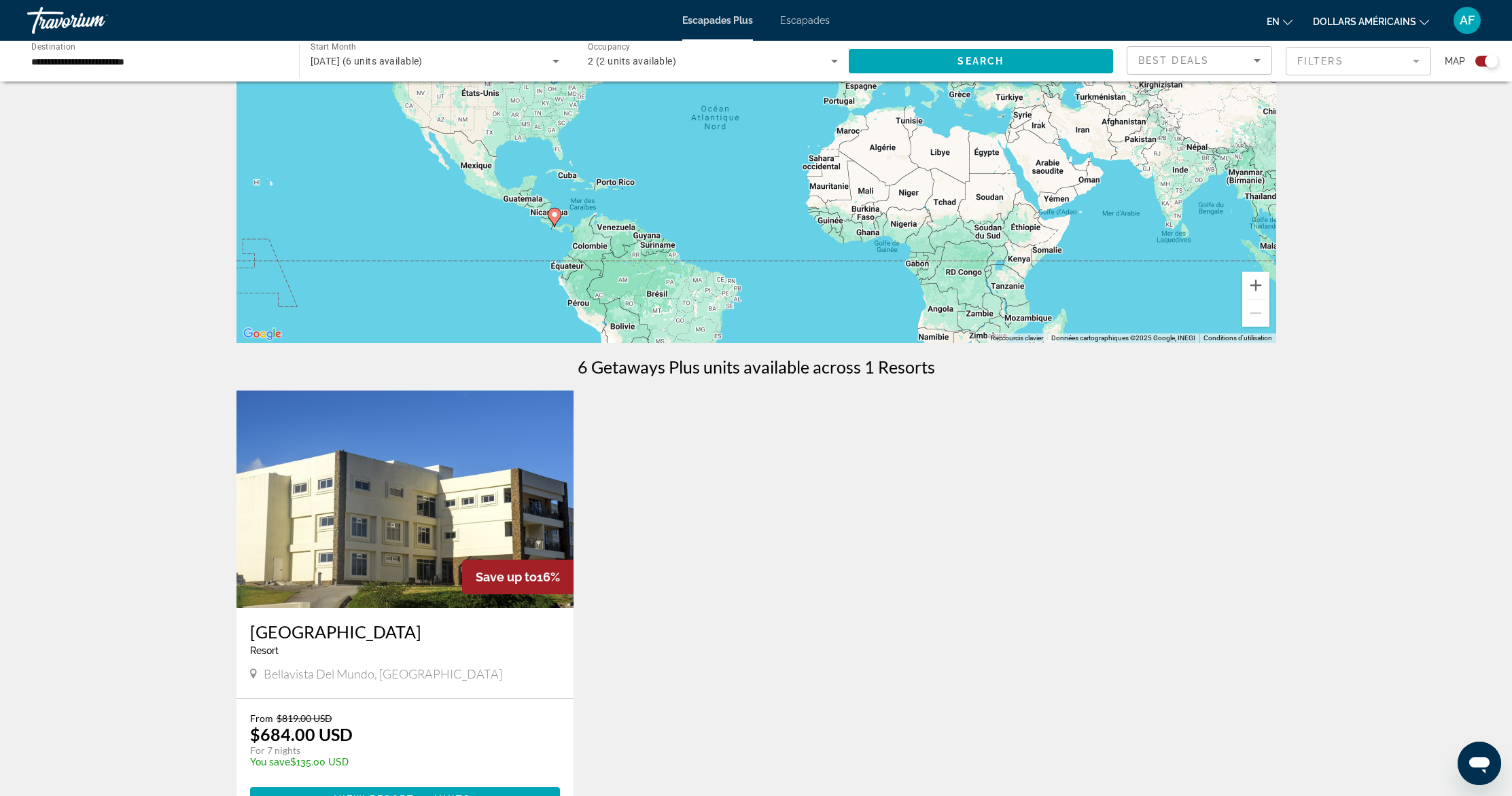
scroll to position [320, 0]
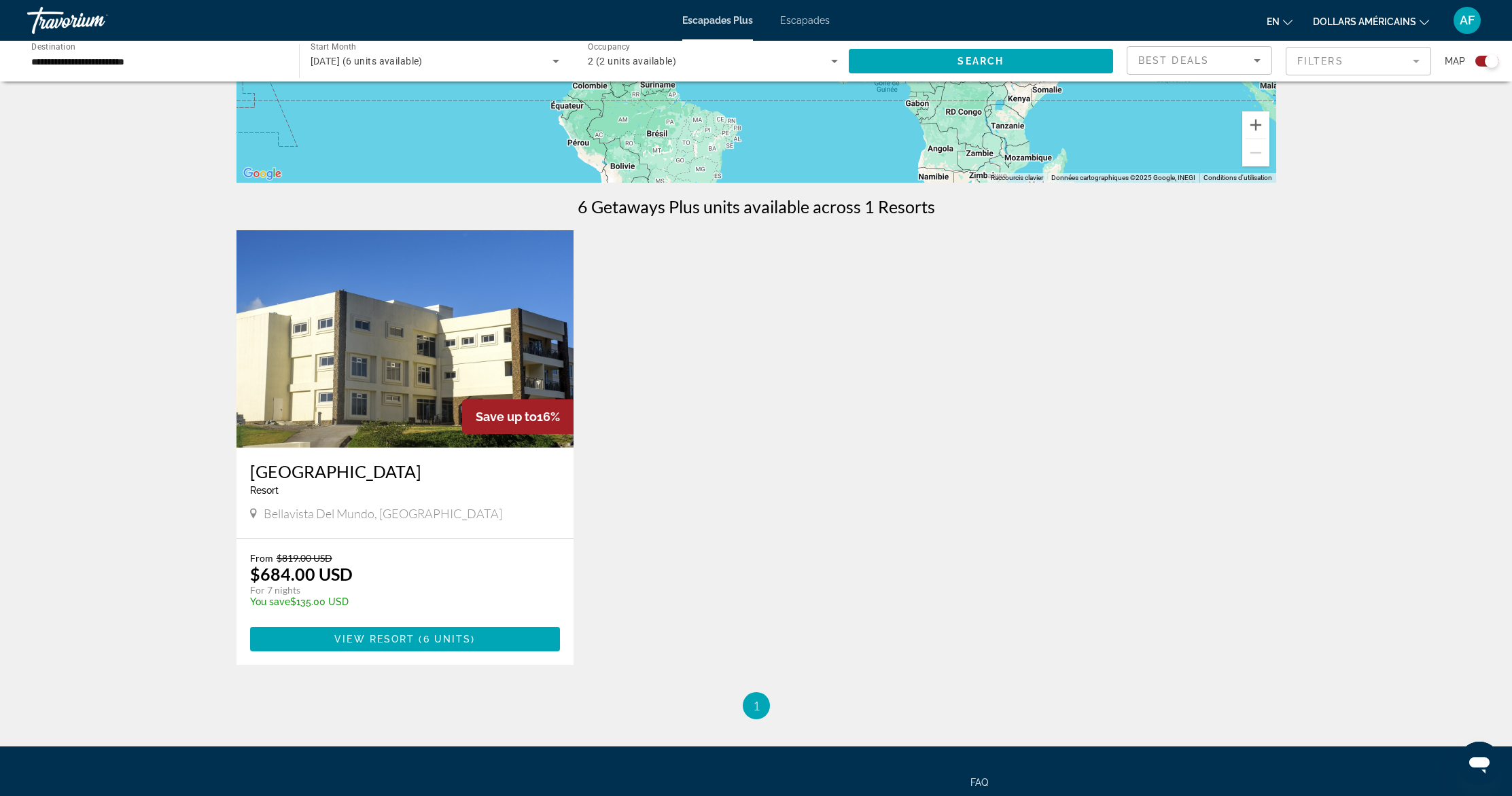
click at [361, 332] on img "Contenu principal" at bounding box center [405, 339] width 337 height 217
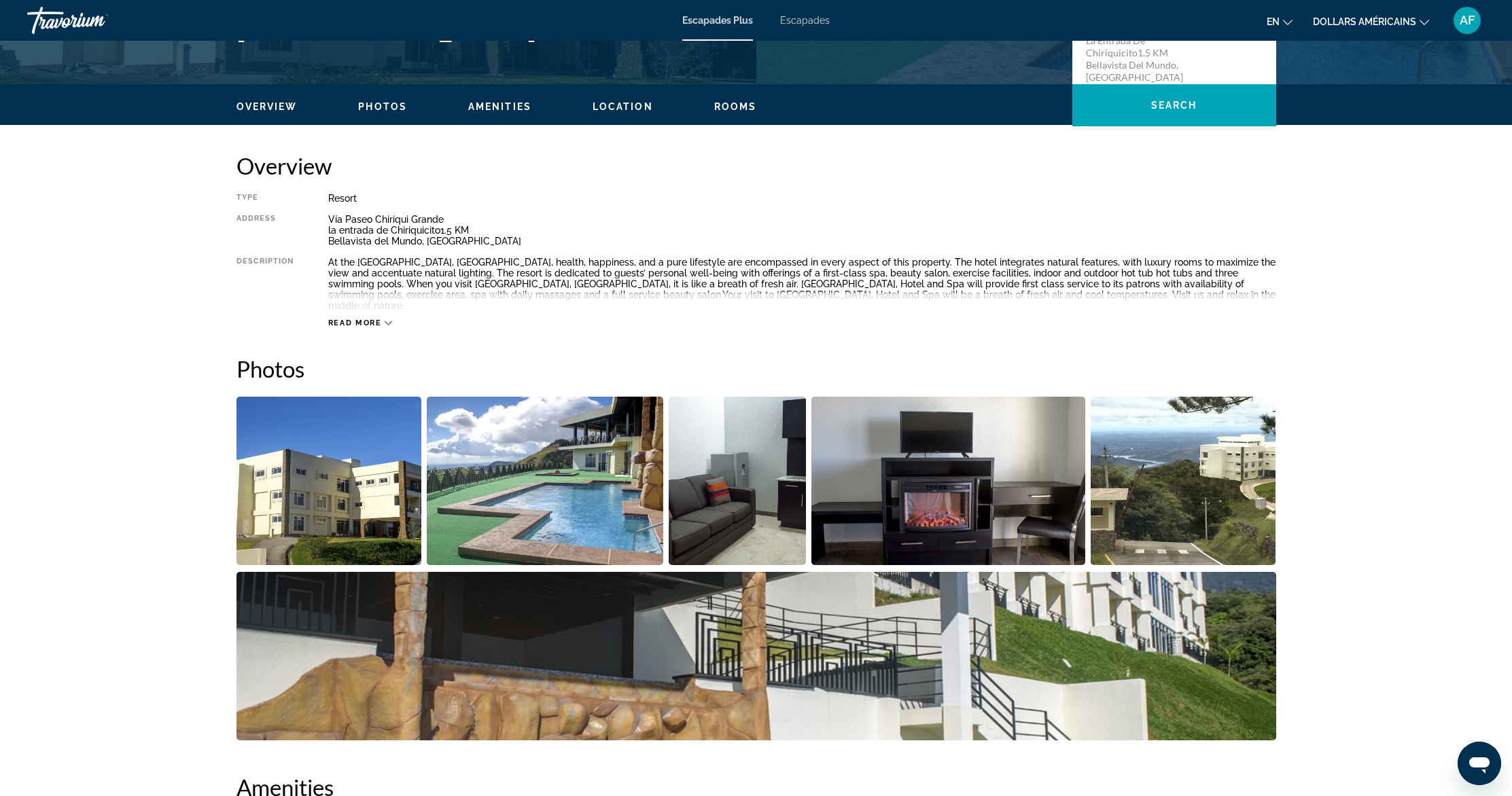
scroll to position [365, 0]
click at [372, 318] on span "Read more" at bounding box center [355, 322] width 54 height 8
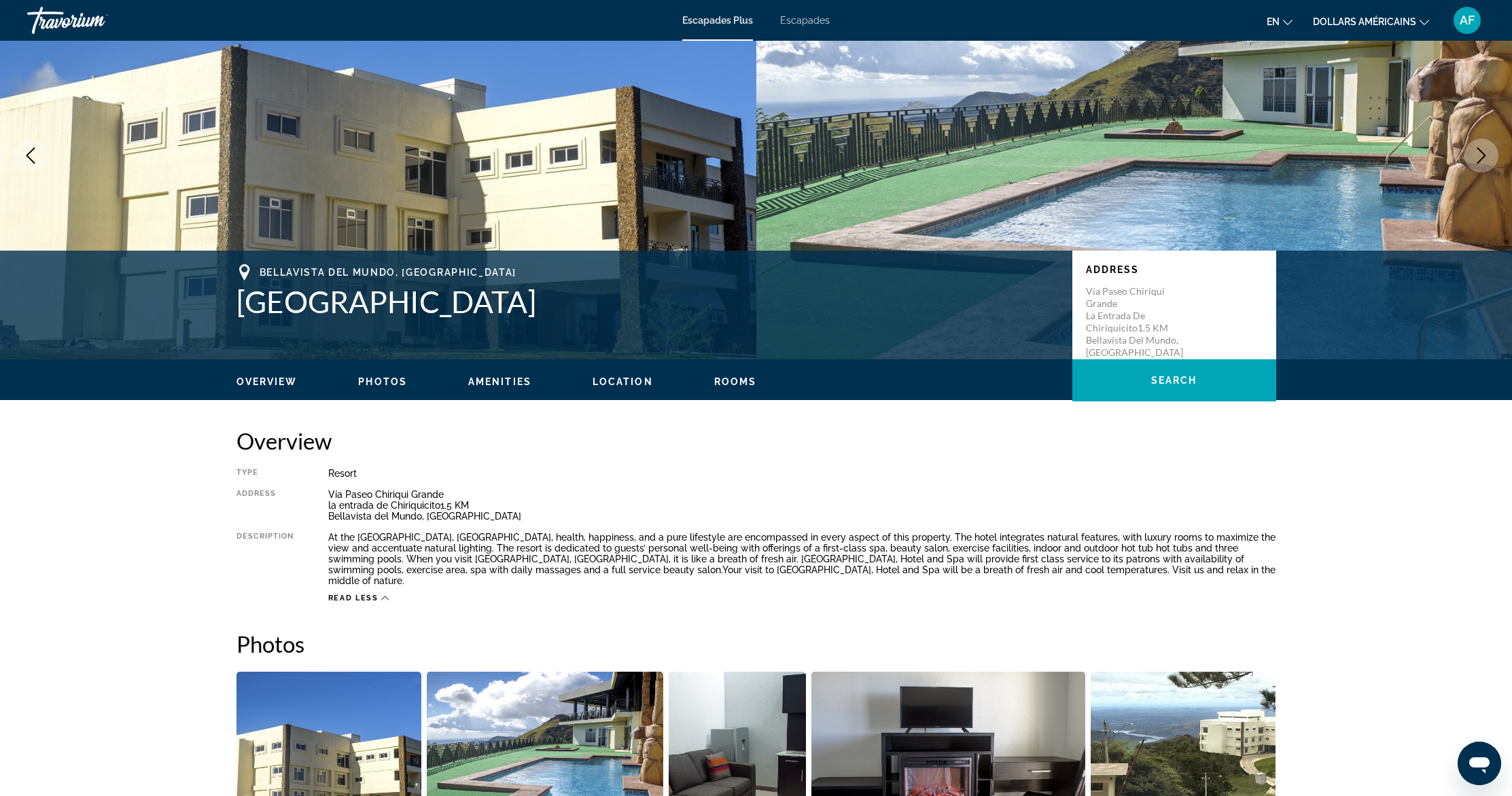
scroll to position [0, 0]
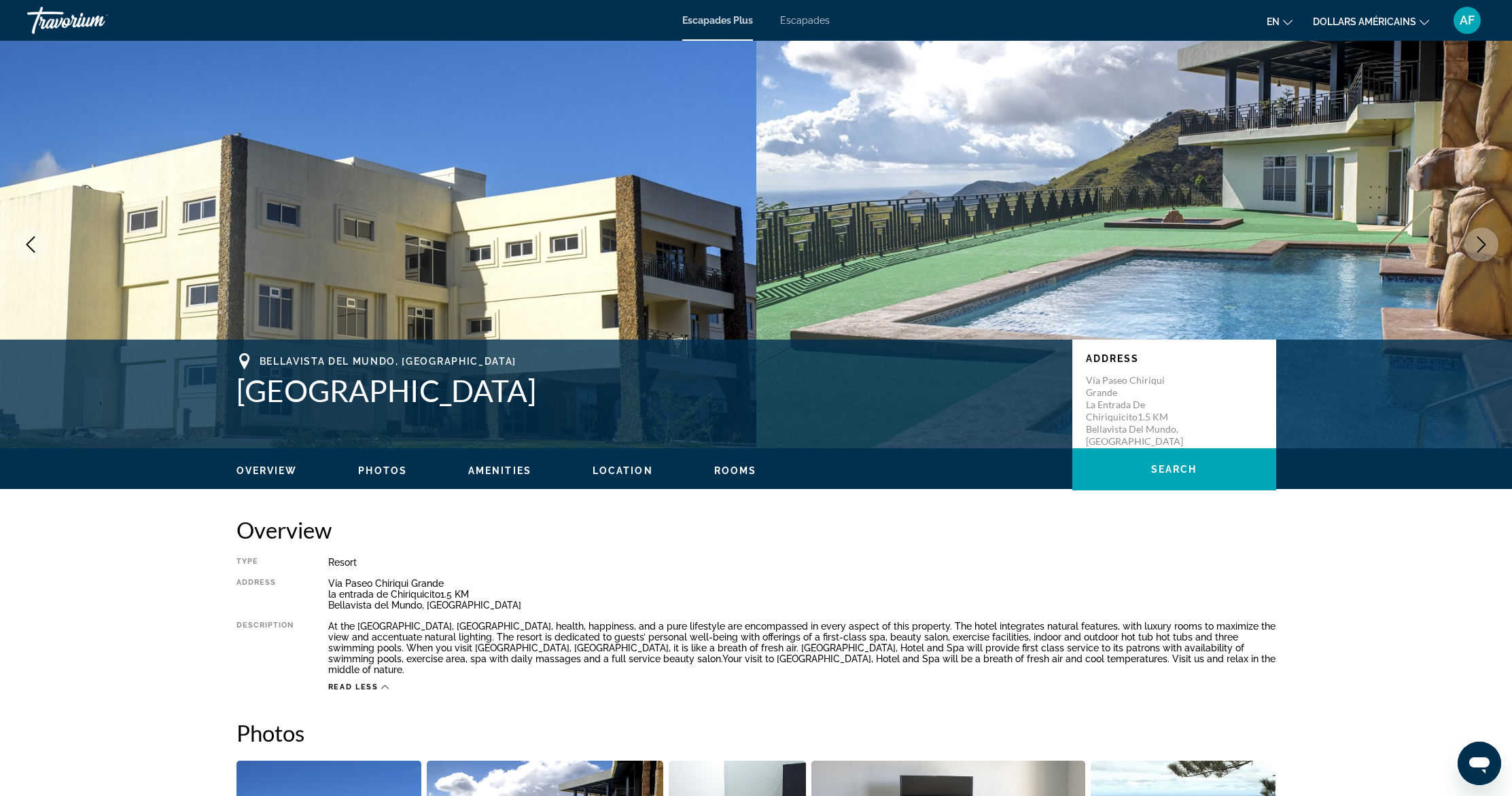
click at [394, 469] on span "Photos" at bounding box center [383, 471] width 49 height 11
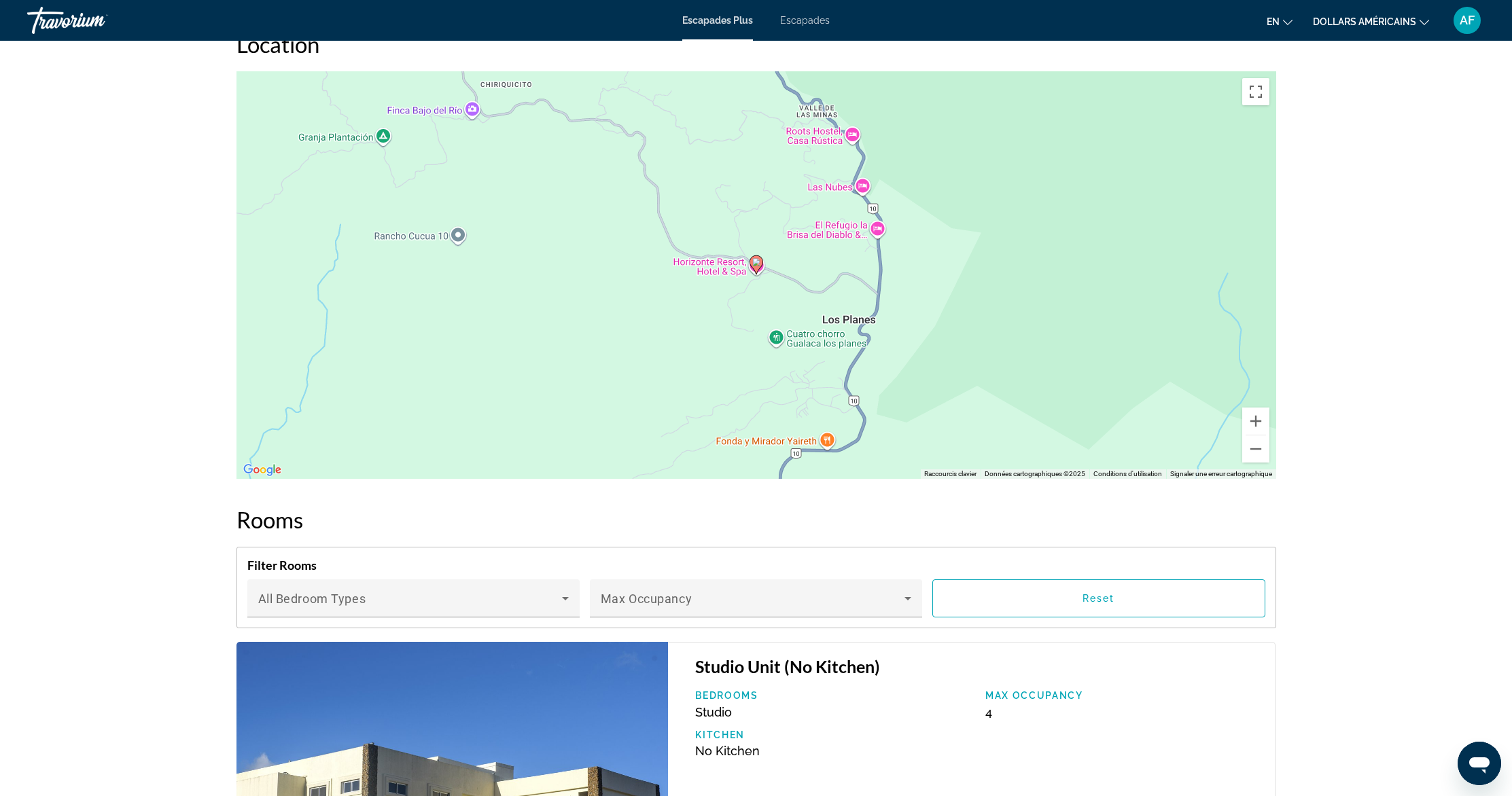
scroll to position [1365, 0]
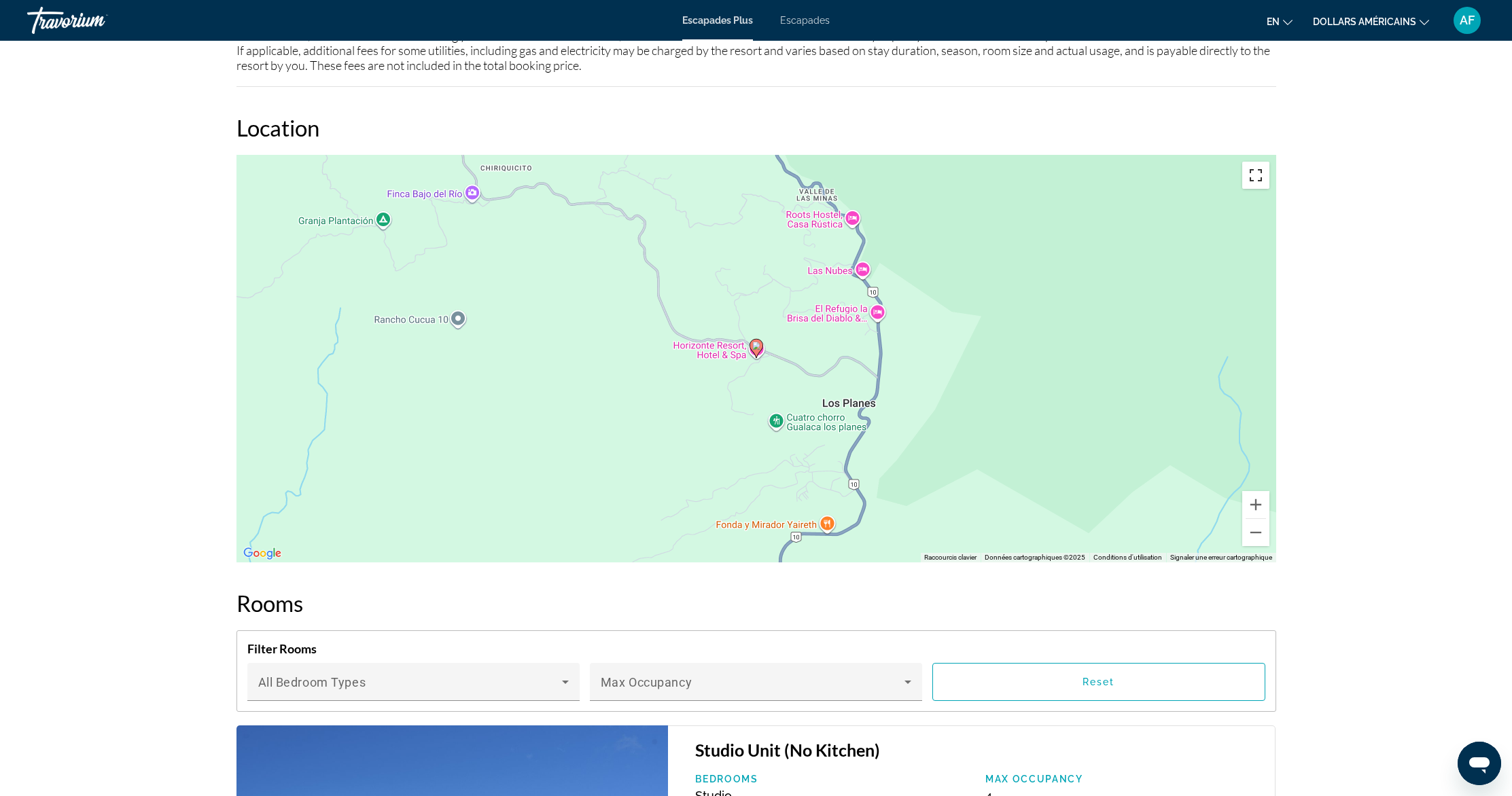
click at [1248, 162] on button "Passer en plein écran" at bounding box center [1255, 174] width 27 height 27
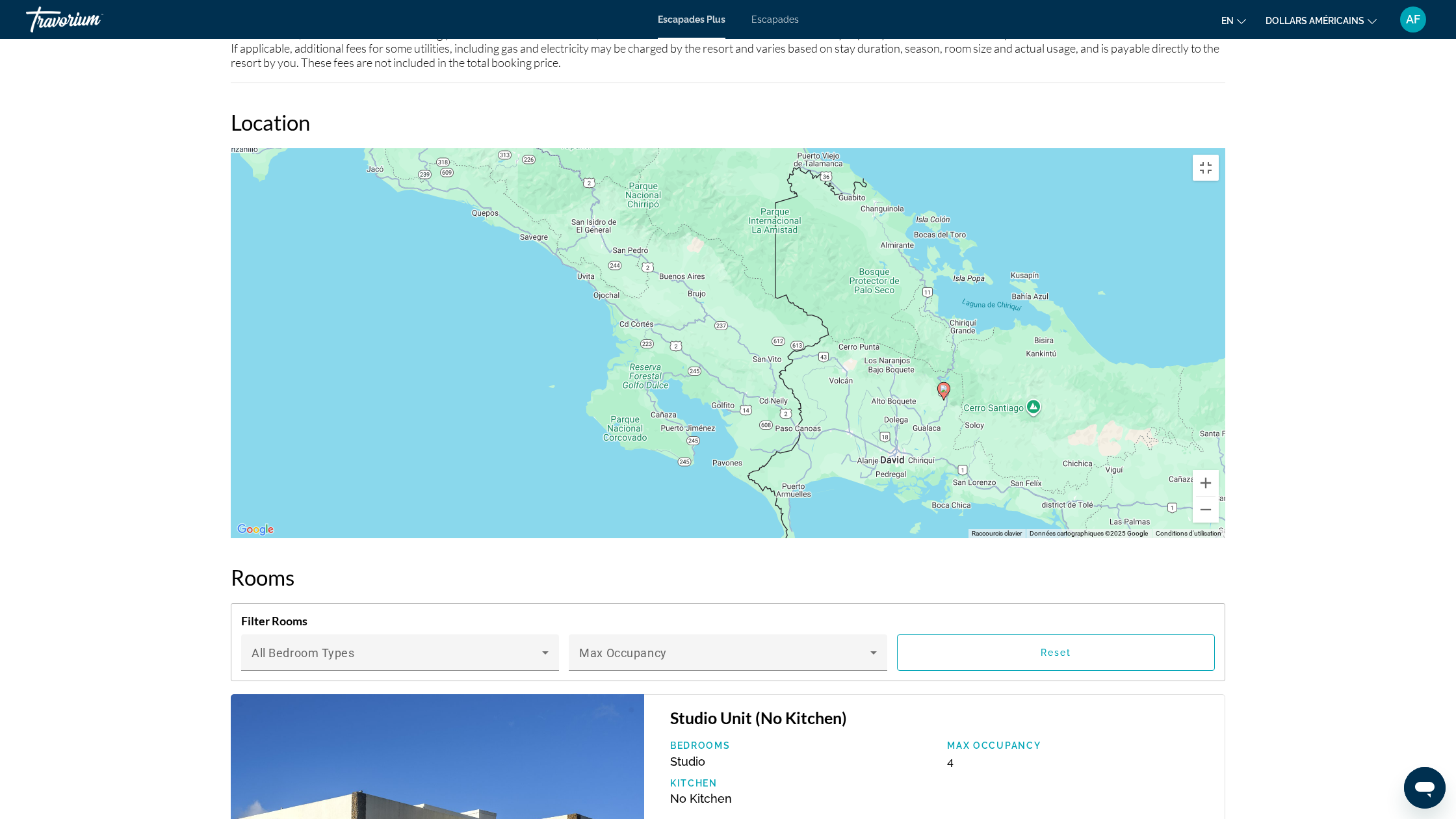
drag, startPoint x: 854, startPoint y: 390, endPoint x: 1018, endPoint y: 494, distance: 194.2
click at [1018, 495] on div "Pour activer le glissement avec le clavier, appuyez sur Alt+Entrée. Une fois ce…" at bounding box center [728, 343] width 995 height 390
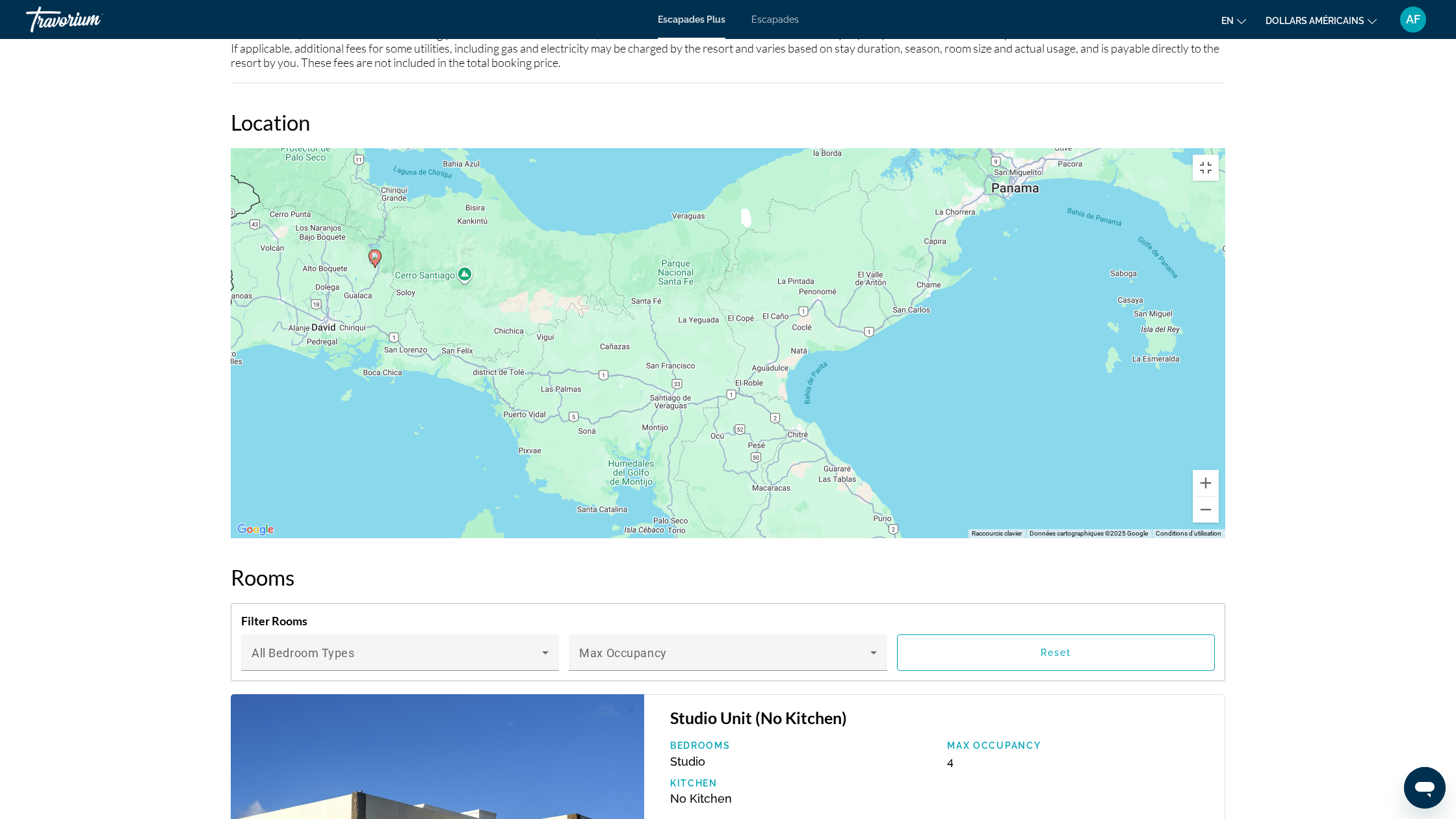
drag, startPoint x: 1220, startPoint y: 312, endPoint x: 648, endPoint y: 181, distance: 586.8
click at [648, 181] on div "Pour activer le glissement avec le clavier, appuyez sur Alt+Entrée. Une fois ce…" at bounding box center [728, 343] width 995 height 390
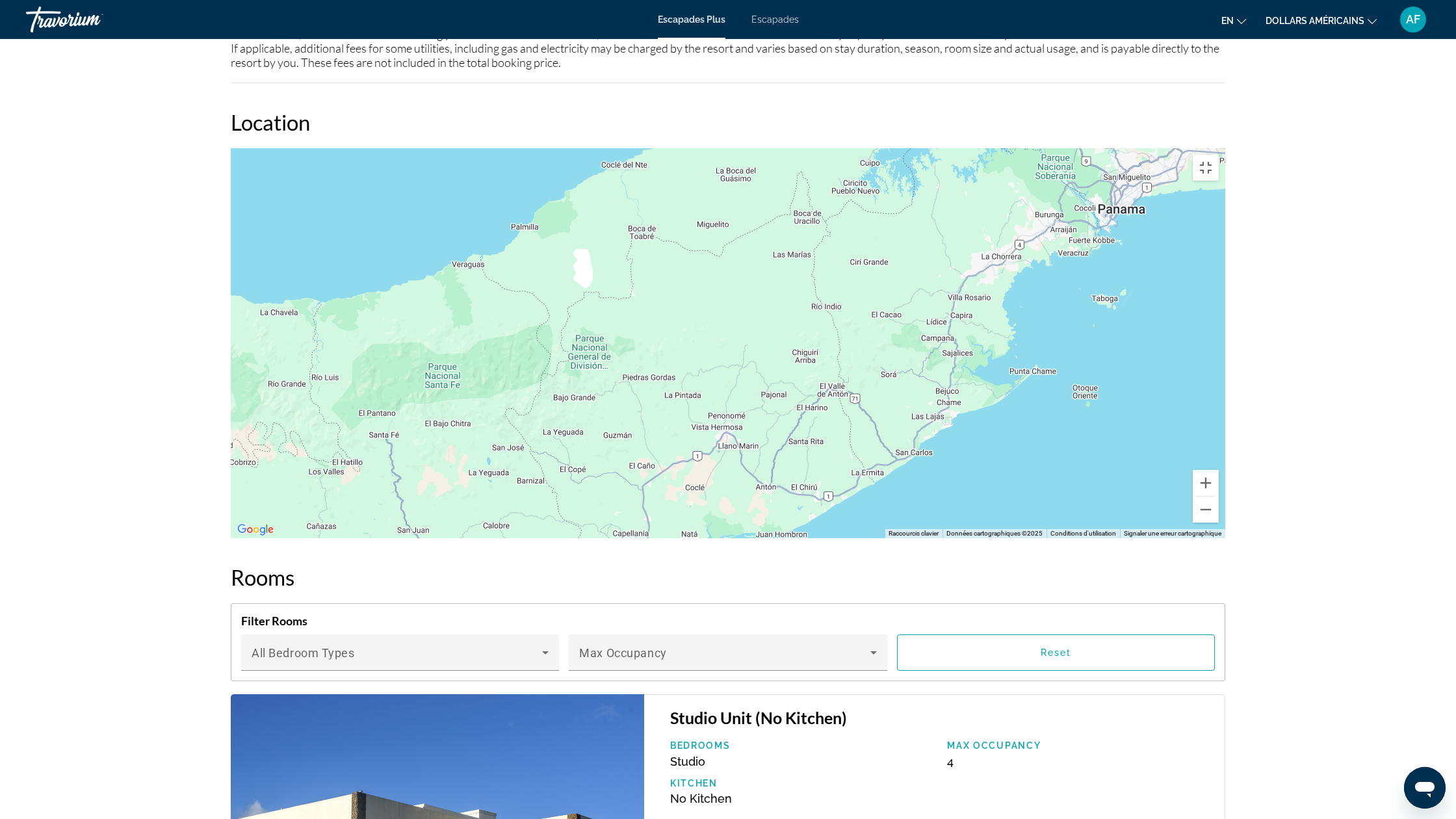
drag, startPoint x: 799, startPoint y: 663, endPoint x: 854, endPoint y: 762, distance: 113.3
click at [854, 538] on div "Pour activer le glissement avec le clavier, appuyez sur Alt+Entrée. Une fois ce…" at bounding box center [728, 343] width 995 height 390
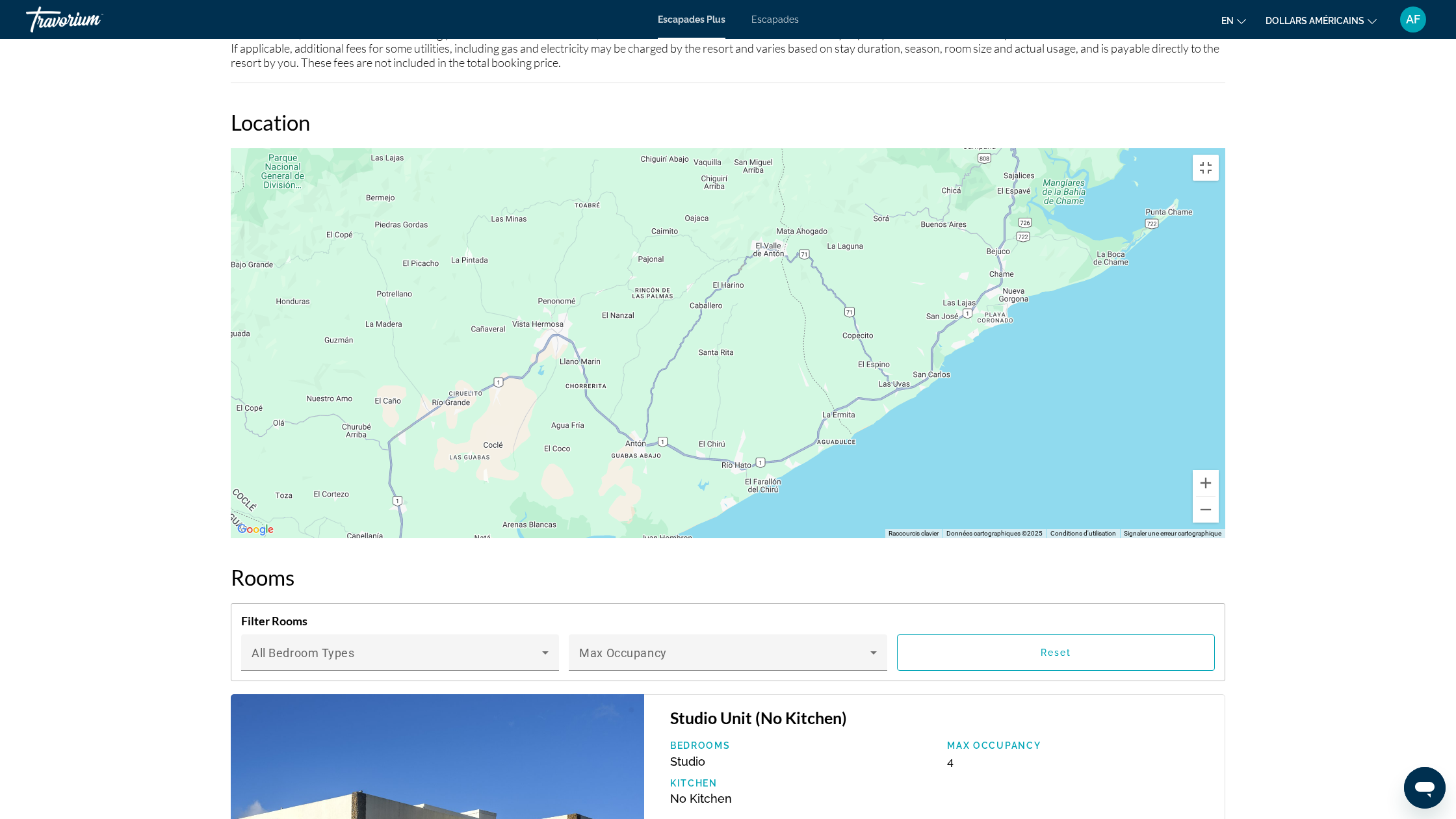
drag, startPoint x: 793, startPoint y: 632, endPoint x: 866, endPoint y: 553, distance: 107.6
click at [866, 538] on div "Contenu principal" at bounding box center [728, 343] width 995 height 390
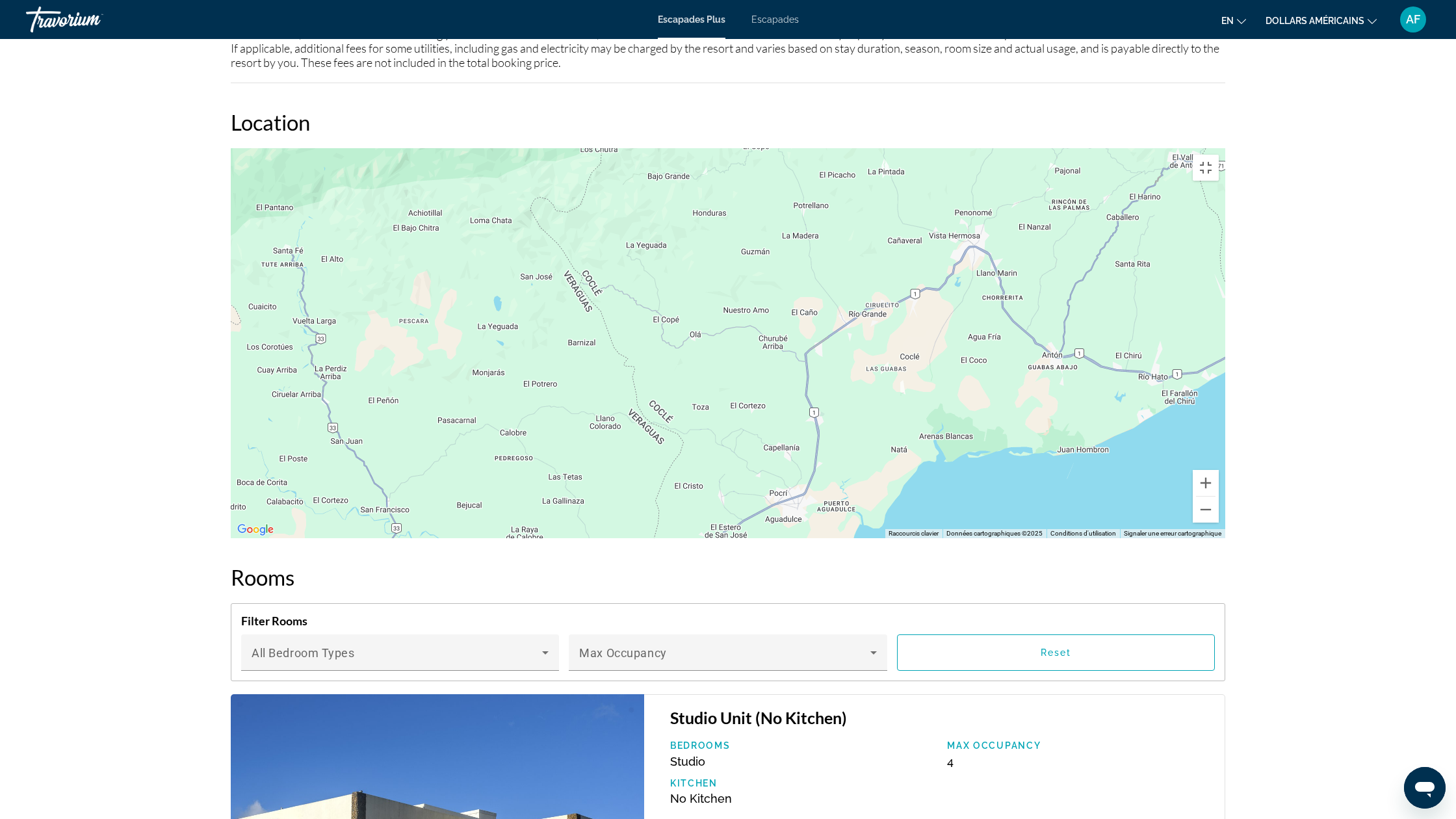
drag, startPoint x: 940, startPoint y: 571, endPoint x: 1344, endPoint y: 487, distance: 412.6
click at [1226, 487] on div "Contenu principal" at bounding box center [728, 343] width 995 height 390
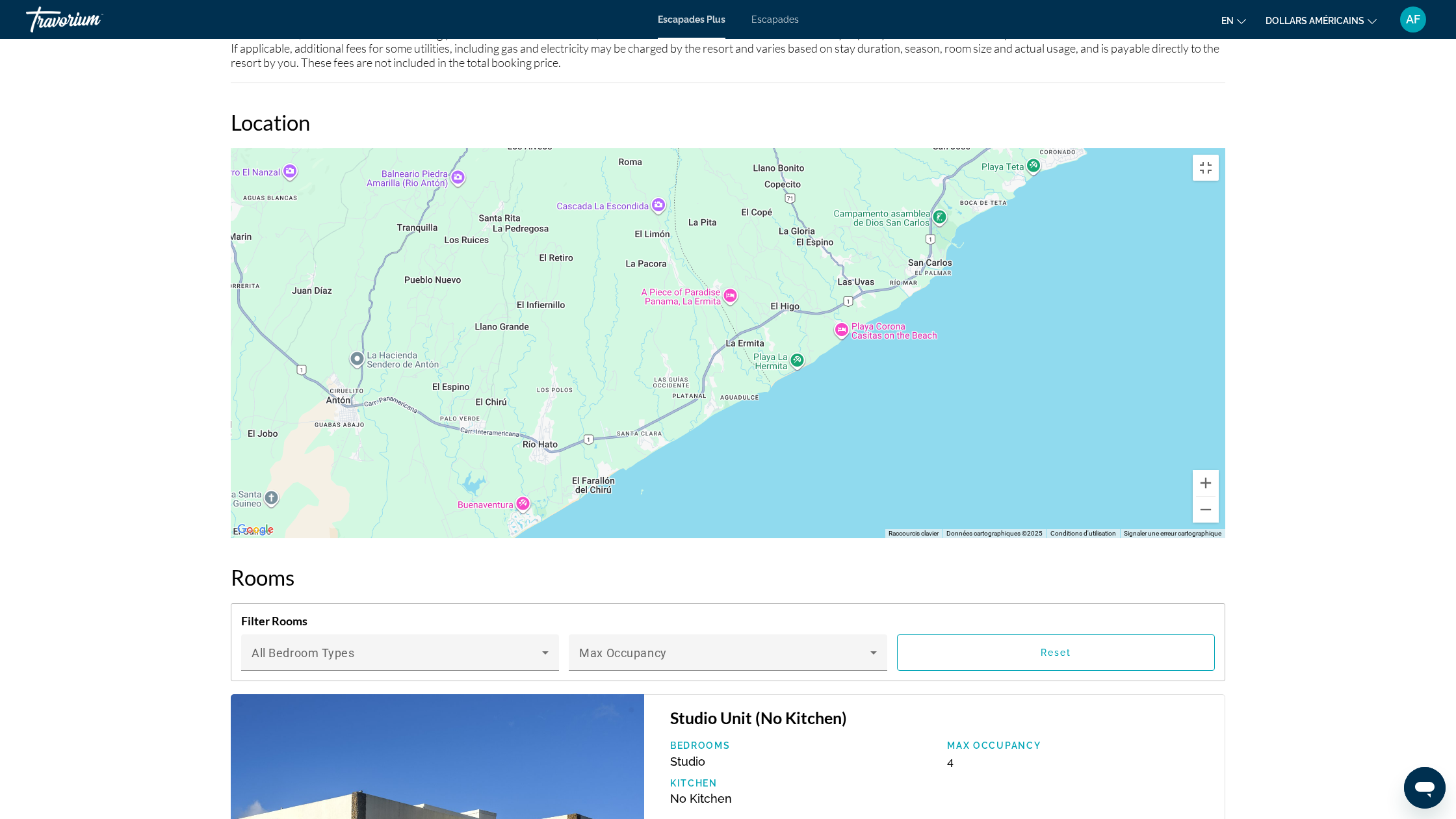
drag, startPoint x: 1389, startPoint y: 402, endPoint x: 968, endPoint y: 515, distance: 435.9
click at [968, 515] on div "Contenu principal" at bounding box center [728, 343] width 995 height 390
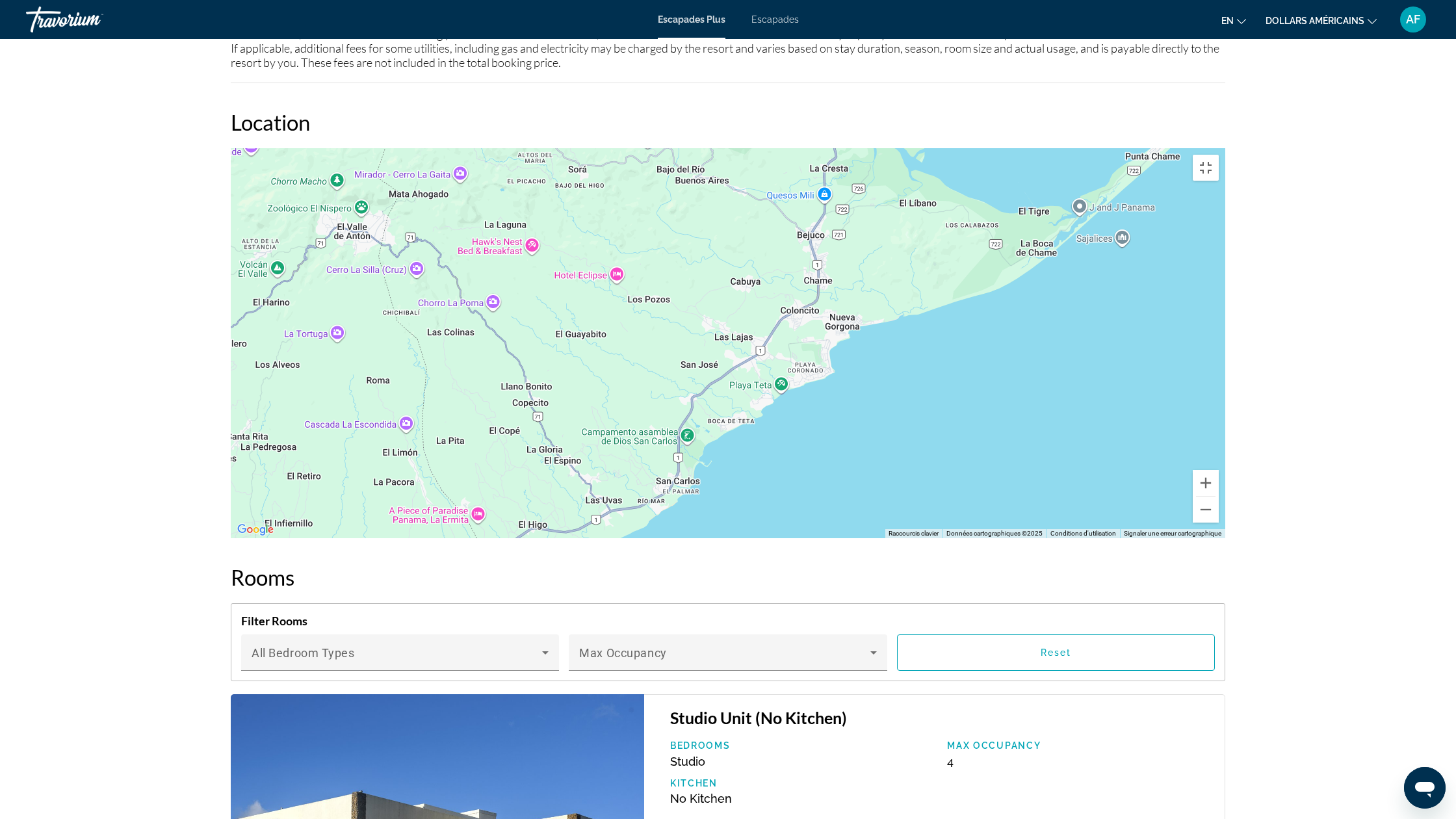
drag, startPoint x: 1124, startPoint y: 223, endPoint x: 870, endPoint y: 446, distance: 338.0
click at [870, 446] on div "Contenu principal" at bounding box center [728, 343] width 995 height 390
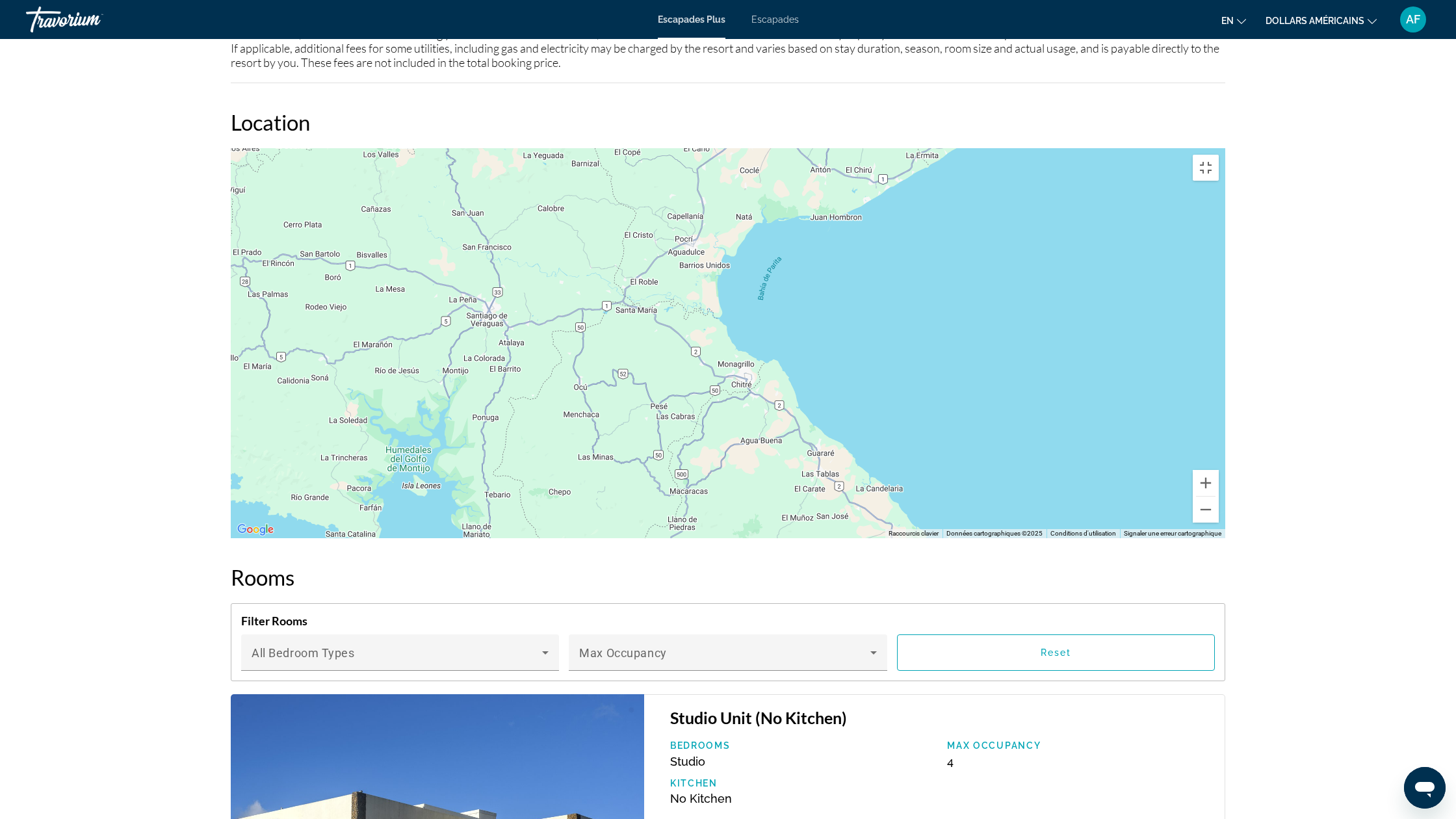
drag, startPoint x: 823, startPoint y: 712, endPoint x: 968, endPoint y: 362, distance: 378.8
click at [968, 362] on div "Pour activer le glissement avec le clavier, appuyez sur Alt+Entrée. Une fois ce…" at bounding box center [728, 343] width 995 height 390
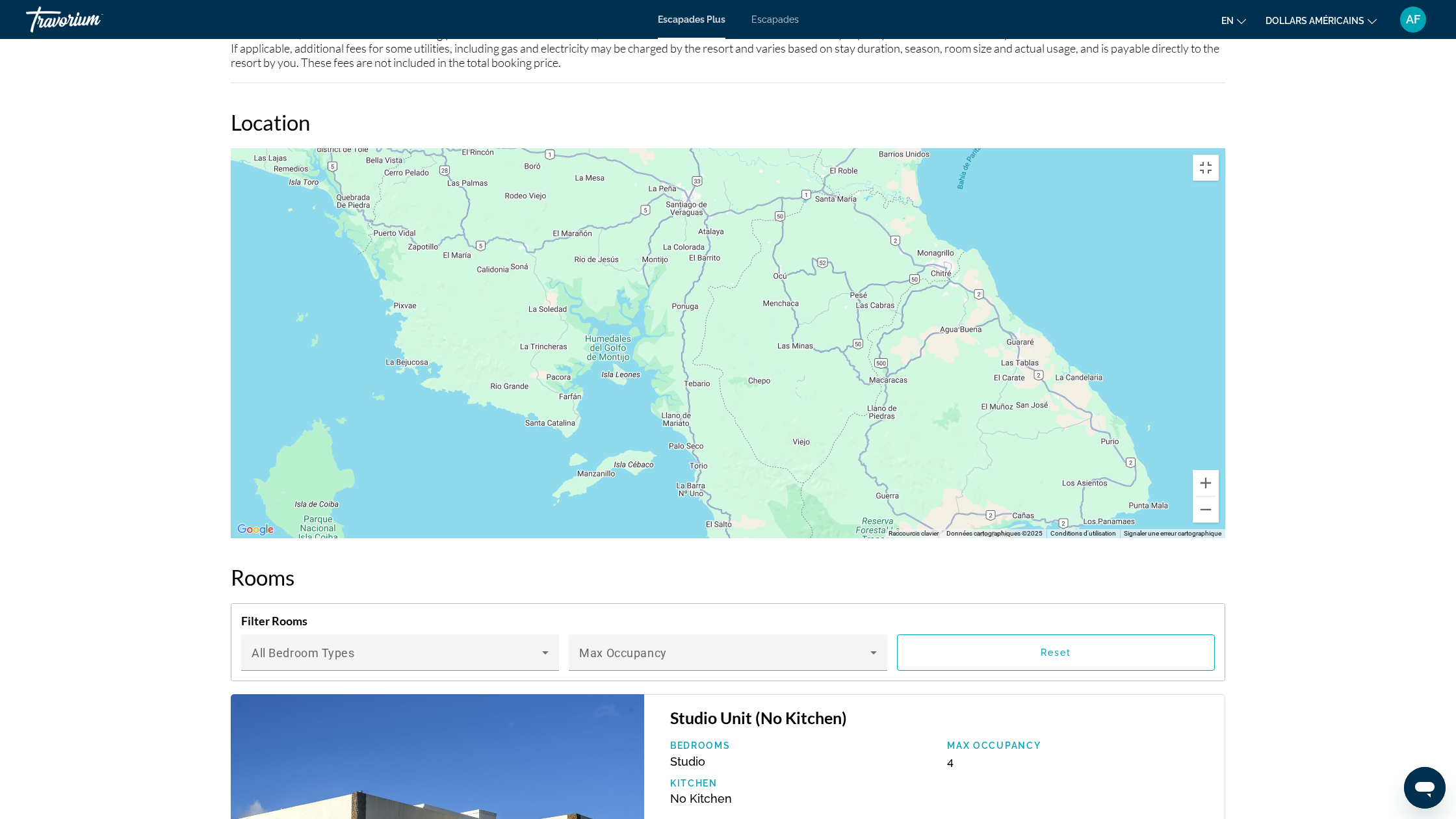
drag, startPoint x: 945, startPoint y: 446, endPoint x: 1140, endPoint y: 336, distance: 223.9
click at [1140, 336] on div "Pour activer le glissement avec le clavier, appuyez sur Alt+Entrée. Une fois ce…" at bounding box center [728, 343] width 995 height 390
drag, startPoint x: 229, startPoint y: 502, endPoint x: 265, endPoint y: 596, distance: 100.7
click at [237, 483] on div "Pour activer le glissement avec le clavier, appuyez sur Alt+Entrée. Une fois ce…" at bounding box center [728, 343] width 995 height 390
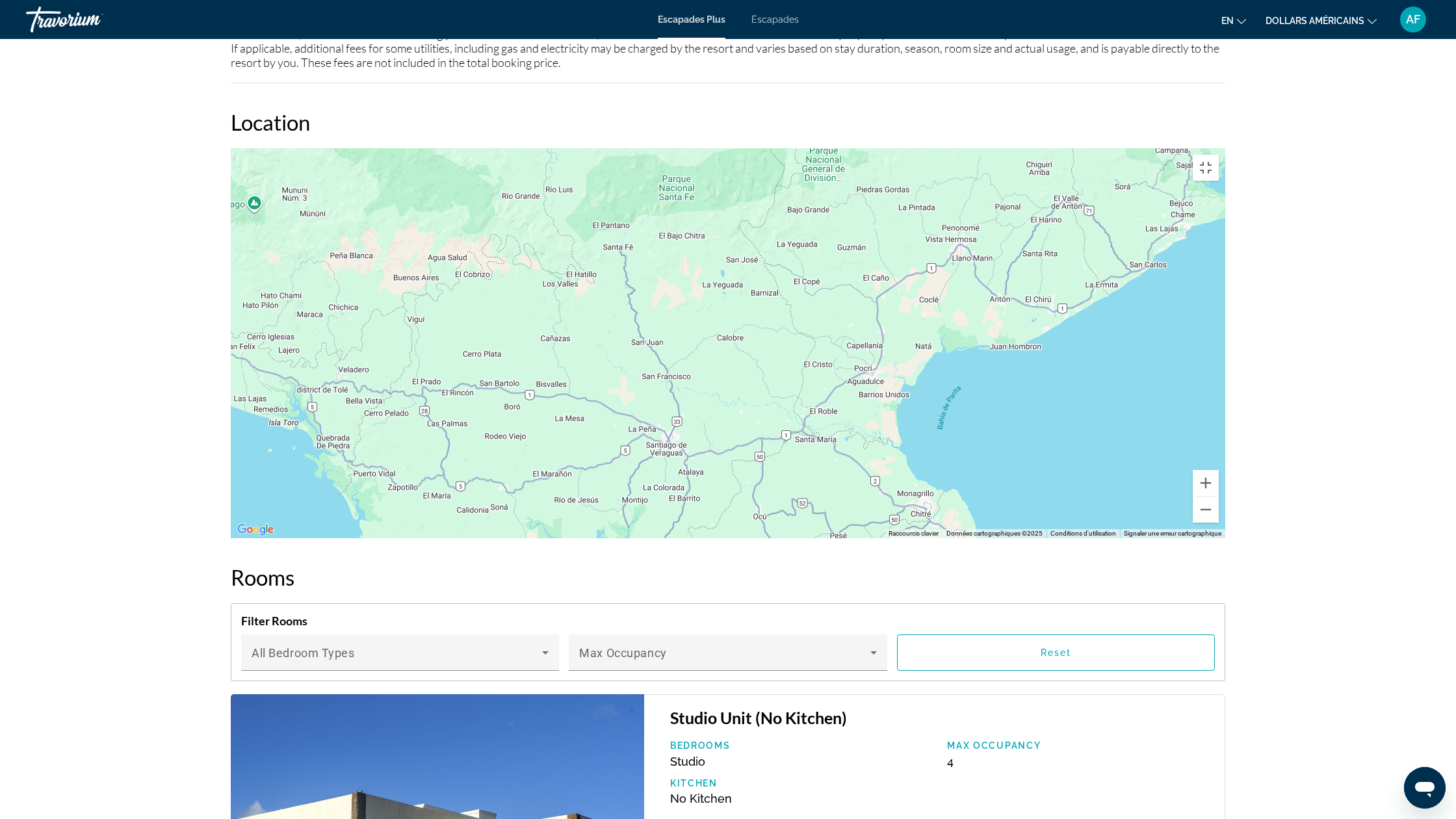
drag, startPoint x: 265, startPoint y: 596, endPoint x: 207, endPoint y: 749, distance: 163.6
click at [231, 538] on div "Pour activer le glissement avec le clavier, appuyez sur Alt+Entrée. Une fois ce…" at bounding box center [728, 343] width 995 height 390
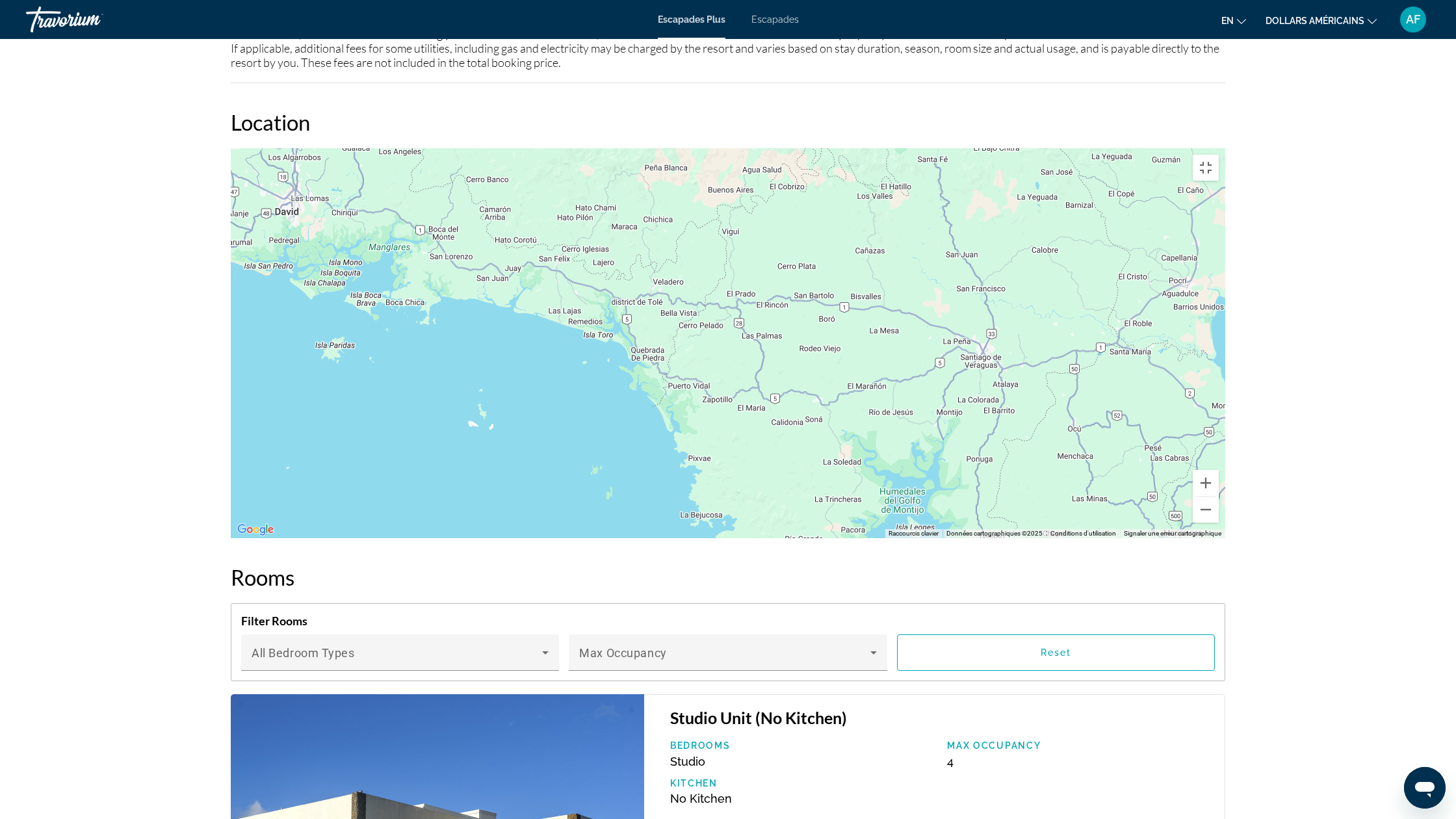
drag, startPoint x: 168, startPoint y: 590, endPoint x: 488, endPoint y: 500, distance: 332.4
click at [488, 500] on div "Pour activer le glissement avec le clavier, appuyez sur Alt+Entrée. Une fois ce…" at bounding box center [728, 343] width 995 height 390
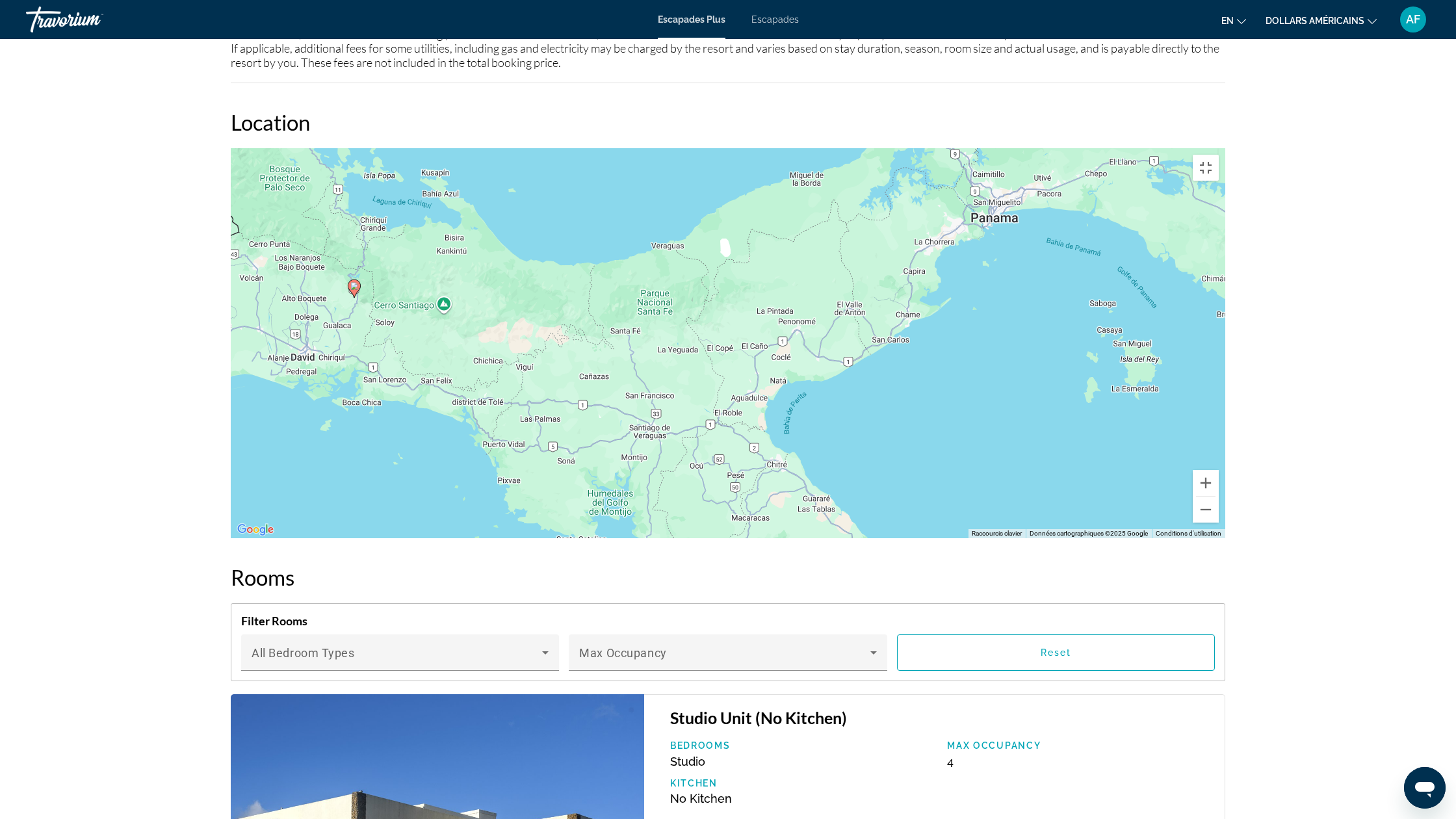
drag, startPoint x: 409, startPoint y: 512, endPoint x: 321, endPoint y: 546, distance: 94.3
click at [321, 538] on div "Pour activer le glissement avec le clavier, appuyez sur Alt+Entrée. Une fois ce…" at bounding box center [728, 343] width 995 height 390
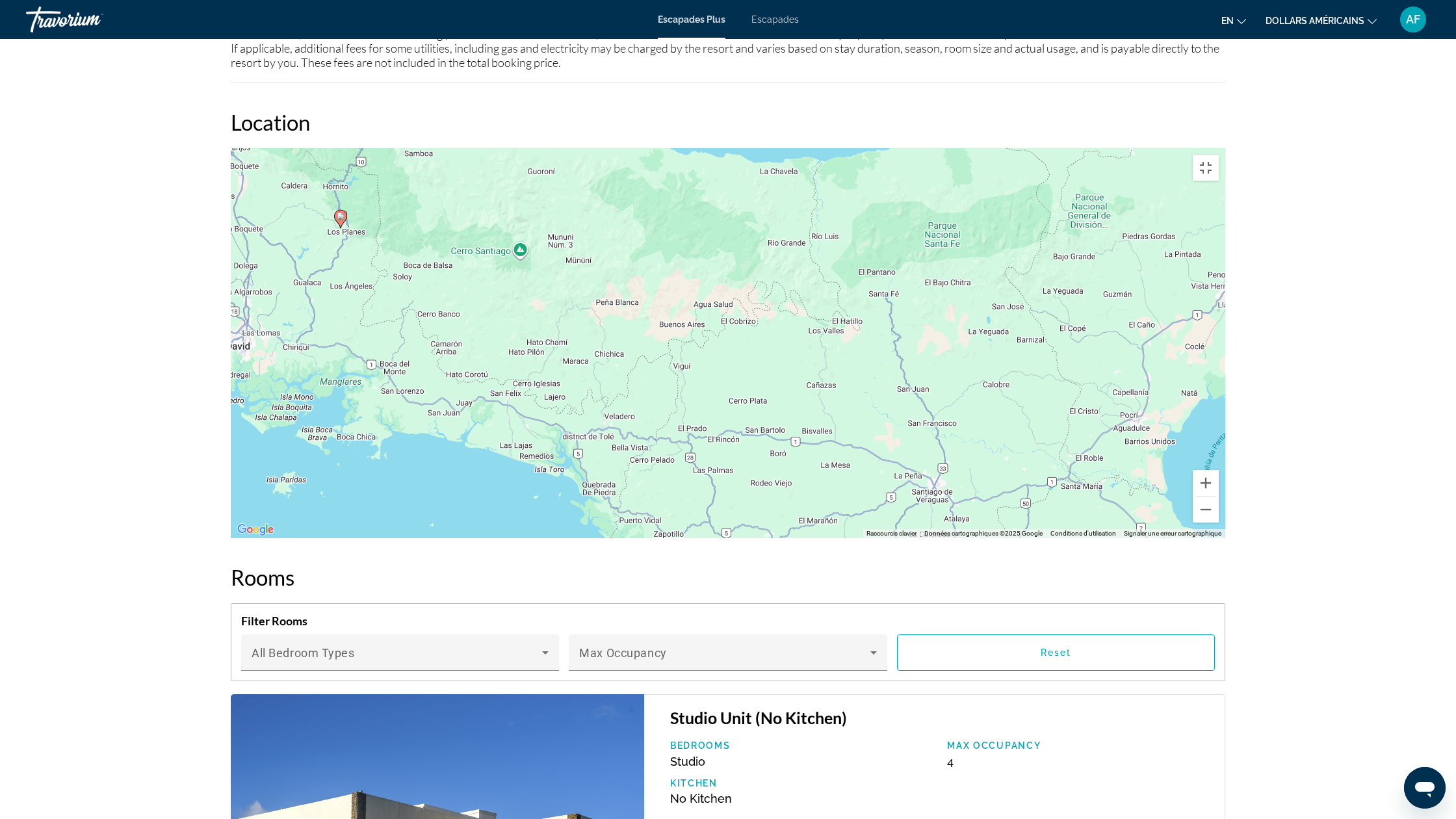
drag, startPoint x: 411, startPoint y: 549, endPoint x: 371, endPoint y: 665, distance: 122.7
click at [371, 538] on div "Pour activer le glissement avec le clavier, appuyez sur Alt+Entrée. Une fois ce…" at bounding box center [728, 343] width 995 height 390
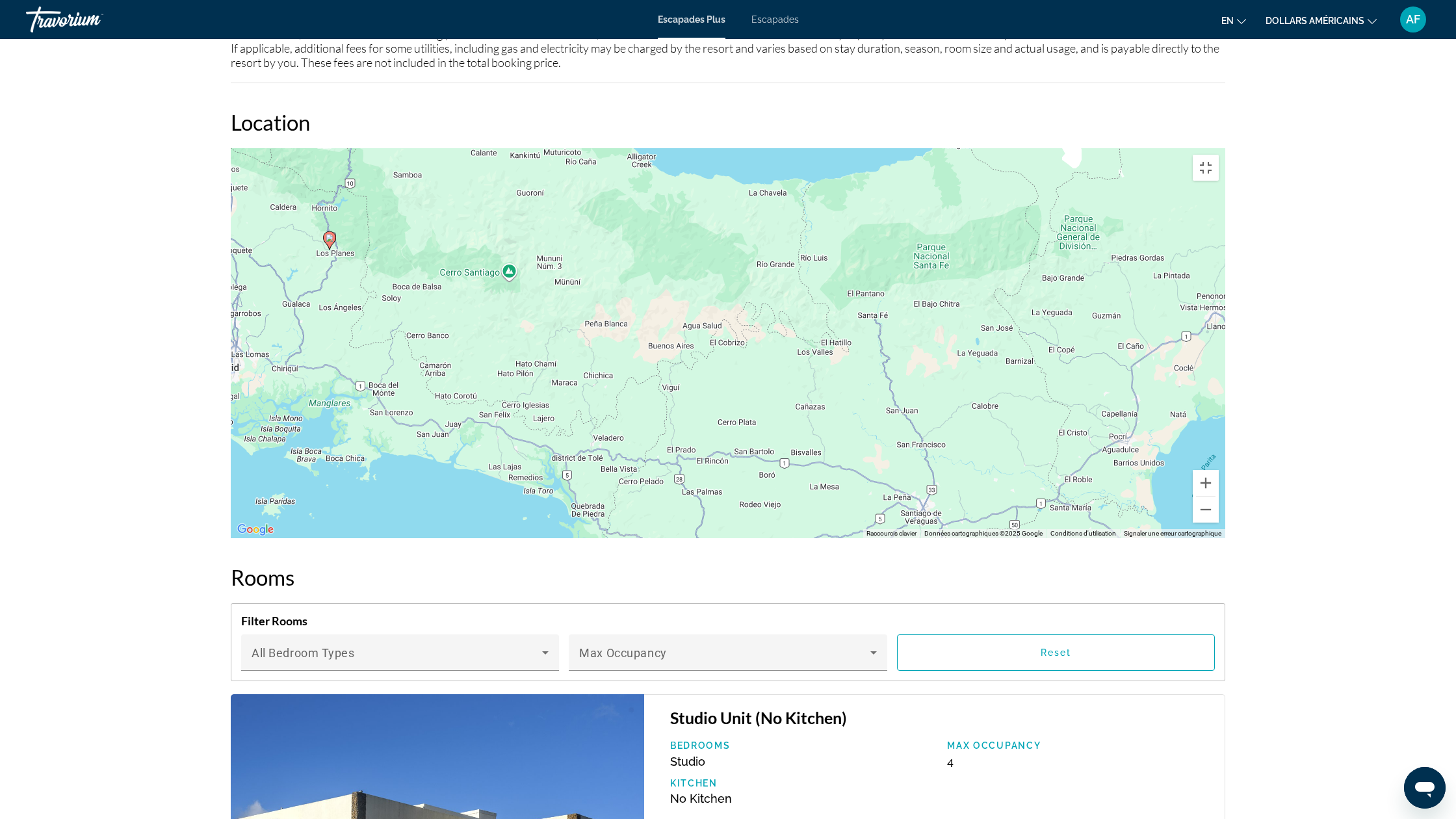
drag, startPoint x: 435, startPoint y: 567, endPoint x: 421, endPoint y: 592, distance: 28.7
click at [421, 538] on div "Pour activer le glissement avec le clavier, appuyez sur Alt+Entrée. Une fois ce…" at bounding box center [728, 343] width 995 height 390
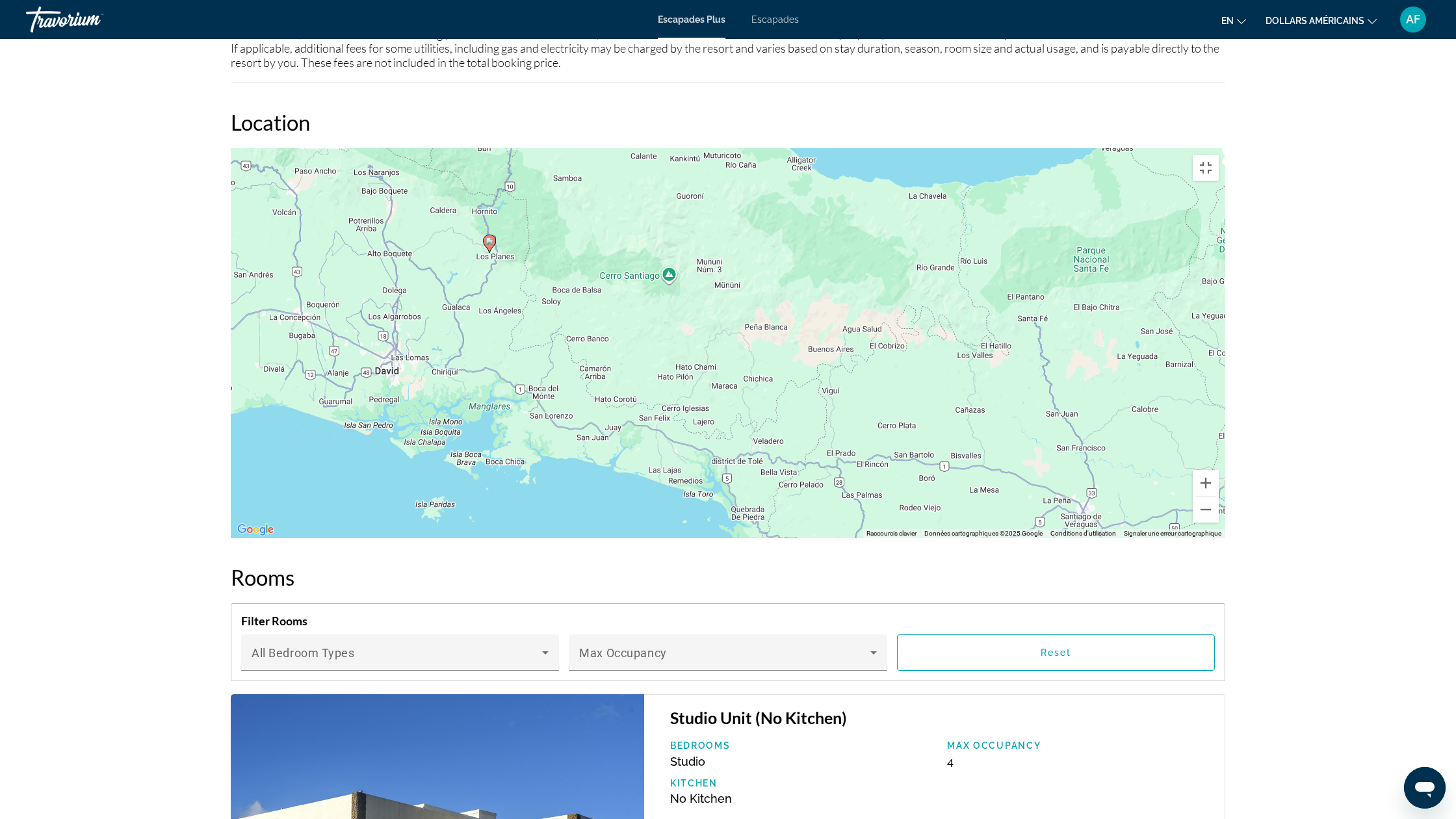
drag, startPoint x: 335, startPoint y: 640, endPoint x: 454, endPoint y: 644, distance: 119.1
click at [454, 538] on div "Pour activer le glissement avec le clavier, appuyez sur Alt+Entrée. Une fois ce…" at bounding box center [728, 343] width 995 height 390
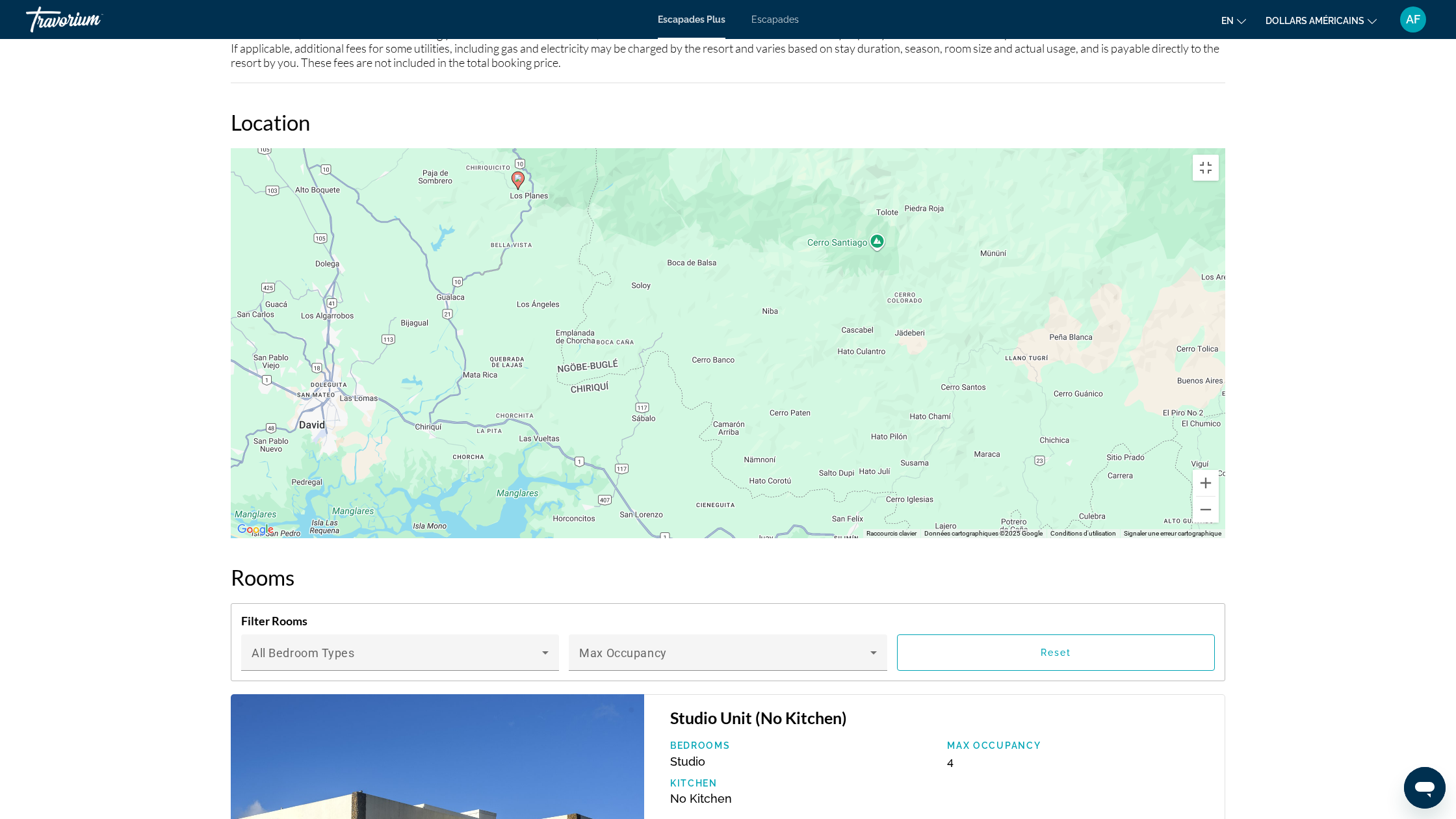
drag, startPoint x: 148, startPoint y: 550, endPoint x: 144, endPoint y: 807, distance: 257.0
click at [231, 538] on div "Pour activer le glissement avec le clavier, appuyez sur Alt+Entrée. Une fois ce…" at bounding box center [728, 343] width 995 height 390
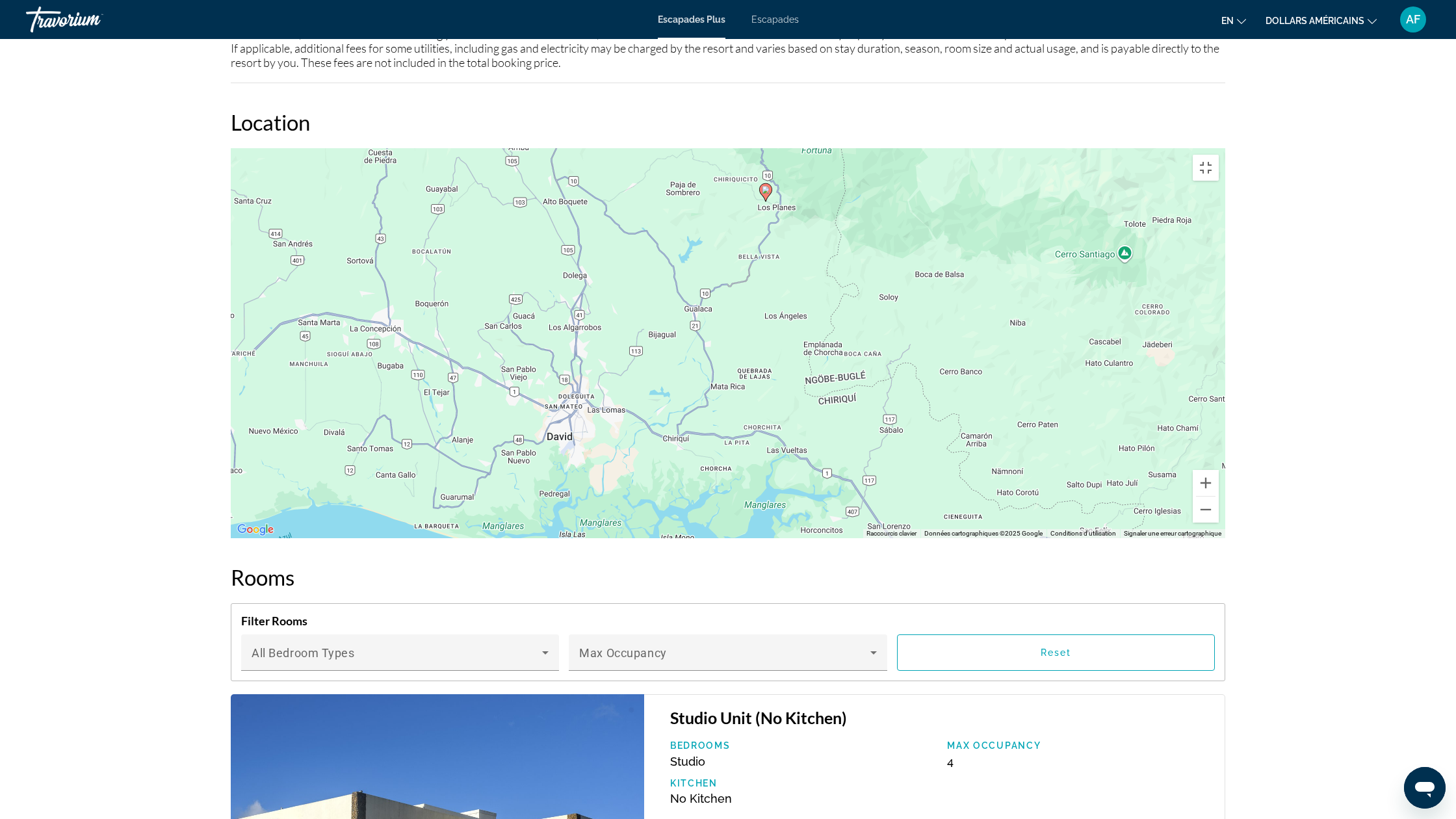
drag, startPoint x: 162, startPoint y: 655, endPoint x: 394, endPoint y: 668, distance: 232.4
click at [394, 538] on div "Pour activer le glissement avec le clavier, appuyez sur Alt+Entrée. Une fois ce…" at bounding box center [728, 343] width 995 height 390
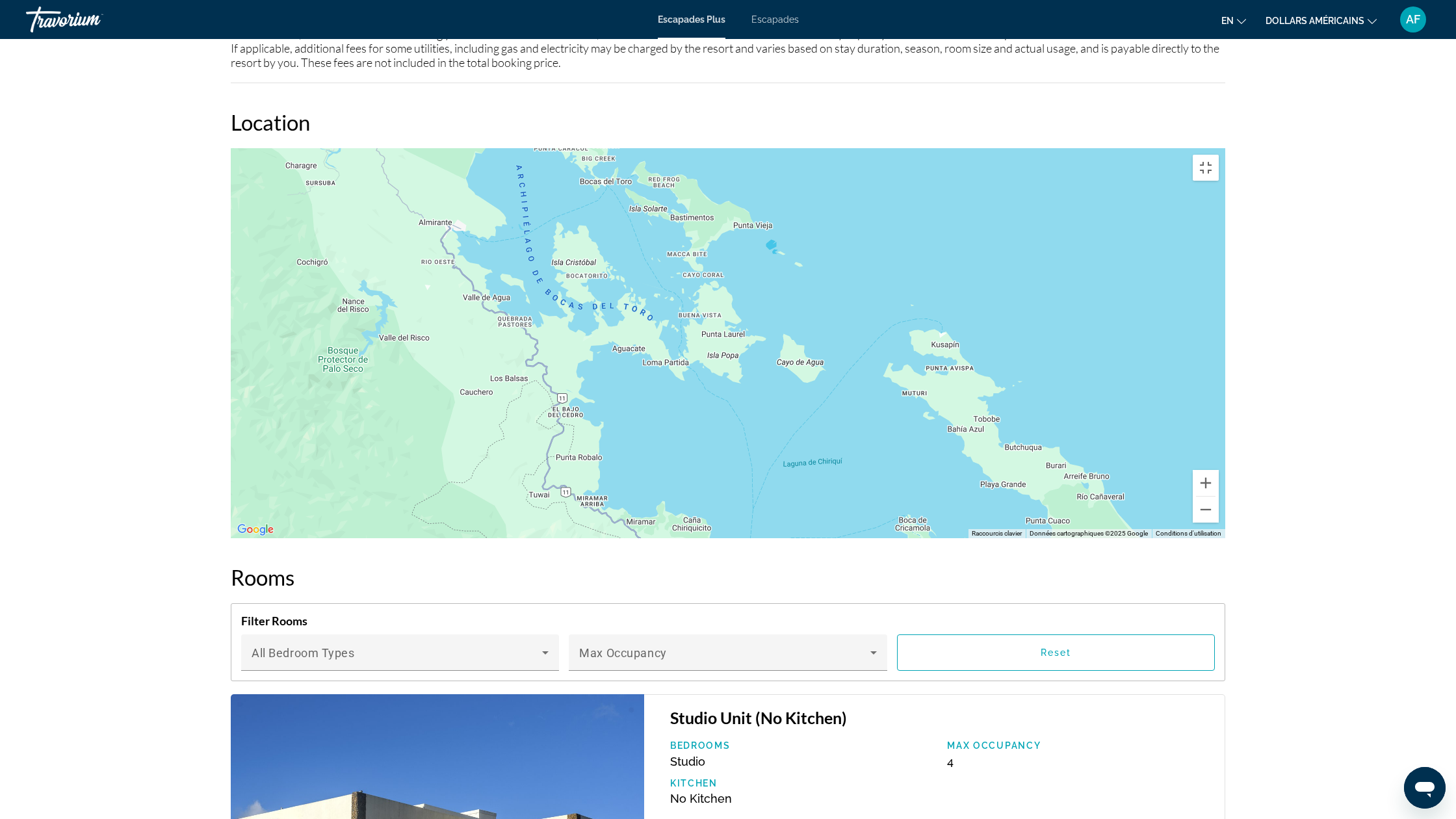
drag, startPoint x: 424, startPoint y: 182, endPoint x: 301, endPoint y: 818, distance: 647.8
click at [301, 538] on div "Pour activer le glissement avec le clavier, appuyez sur Alt+Entrée. Une fois ce…" at bounding box center [728, 343] width 995 height 390
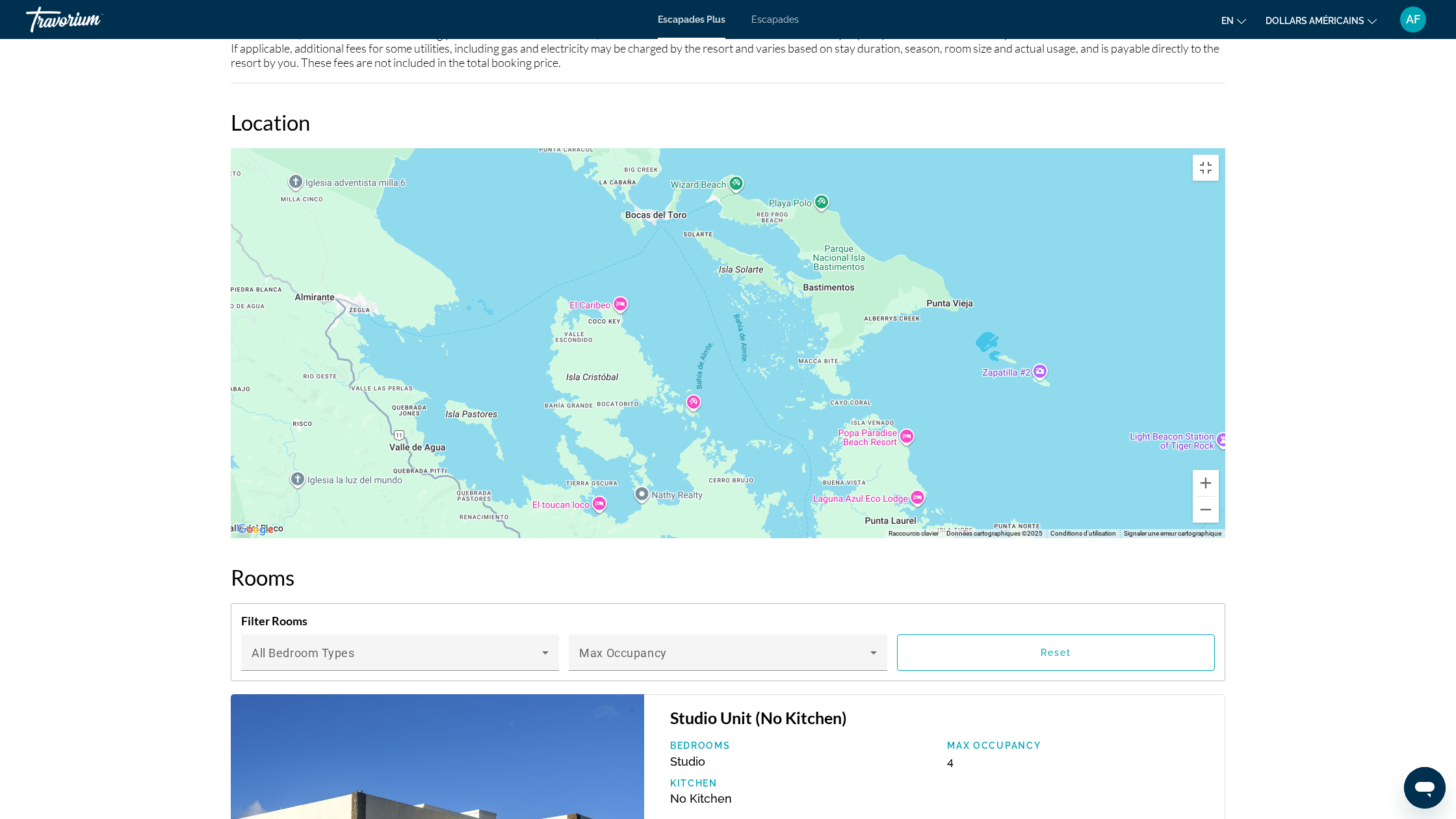
drag, startPoint x: 690, startPoint y: 149, endPoint x: 1000, endPoint y: 260, distance: 329.3
click at [1000, 260] on div "Contenu principal" at bounding box center [728, 343] width 995 height 390
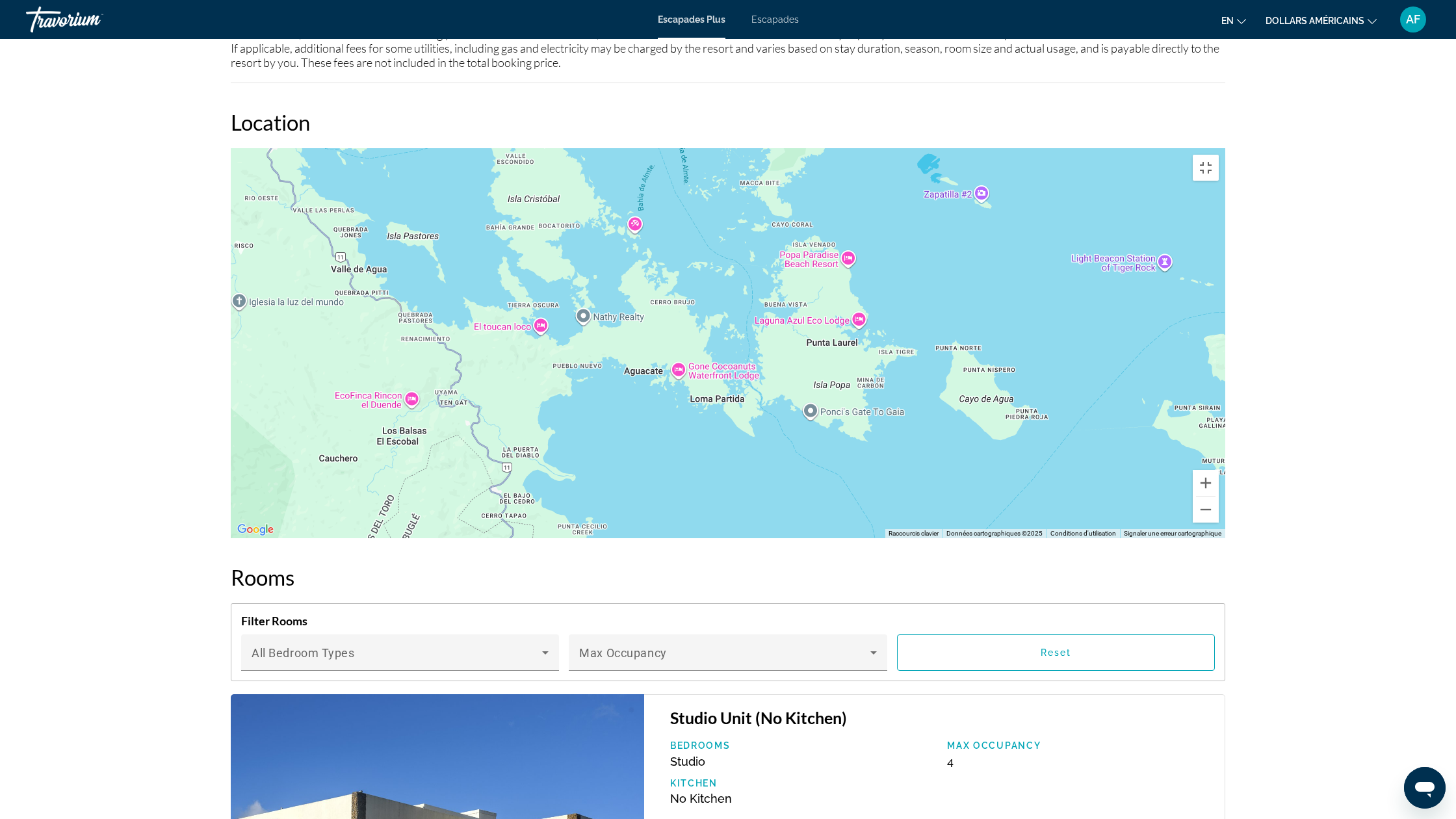
drag, startPoint x: 918, startPoint y: 726, endPoint x: 855, endPoint y: 547, distance: 189.8
click at [855, 538] on div "Contenu principal" at bounding box center [728, 343] width 995 height 390
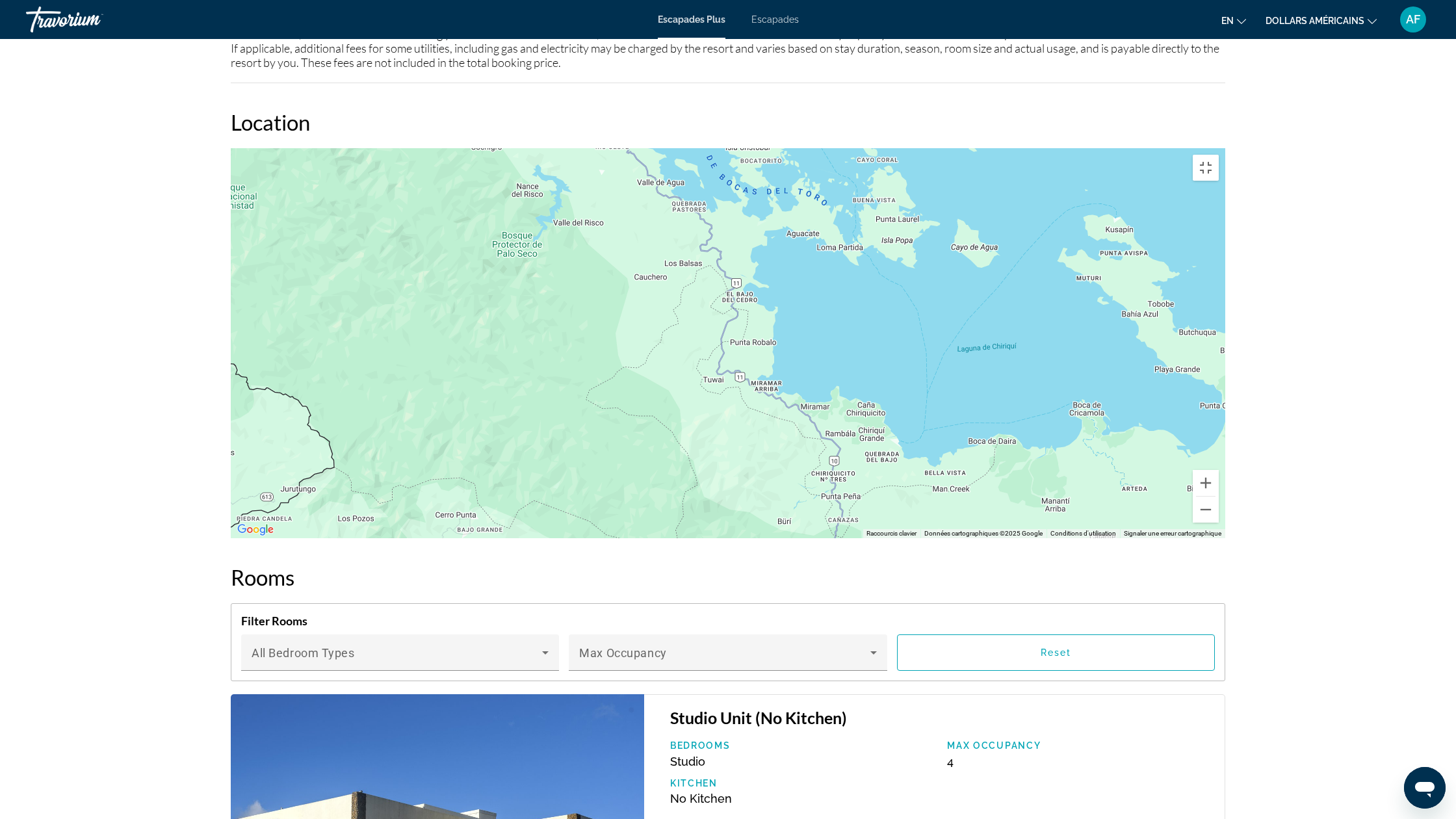
drag, startPoint x: 1210, startPoint y: 429, endPoint x: 1294, endPoint y: 205, distance: 239.2
click at [1226, 205] on div "Pour activer le glissement avec le clavier, appuyez sur Alt+Entrée. Une fois ce…" at bounding box center [728, 343] width 995 height 390
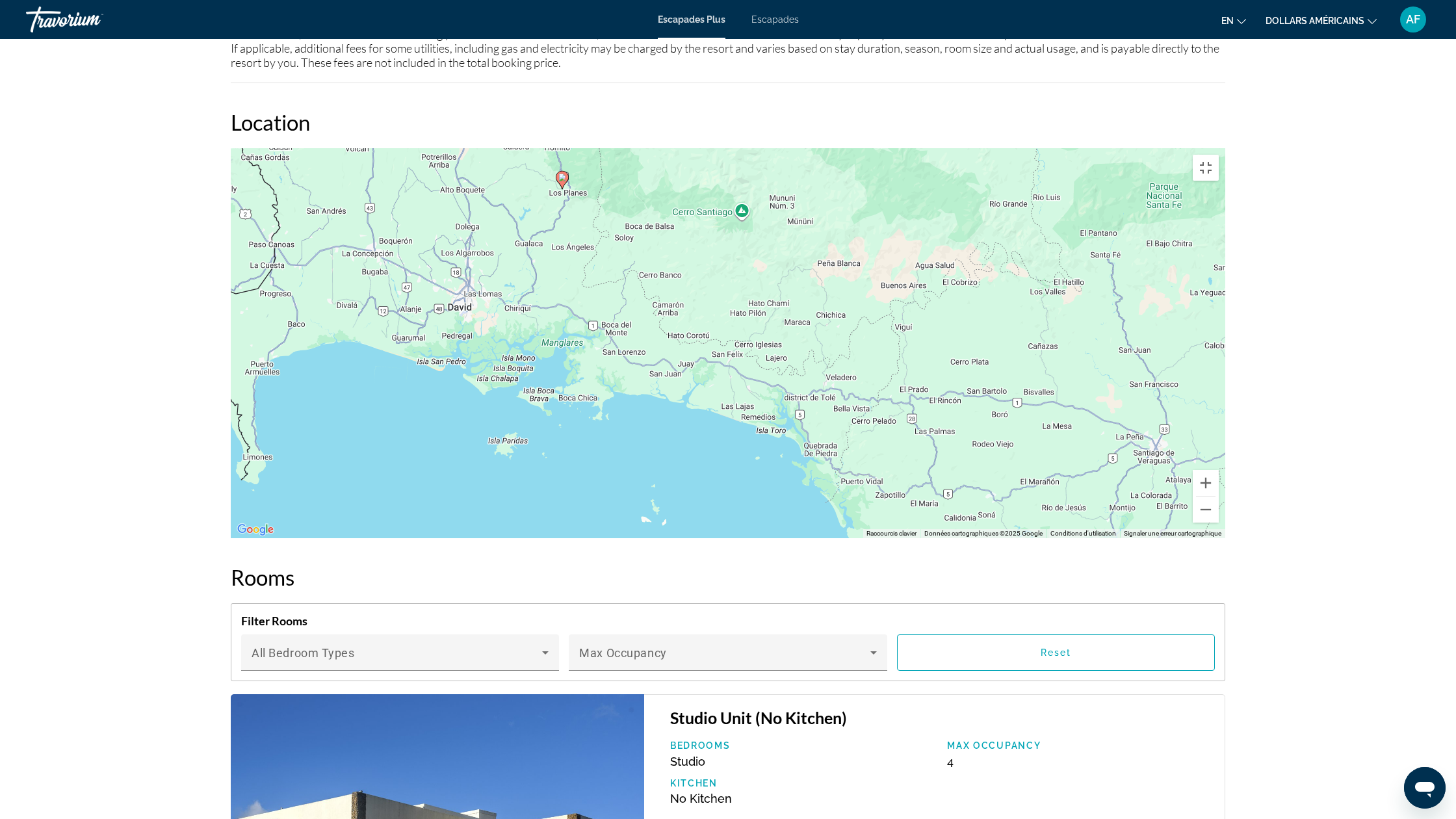
drag, startPoint x: 1149, startPoint y: 758, endPoint x: 665, endPoint y: 512, distance: 542.9
click at [665, 512] on div "Pour activer le glissement avec le clavier, appuyez sur Alt+Entrée. Une fois ce…" at bounding box center [728, 343] width 995 height 390
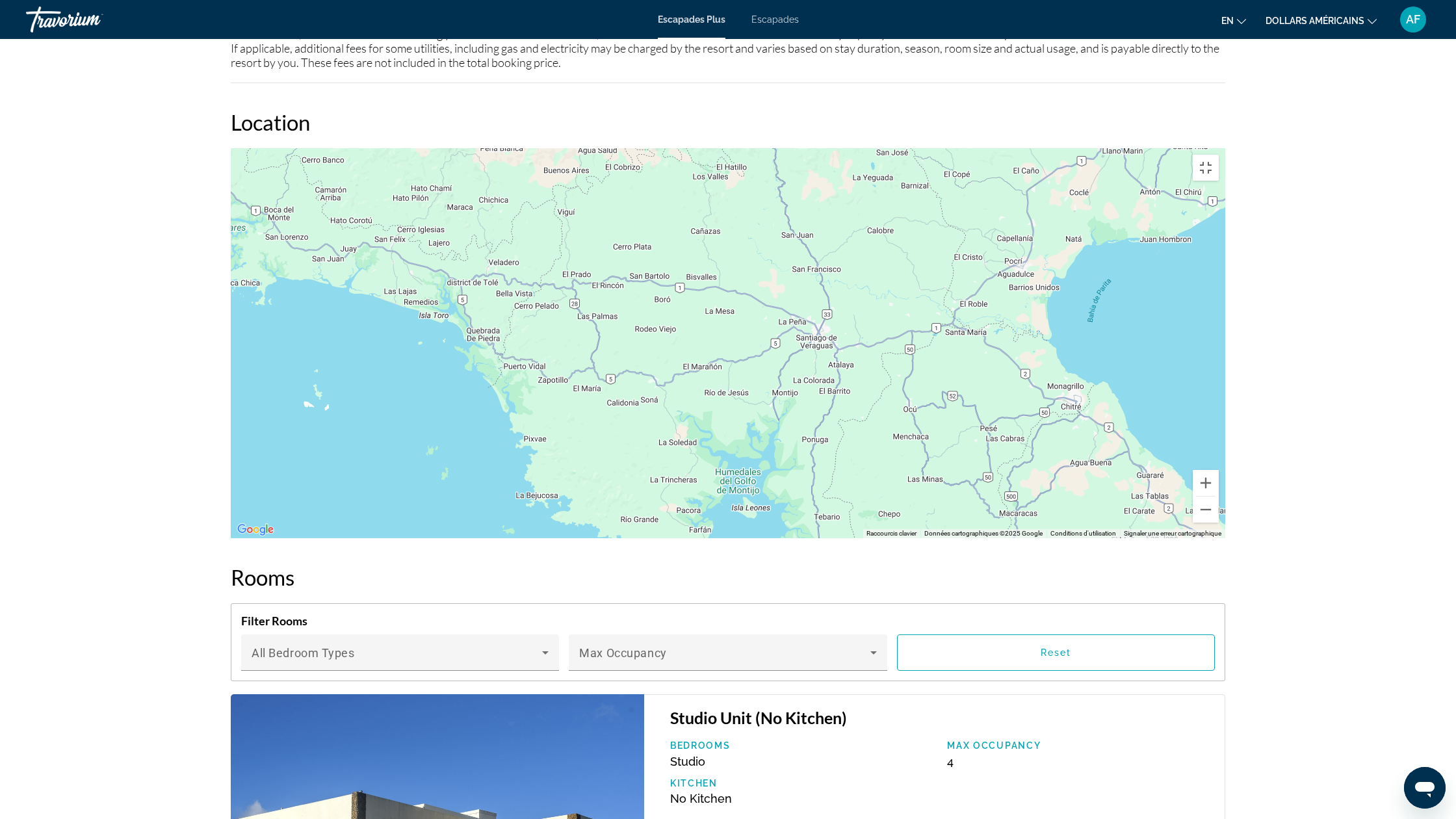
drag, startPoint x: 753, startPoint y: 579, endPoint x: 417, endPoint y: 462, distance: 355.8
click at [417, 462] on div "Pour activer le glissement avec le clavier, appuyez sur Alt+Entrée. Une fois ce…" at bounding box center [728, 343] width 995 height 390
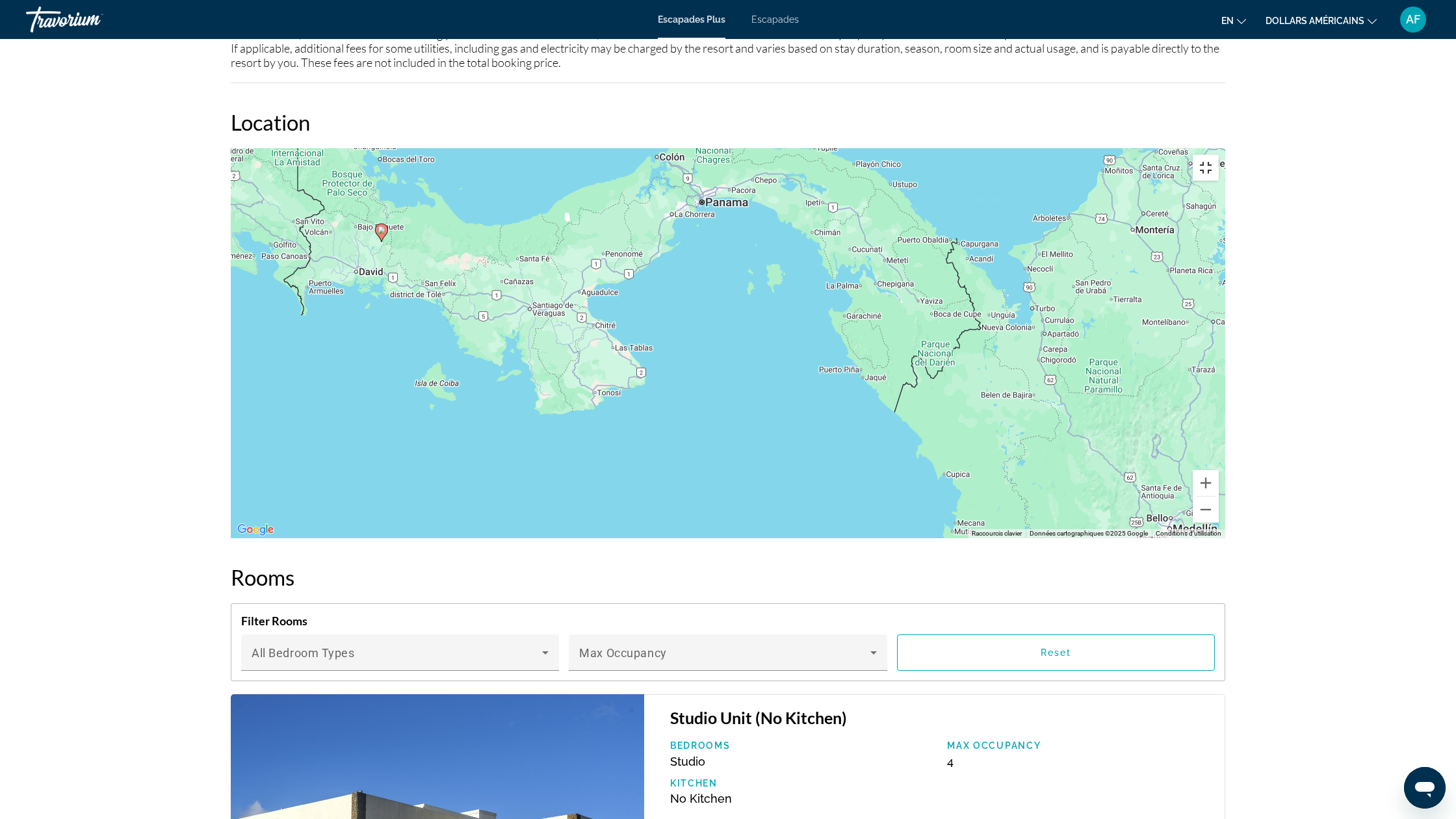
click at [1219, 154] on button "Passer en plein écran" at bounding box center [1205, 167] width 26 height 26
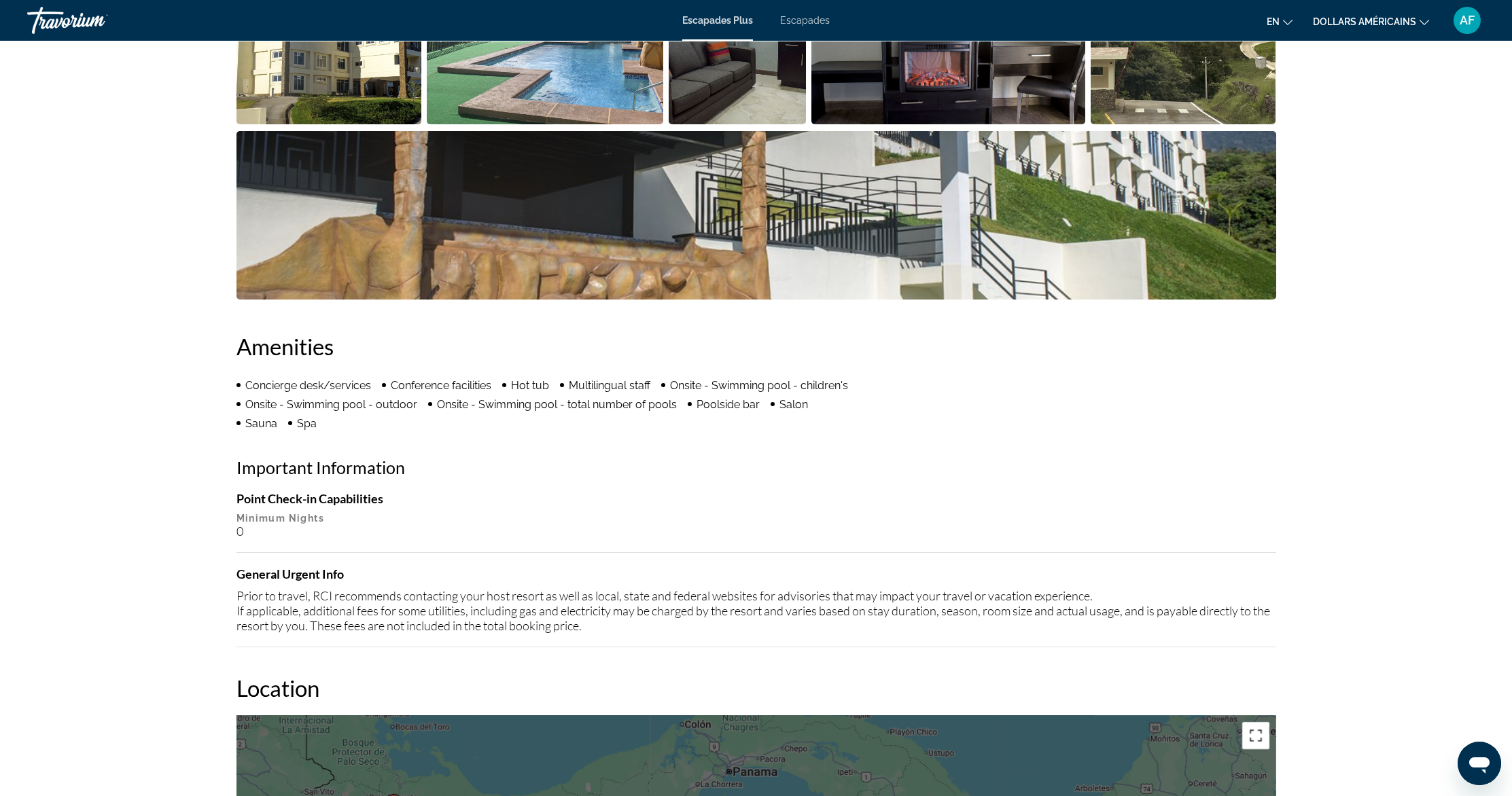
scroll to position [466, 0]
